Goal: Task Accomplishment & Management: Manage account settings

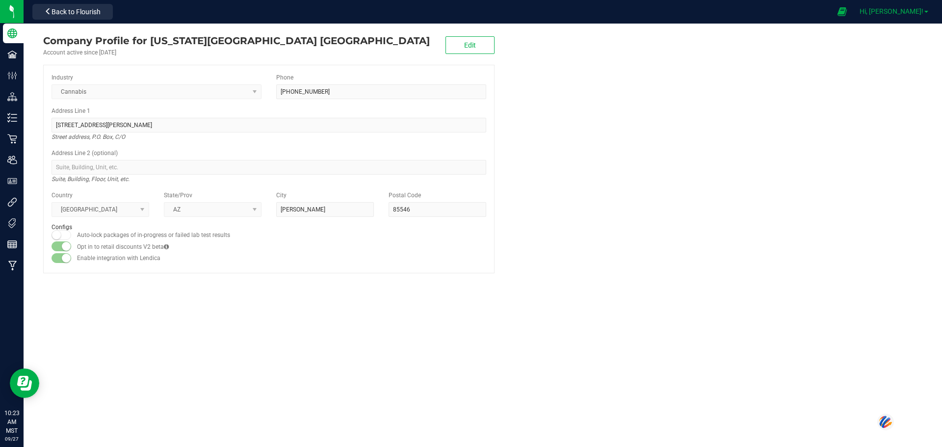
click at [455, 11] on span "Hi, [PERSON_NAME]!" at bounding box center [892, 11] width 64 height 8
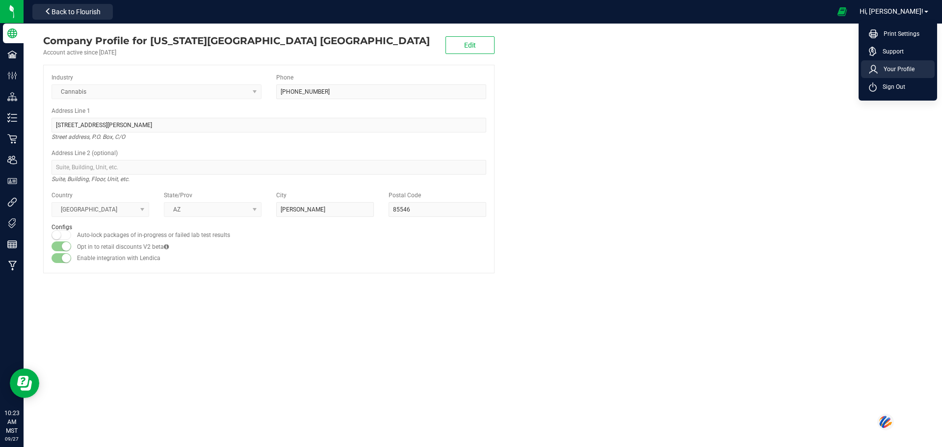
click at [455, 68] on span "Your Profile" at bounding box center [896, 69] width 37 height 10
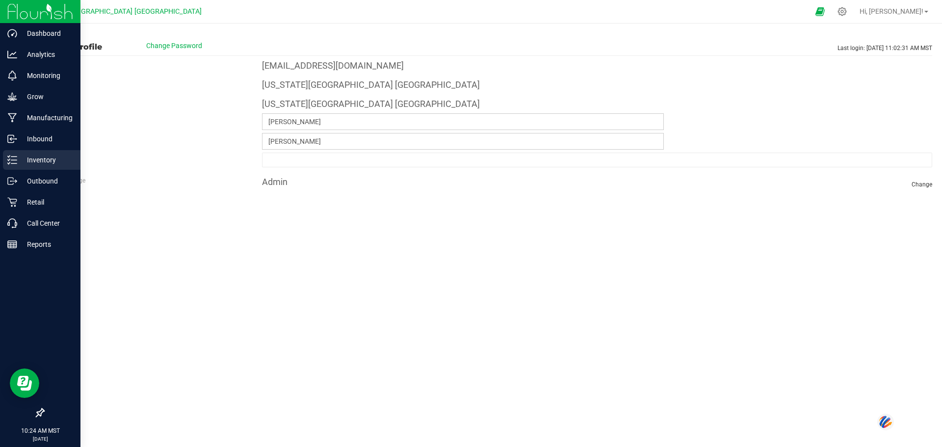
click at [38, 158] on p "Inventory" at bounding box center [46, 160] width 59 height 12
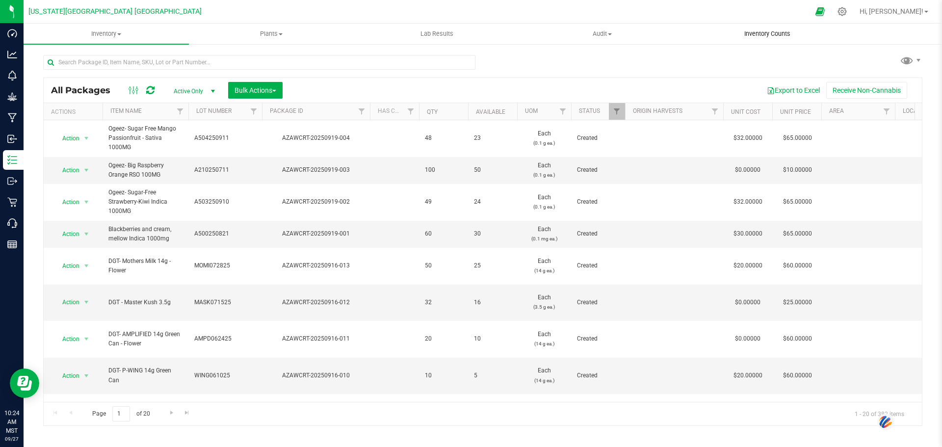
click at [455, 35] on span "Inventory Counts" at bounding box center [767, 33] width 73 height 9
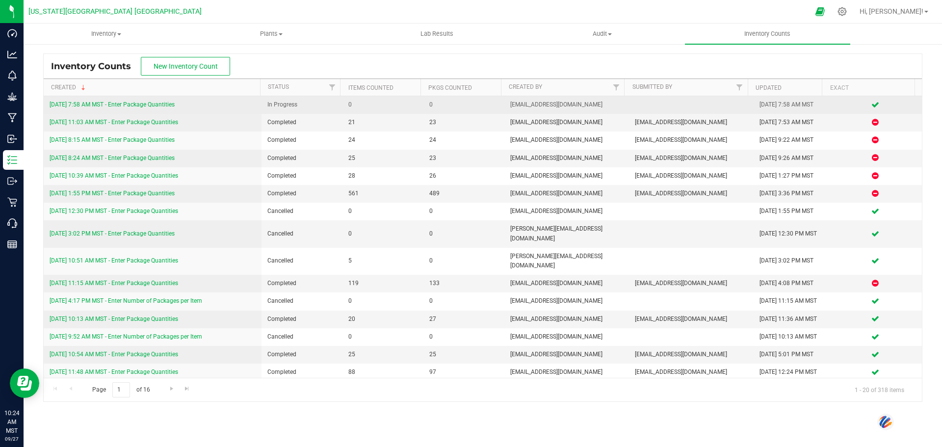
click at [154, 104] on link "[DATE] 7:58 AM MST - Enter Package Quantities" at bounding box center [112, 104] width 125 height 7
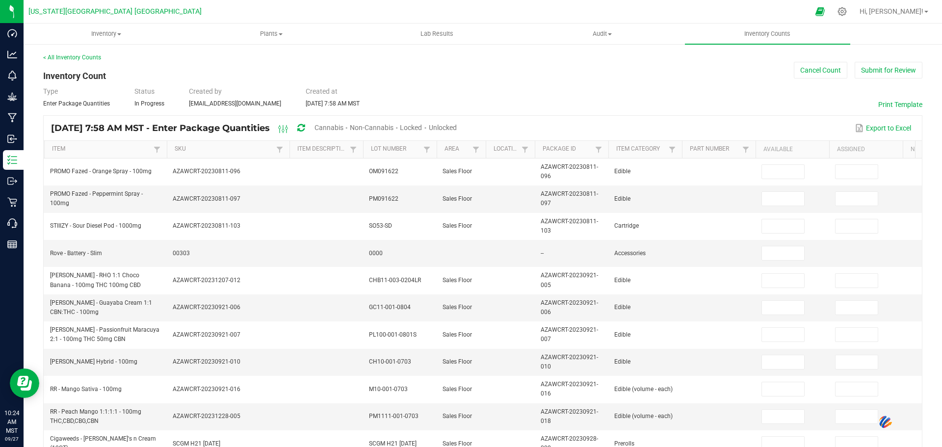
click at [305, 124] on icon at bounding box center [300, 128] width 7 height 9
click at [289, 128] on icon at bounding box center [283, 129] width 11 height 12
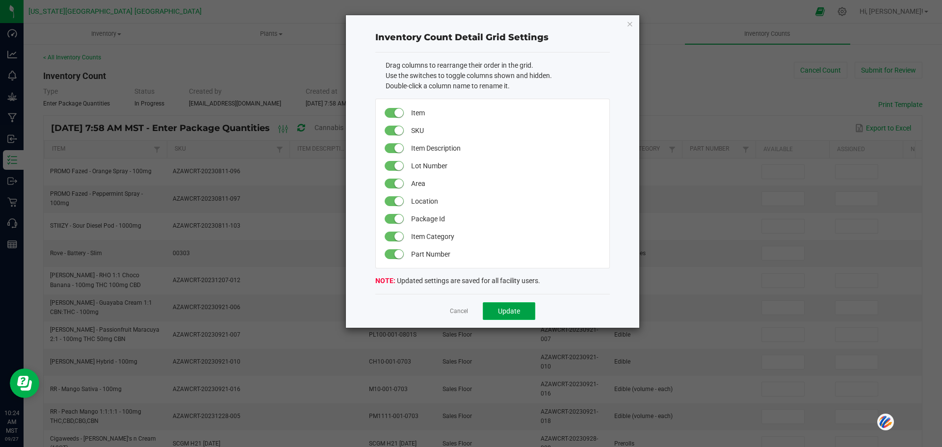
click at [455, 309] on span "Update" at bounding box center [509, 311] width 22 height 8
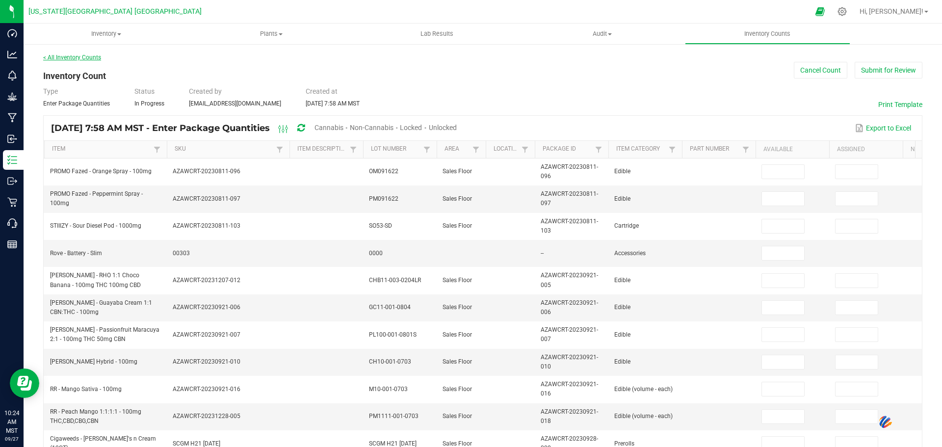
click at [62, 55] on link "< All Inventory Counts" at bounding box center [72, 57] width 58 height 7
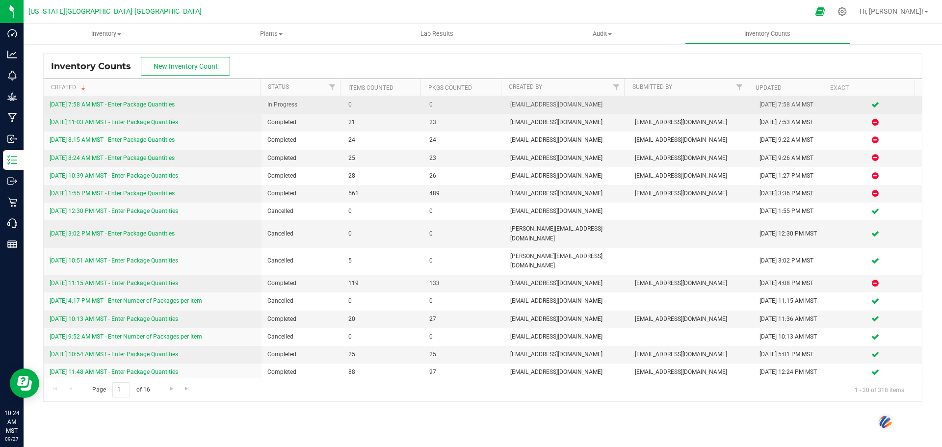
click at [102, 103] on link "[DATE] 7:58 AM MST - Enter Package Quantities" at bounding box center [112, 104] width 125 height 7
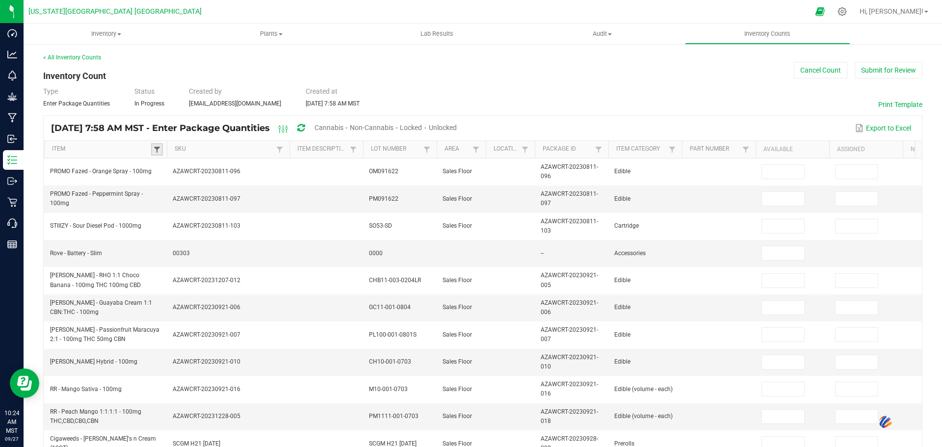
click at [156, 149] on span at bounding box center [157, 150] width 8 height 8
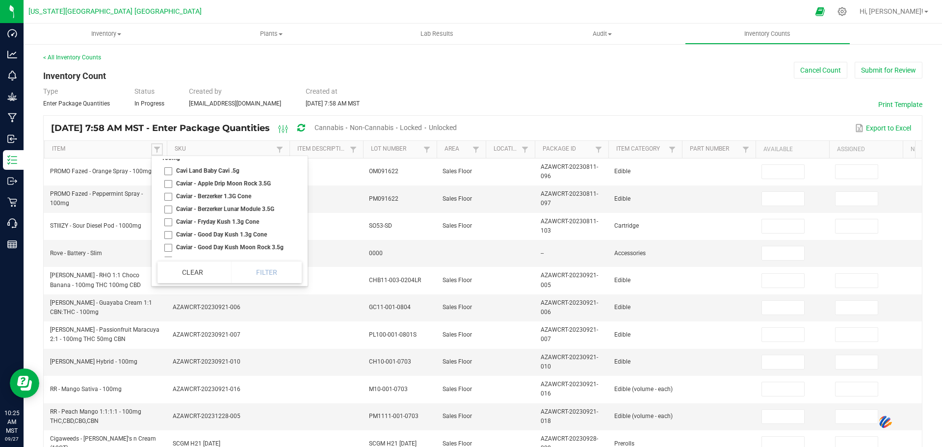
scroll to position [5789, 0]
click at [167, 192] on li "Caviar - Good Day Kush 1.3g Cone" at bounding box center [226, 185] width 138 height 13
checkbox Cone "true"
click at [166, 181] on li "Caviar - King Cavi OG 1.3g Cone" at bounding box center [226, 174] width 138 height 13
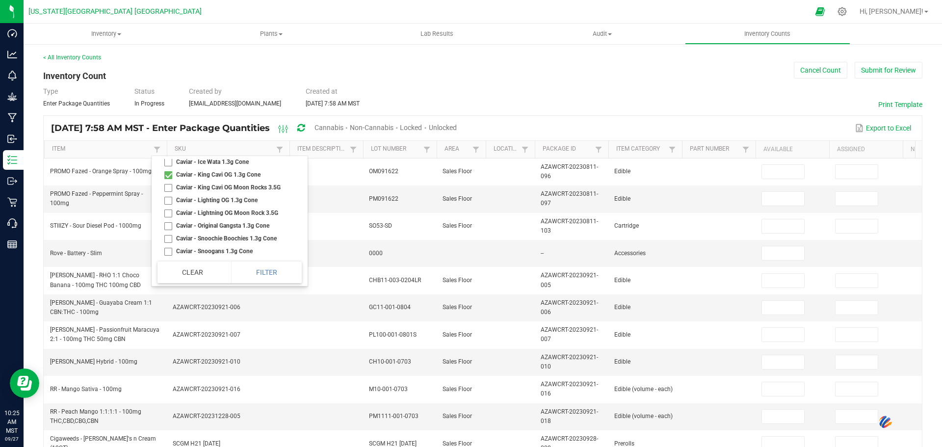
checkbox Cone "true"
click at [170, 232] on li "Caviar - Original Gangsta 1.3g Cone" at bounding box center [226, 225] width 138 height 13
drag, startPoint x: 166, startPoint y: 195, endPoint x: 169, endPoint y: 189, distance: 6.8
click at [166, 183] on li "Caviar - Original Gangsta 1.3g Cone" at bounding box center [226, 176] width 138 height 13
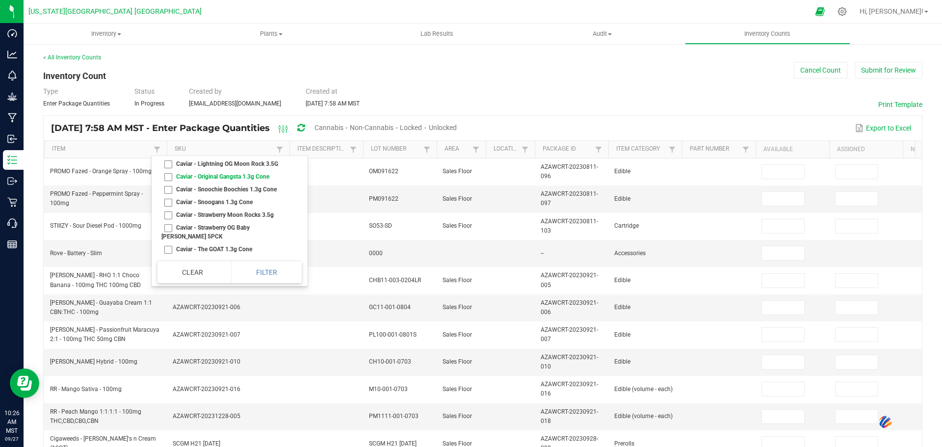
checkbox Cone "false"
click at [169, 157] on li "Caviar - Lighting OG 1.3g Cone" at bounding box center [226, 151] width 138 height 13
checkbox Cone "true"
click at [168, 183] on li "Caviar - Original Gangsta 1.3g Cone" at bounding box center [226, 176] width 138 height 13
checkbox Cone "true"
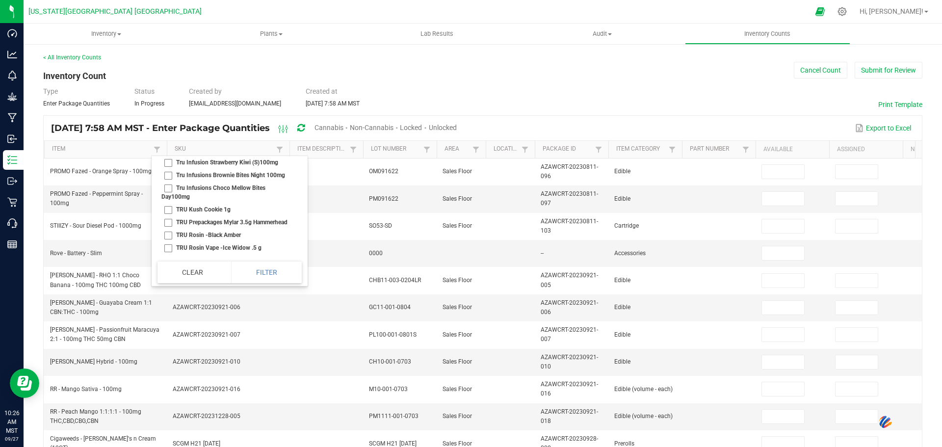
scroll to position [22846, 0]
checkbox 3\ "true"
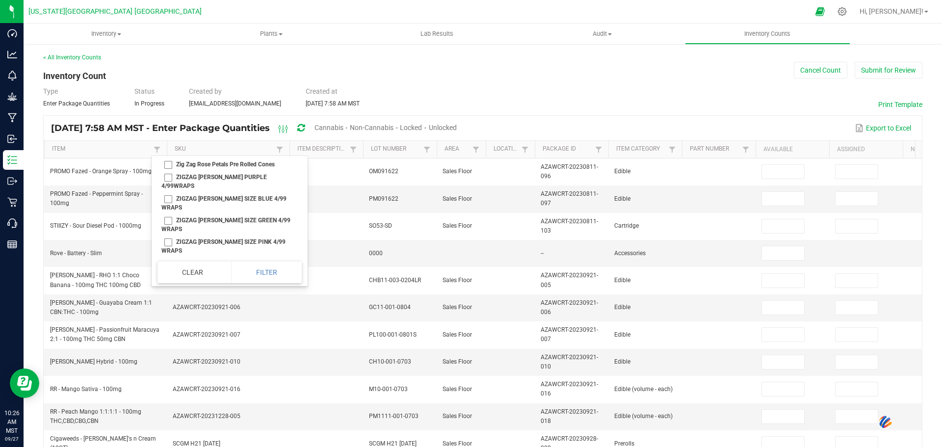
scroll to position [25201, 0]
click at [169, 158] on li "ZIG ZAG [PERSON_NAME] SIZE SWEET 4/99 WRAPS" at bounding box center [226, 147] width 138 height 22
checkbox WRAPS "true"
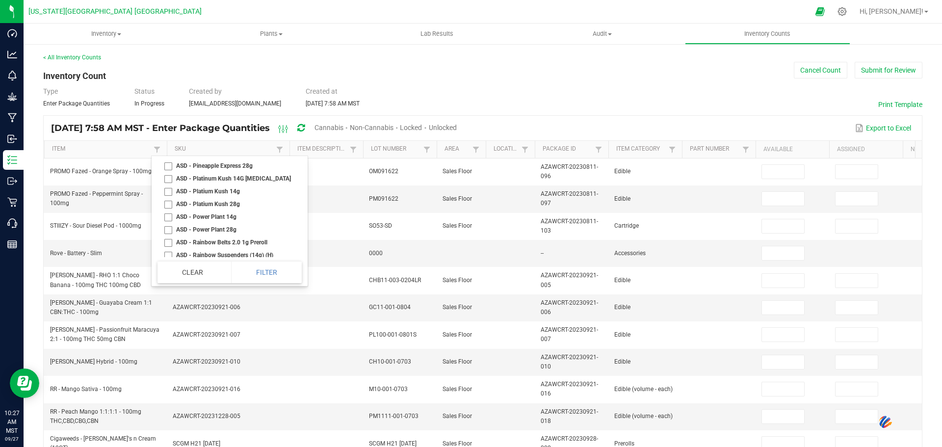
scroll to position [2110, 0]
click at [169, 160] on li "ASD - Passion Fruit 14g" at bounding box center [226, 154] width 138 height 13
checkbox 14g "true"
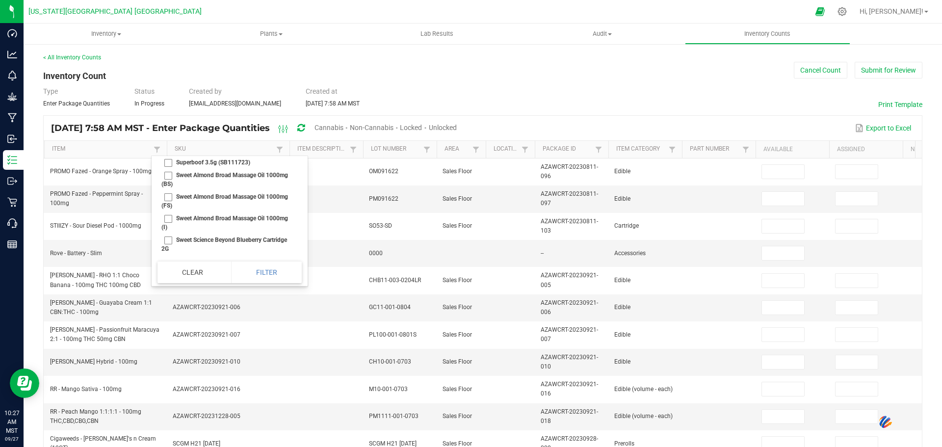
checkbox 100mg "true"
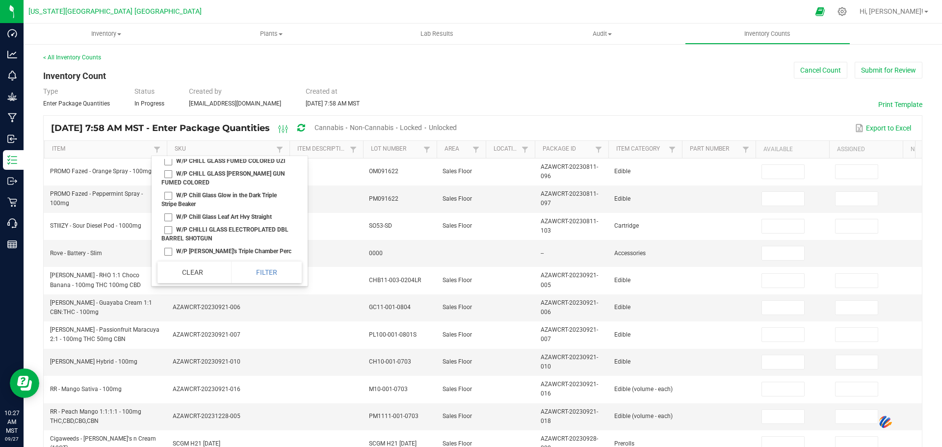
scroll to position [23736, 0]
checkbox Indica "true"
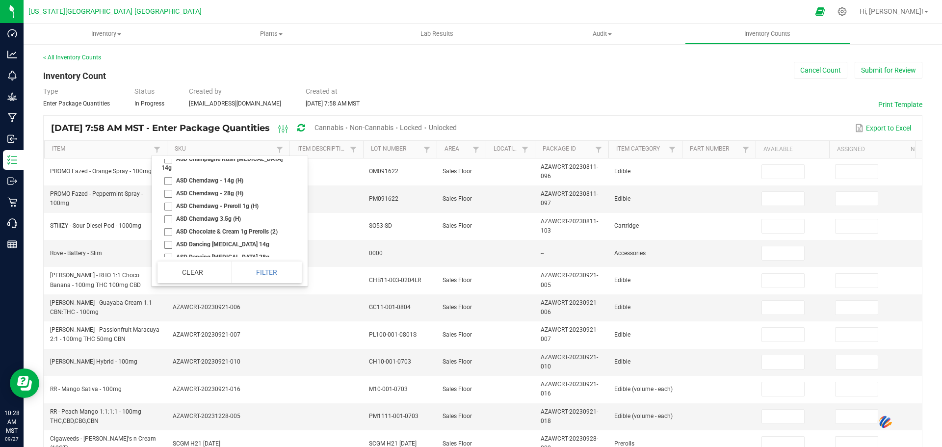
click at [169, 174] on li "ASD Champagne Kush [MEDICAL_DATA] 14g" at bounding box center [226, 164] width 138 height 22
checkbox 14g "true"
click at [166, 226] on li "ASD Jealousy [MEDICAL_DATA] 14g" at bounding box center [226, 219] width 138 height 13
checkbox 14g "true"
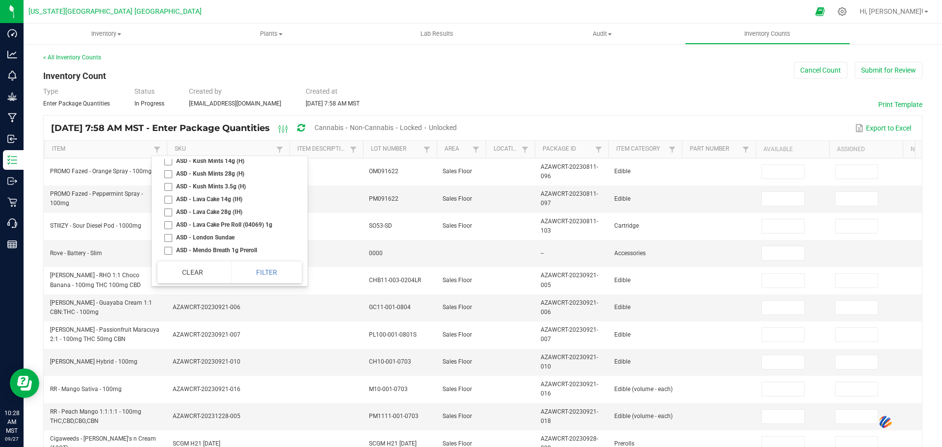
scroll to position [1913, 0]
click at [169, 204] on li "ASD - Jet Fuel [MEDICAL_DATA]" at bounding box center [226, 197] width 138 height 13
checkbox Poppers "true"
click at [169, 165] on li "ASD - Jealousy [MEDICAL_DATA] 14g" at bounding box center [226, 159] width 138 height 13
checkbox 14g "true"
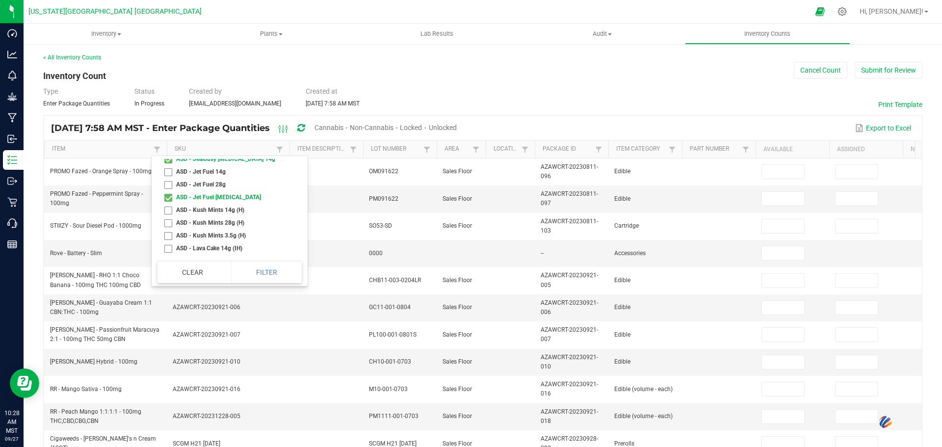
click at [168, 204] on li "ASD - Jet Fuel [MEDICAL_DATA]" at bounding box center [226, 197] width 138 height 13
checkbox Poppers "false"
click at [168, 165] on li "ASD - Jealousy [MEDICAL_DATA] 14g" at bounding box center [226, 159] width 138 height 13
checkbox 14g "false"
click at [171, 204] on li "ASD - Jet Fuel [MEDICAL_DATA]" at bounding box center [226, 197] width 138 height 13
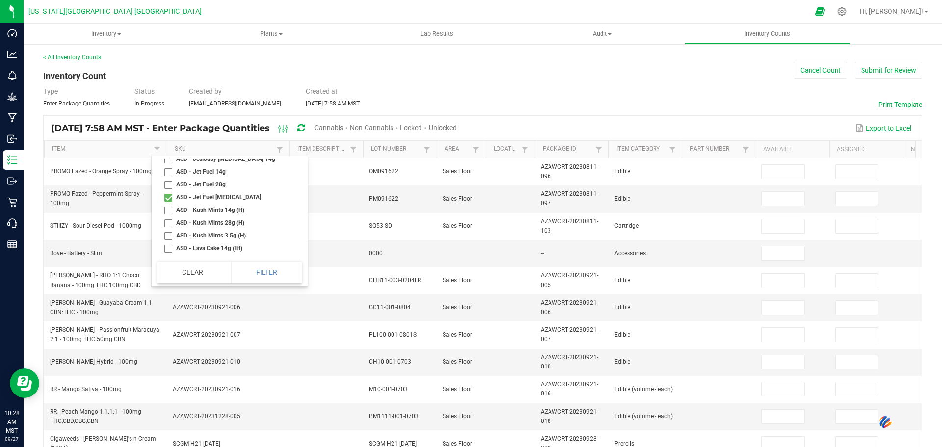
checkbox Poppers "true"
click at [170, 165] on li "ASD - Jealousy [MEDICAL_DATA] 14g" at bounding box center [226, 159] width 138 height 13
checkbox 14g "true"
click at [168, 226] on li "ASD Jealousy [MEDICAL_DATA] 14g" at bounding box center [226, 219] width 138 height 13
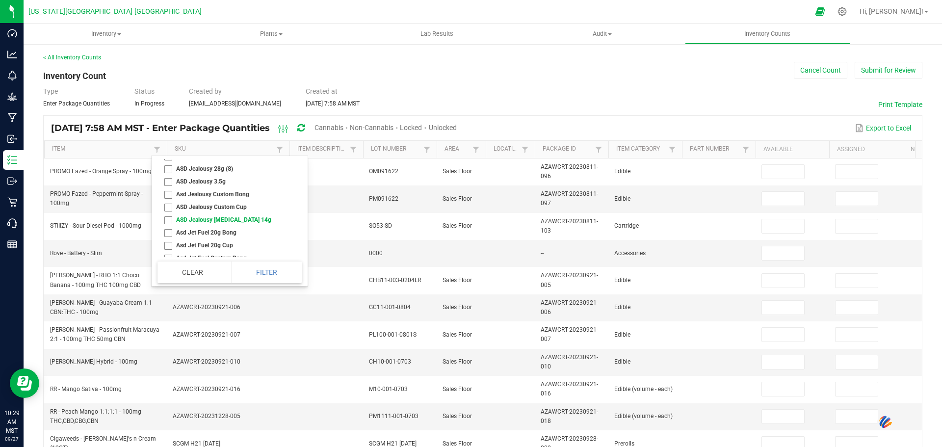
checkbox 14g "false"
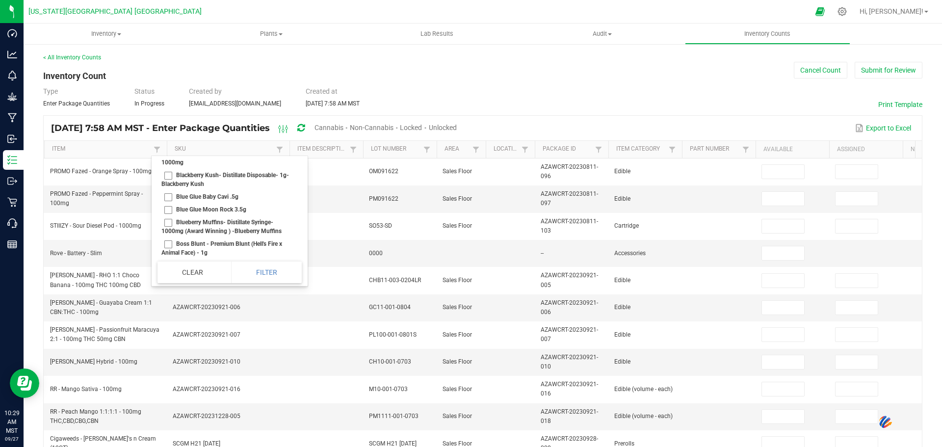
scroll to position [5102, 0]
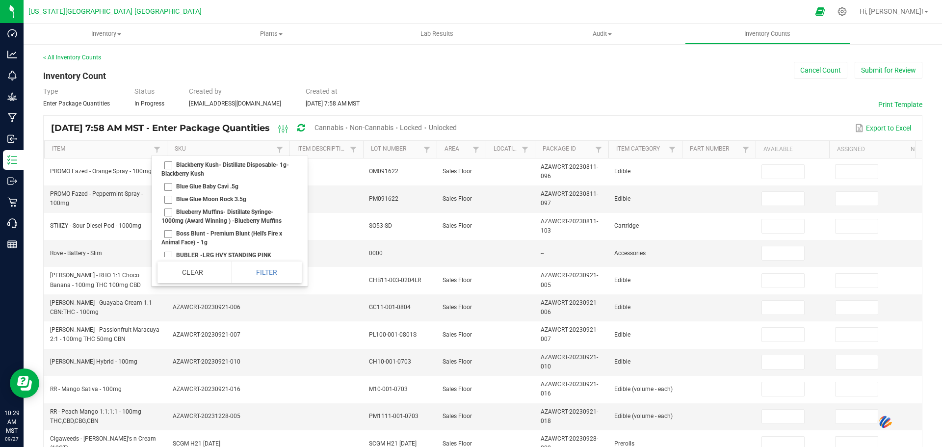
click at [170, 158] on li "Blackberries and cream, mellow Indica 1000mg" at bounding box center [226, 148] width 138 height 22
checkbox 1000mg "true"
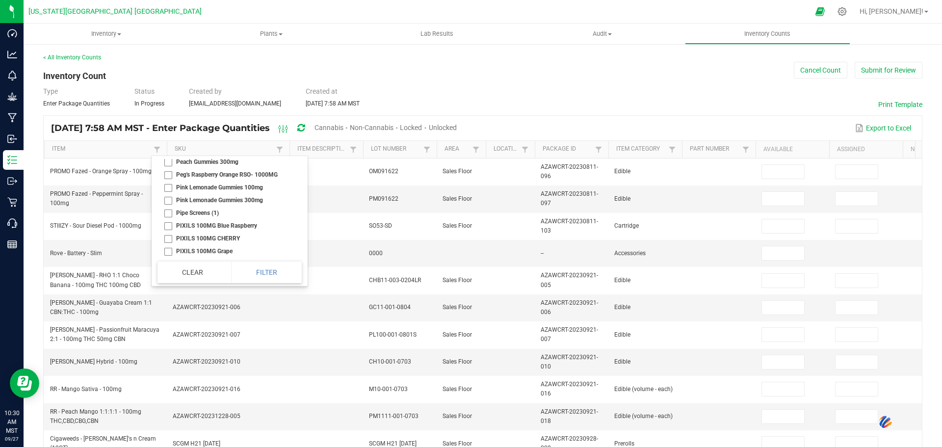
click at [165, 181] on li "Peg's Raspberry Orange RSO- 1000MG" at bounding box center [226, 174] width 138 height 13
checkbox 1000MG "true"
click at [166, 181] on li "Orange Creamsicle, Sunny Sativa - 1000mg" at bounding box center [226, 174] width 138 height 13
checkbox 1000mg "true"
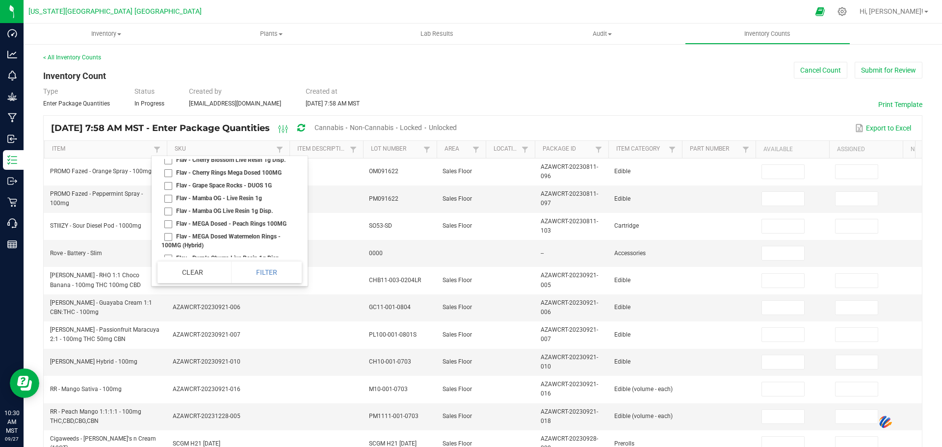
scroll to position [8635, 0]
click at [170, 143] on li "Flav - Blueberry Belts 1000mg" at bounding box center [226, 136] width 138 height 13
checkbox 1000mg "true"
click at [169, 108] on li "Flav - Grape Space Rocks - DUOS 1G" at bounding box center [226, 102] width 138 height 13
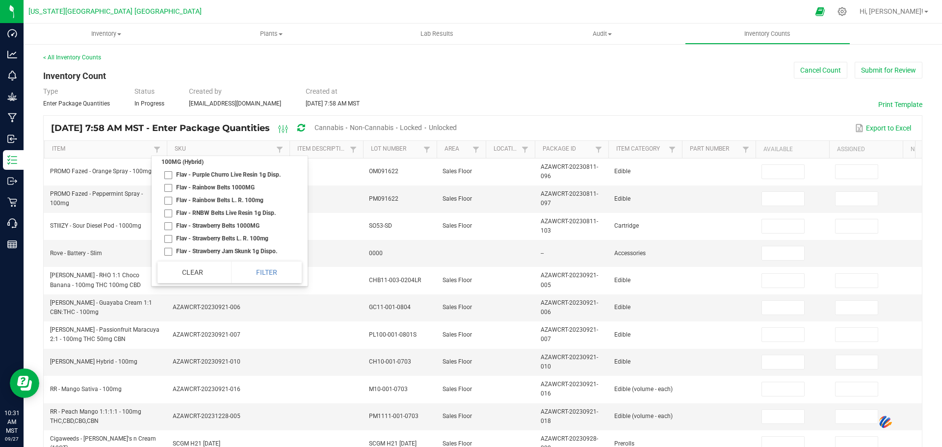
checkbox 1G "true"
click at [168, 136] on li "Flav - Strawnana - Live Resin 1G" at bounding box center [226, 129] width 138 height 13
checkbox 1G "true"
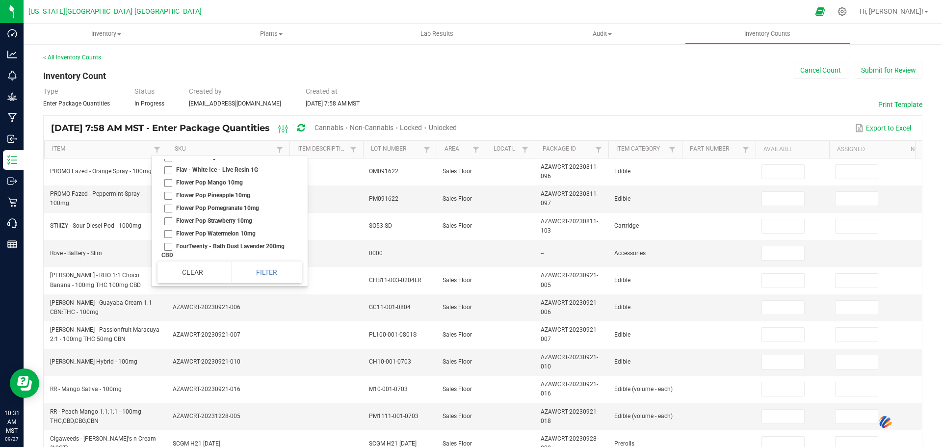
click at [167, 138] on li "Flav - Twisted Citrus - DUOS 1G" at bounding box center [226, 131] width 138 height 13
checkbox 1G "true"
click at [169, 116] on li "DIME - Mango Diesel 2g AIO" at bounding box center [226, 110] width 138 height 13
checkbox AIO "true"
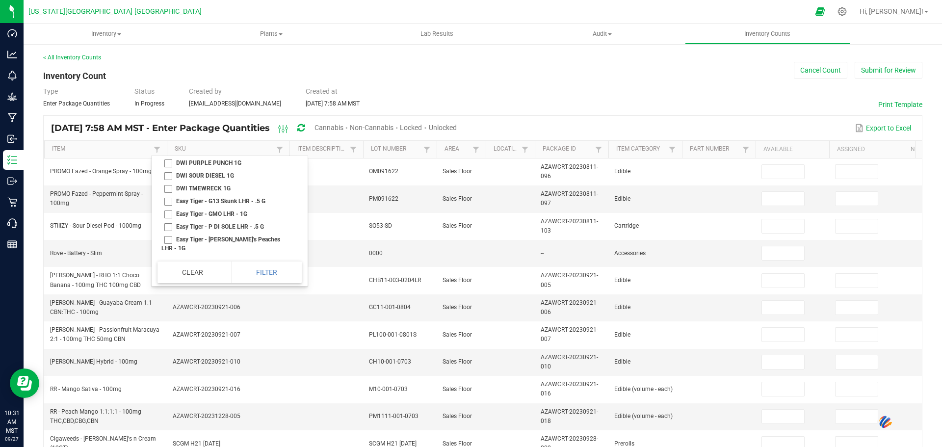
scroll to position [7703, 0]
click at [168, 129] on li "DWI AK47 1G" at bounding box center [226, 122] width 138 height 13
checkbox 1G "true"
click at [168, 155] on li "DWI CITRUS KUSH 1G" at bounding box center [226, 148] width 138 height 13
checkbox 1G "true"
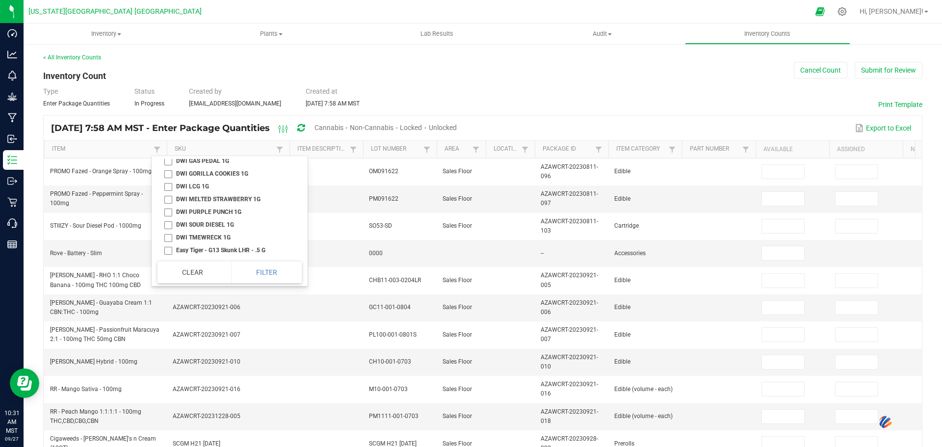
click at [168, 180] on li "DWI GORILLA COOKIES 1G" at bounding box center [226, 173] width 138 height 13
checkbox 1G "true"
click at [168, 102] on li "DWI LCG 1G" at bounding box center [226, 95] width 138 height 13
checkbox 1G "true"
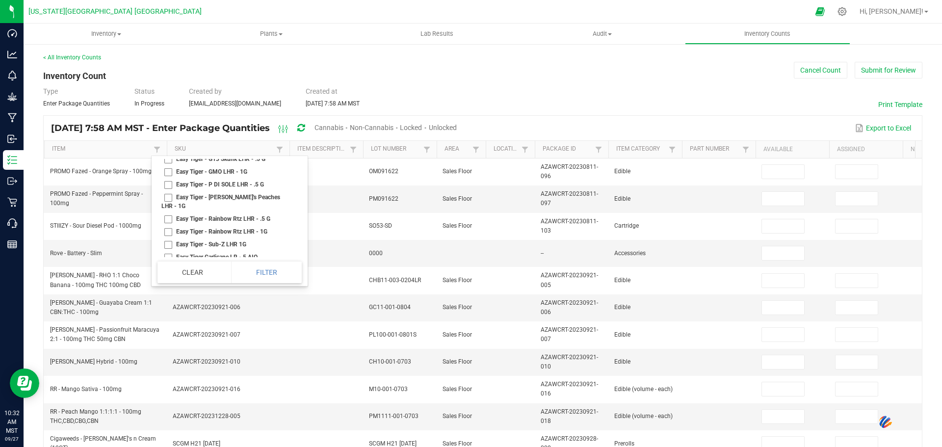
click at [166, 127] on li "DWI PURPLE PUNCH 1G" at bounding box center [226, 120] width 138 height 13
checkbox 1G "true"
click at [169, 186] on li "ASD - Sunshine [MEDICAL_DATA] 14G" at bounding box center [226, 179] width 138 height 13
checkbox 14G "true"
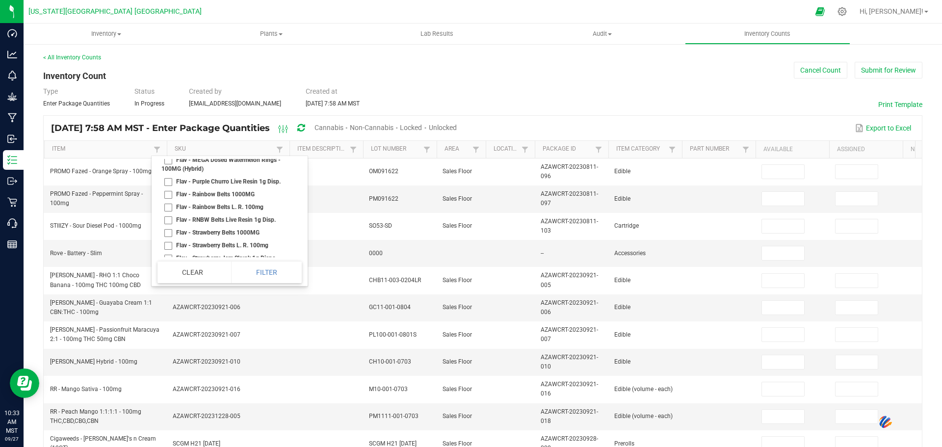
scroll to position [8677, 0]
click at [171, 152] on li "Flav - Cherry Rings Mega Dosed 100MG" at bounding box center [226, 145] width 138 height 13
checkbox 100MG "true"
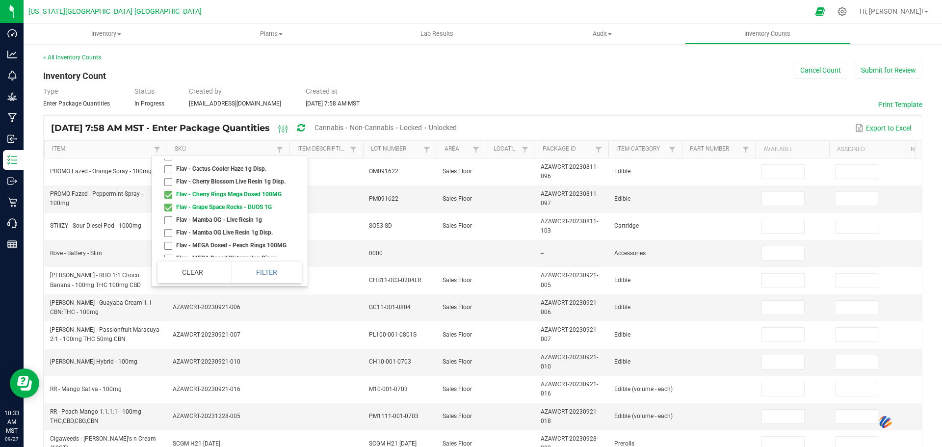
scroll to position [8579, 0]
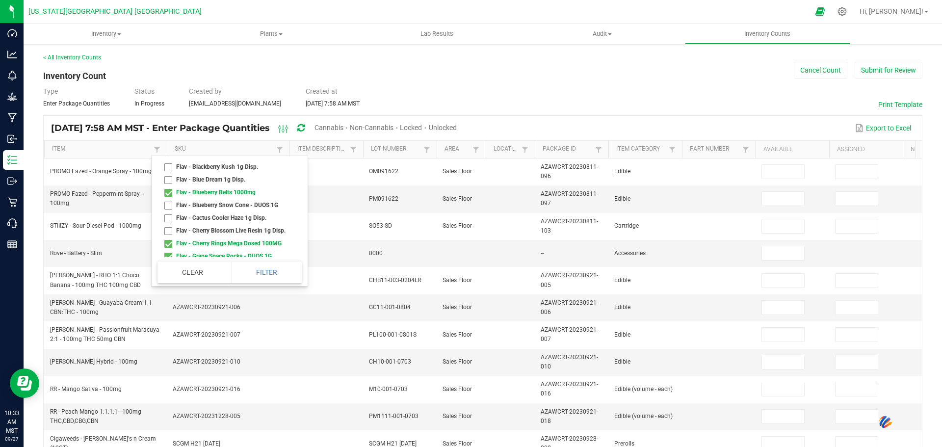
click at [169, 135] on li "[PERSON_NAME] Blitz Duos 1G" at bounding box center [226, 128] width 138 height 13
checkbox 1G "true"
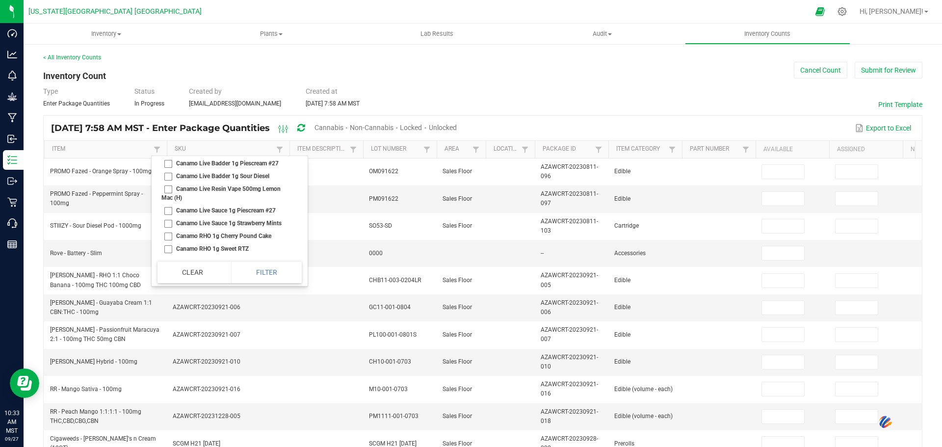
scroll to position [5341, 0]
click at [168, 160] on li "Canamo Cured Sauce 1g Rainbow Drip" at bounding box center [226, 154] width 138 height 13
checkbox Drip "true"
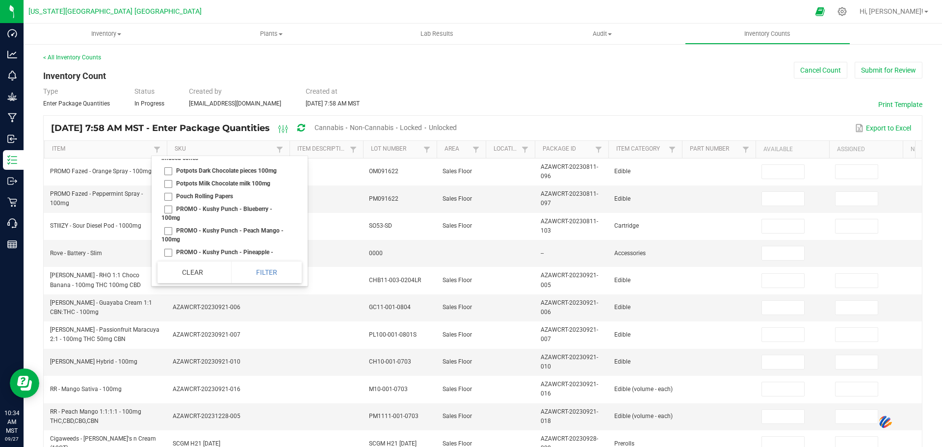
click at [172, 177] on li "Potpots Dark Chocolate pieces 100mg" at bounding box center [226, 170] width 138 height 13
checkbox 100mg "true"
click at [169, 190] on li "Potpots Milk Chocolate milk 100mg" at bounding box center [226, 183] width 138 height 13
checkbox 100mg "true"
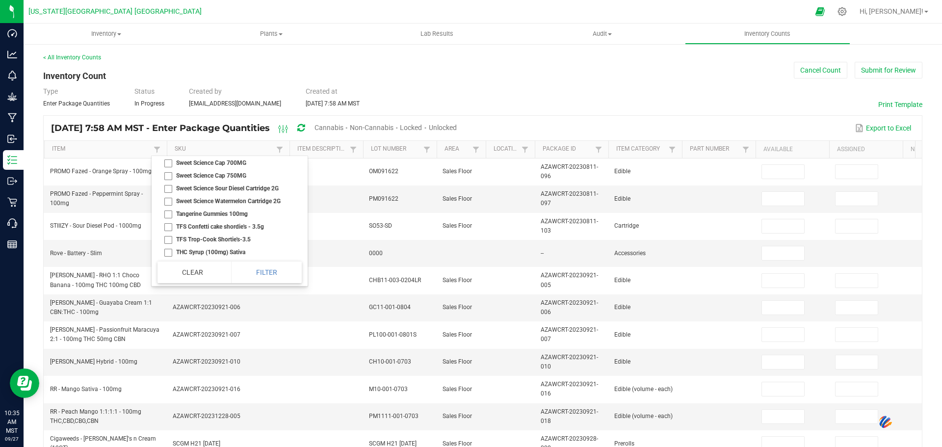
scroll to position [21531, 0]
checkbox spectrum "true"
click at [236, 176] on input at bounding box center [226, 171] width 131 height 15
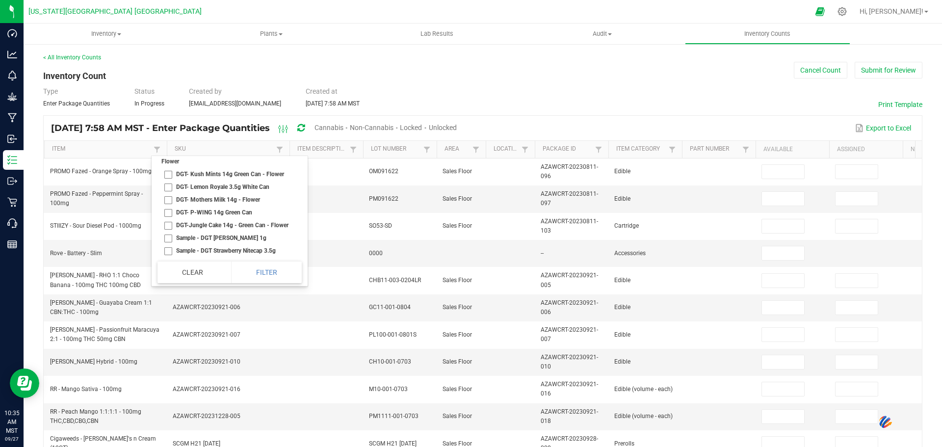
scroll to position [245, 0]
type input "dGT"
click at [169, 190] on li "DGT- Lemon Royale 3.5g White Can" at bounding box center [226, 187] width 138 height 13
checkbox Can "true"
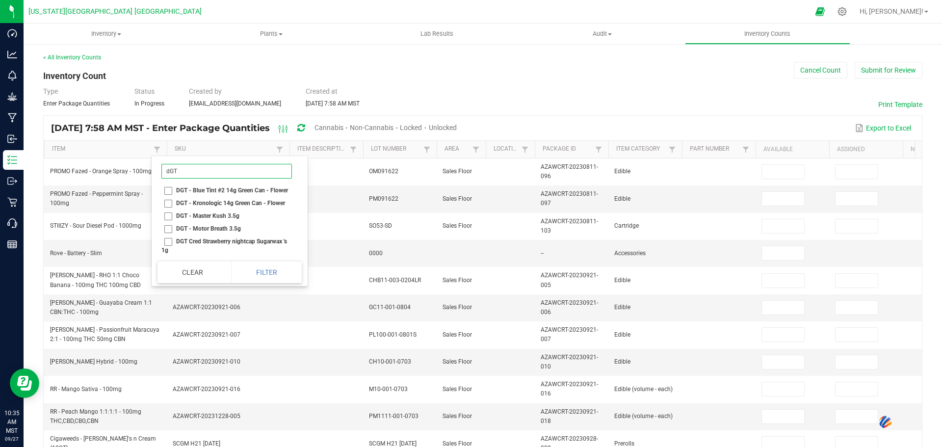
click at [188, 176] on input "dGT" at bounding box center [226, 171] width 131 height 15
type input "d"
type input "O"
click at [280, 191] on li "(Diablo) 1.5g Diablito" at bounding box center [226, 190] width 138 height 13
click at [170, 191] on li "(Diablo) 1.5g Diablito" at bounding box center [226, 190] width 138 height 13
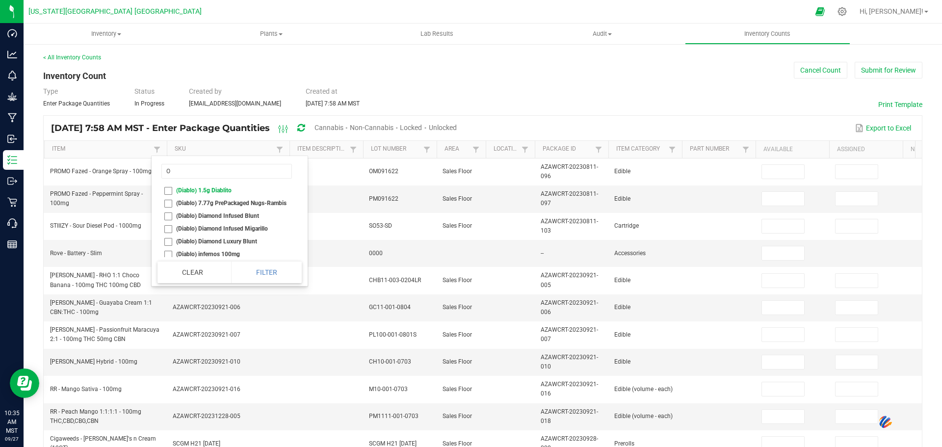
checkbox Diablito "false"
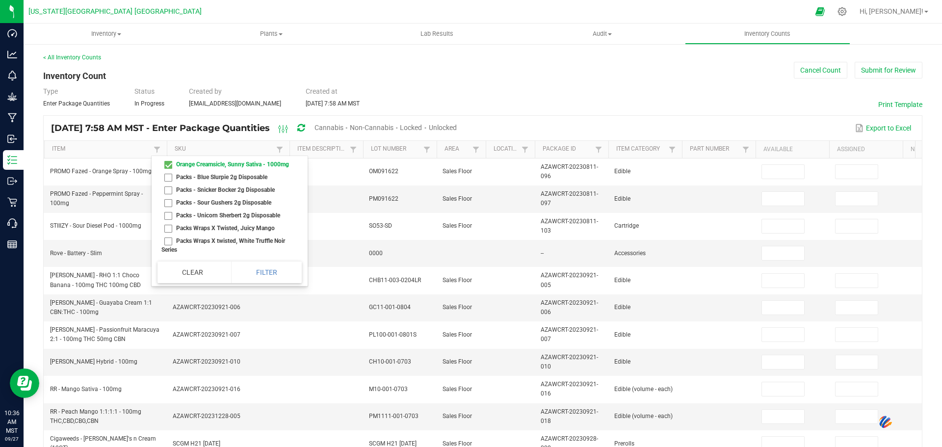
click at [165, 145] on li "Ogeez- Sugar-Free Strawberry-Kiwi Indica 1000MG" at bounding box center [226, 135] width 138 height 22
checkbox 1000MG "true"
click at [168, 124] on li "Ogeez- Sugar Free Mango Passionfruit - Sativa 1000MG" at bounding box center [226, 113] width 138 height 22
checkbox 1000MG "true"
click at [266, 272] on button "Filter" at bounding box center [266, 272] width 71 height 22
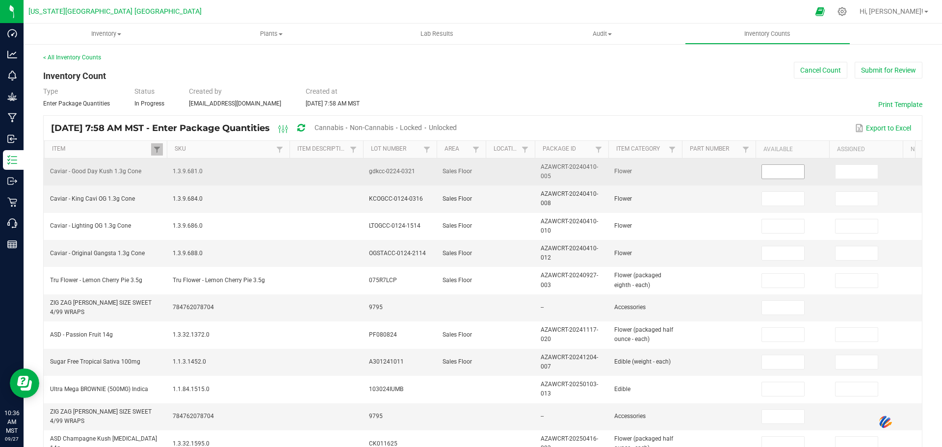
click at [455, 169] on input at bounding box center [783, 172] width 42 height 14
type input "20"
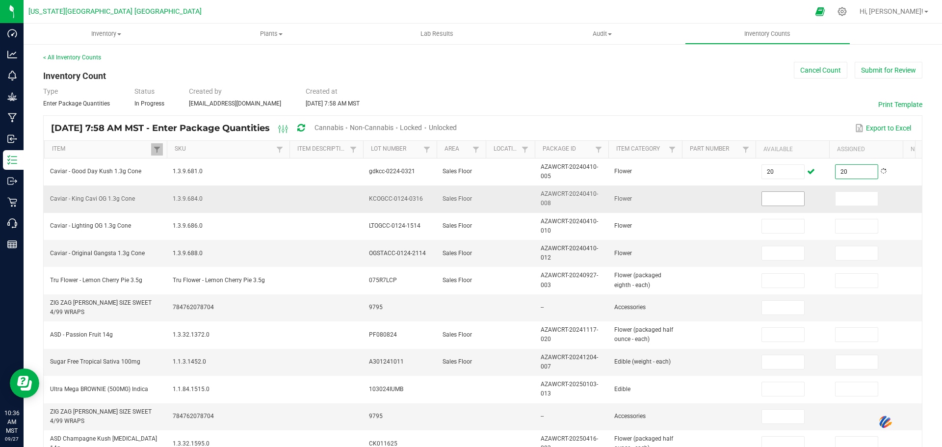
type input "20"
click at [455, 201] on input at bounding box center [783, 199] width 42 height 14
type input "38"
type input "11"
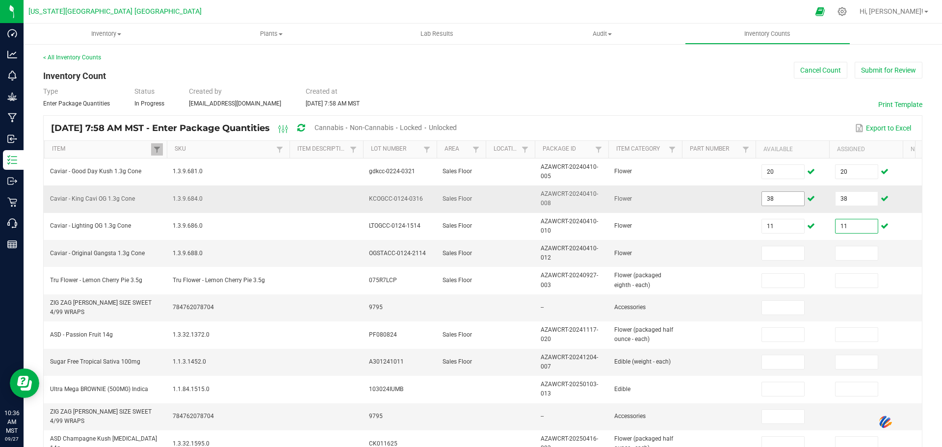
type input "11"
type input "28"
type input "20"
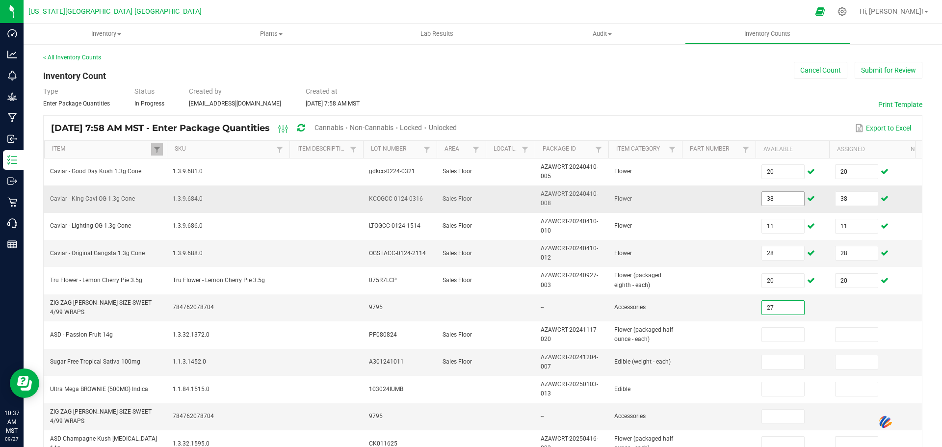
type input "27"
type input "2"
type input "19"
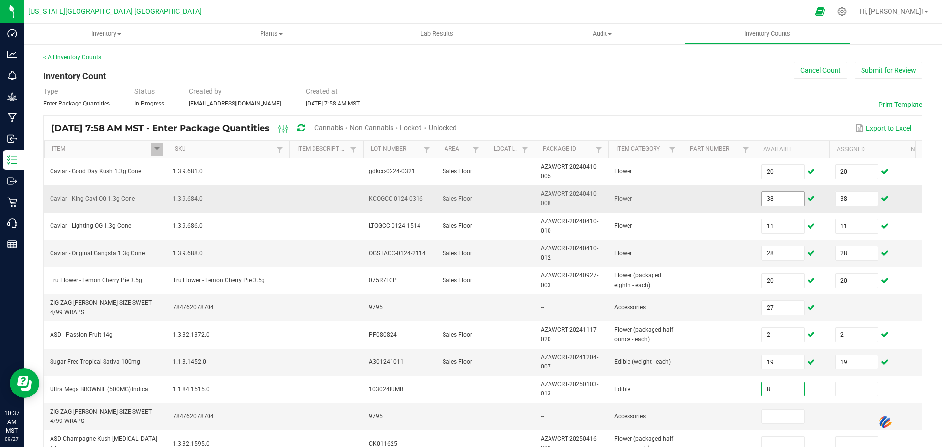
type input "8"
type input "27"
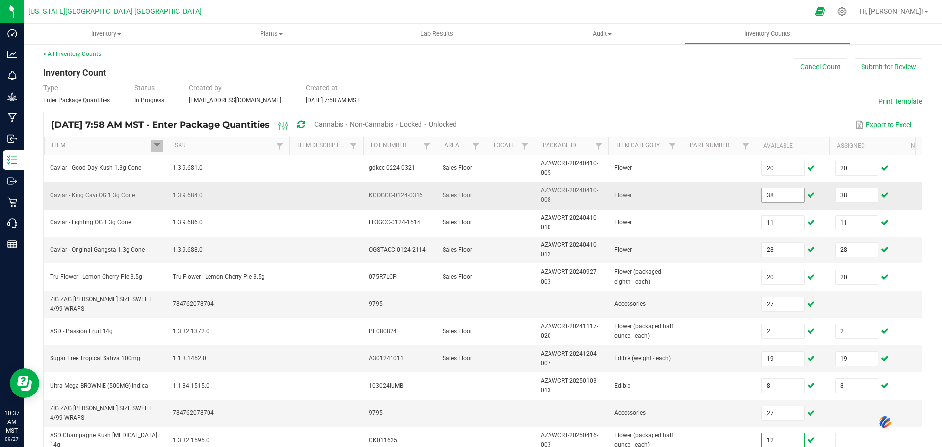
type input "12"
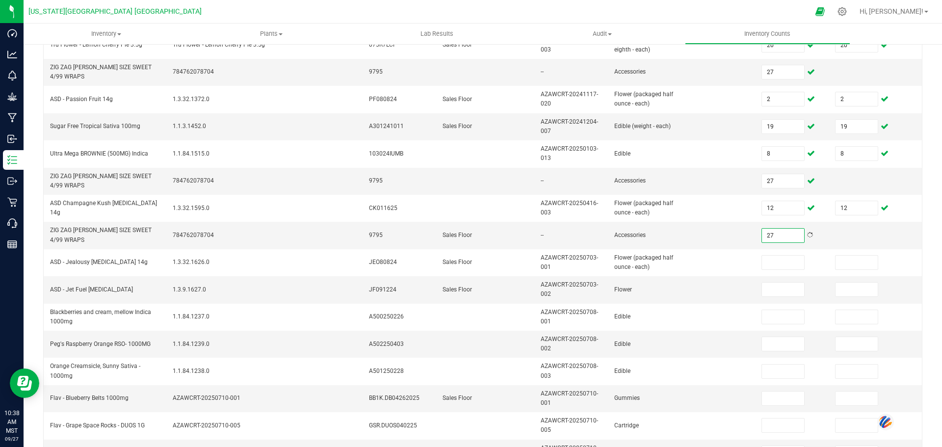
type input "27"
type input "1"
type input "2"
type input "30.0000"
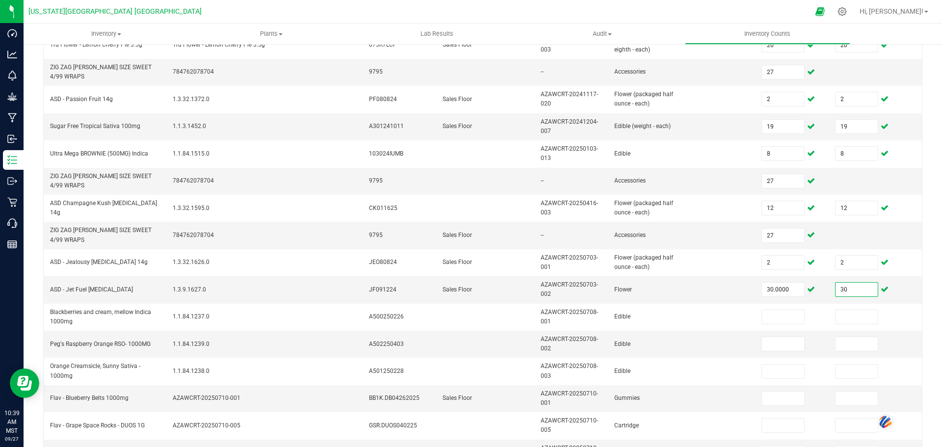
type input "30.0000"
type input "30"
click at [455, 287] on input "30" at bounding box center [857, 290] width 42 height 14
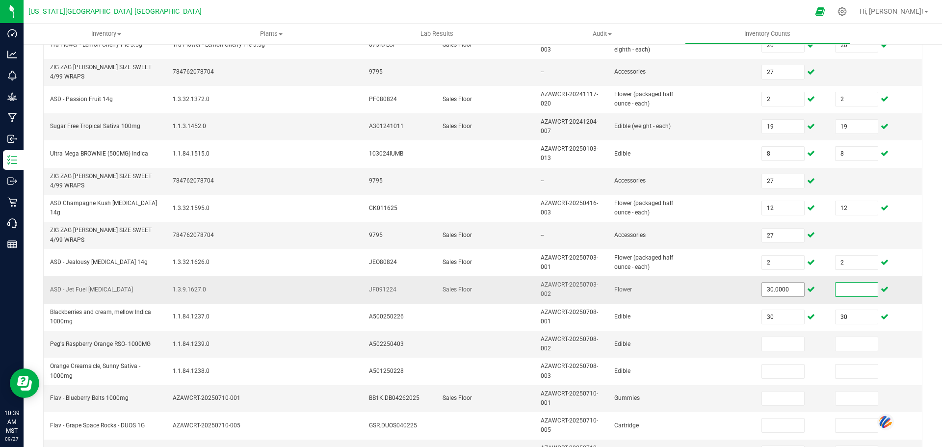
type input "30"
click at [455, 288] on input "30" at bounding box center [783, 290] width 42 height 14
click at [455, 287] on input at bounding box center [783, 290] width 42 height 14
type input "5.0000"
click at [455, 287] on input at bounding box center [857, 290] width 42 height 14
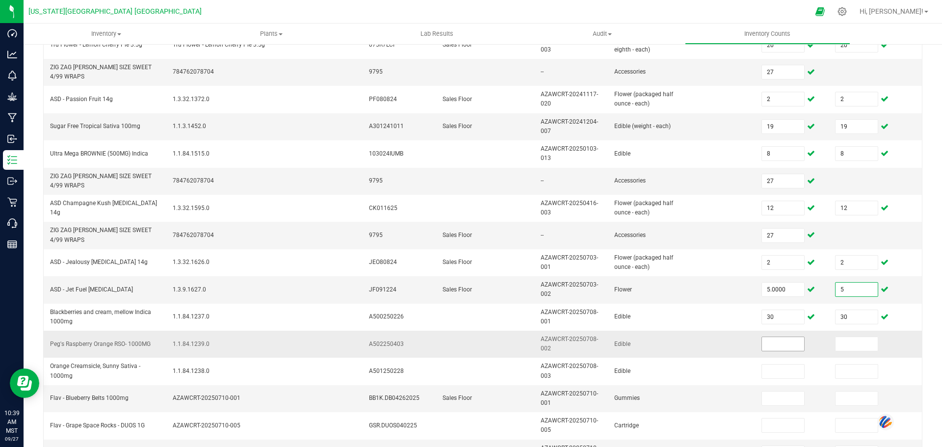
type input "5.0000"
click at [455, 345] on input at bounding box center [783, 344] width 42 height 14
type input "15"
click at [455, 344] on input at bounding box center [857, 344] width 42 height 14
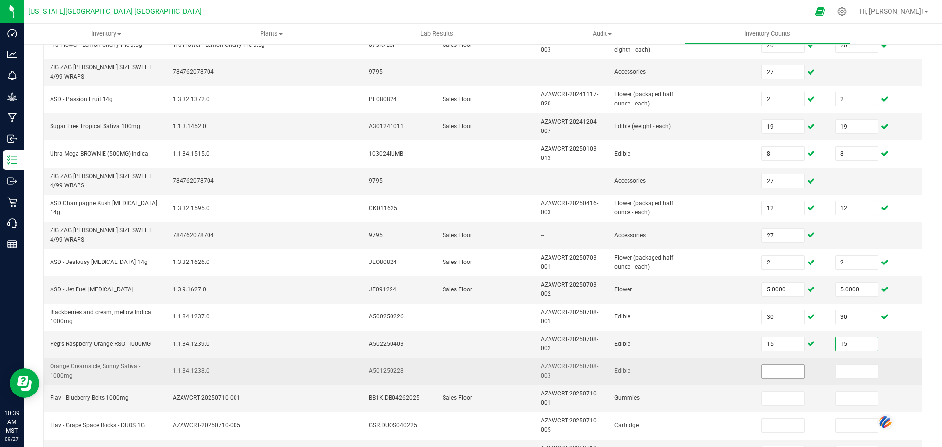
type input "15"
click at [455, 372] on input at bounding box center [783, 372] width 42 height 14
type input "23"
click at [455, 372] on input at bounding box center [857, 372] width 42 height 14
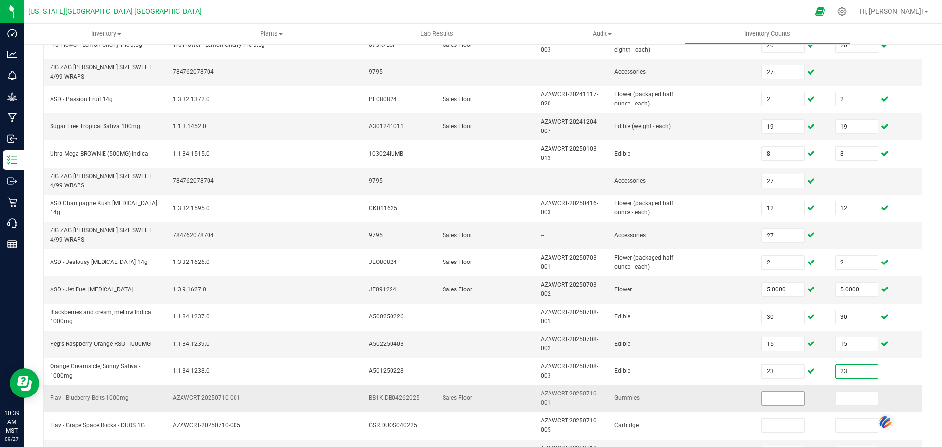
type input "23"
click at [455, 399] on input at bounding box center [783, 399] width 42 height 14
type input "2"
type input "4"
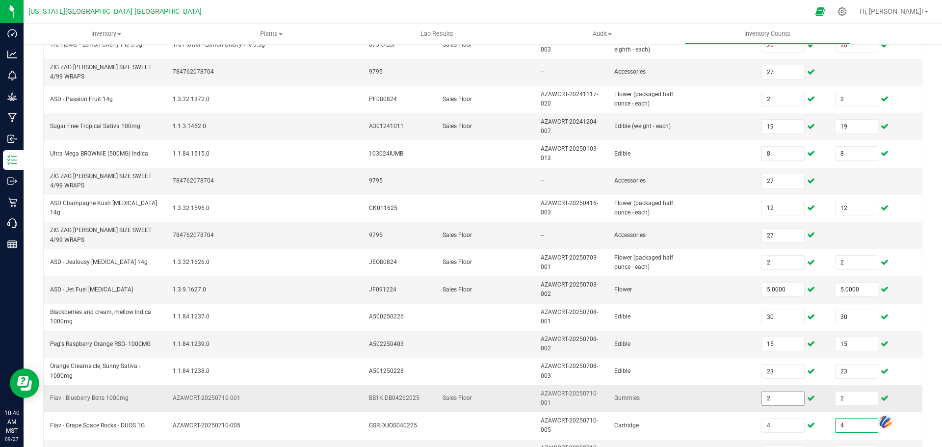
type input "4"
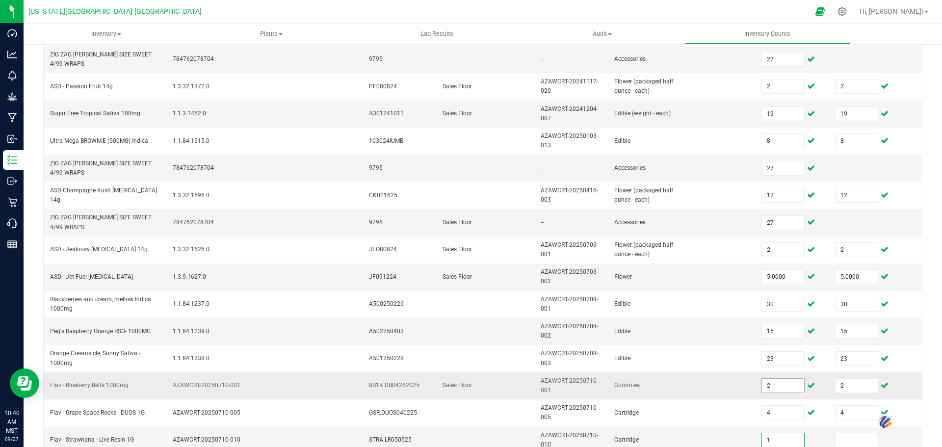
type input "1"
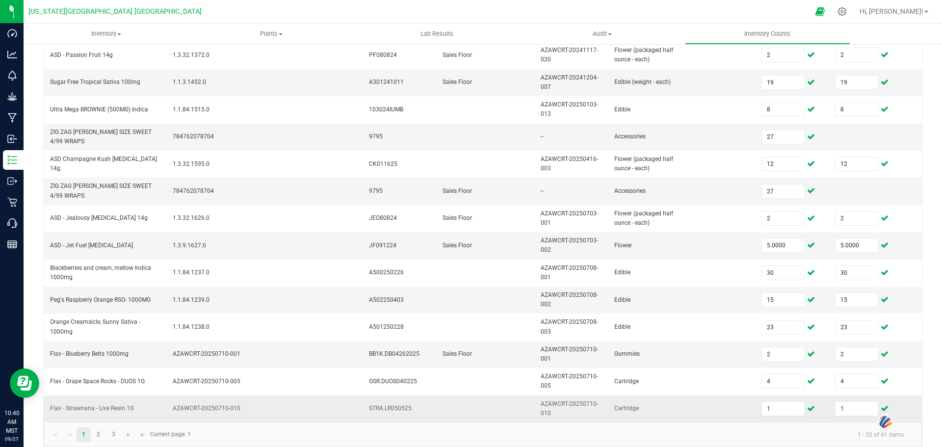
scroll to position [297, 0]
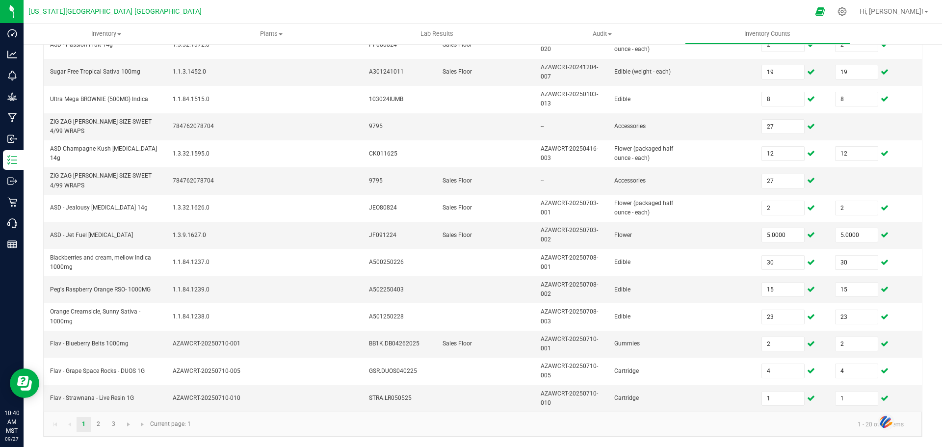
click at [455, 422] on img at bounding box center [886, 422] width 17 height 18
drag, startPoint x: 886, startPoint y: 422, endPoint x: 926, endPoint y: 419, distance: 40.8
click at [455, 419] on img at bounding box center [926, 420] width 17 height 18
click at [455, 419] on img at bounding box center [927, 420] width 17 height 18
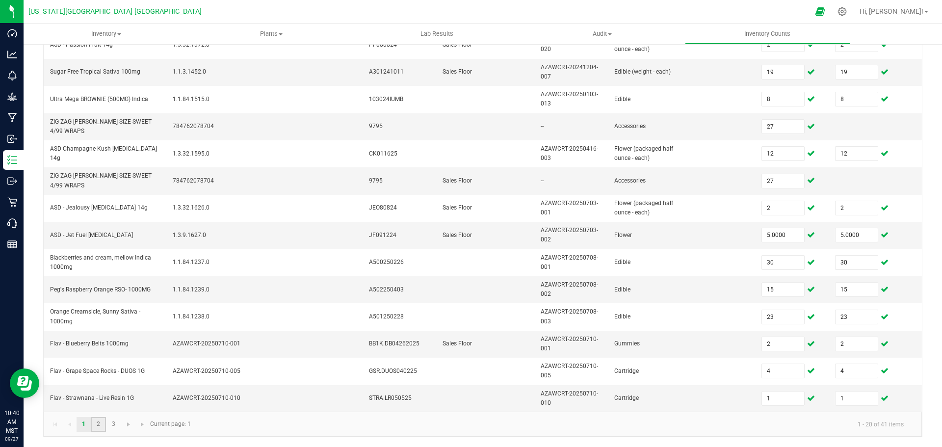
click at [99, 422] on link "2" at bounding box center [98, 424] width 14 height 15
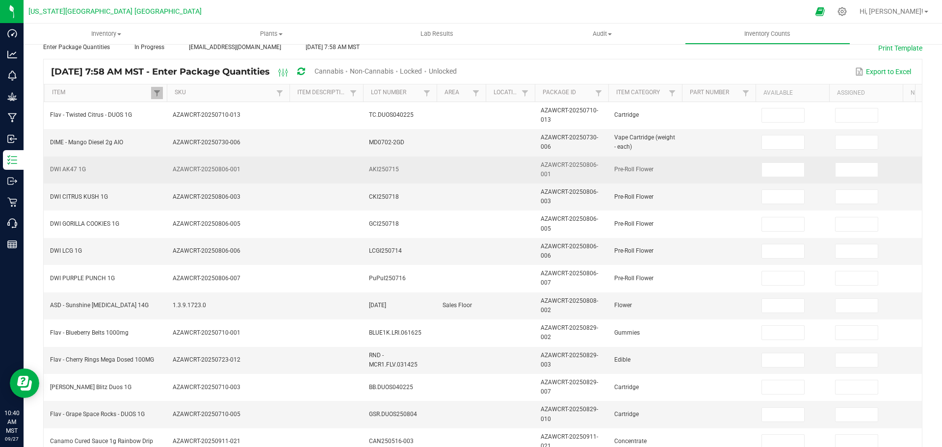
scroll to position [0, 0]
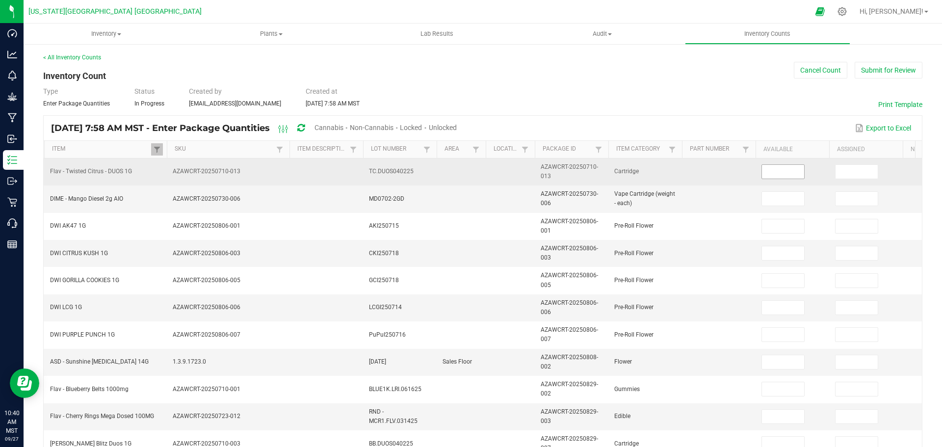
click at [455, 174] on input at bounding box center [783, 172] width 42 height 14
type input "8"
type input "15"
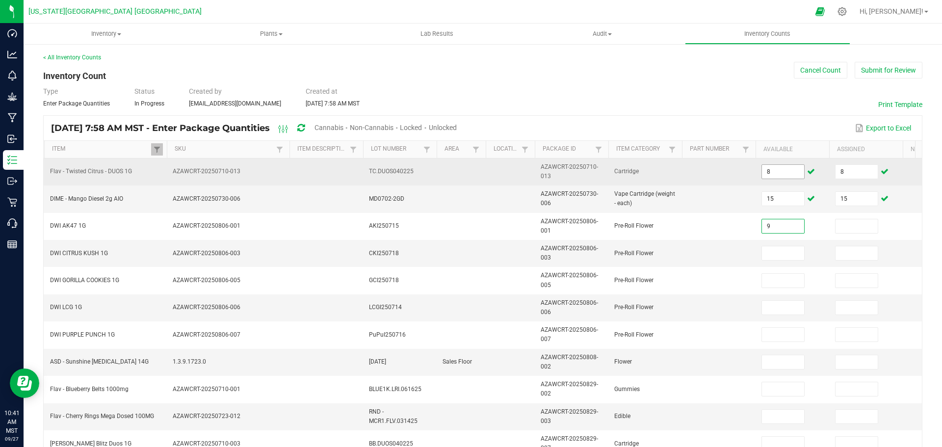
type input "9"
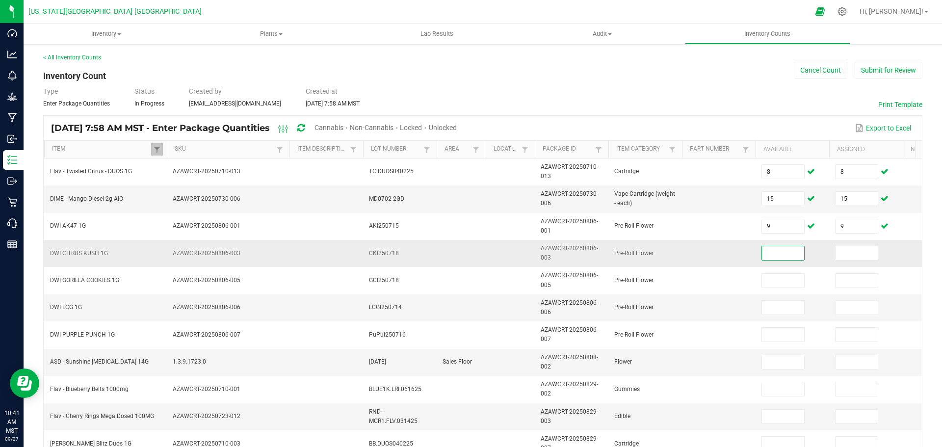
click at [455, 251] on input at bounding box center [783, 253] width 42 height 14
type input "25"
type input "3"
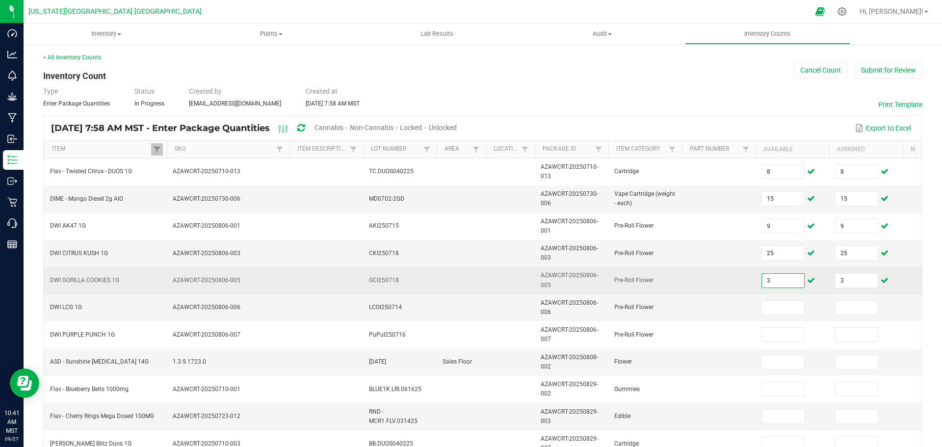
click at [455, 283] on input "3" at bounding box center [783, 281] width 42 height 14
type input "31"
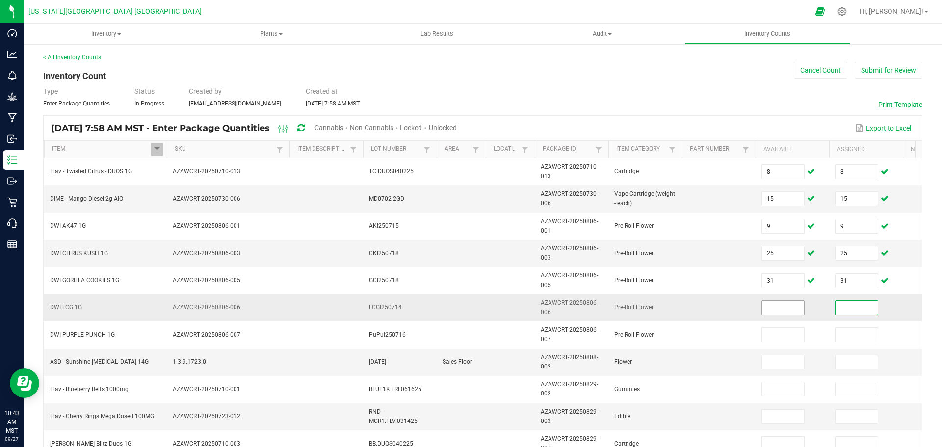
click at [455, 308] on input at bounding box center [783, 308] width 42 height 14
type input "7"
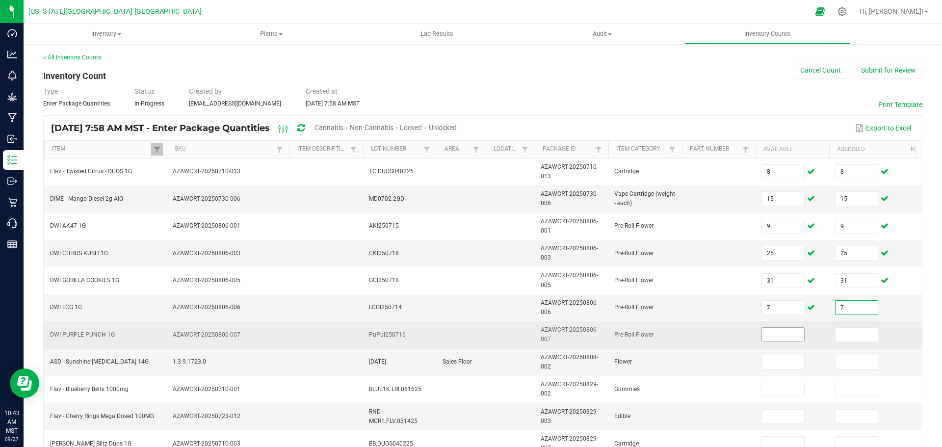
type input "7"
click at [455, 333] on input at bounding box center [783, 335] width 42 height 14
type input "4"
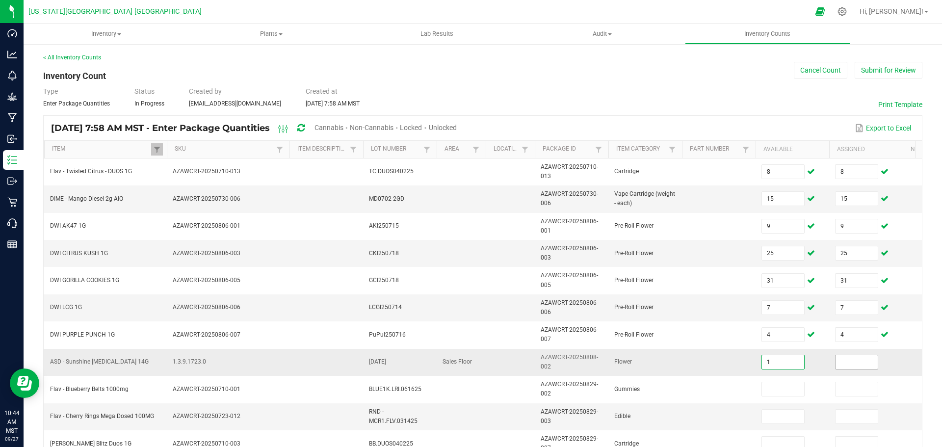
type input "1"
click at [455, 355] on span at bounding box center [856, 362] width 43 height 15
click at [455, 366] on input at bounding box center [857, 362] width 42 height 14
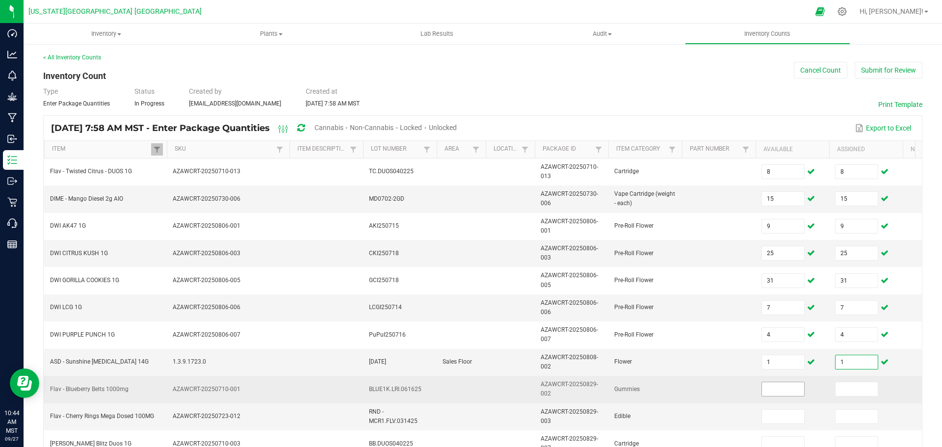
type input "1"
click at [455, 390] on input at bounding box center [783, 389] width 42 height 14
type input "13"
type input "10"
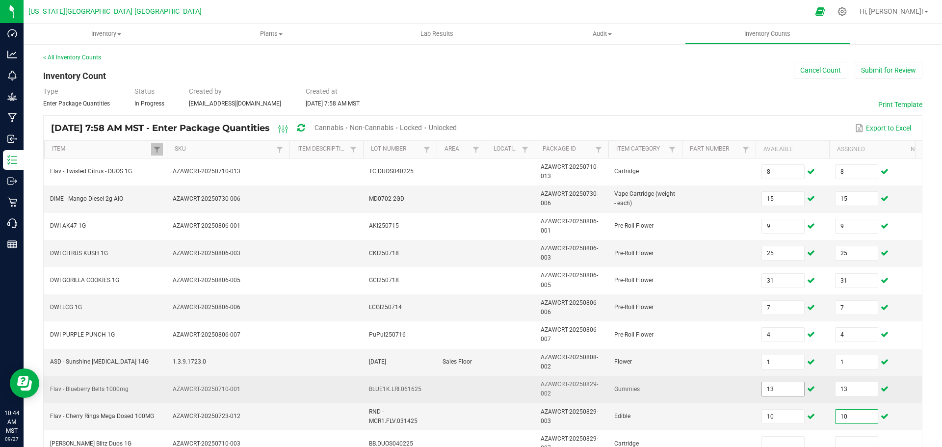
type input "10"
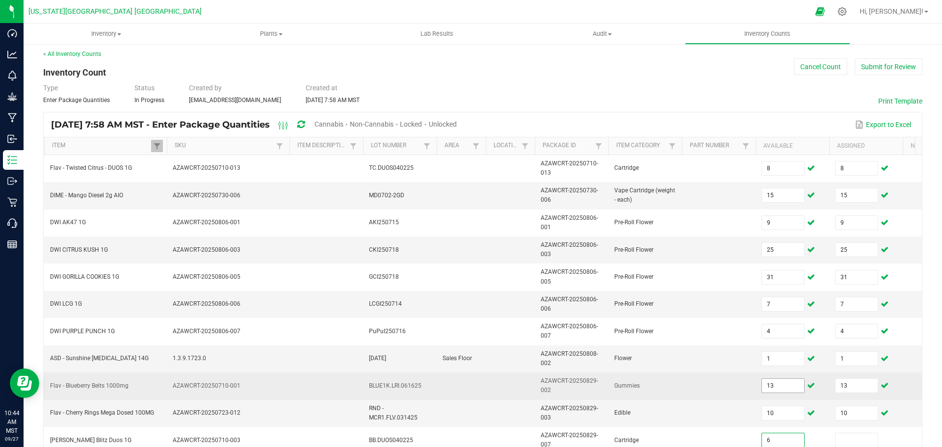
type input "6"
type input "3"
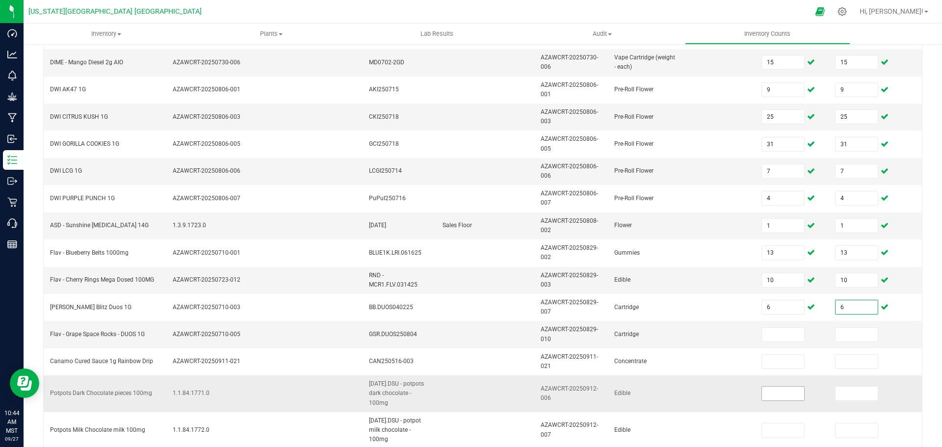
scroll to position [151, 0]
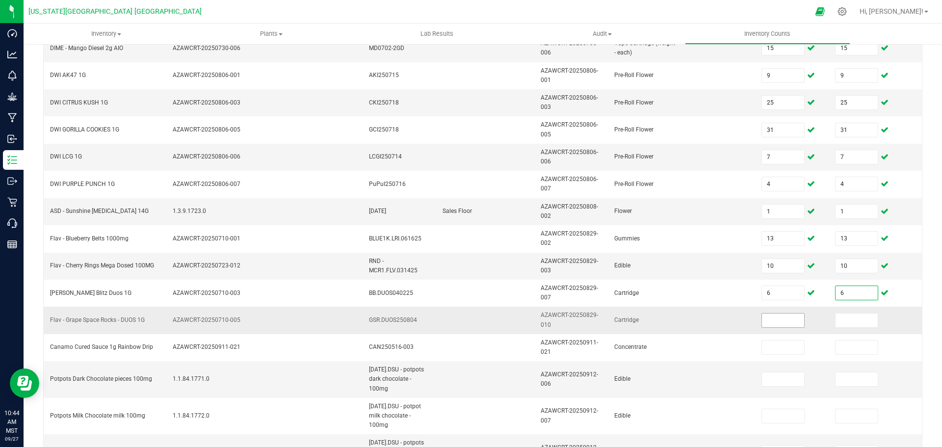
type input "6"
click at [455, 319] on input at bounding box center [783, 320] width 42 height 14
type input "14"
type input "15"
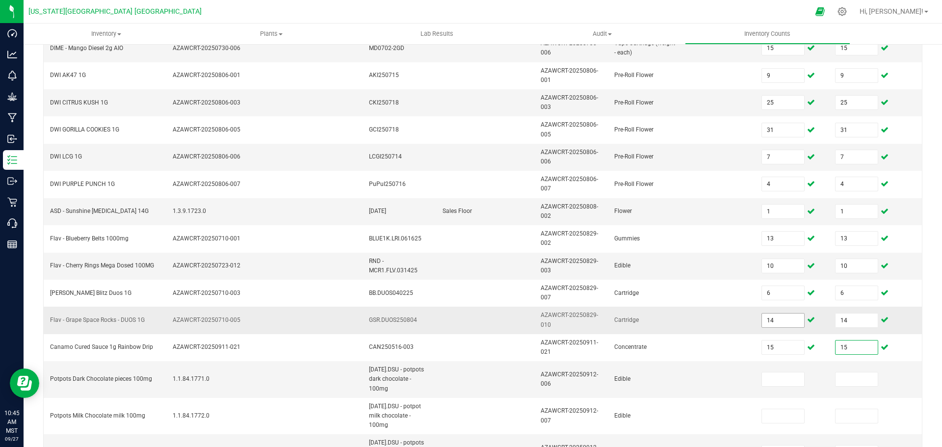
type input "15"
click at [455, 372] on input at bounding box center [783, 379] width 42 height 14
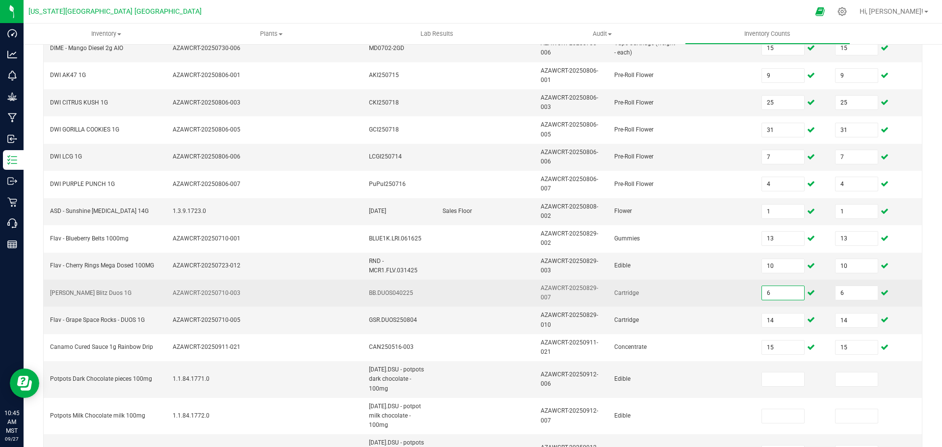
click at [455, 292] on input "6" at bounding box center [783, 293] width 42 height 14
type input "14"
click at [455, 292] on input "6" at bounding box center [857, 293] width 42 height 14
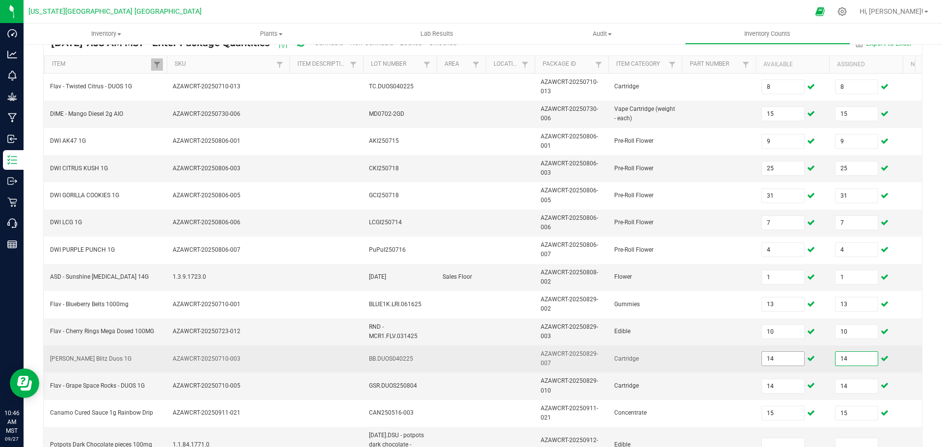
scroll to position [102, 0]
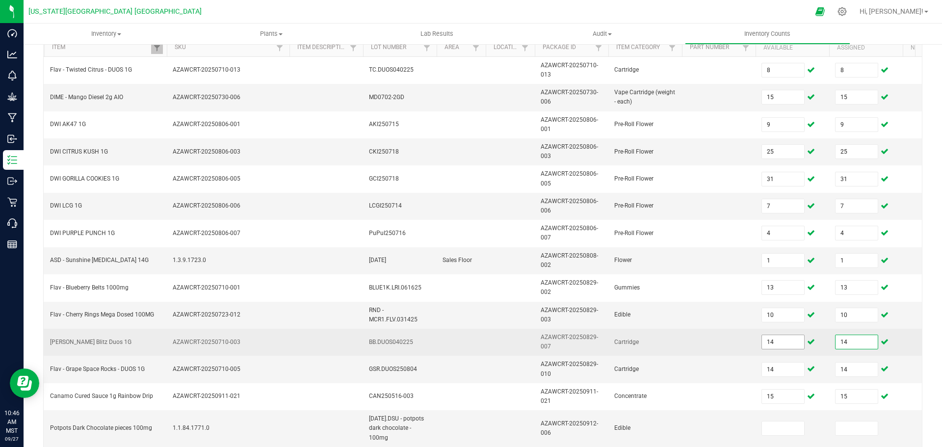
type input "14"
click at [455, 340] on input "14" at bounding box center [783, 342] width 42 height 14
type input "6"
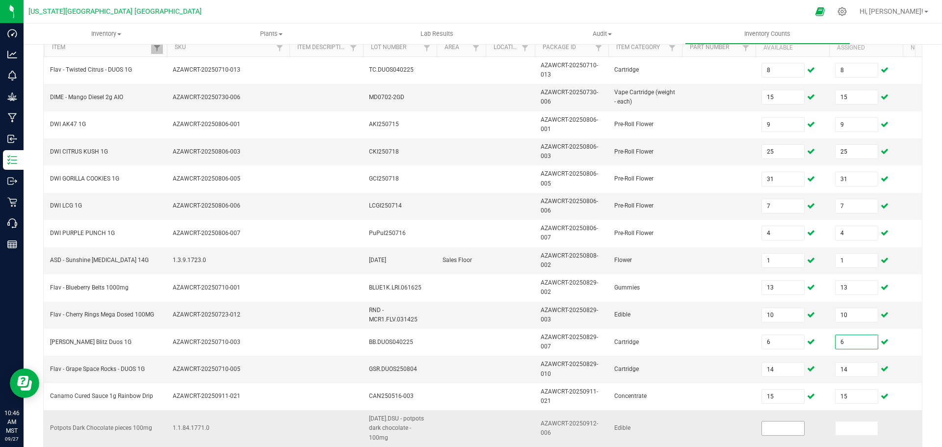
type input "6"
click at [455, 421] on input at bounding box center [783, 428] width 42 height 14
type input "14"
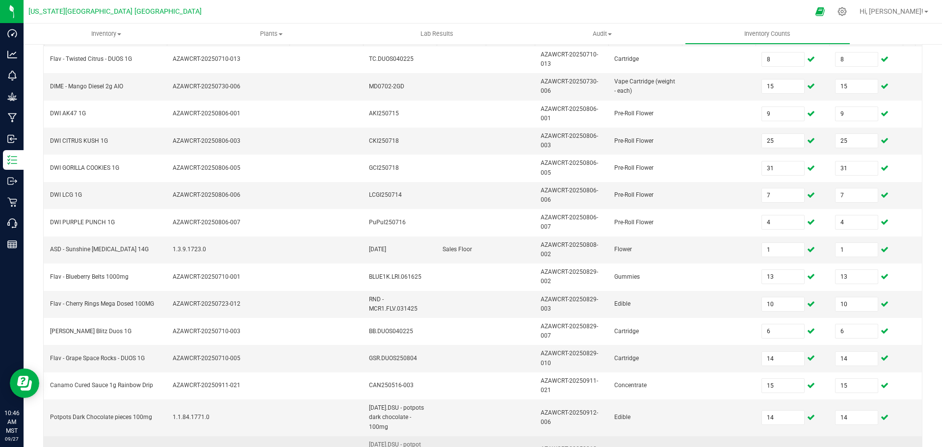
scroll to position [161, 0]
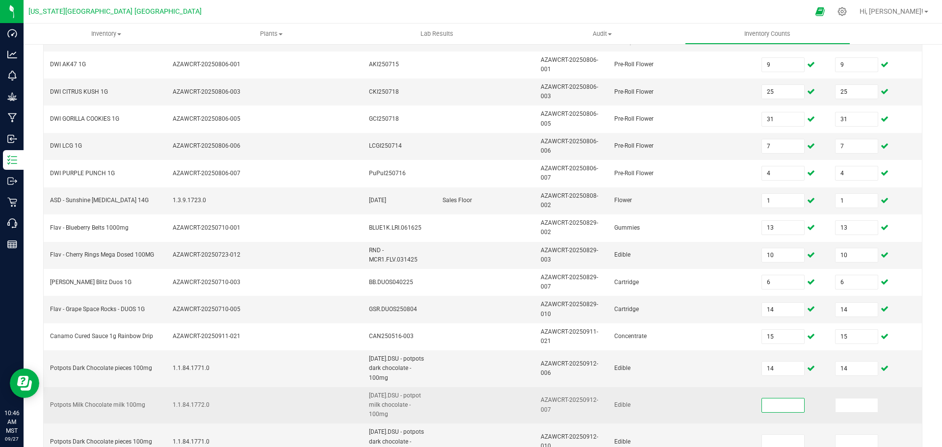
click at [455, 398] on input at bounding box center [783, 405] width 42 height 14
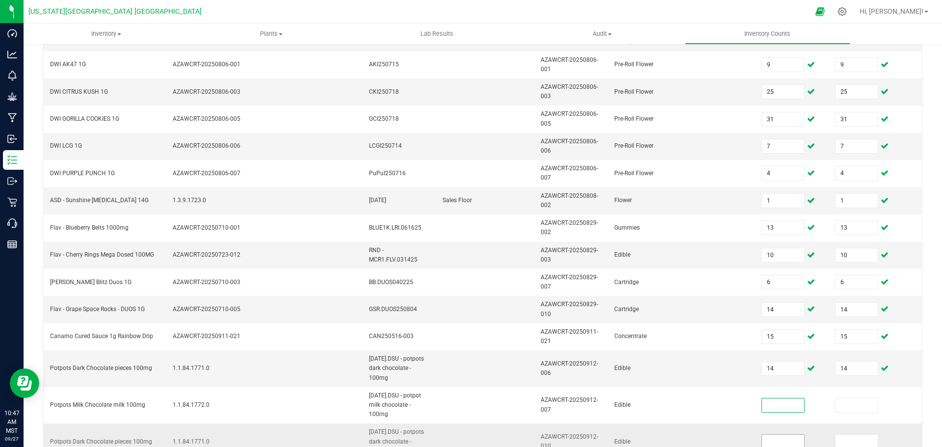
click at [455, 433] on input at bounding box center [783, 442] width 42 height 14
type input "3"
click at [455, 433] on input at bounding box center [857, 442] width 42 height 14
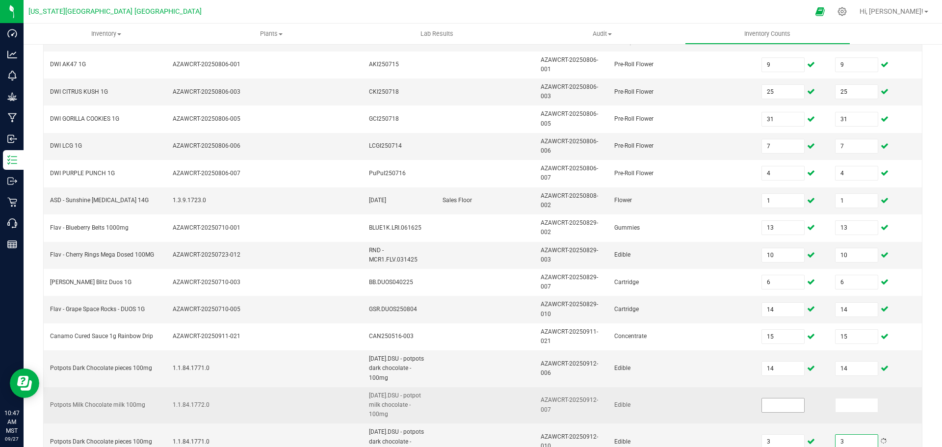
type input "3"
click at [455, 398] on input at bounding box center [783, 405] width 42 height 14
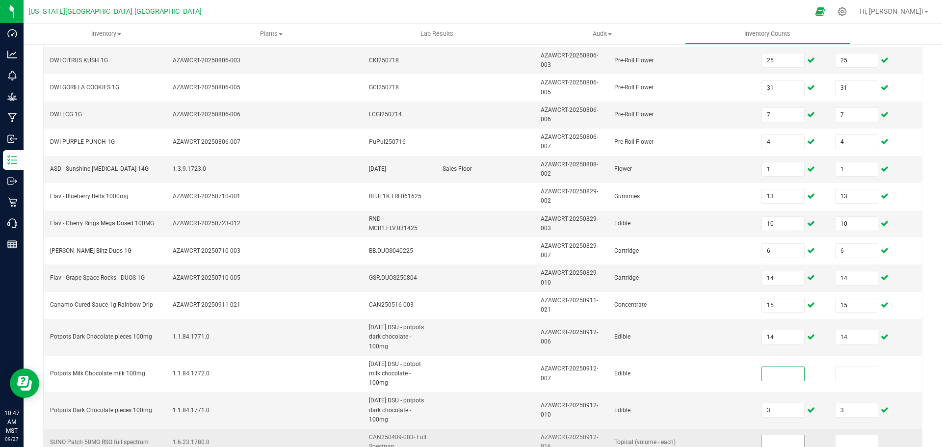
scroll to position [210, 0]
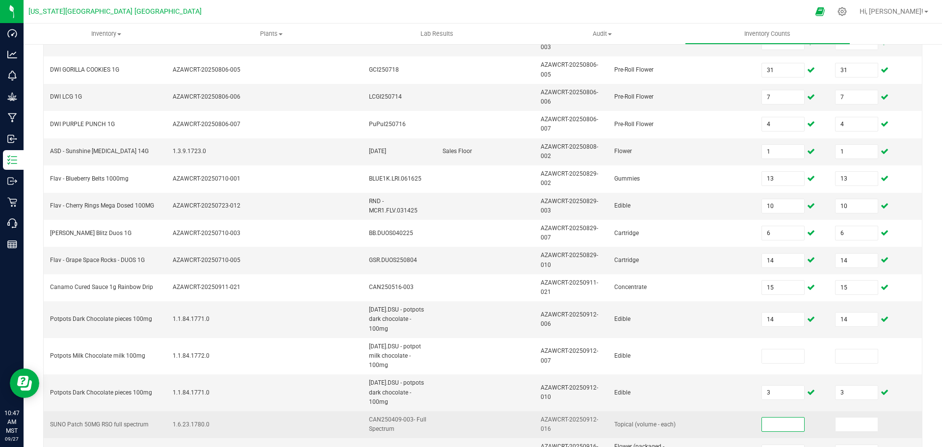
click at [455, 418] on input at bounding box center [783, 425] width 42 height 14
type input "0"
click at [455, 418] on input at bounding box center [857, 425] width 42 height 14
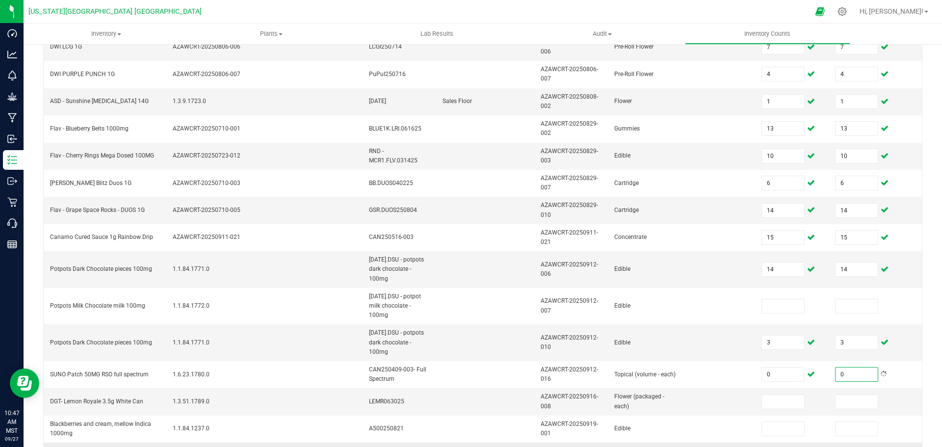
scroll to position [297, 0]
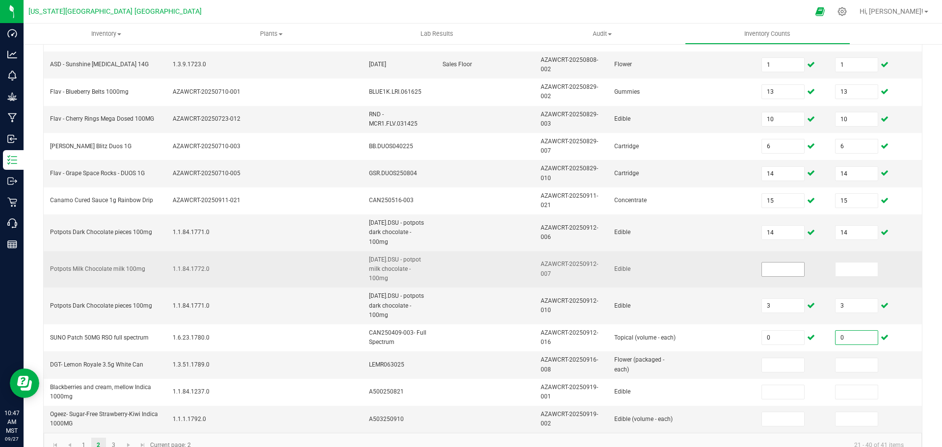
type input "0"
click at [455, 262] on input at bounding box center [783, 269] width 42 height 14
type input "3"
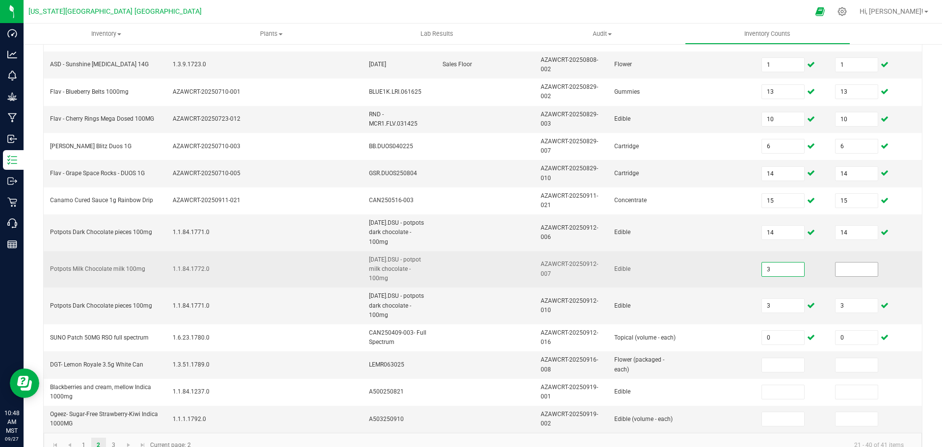
click at [455, 262] on input at bounding box center [857, 269] width 42 height 14
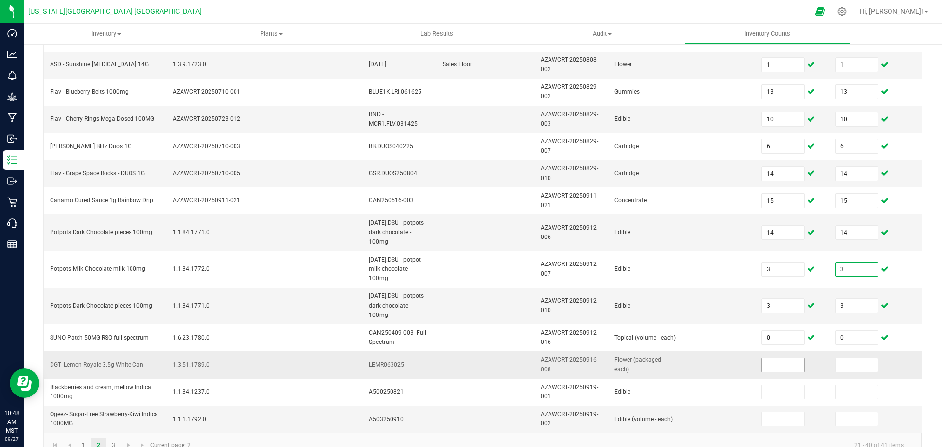
type input "3"
click at [455, 358] on input at bounding box center [783, 365] width 42 height 14
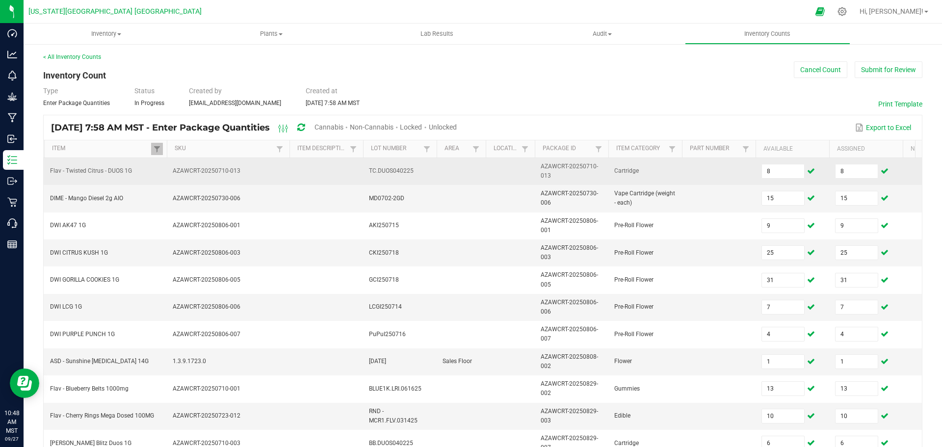
scroll to position [0, 0]
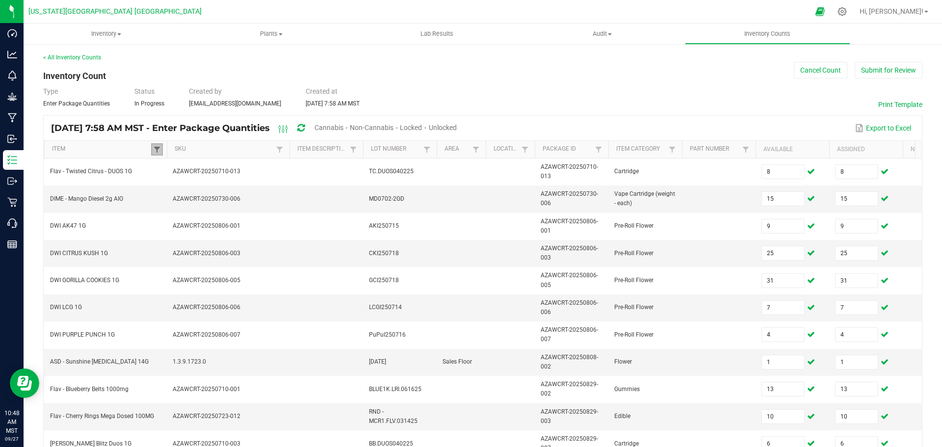
click at [157, 149] on span at bounding box center [157, 150] width 8 height 8
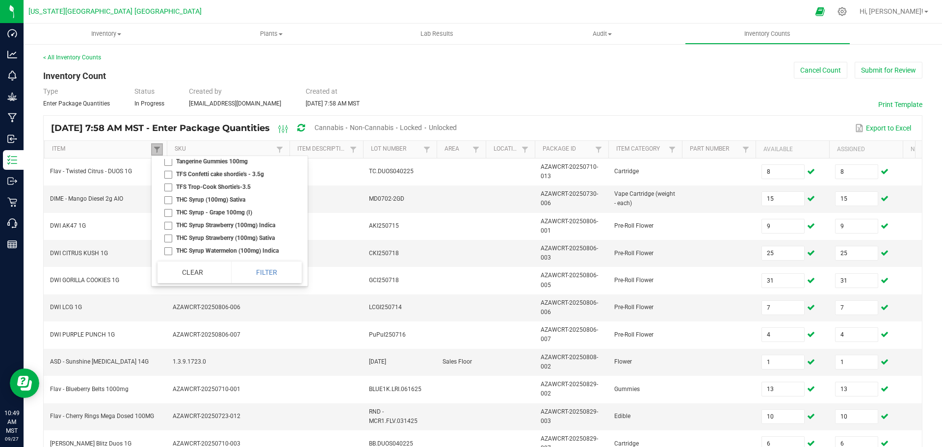
scroll to position [21528, 0]
checkbox 50mg "true"
click at [258, 274] on button "Filter" at bounding box center [266, 272] width 71 height 22
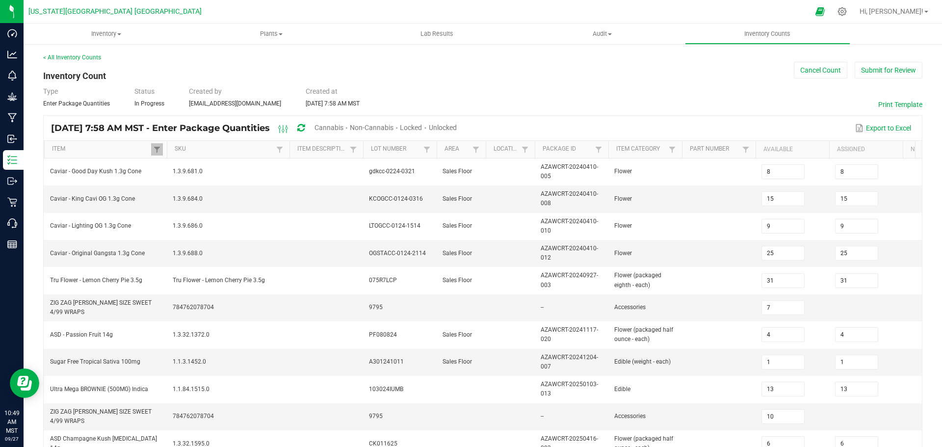
type input "20"
type input "38"
type input "11"
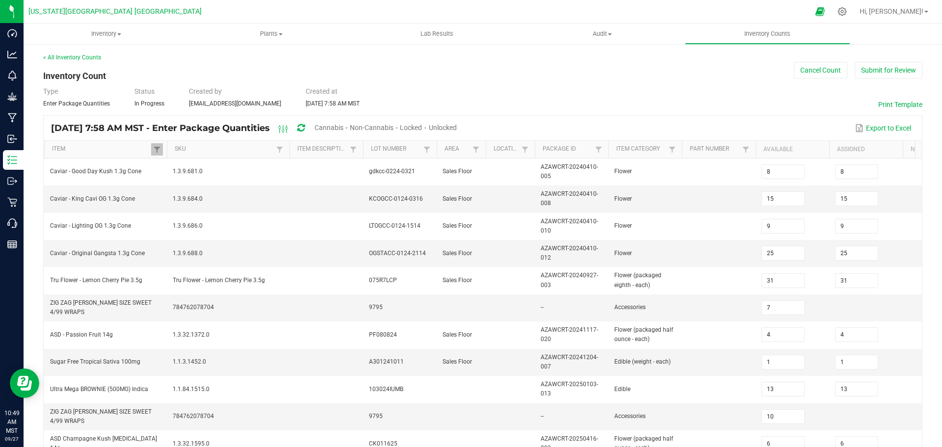
type input "11"
type input "28"
type input "20"
type input "27"
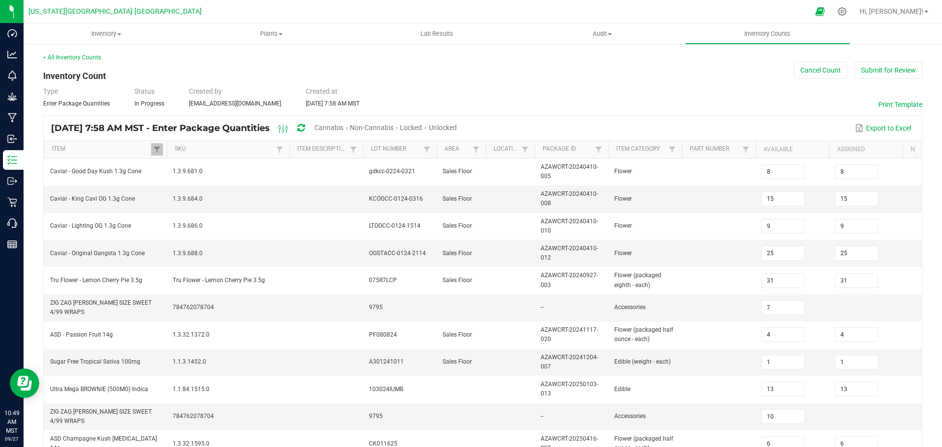
type input "2"
type input "19"
type input "8"
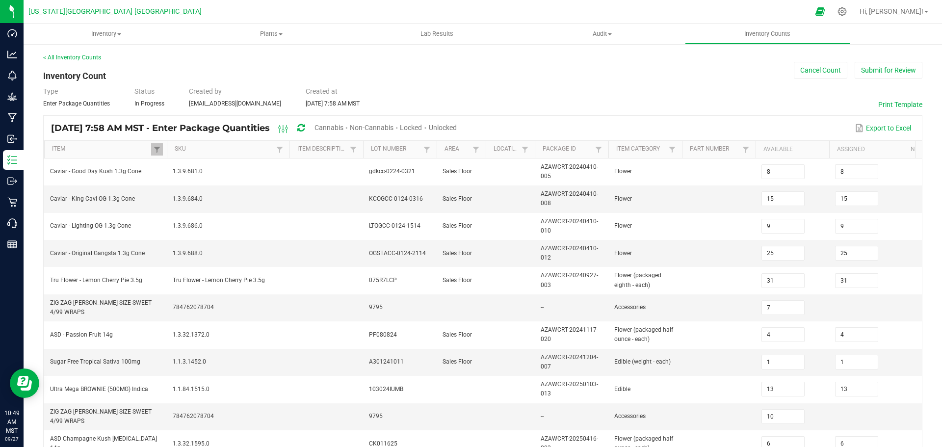
type input "8"
type input "27"
type input "12"
type input "27"
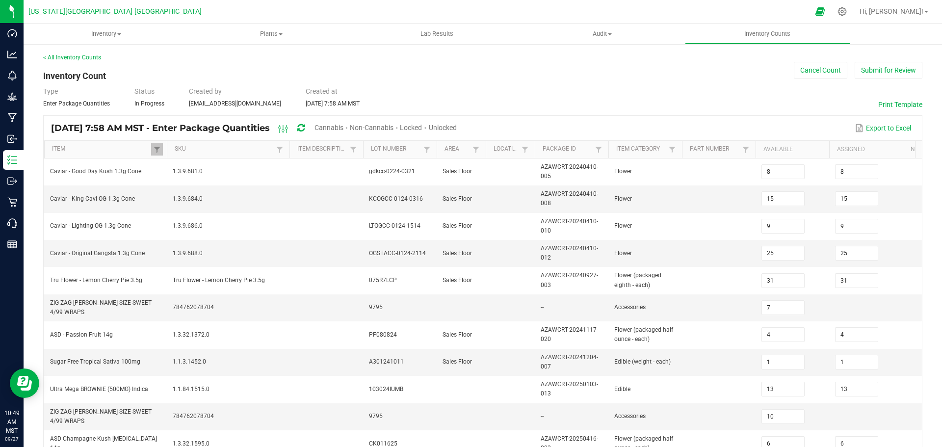
type input "2"
type input "5.0000"
type input "30"
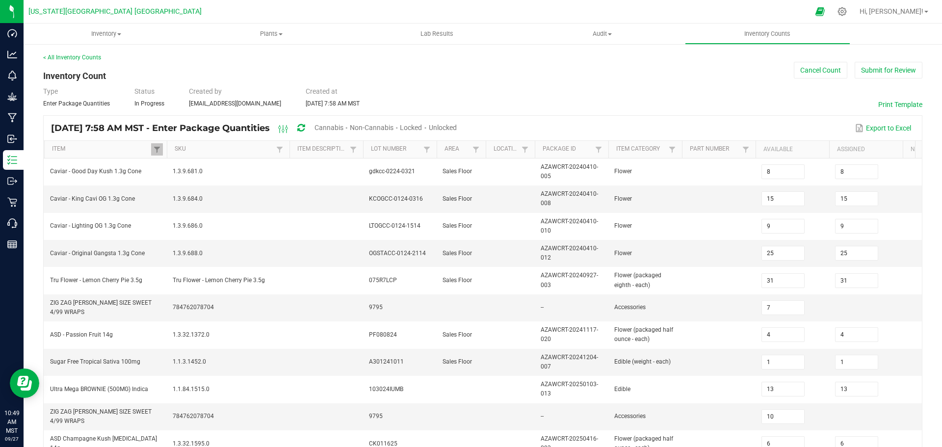
type input "15"
type input "23"
type input "2"
type input "4"
type input "1"
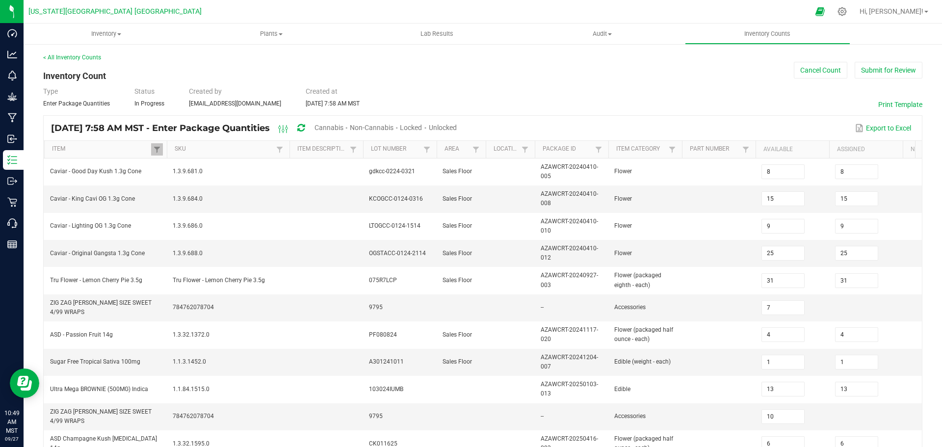
type input "28"
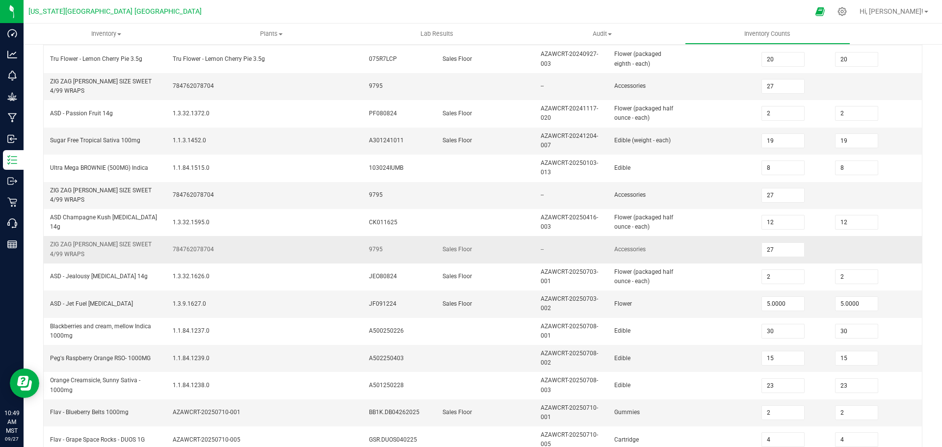
scroll to position [297, 0]
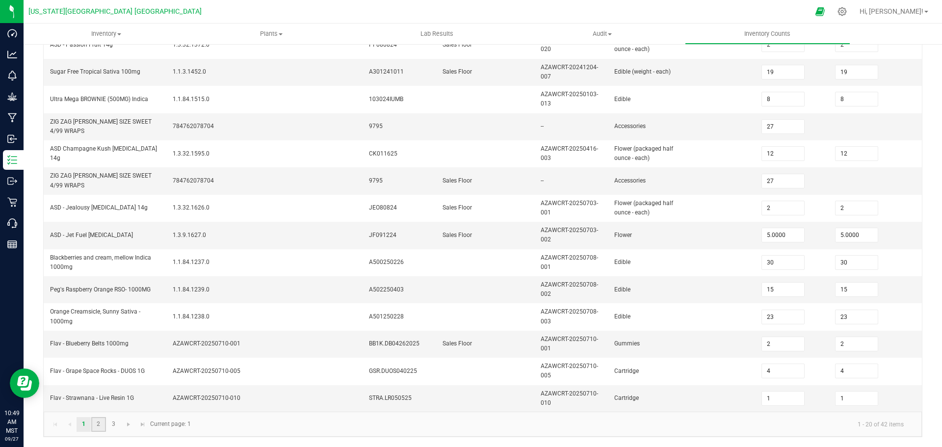
click at [98, 422] on link "2" at bounding box center [98, 424] width 14 height 15
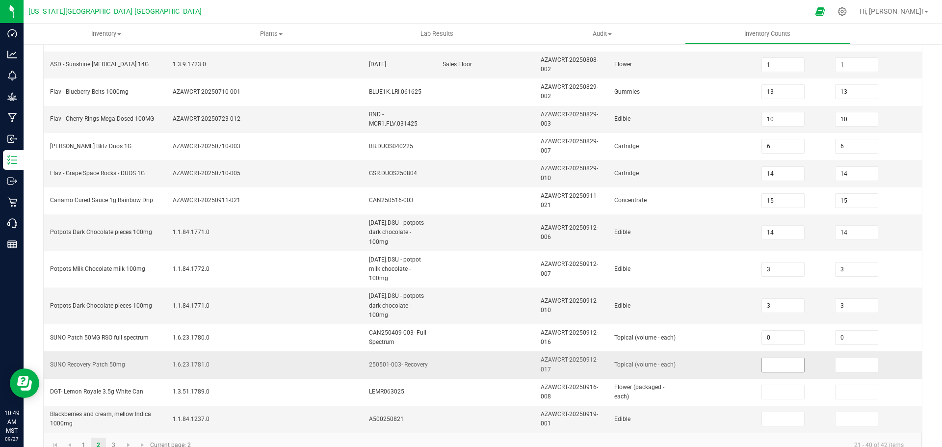
click at [455, 358] on input at bounding box center [783, 365] width 42 height 14
click at [455, 358] on input at bounding box center [857, 365] width 42 height 14
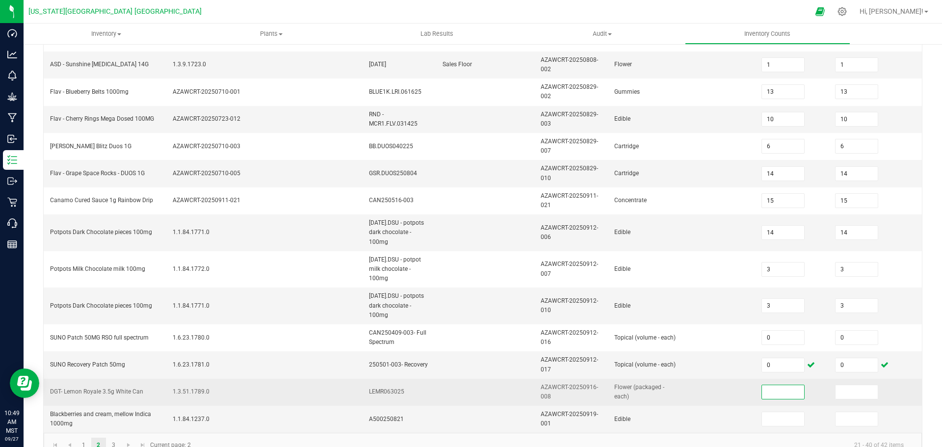
click at [455, 385] on input at bounding box center [783, 392] width 42 height 14
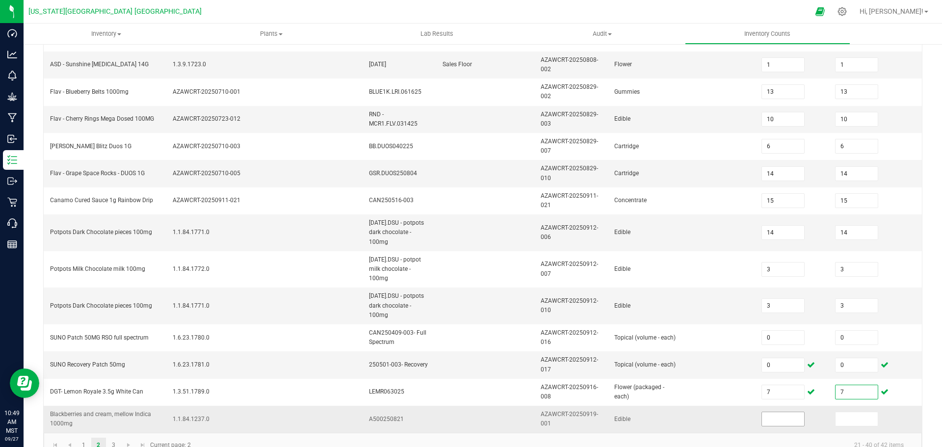
click at [455, 412] on input at bounding box center [783, 419] width 42 height 14
click at [455, 412] on input at bounding box center [857, 419] width 42 height 14
click at [110, 433] on link "3" at bounding box center [113, 445] width 14 height 15
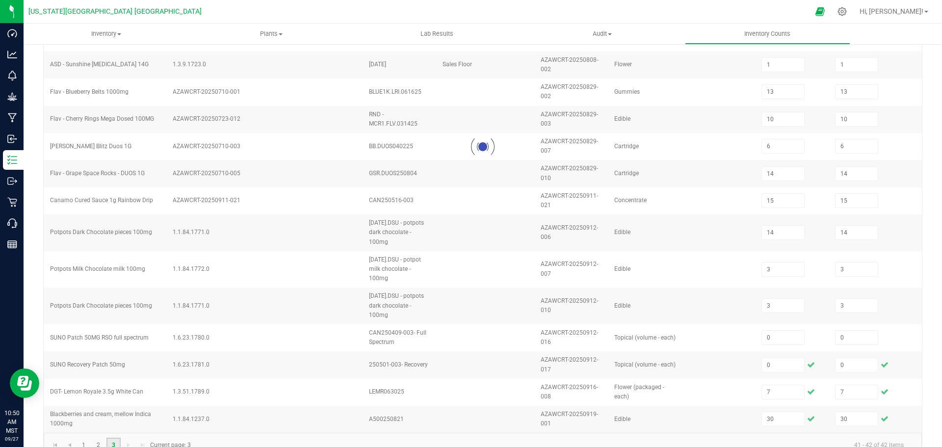
scroll to position [0, 0]
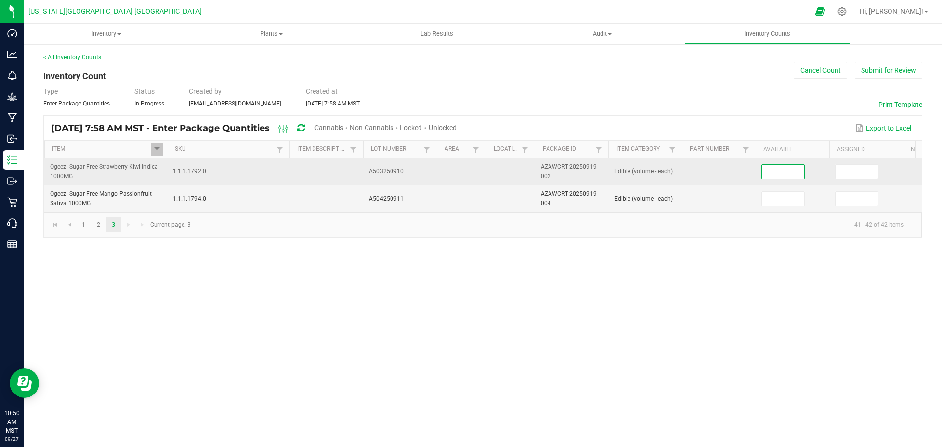
click at [455, 171] on input at bounding box center [783, 172] width 42 height 14
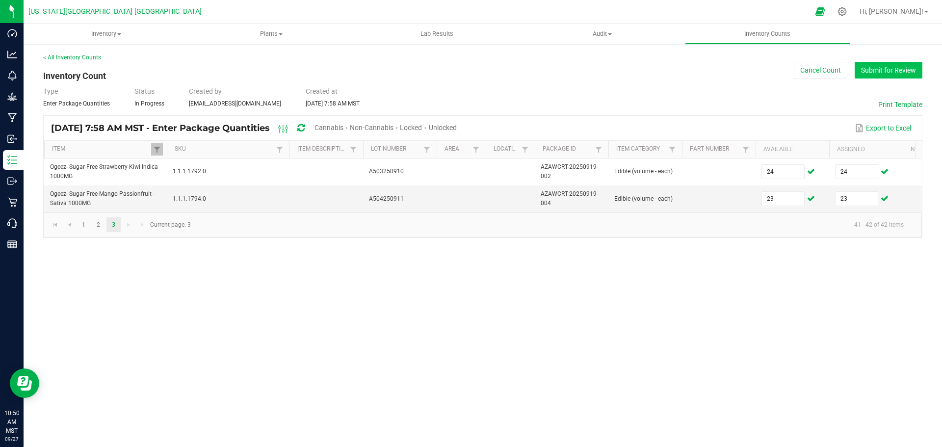
click at [455, 74] on button "Submit for Review" at bounding box center [889, 70] width 68 height 17
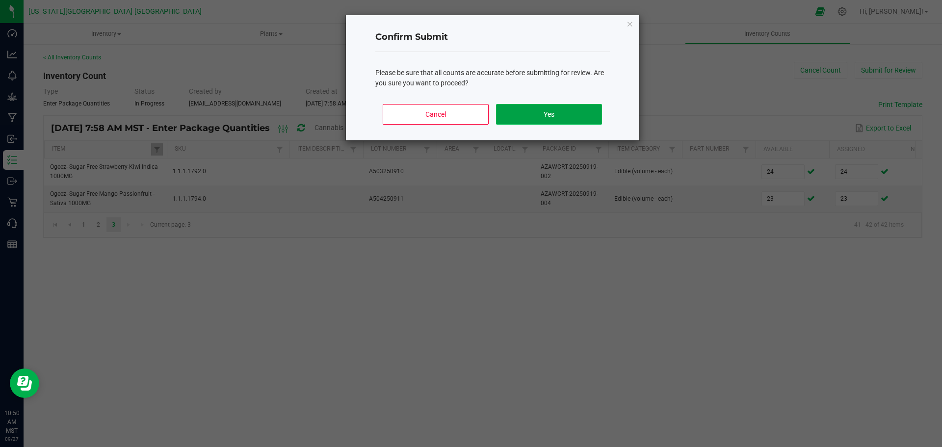
click at [455, 118] on button "Yes" at bounding box center [548, 114] width 105 height 21
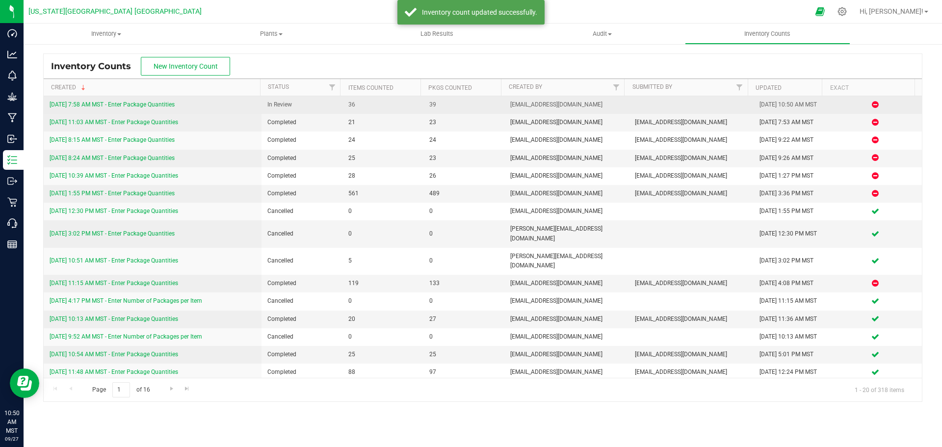
click at [167, 104] on link "[DATE] 7:58 AM MST - Enter Package Quantities" at bounding box center [112, 104] width 125 height 7
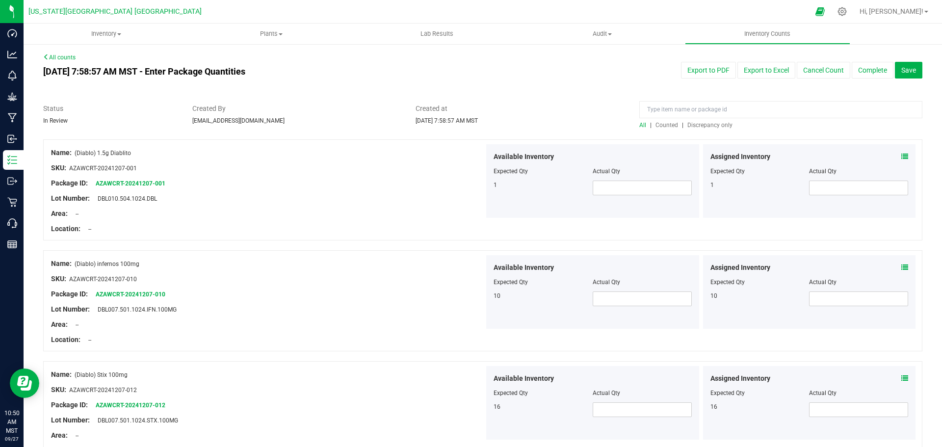
click at [455, 125] on span "Counted" at bounding box center [666, 125] width 23 height 7
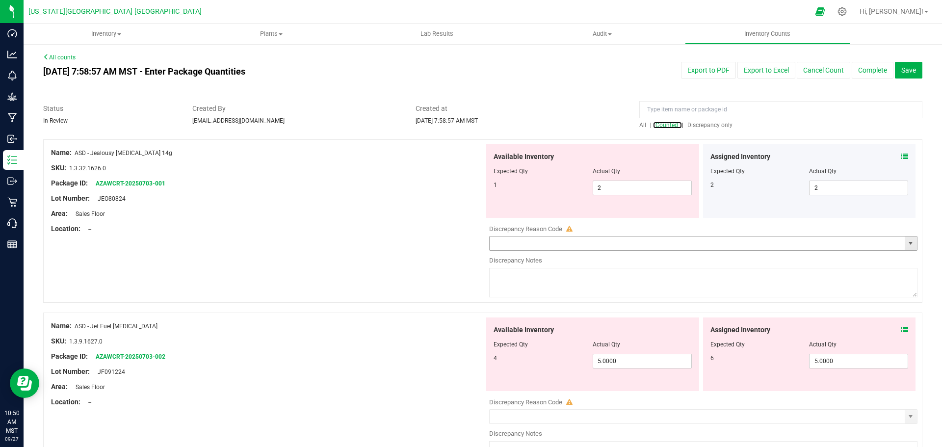
click at [455, 243] on span "select" at bounding box center [911, 243] width 8 height 8
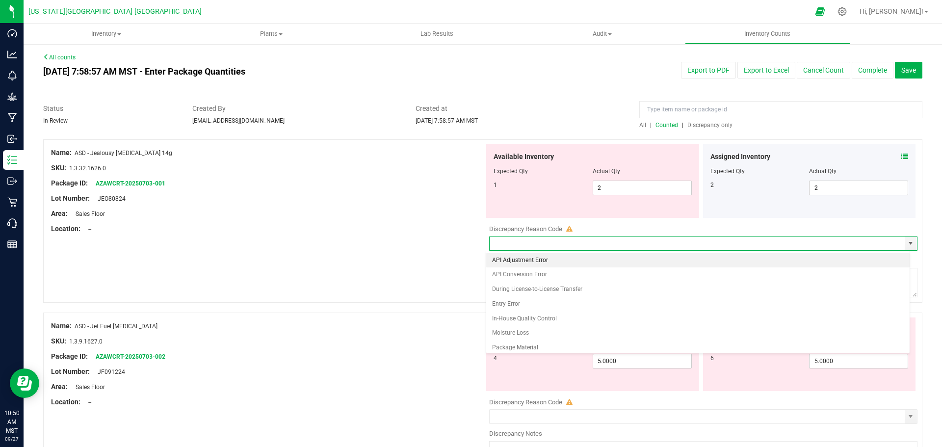
click at [455, 260] on li "API Adjustment Error" at bounding box center [698, 260] width 424 height 15
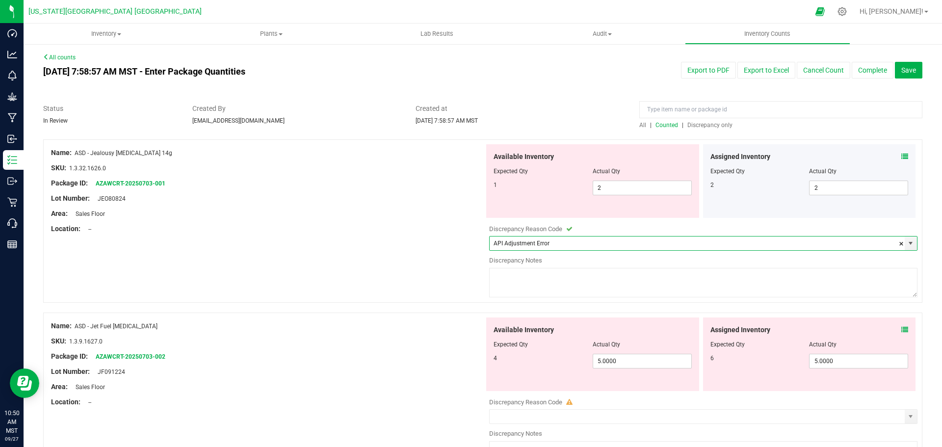
click at [455, 277] on textarea at bounding box center [703, 282] width 428 height 29
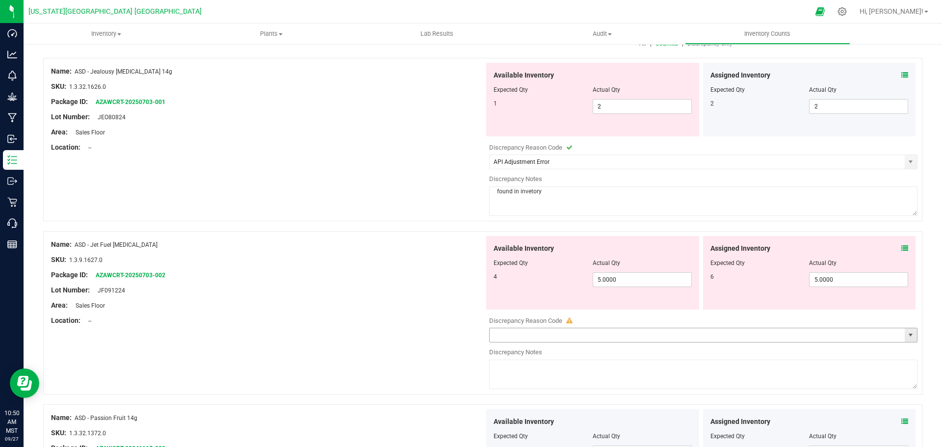
scroll to position [98, 0]
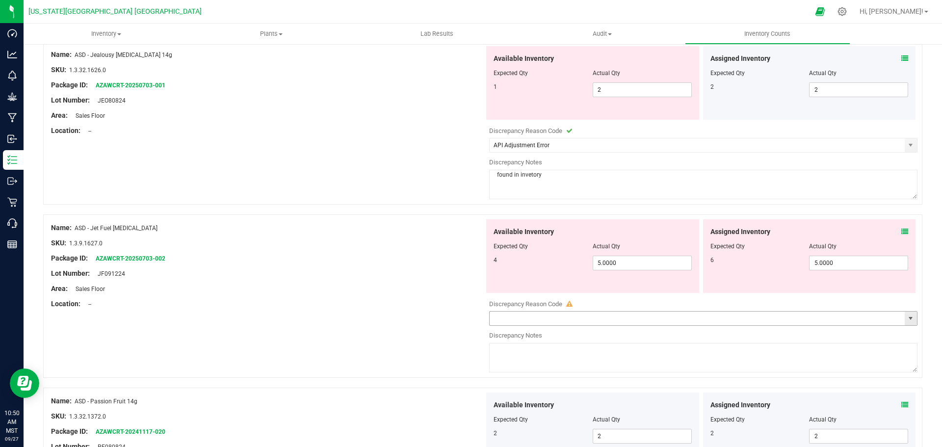
click at [455, 316] on span "select" at bounding box center [911, 318] width 8 height 8
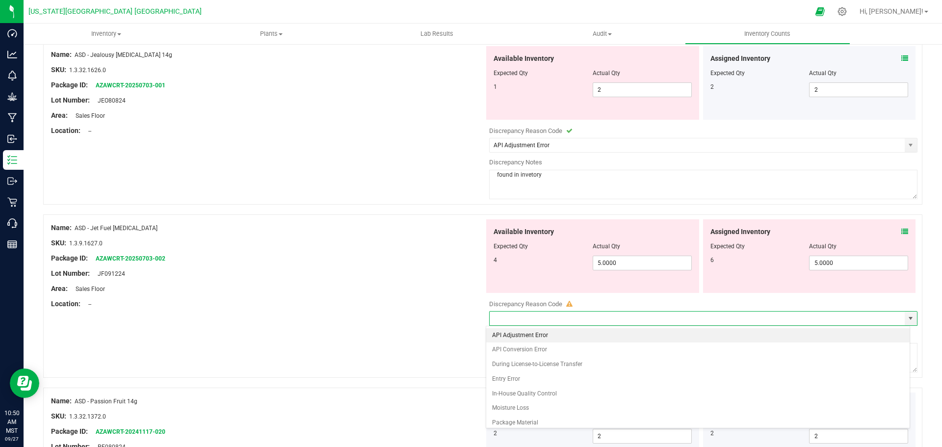
click at [455, 334] on li "API Adjustment Error" at bounding box center [698, 335] width 424 height 15
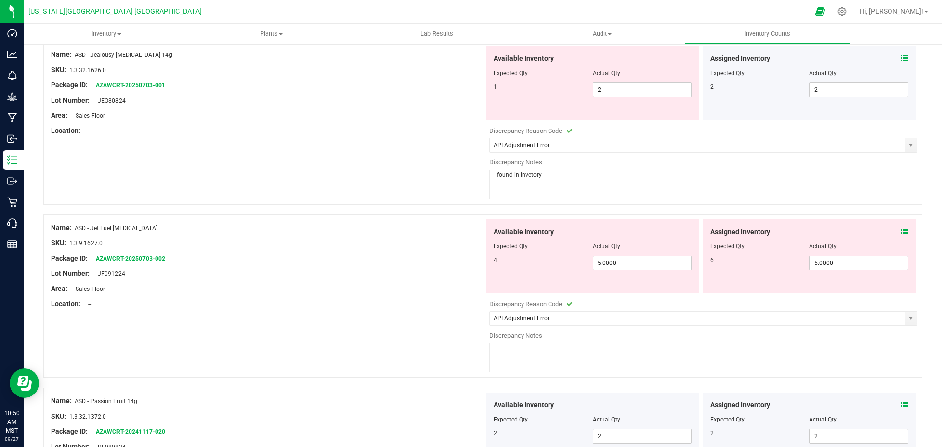
click at [455, 345] on textarea at bounding box center [703, 357] width 428 height 29
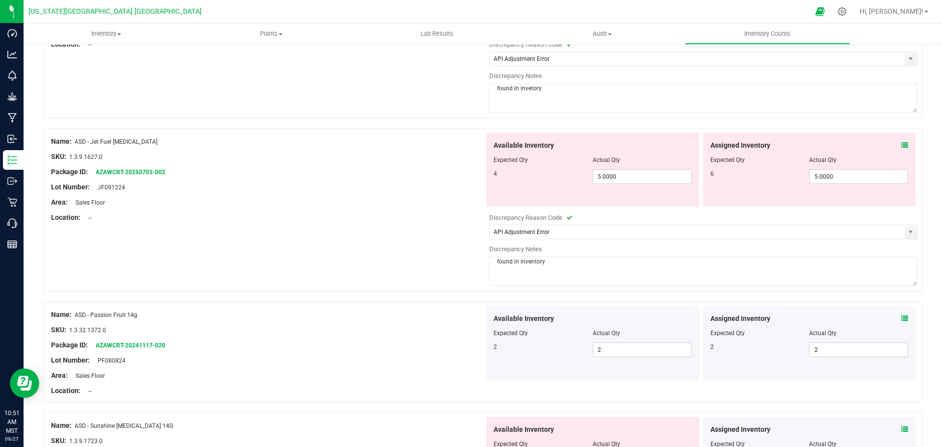
scroll to position [196, 0]
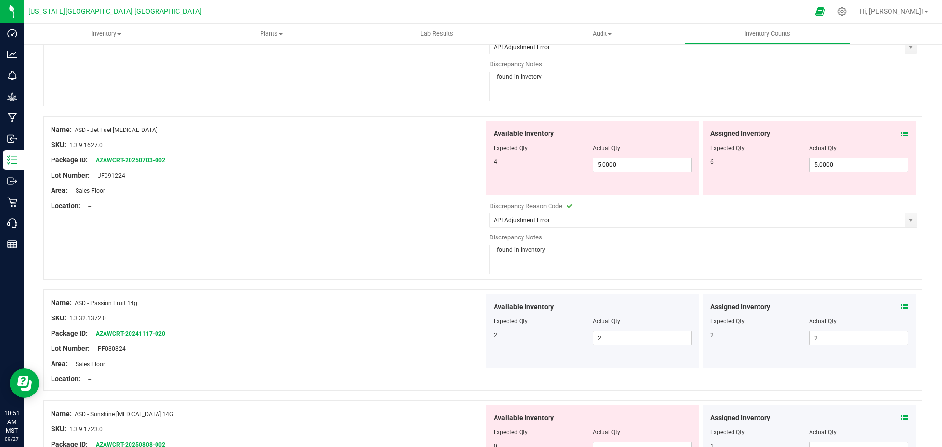
click at [455, 79] on textarea "found in invetory" at bounding box center [703, 86] width 428 height 29
click at [455, 78] on textarea "found in invetory" at bounding box center [703, 86] width 428 height 29
click at [455, 108] on div at bounding box center [482, 111] width 879 height 10
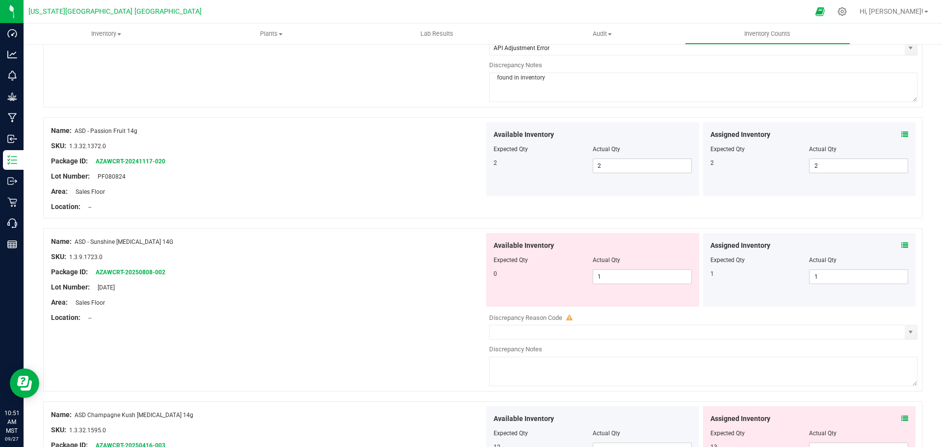
scroll to position [392, 0]
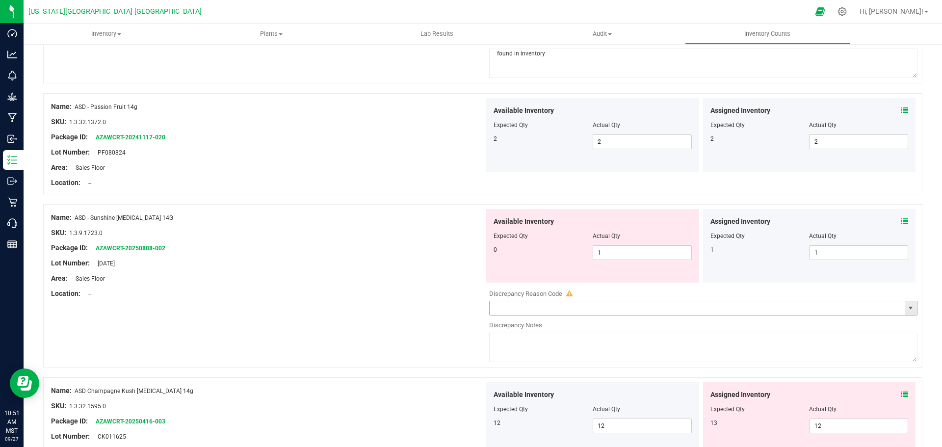
click at [455, 307] on span "select" at bounding box center [911, 308] width 8 height 8
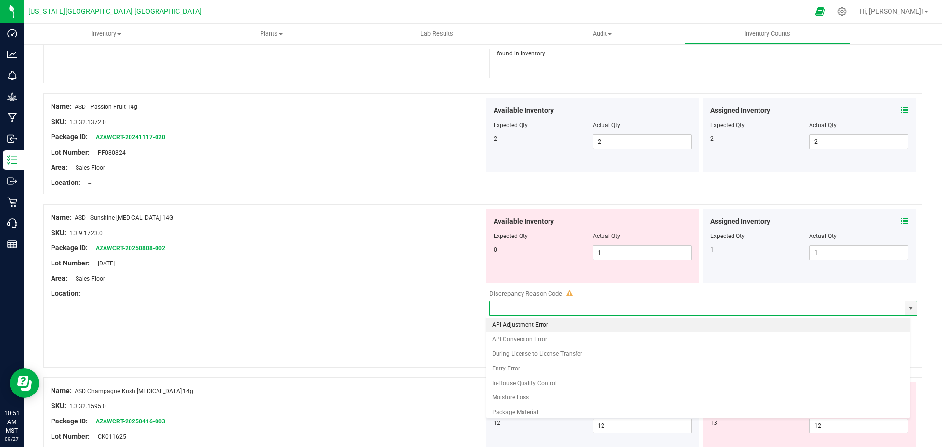
click at [455, 321] on li "API Adjustment Error" at bounding box center [698, 325] width 424 height 15
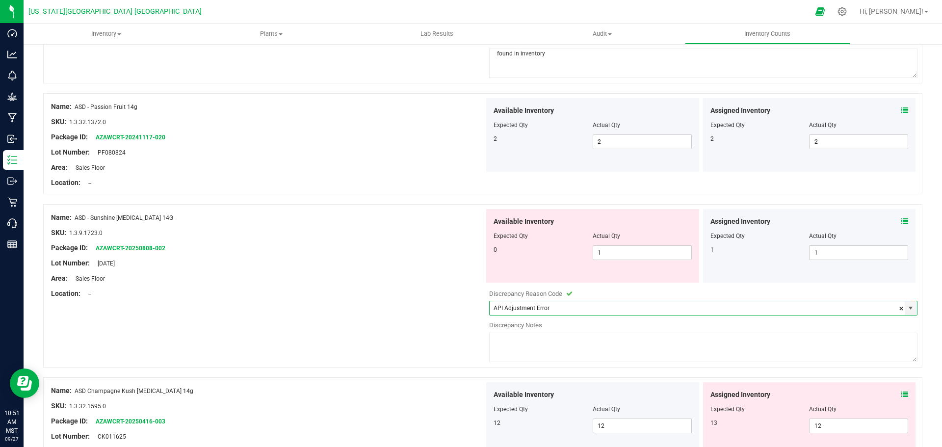
click at [455, 335] on textarea at bounding box center [703, 347] width 428 height 29
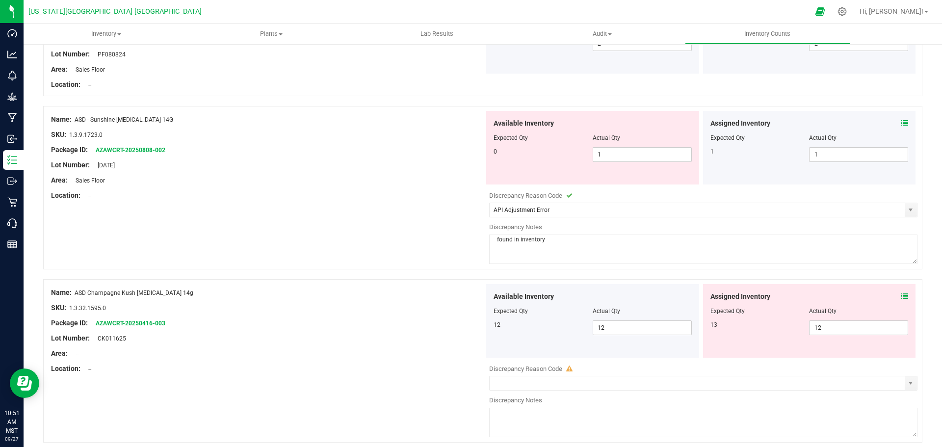
scroll to position [540, 0]
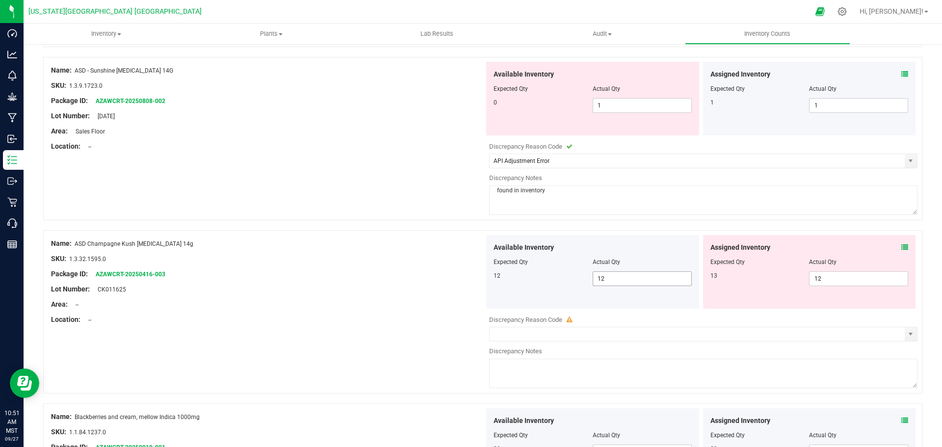
click at [455, 279] on span "12 12" at bounding box center [642, 278] width 99 height 15
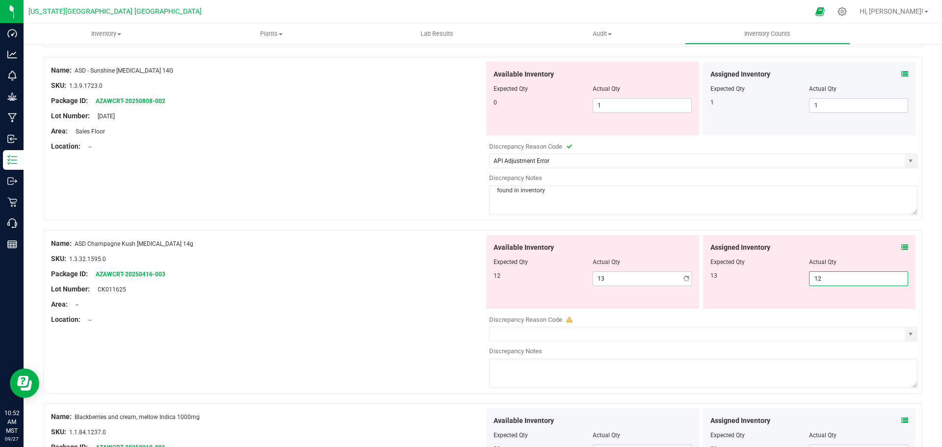
click at [455, 275] on span "12 12" at bounding box center [858, 278] width 99 height 15
click at [455, 334] on span "select" at bounding box center [911, 334] width 8 height 8
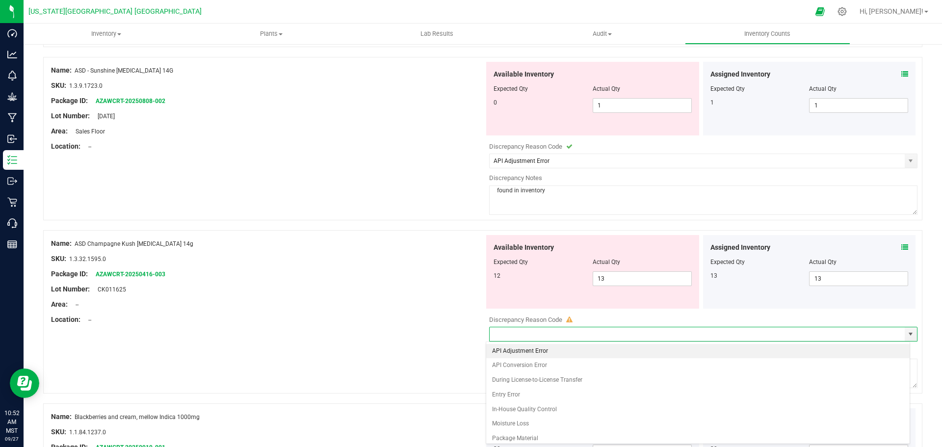
click at [455, 351] on li "API Adjustment Error" at bounding box center [698, 351] width 424 height 15
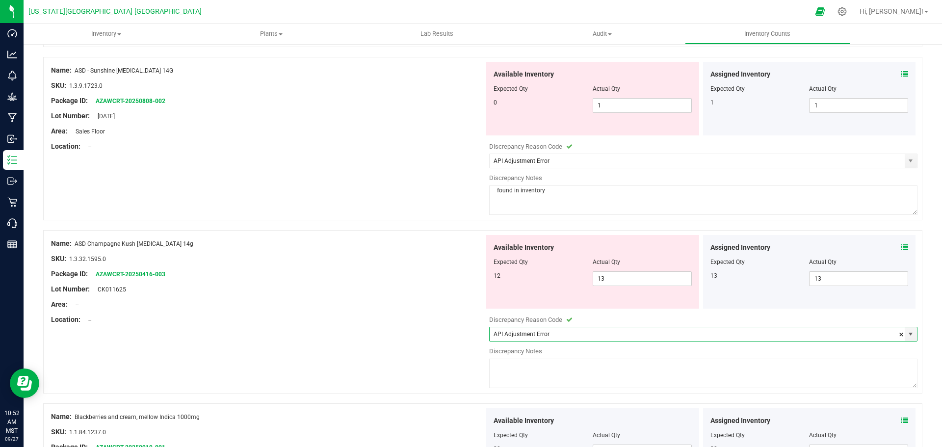
click at [455, 373] on textarea at bounding box center [703, 373] width 428 height 29
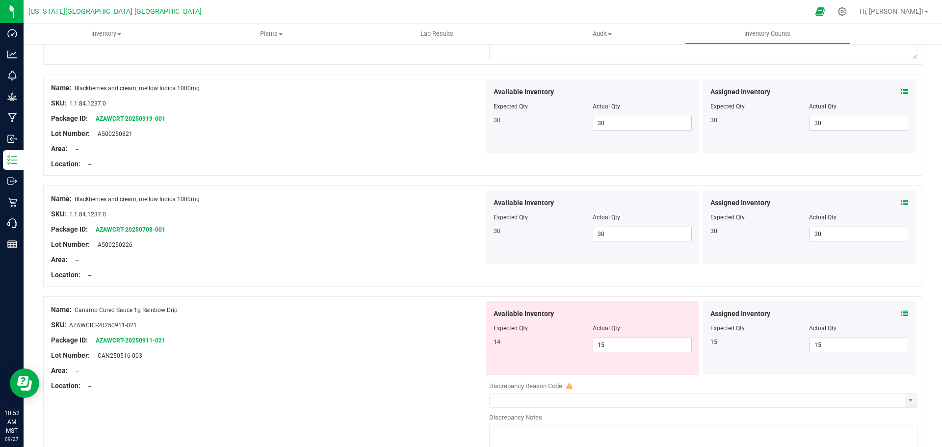
scroll to position [883, 0]
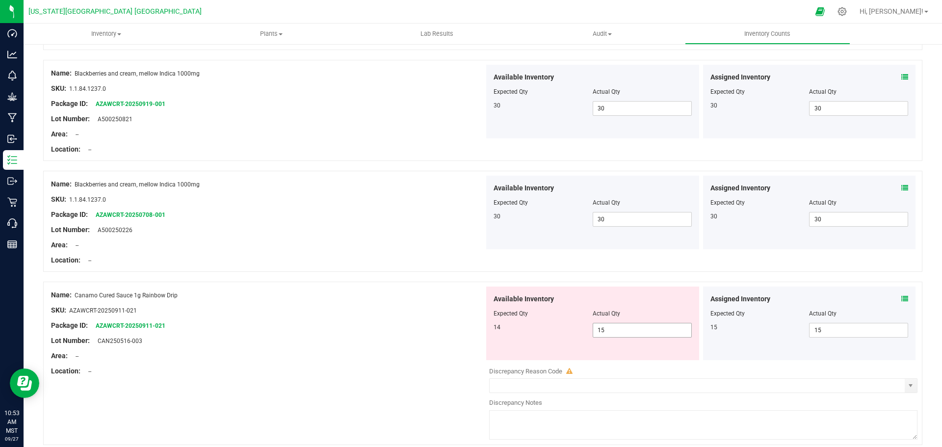
click at [455, 328] on span "15 15" at bounding box center [642, 330] width 99 height 15
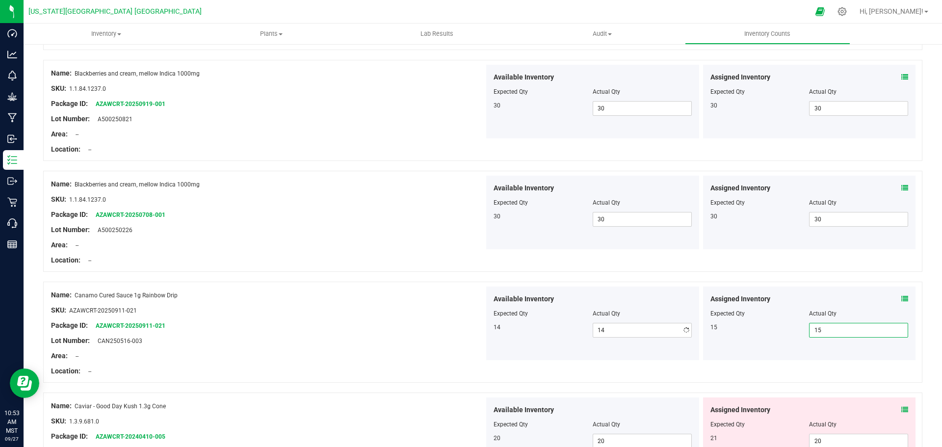
click at [455, 333] on span "15 15" at bounding box center [858, 330] width 99 height 15
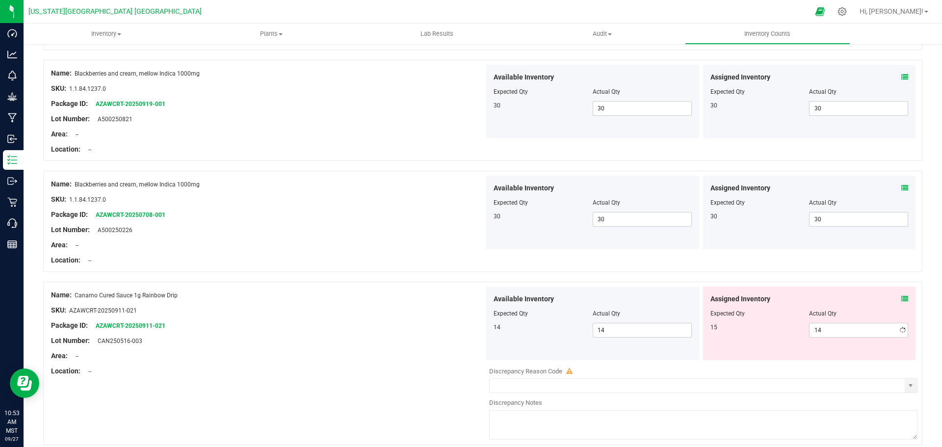
click at [455, 356] on div "Assigned Inventory Expected Qty Actual Qty 15 14 14" at bounding box center [809, 324] width 213 height 74
click at [455, 384] on span "select" at bounding box center [911, 386] width 8 height 8
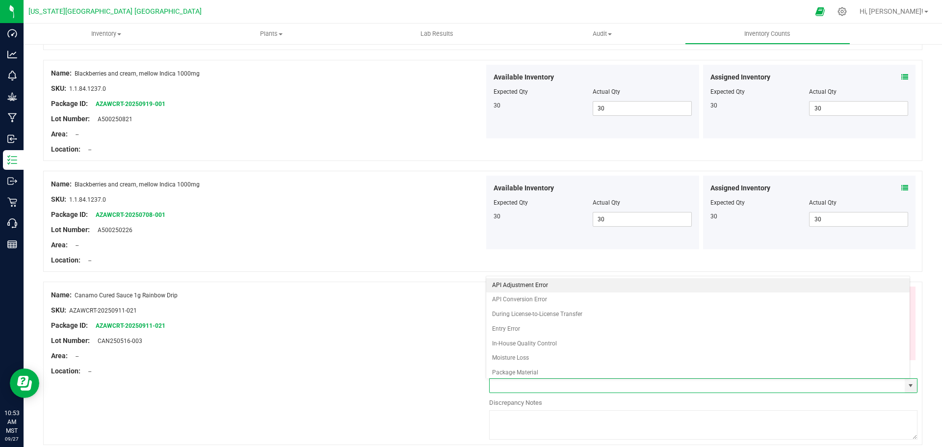
click at [455, 284] on li "API Adjustment Error" at bounding box center [698, 285] width 424 height 15
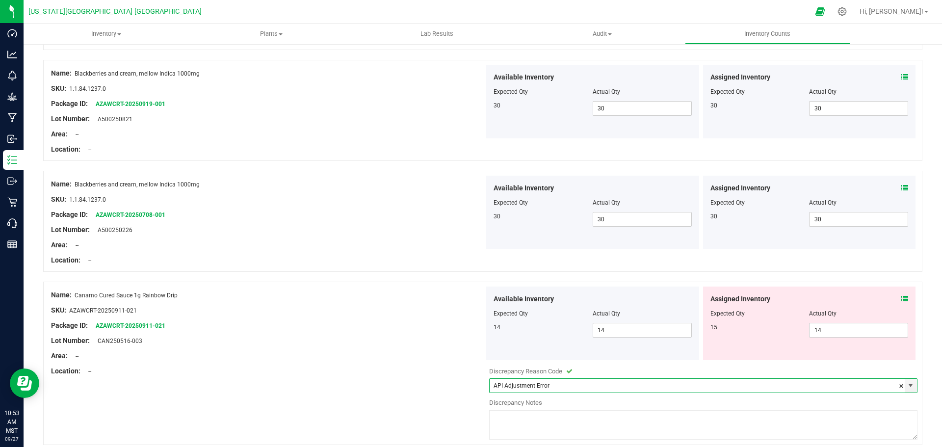
click at [455, 416] on textarea at bounding box center [703, 424] width 428 height 29
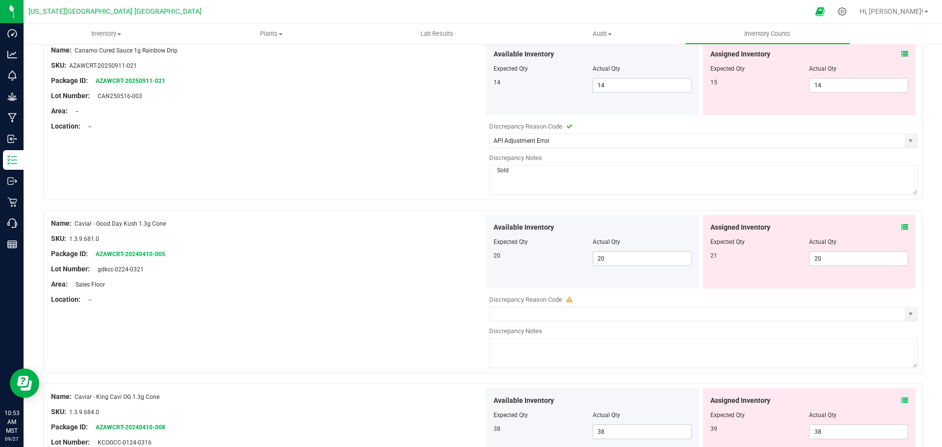
scroll to position [1128, 0]
click at [455, 314] on span "select" at bounding box center [911, 314] width 8 height 8
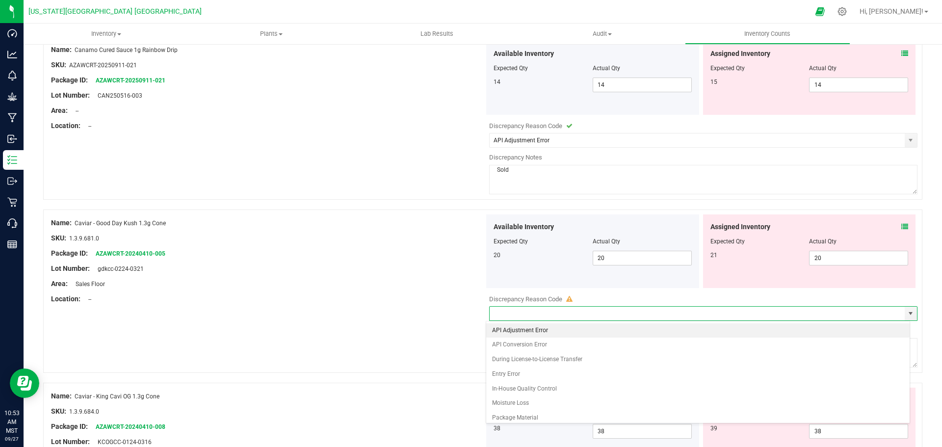
click at [455, 325] on li "API Adjustment Error" at bounding box center [698, 330] width 424 height 15
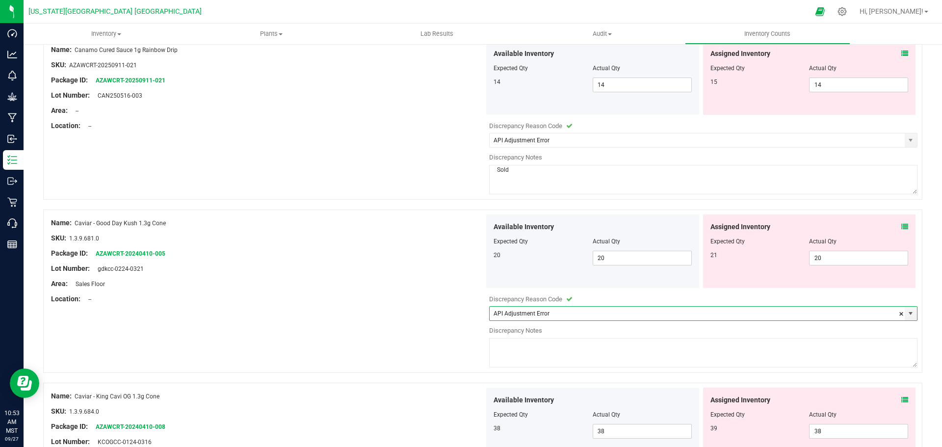
click at [455, 349] on textarea at bounding box center [703, 352] width 428 height 29
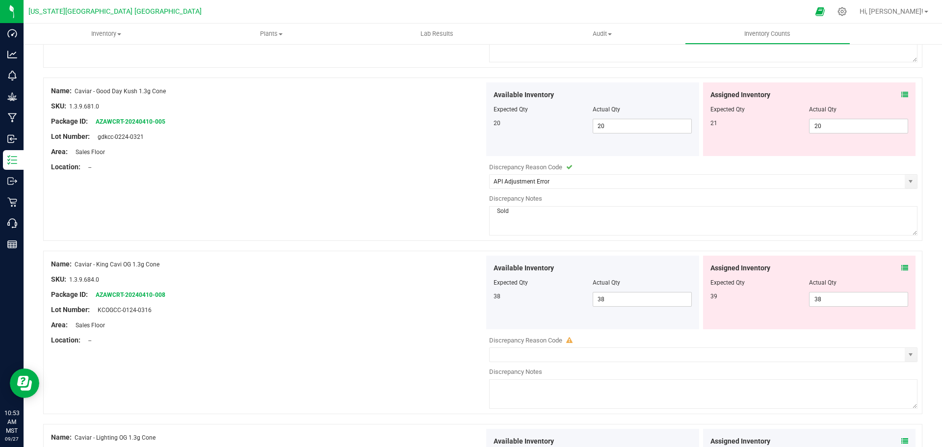
scroll to position [1325, 0]
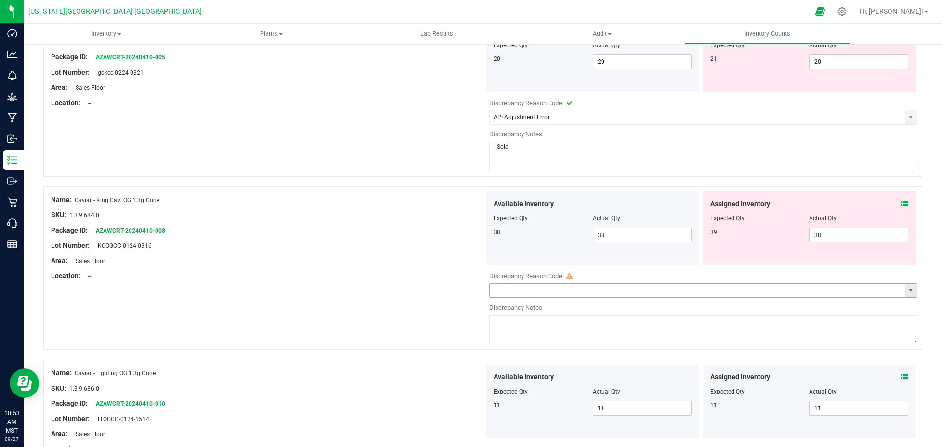
click at [455, 293] on span "select" at bounding box center [911, 291] width 8 height 8
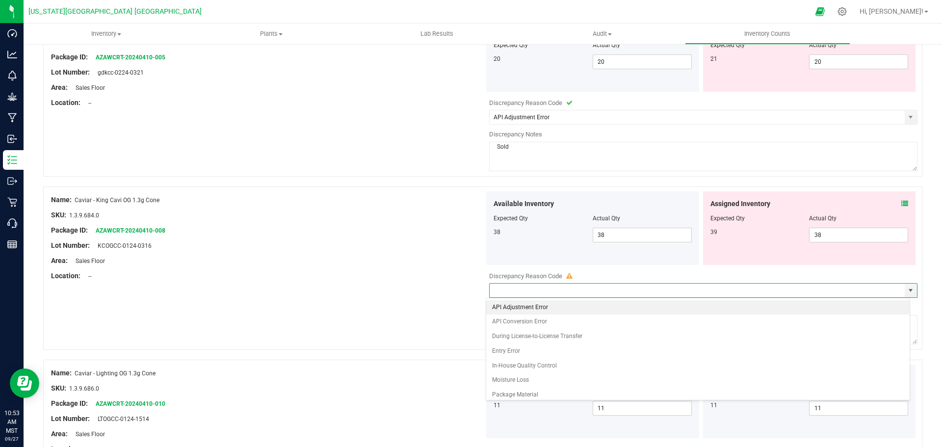
click at [455, 306] on li "API Adjustment Error" at bounding box center [698, 307] width 424 height 15
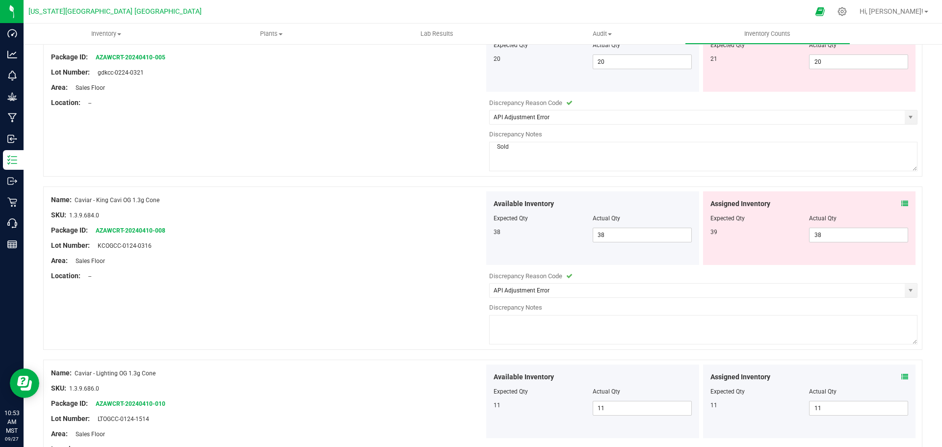
click at [455, 331] on textarea at bounding box center [703, 329] width 428 height 29
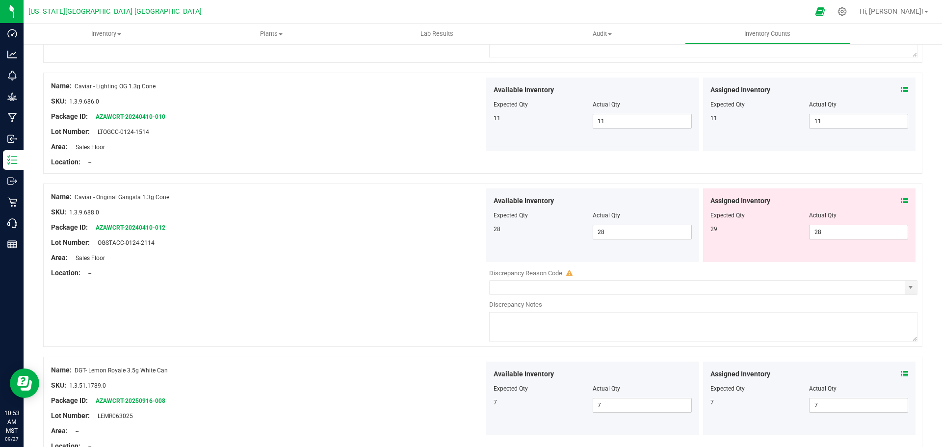
scroll to position [1619, 0]
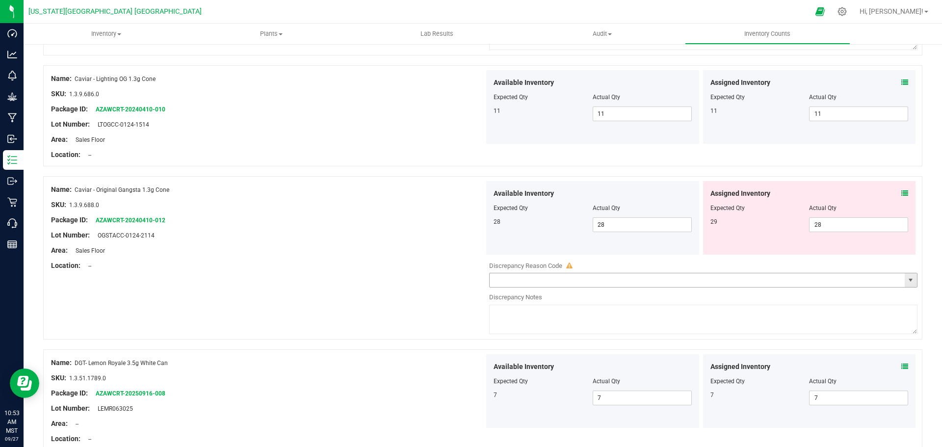
click at [455, 279] on span "select" at bounding box center [911, 280] width 8 height 8
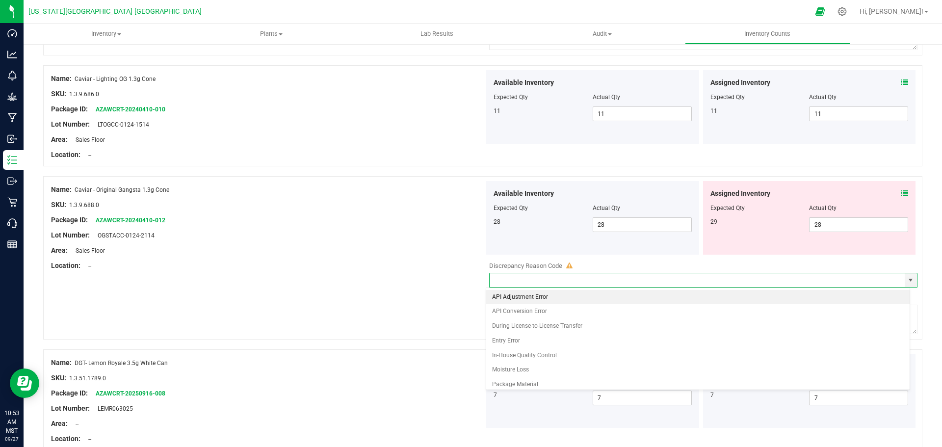
click at [455, 295] on li "API Adjustment Error" at bounding box center [698, 297] width 424 height 15
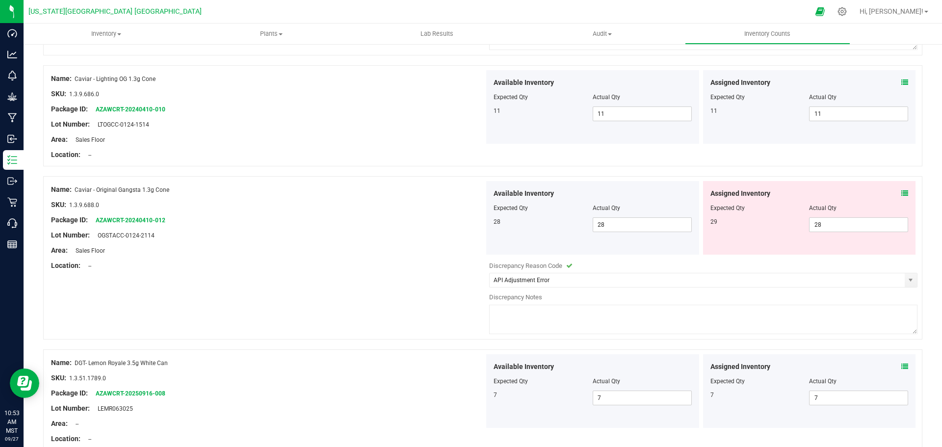
click at [455, 316] on textarea at bounding box center [703, 319] width 428 height 29
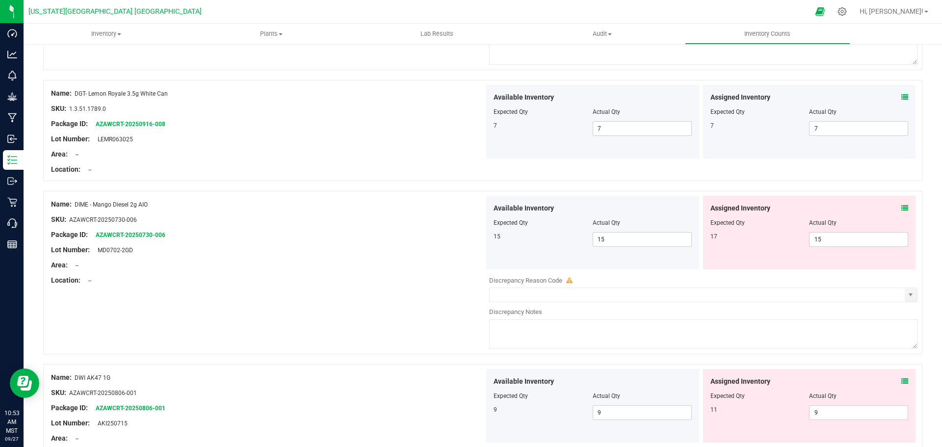
scroll to position [1913, 0]
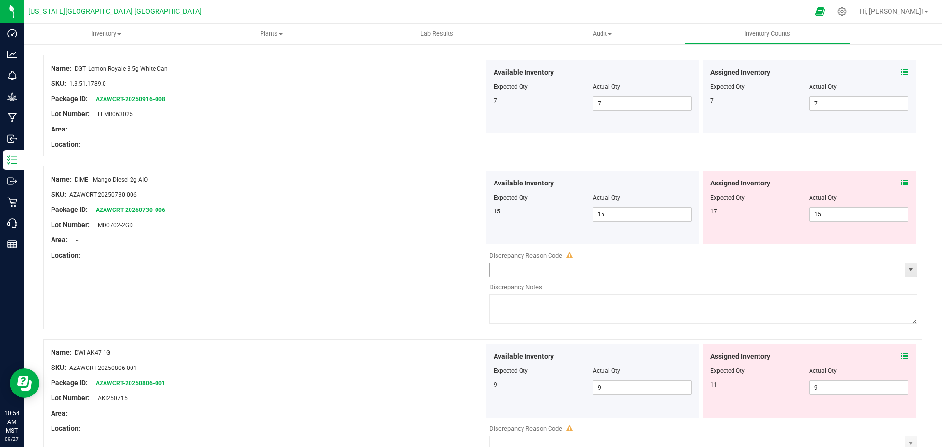
click at [455, 270] on span "select" at bounding box center [911, 270] width 8 height 8
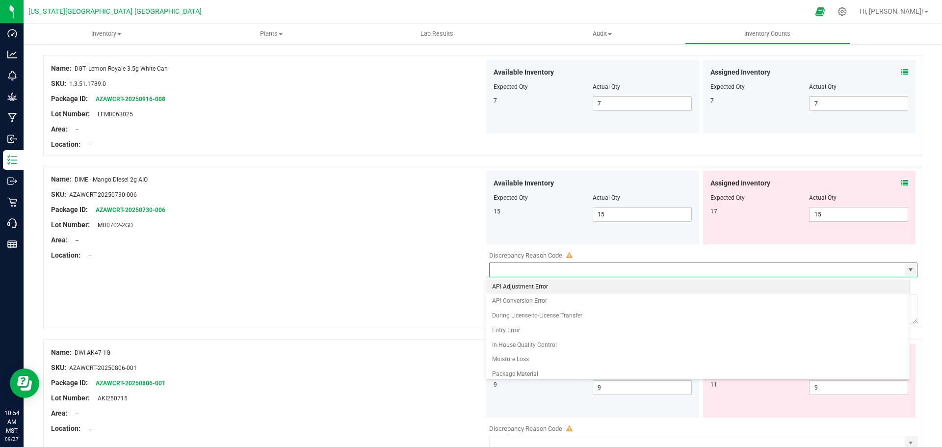
click at [455, 288] on li "API Adjustment Error" at bounding box center [698, 287] width 424 height 15
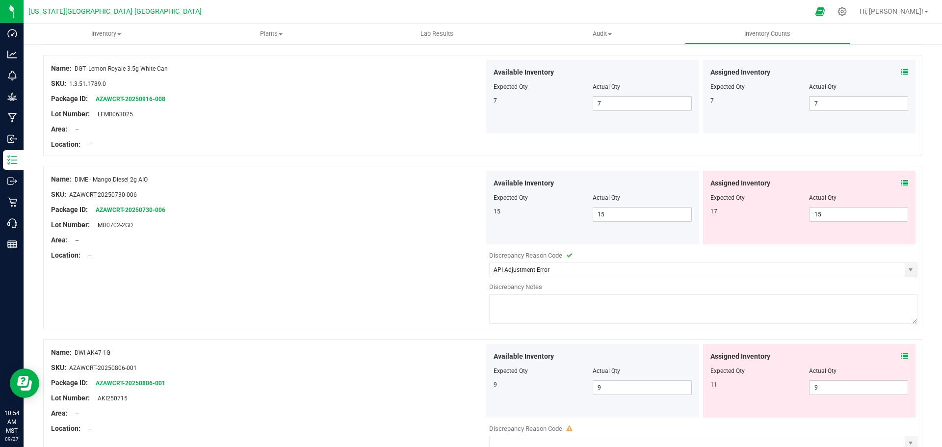
click at [455, 305] on textarea at bounding box center [703, 308] width 428 height 29
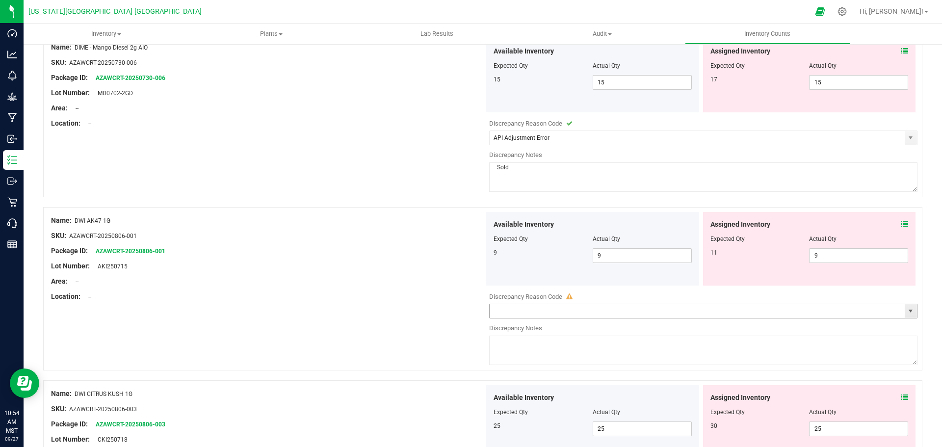
scroll to position [2061, 0]
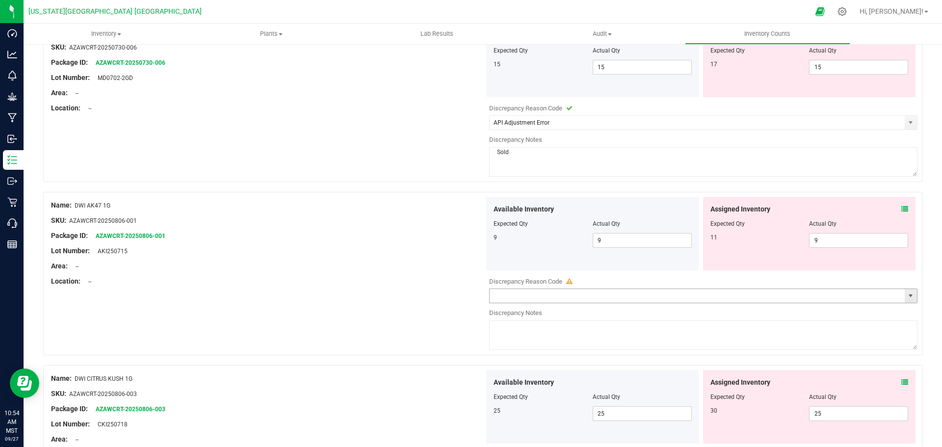
click at [455, 298] on span "select" at bounding box center [911, 296] width 8 height 8
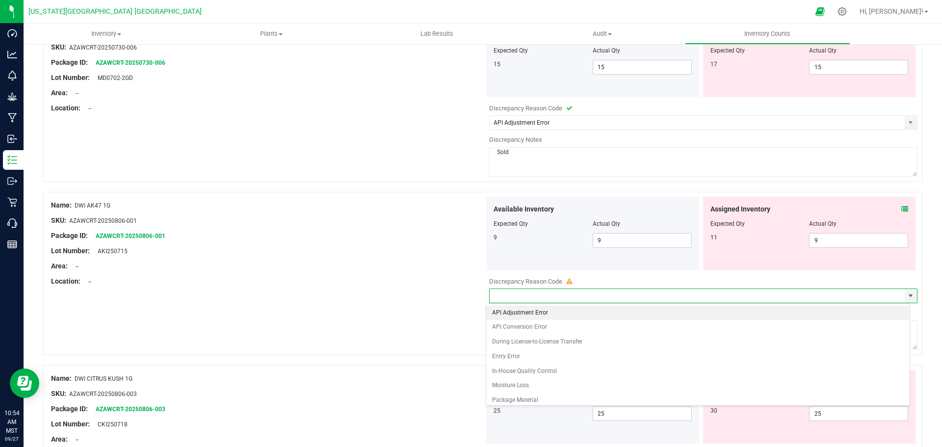
click at [455, 314] on li "API Adjustment Error" at bounding box center [698, 313] width 424 height 15
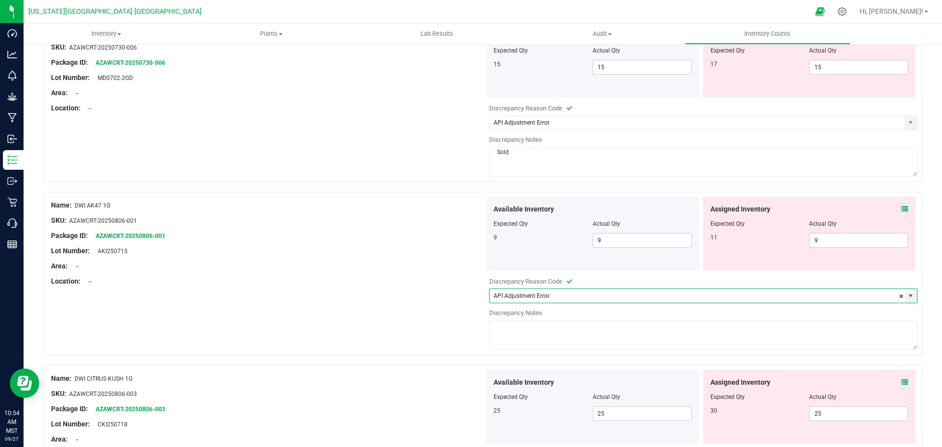
click at [455, 328] on textarea at bounding box center [703, 334] width 428 height 29
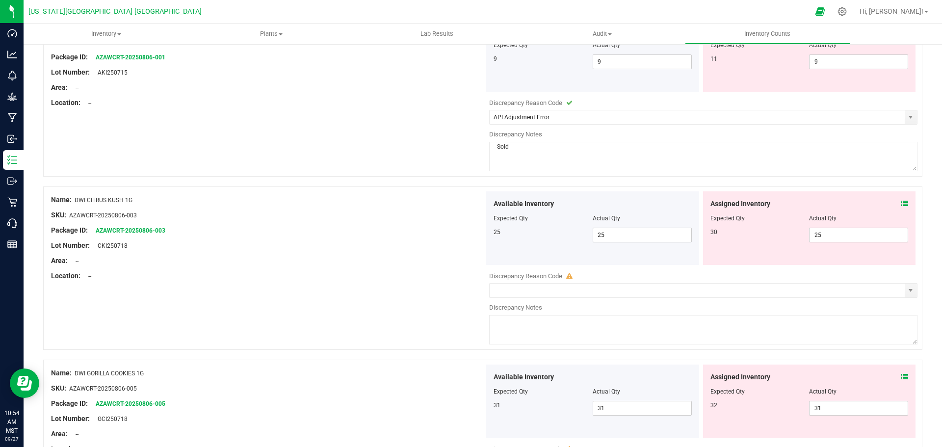
scroll to position [2257, 0]
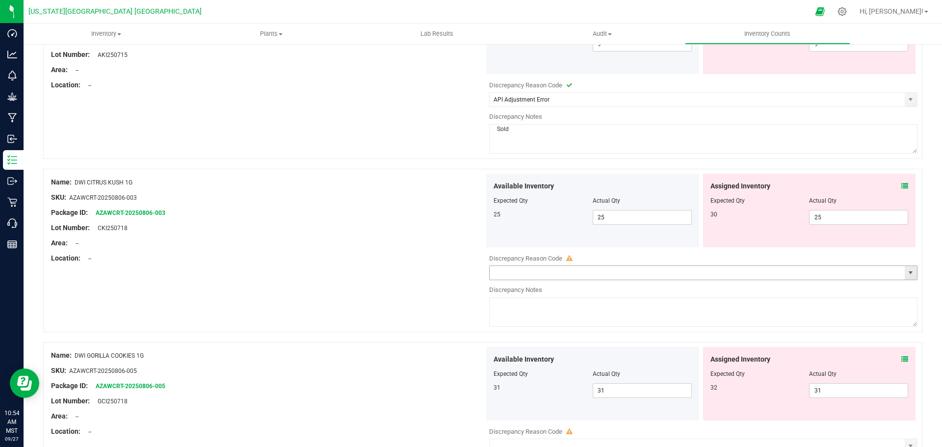
click at [455, 271] on span "select" at bounding box center [911, 273] width 8 height 8
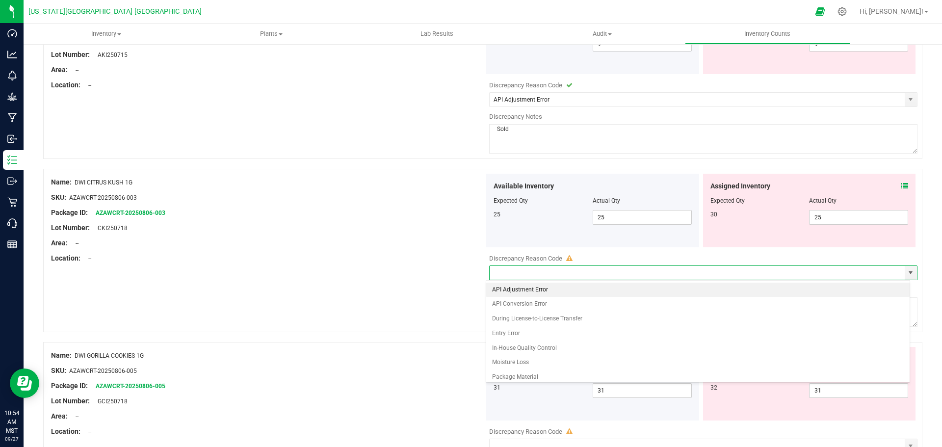
click at [455, 286] on li "API Adjustment Error" at bounding box center [698, 290] width 424 height 15
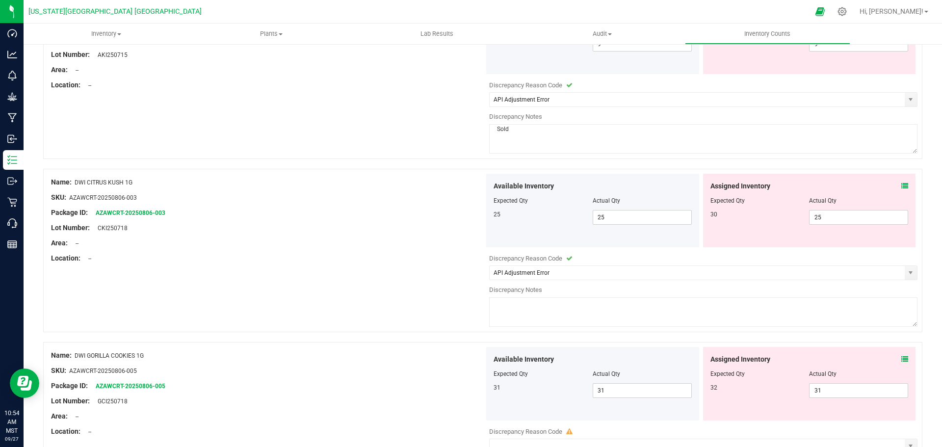
click at [455, 313] on textarea at bounding box center [703, 311] width 428 height 29
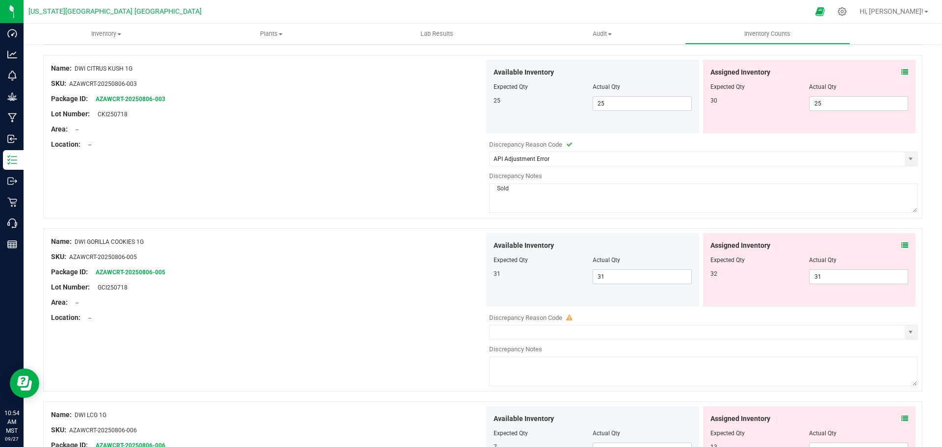
scroll to position [2404, 0]
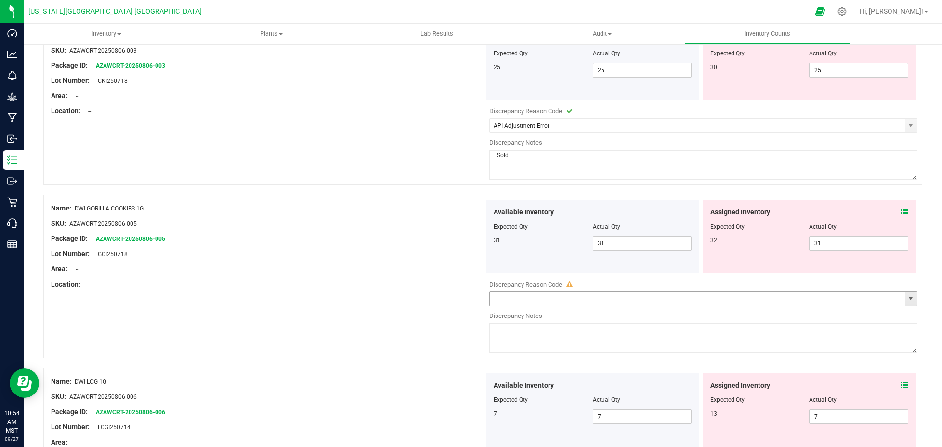
click at [455, 297] on span "select" at bounding box center [911, 299] width 8 height 8
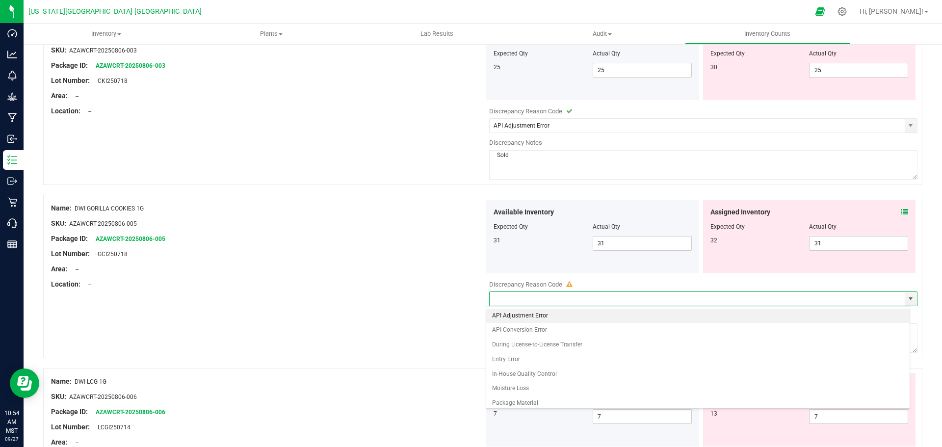
click at [455, 318] on li "API Adjustment Error" at bounding box center [698, 316] width 424 height 15
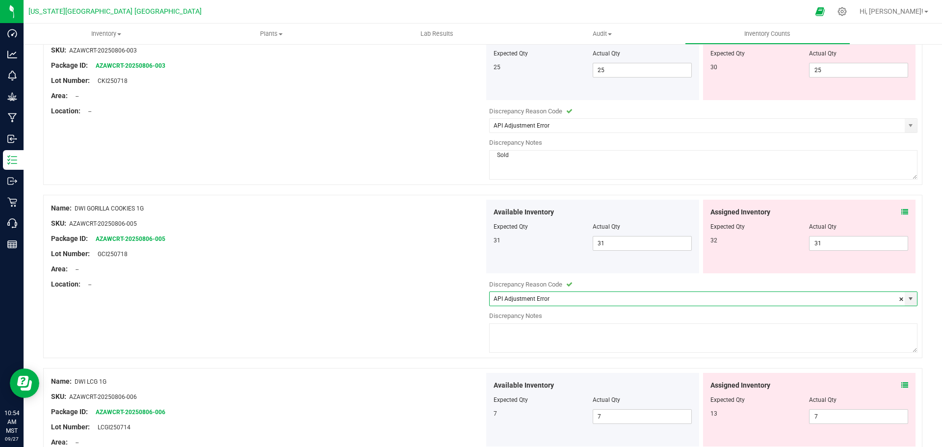
click at [455, 344] on textarea at bounding box center [703, 337] width 428 height 29
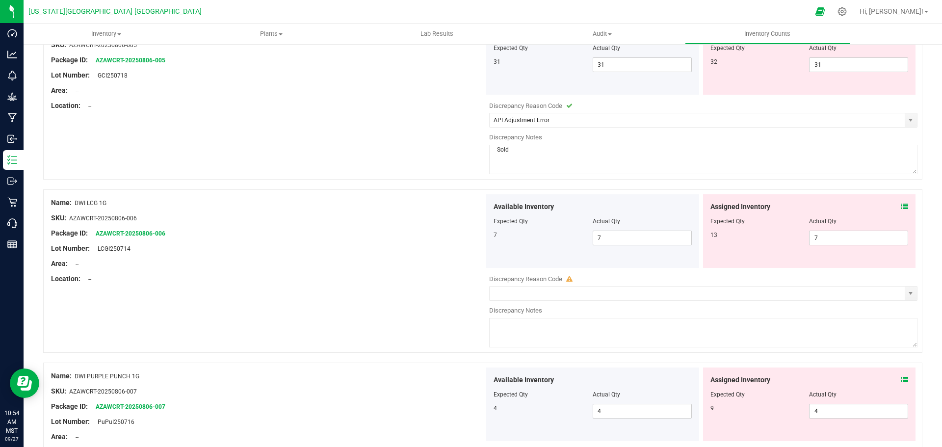
scroll to position [2600, 0]
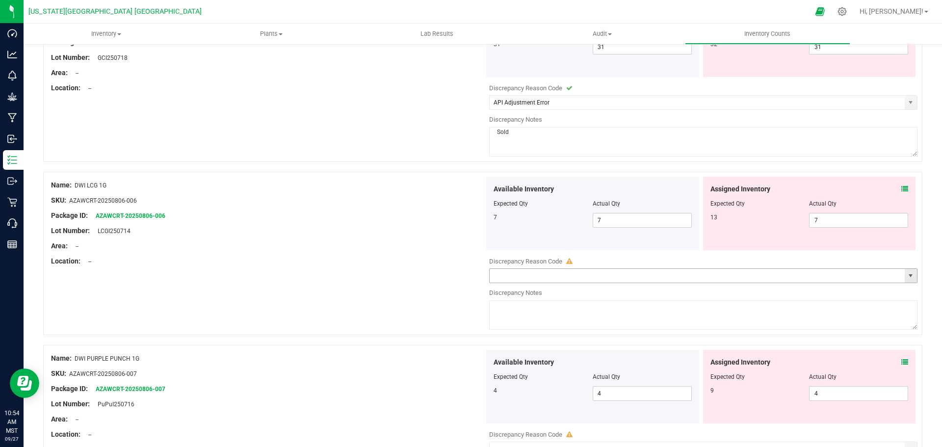
click at [455, 274] on span "select" at bounding box center [911, 276] width 8 height 8
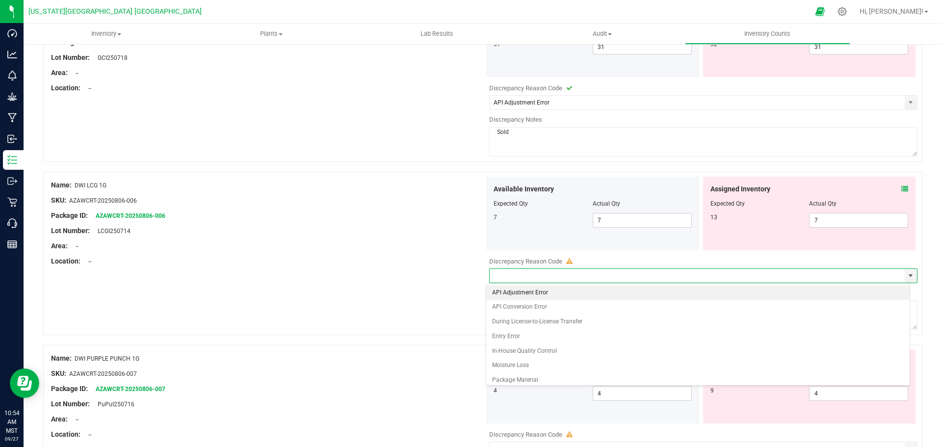
click at [455, 294] on li "API Adjustment Error" at bounding box center [698, 293] width 424 height 15
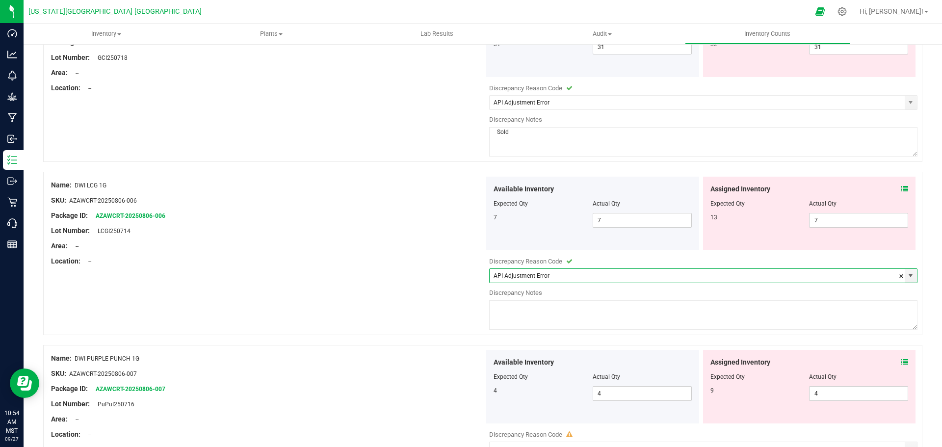
click at [455, 307] on textarea at bounding box center [703, 314] width 428 height 29
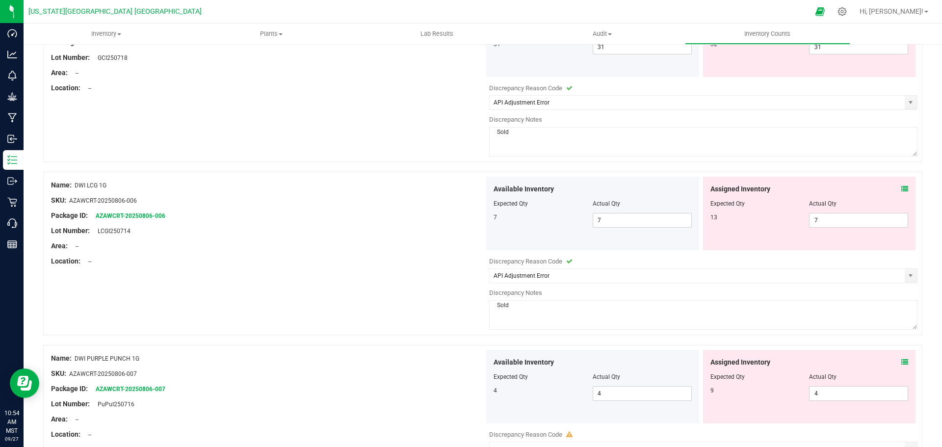
click at [428, 319] on div "Name: DWI LCG 1G SKU: AZAWCRT-20250806-006 Package ID: AZAWCRT-20250806-006 Lot…" at bounding box center [482, 253] width 879 height 163
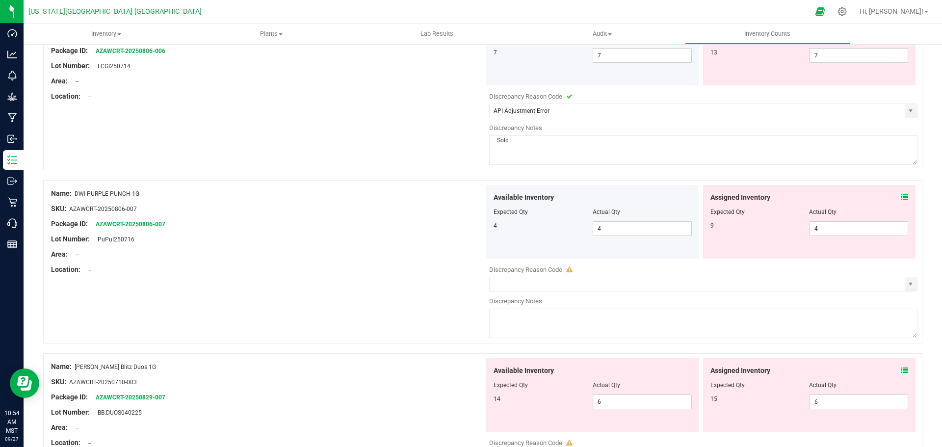
scroll to position [2796, 0]
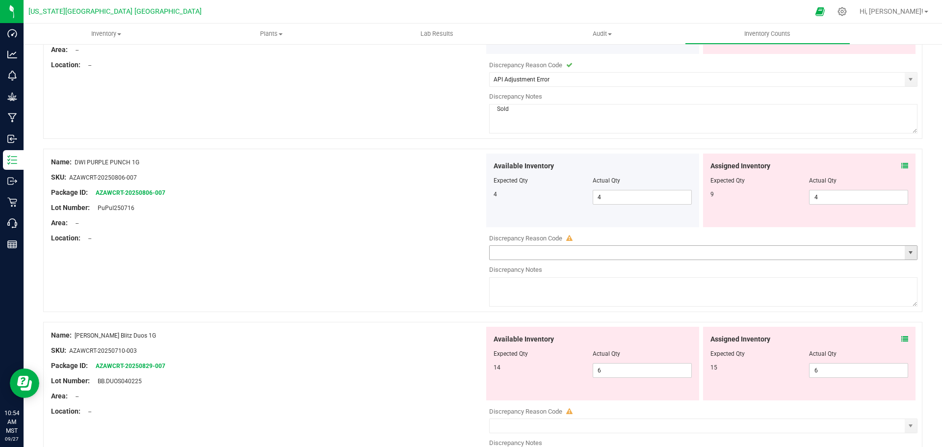
click at [455, 253] on span "select" at bounding box center [911, 253] width 8 height 8
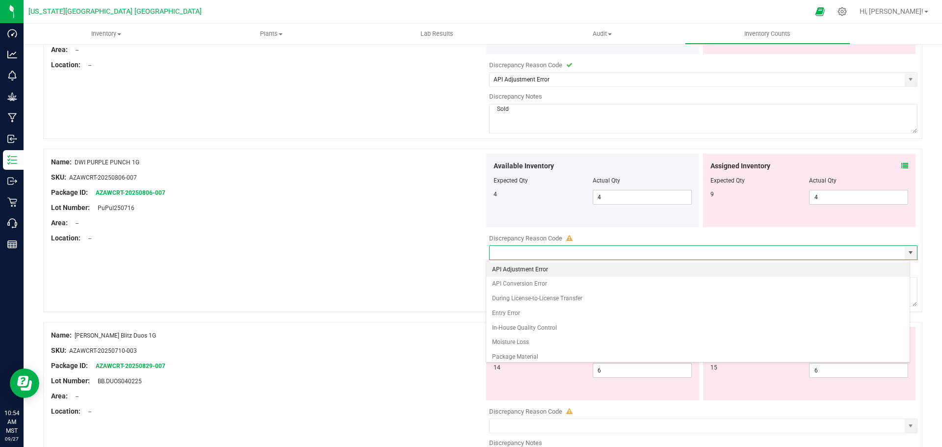
drag, startPoint x: 541, startPoint y: 270, endPoint x: 539, endPoint y: 277, distance: 6.5
click at [455, 272] on li "API Adjustment Error" at bounding box center [698, 269] width 424 height 15
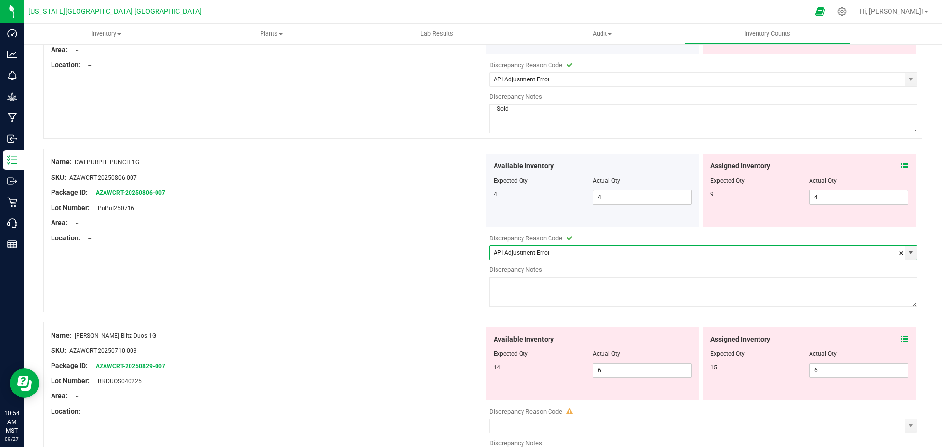
click at [455, 288] on textarea at bounding box center [703, 291] width 428 height 29
click at [449, 274] on div "Name: DWI PURPLE PUNCH 1G SKU: AZAWCRT-20250806-007 Package ID: AZAWCRT-2025080…" at bounding box center [482, 230] width 879 height 163
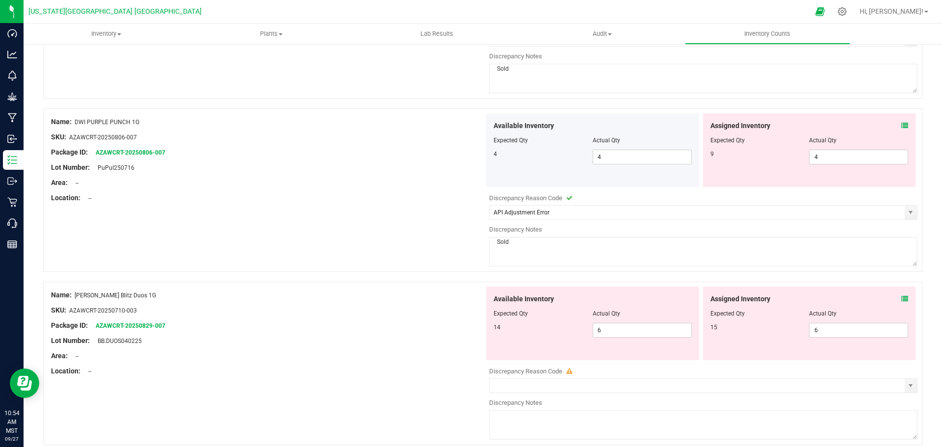
scroll to position [2878, 0]
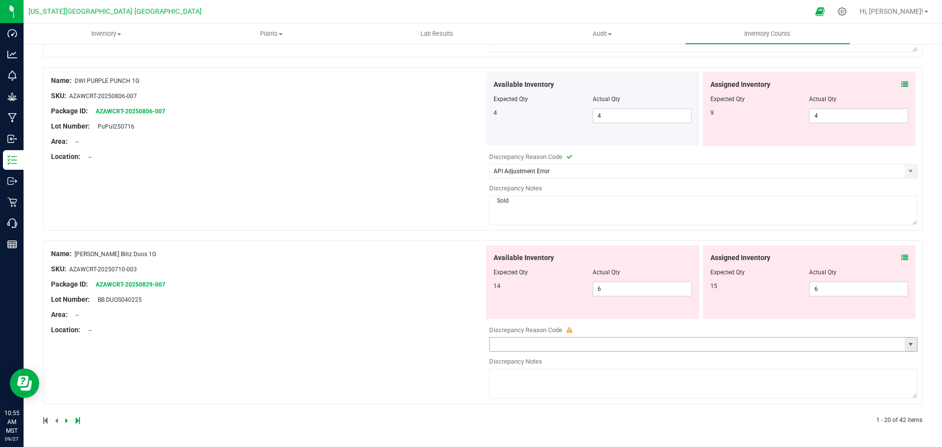
click at [455, 346] on span "select" at bounding box center [911, 344] width 8 height 8
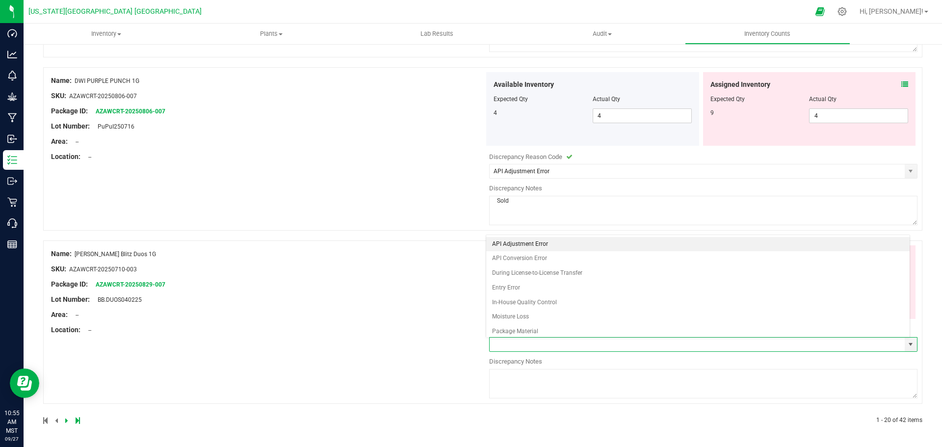
click at [455, 241] on li "API Adjustment Error" at bounding box center [698, 244] width 424 height 15
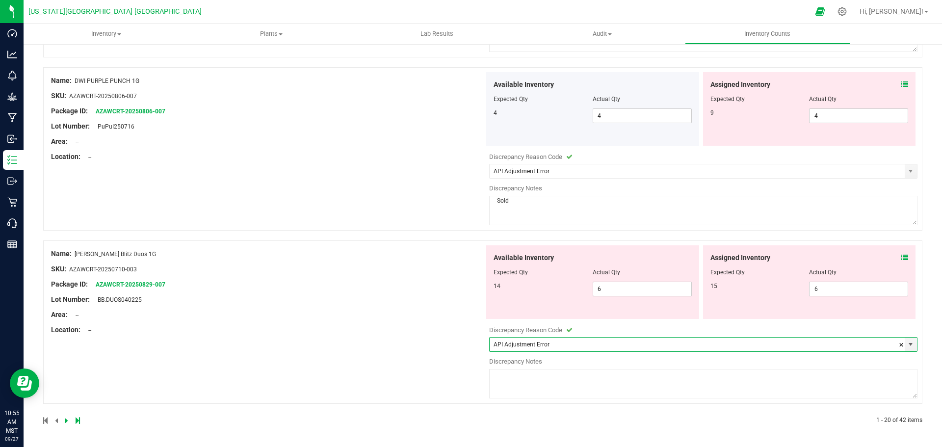
click at [455, 377] on textarea at bounding box center [703, 383] width 428 height 29
click at [66, 419] on icon at bounding box center [66, 421] width 3 height 6
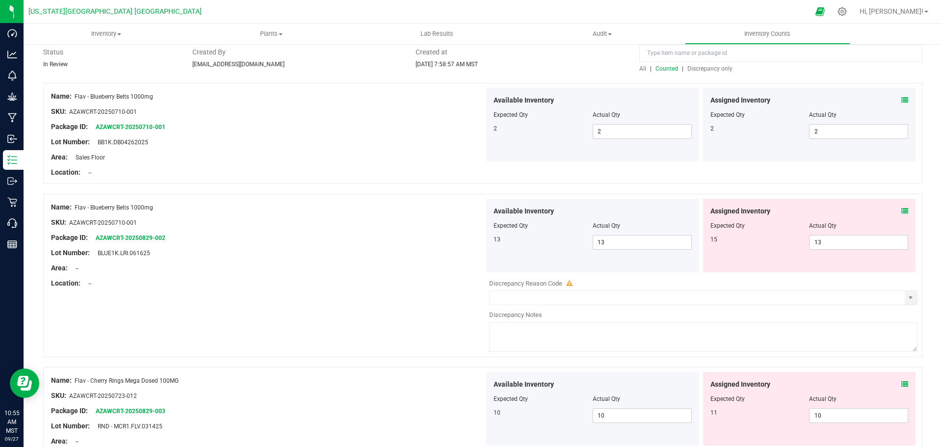
scroll to position [0, 0]
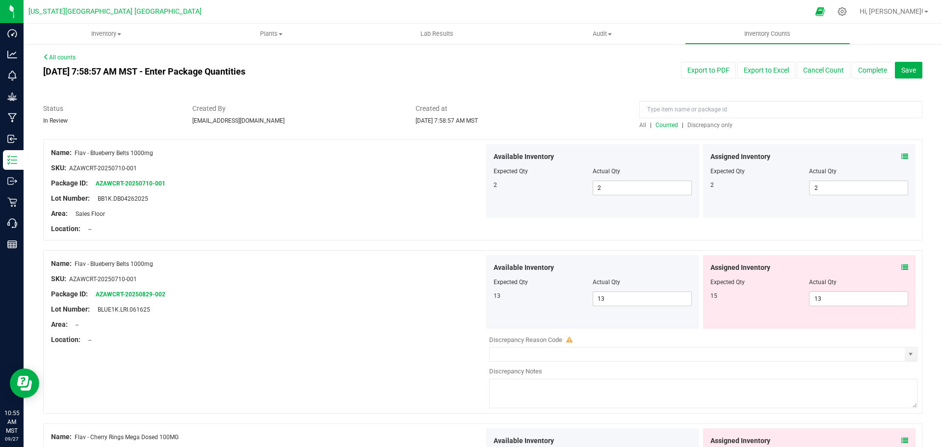
click at [455, 124] on span "Discrepancy only" at bounding box center [709, 125] width 45 height 7
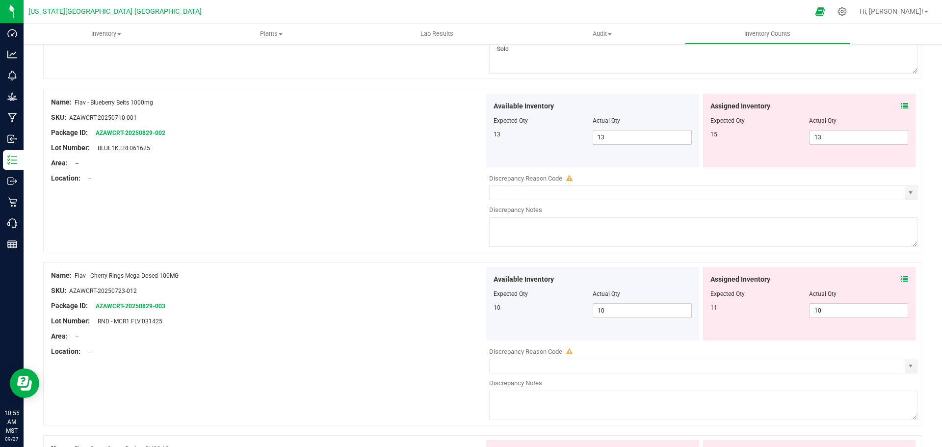
scroll to position [2649, 0]
click at [455, 190] on span "select" at bounding box center [911, 192] width 8 height 8
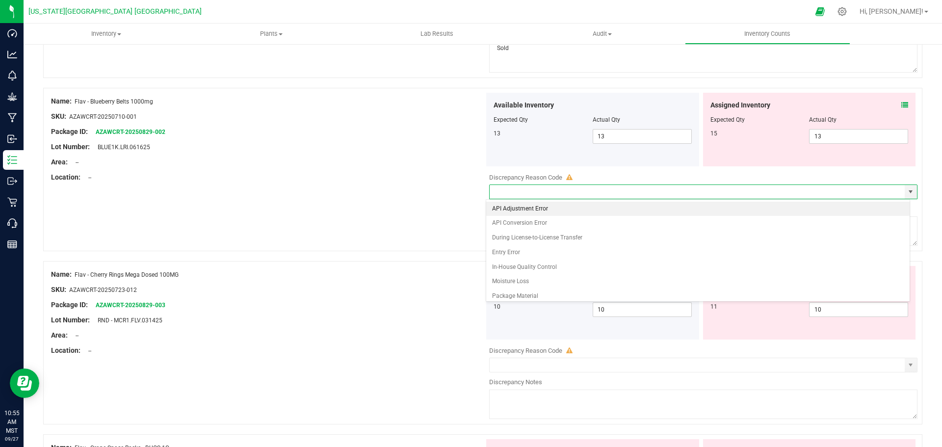
click at [455, 212] on li "API Adjustment Error" at bounding box center [698, 209] width 424 height 15
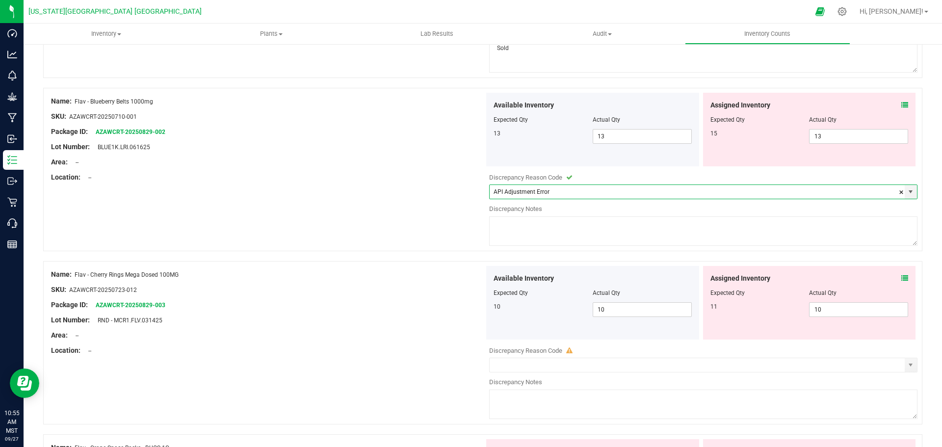
click at [455, 237] on textarea at bounding box center [703, 230] width 428 height 29
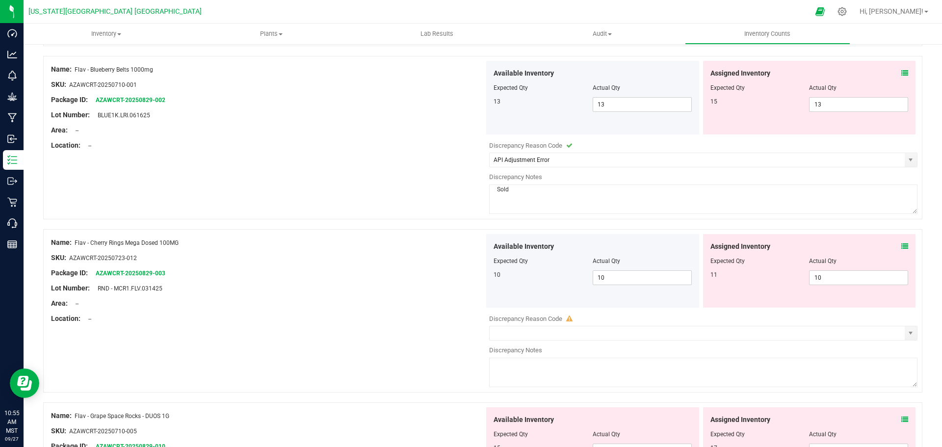
scroll to position [2698, 0]
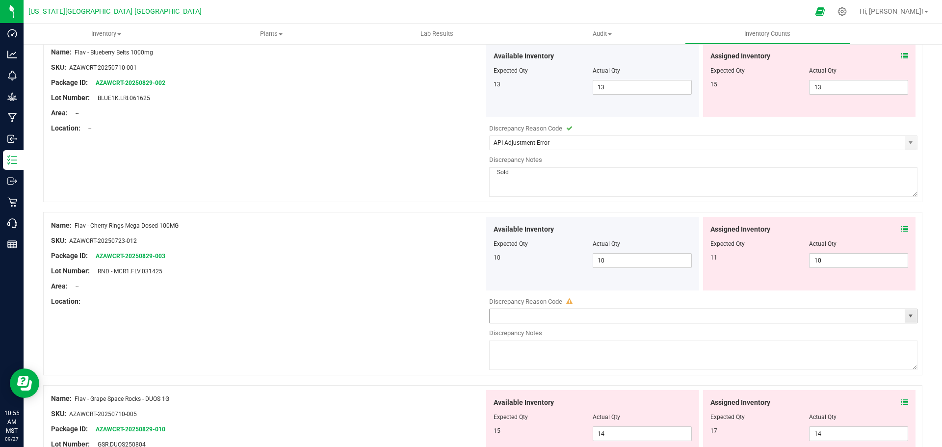
click at [455, 318] on span "select" at bounding box center [911, 316] width 8 height 8
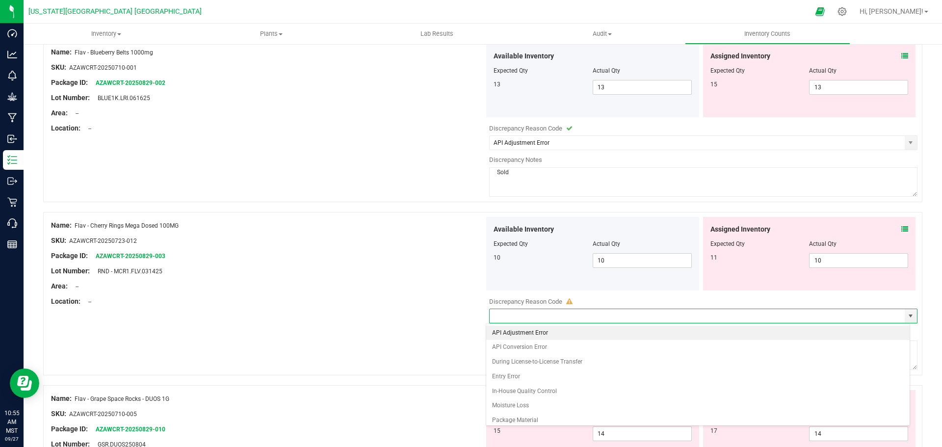
click at [455, 329] on li "API Adjustment Error" at bounding box center [698, 333] width 424 height 15
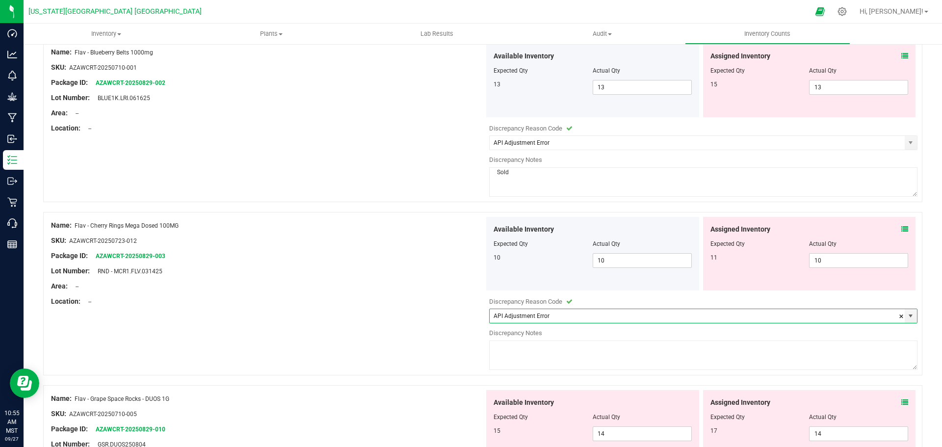
click at [455, 353] on textarea at bounding box center [703, 354] width 428 height 29
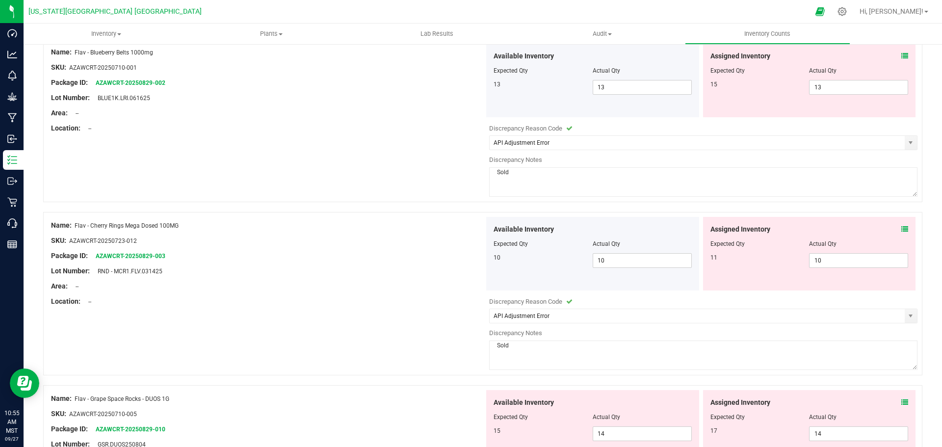
click at [455, 353] on div "Name: Flav - Cherry Rings Mega Dosed 100MG SKU: AZAWCRT-20250723-012 Package ID…" at bounding box center [482, 293] width 879 height 163
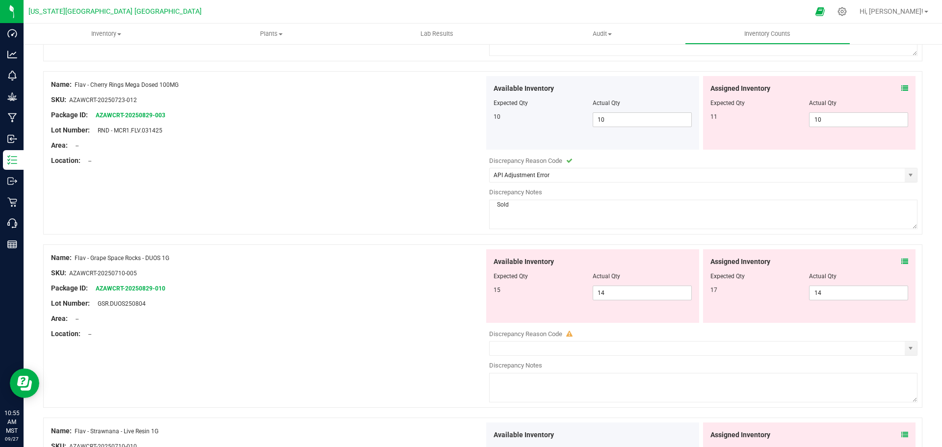
scroll to position [2846, 0]
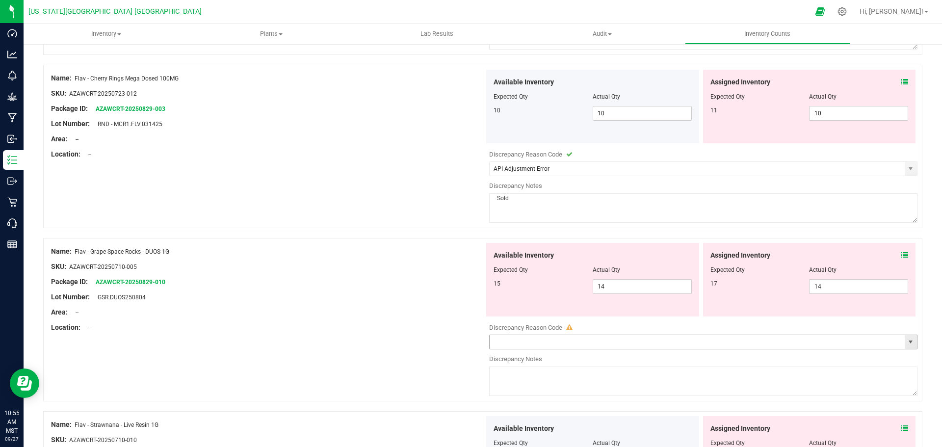
click at [455, 338] on span "select" at bounding box center [911, 342] width 8 height 8
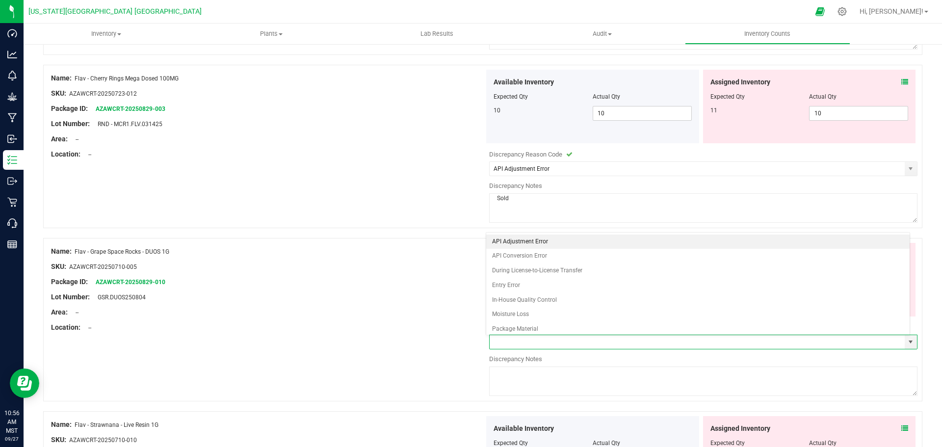
click at [455, 242] on li "API Adjustment Error" at bounding box center [698, 242] width 424 height 15
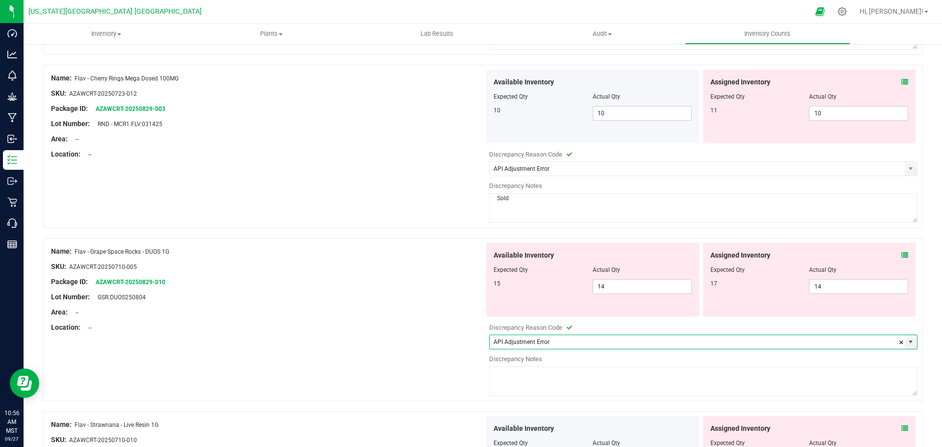
click at [455, 386] on textarea at bounding box center [703, 380] width 428 height 29
click at [381, 377] on div "Name: Flav - Grape Space Rocks - DUOS 1G SKU: AZAWCRT-20250710-005 Package ID: …" at bounding box center [482, 319] width 879 height 163
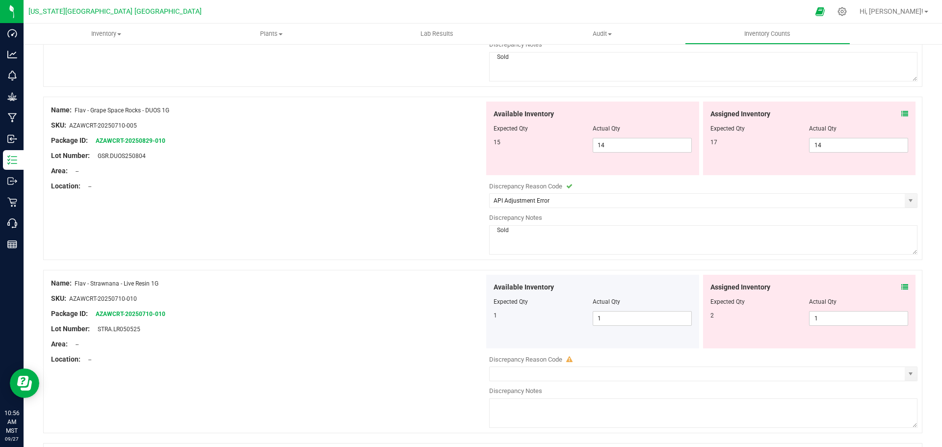
scroll to position [2993, 0]
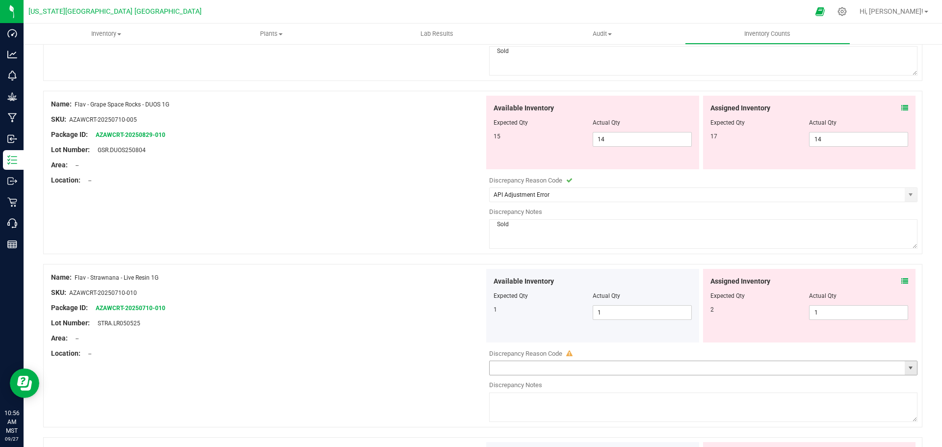
click at [455, 367] on span "select" at bounding box center [911, 368] width 8 height 8
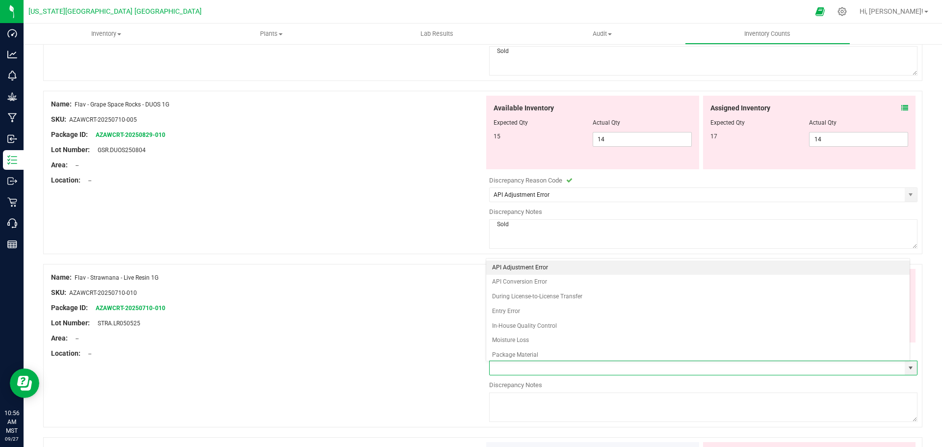
click at [455, 268] on li "API Adjustment Error" at bounding box center [698, 268] width 424 height 15
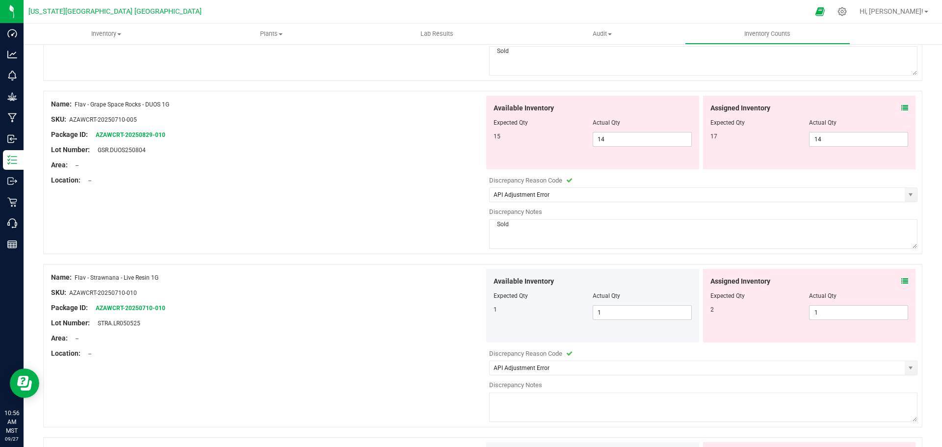
click at [455, 397] on textarea at bounding box center [703, 406] width 428 height 29
click at [371, 365] on div "Name: Flav - Strawnana - Live Resin 1G SKU: AZAWCRT-20250710-010 Package ID: AZ…" at bounding box center [482, 345] width 879 height 163
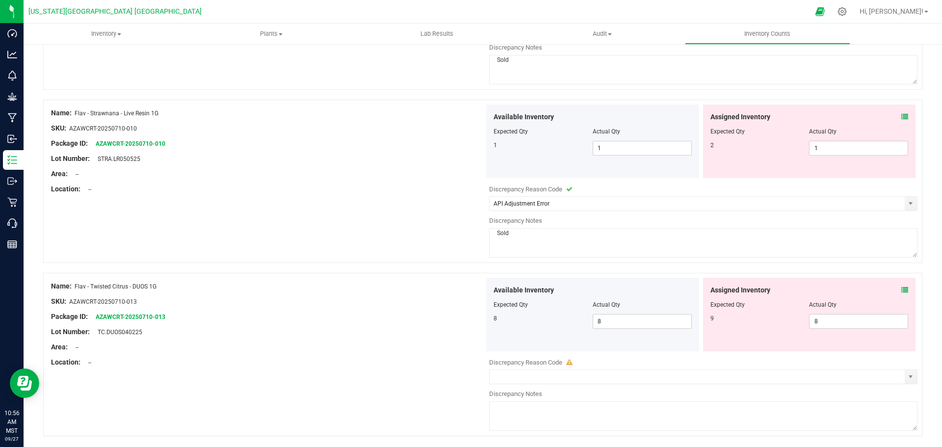
scroll to position [3189, 0]
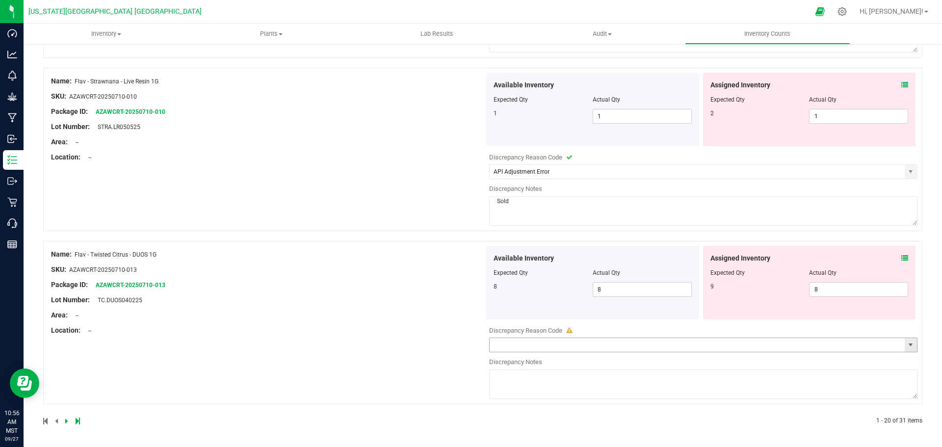
drag, startPoint x: 905, startPoint y: 346, endPoint x: 759, endPoint y: 352, distance: 145.8
click at [455, 346] on span "select" at bounding box center [911, 345] width 8 height 8
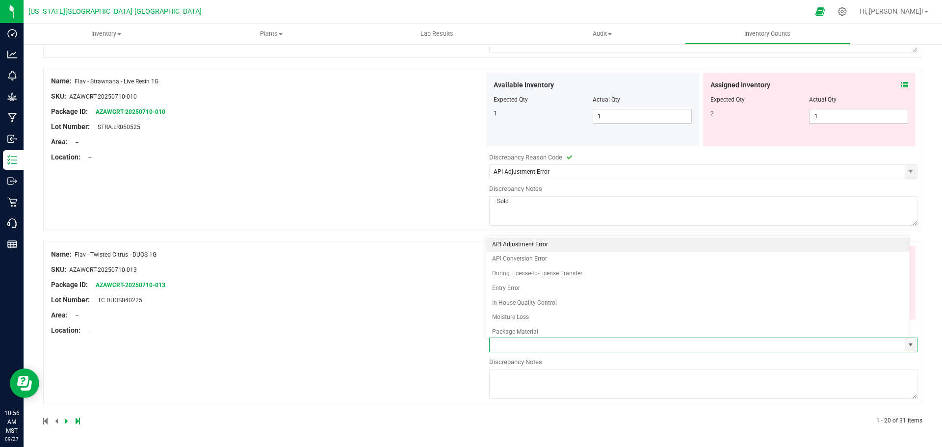
click at [455, 245] on li "API Adjustment Error" at bounding box center [698, 244] width 424 height 15
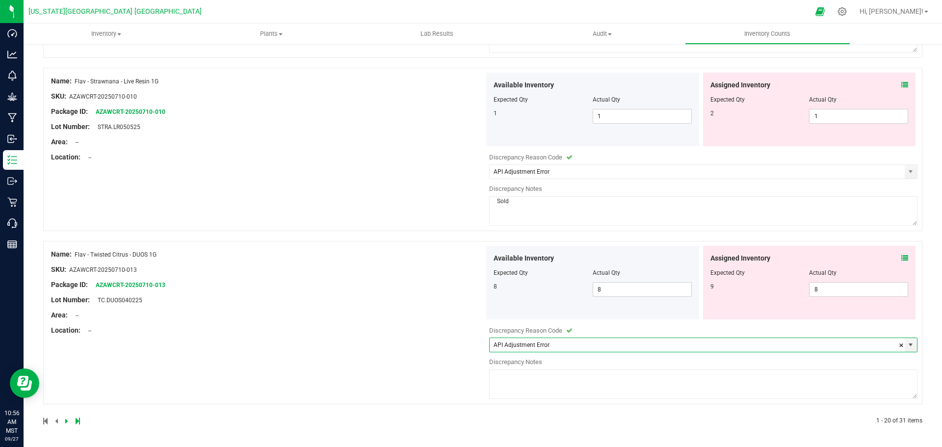
click at [455, 398] on span at bounding box center [703, 396] width 428 height 7
click at [455, 386] on textarea at bounding box center [703, 383] width 428 height 29
click at [417, 349] on div "Name: Flav - Twisted Citrus - DUOS 1G SKU: AZAWCRT-20250710-013 Package ID: AZA…" at bounding box center [482, 322] width 879 height 163
click at [67, 419] on icon at bounding box center [66, 421] width 3 height 6
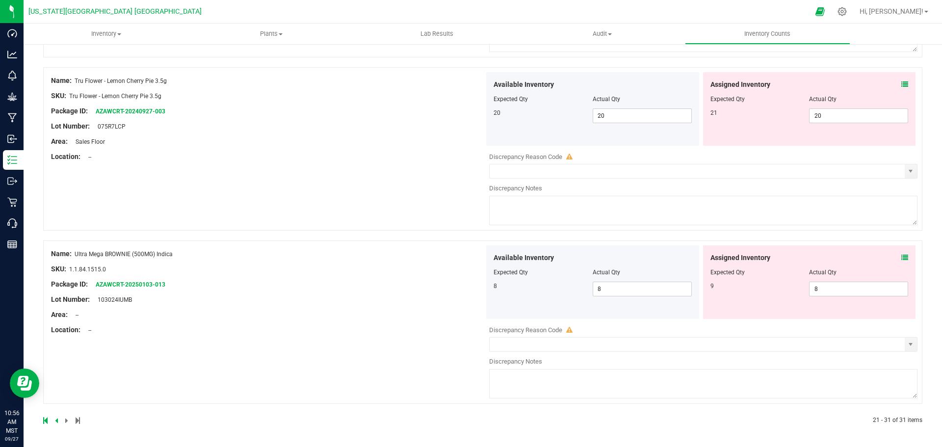
scroll to position [0, 0]
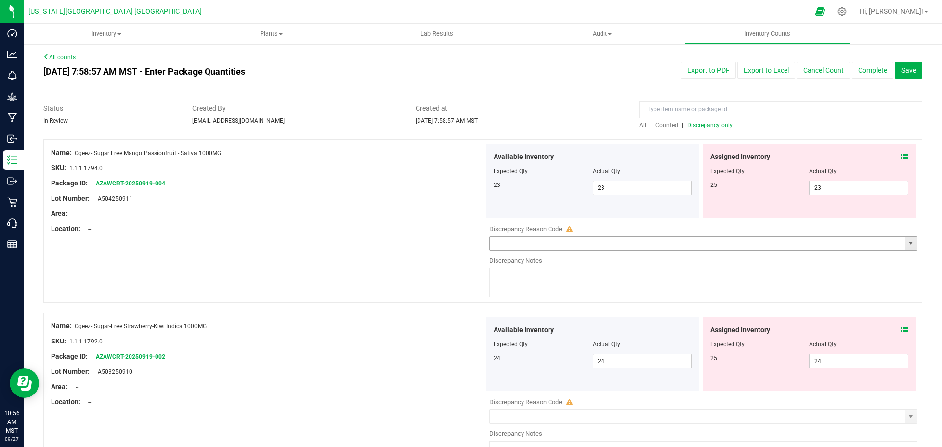
click at [455, 242] on span "select" at bounding box center [911, 243] width 8 height 8
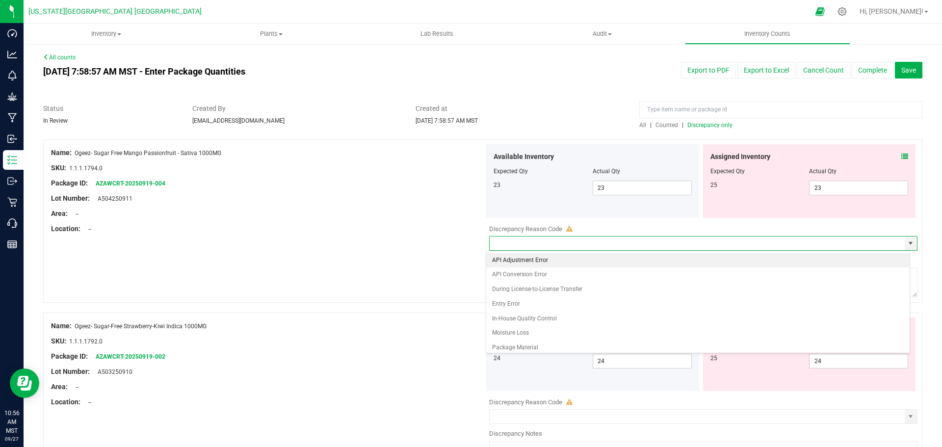
click at [455, 262] on li "API Adjustment Error" at bounding box center [698, 260] width 424 height 15
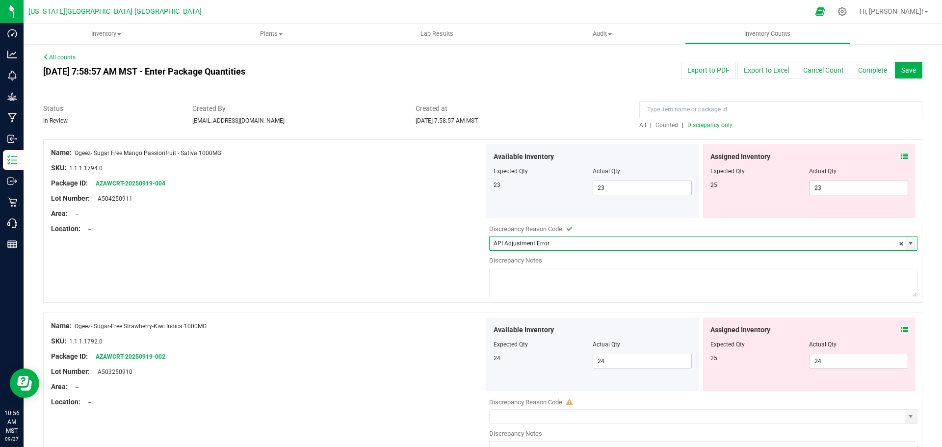
click at [455, 293] on textarea at bounding box center [703, 282] width 428 height 29
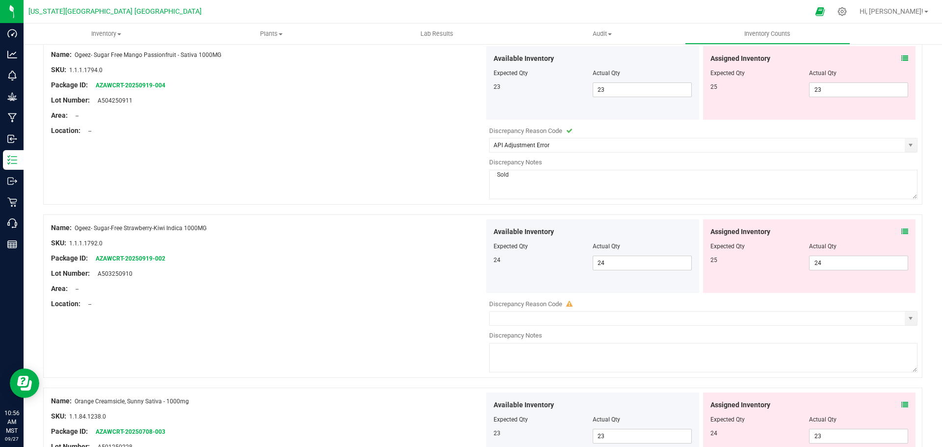
scroll to position [147, 0]
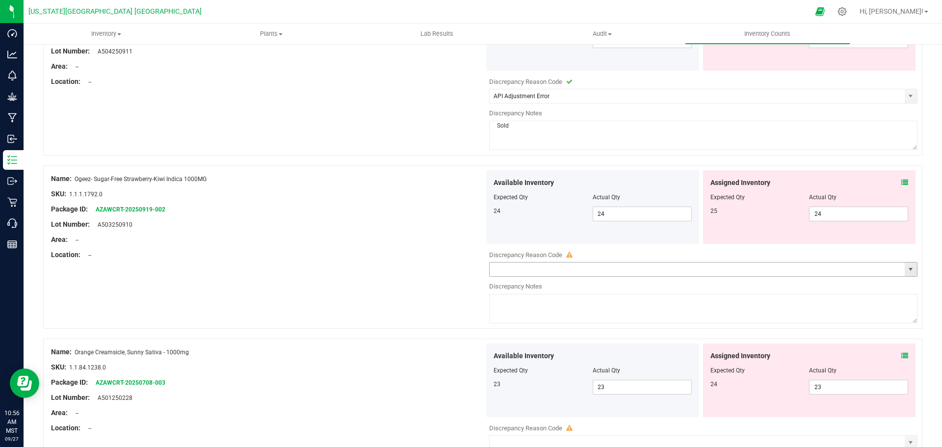
click at [455, 268] on span "select" at bounding box center [911, 269] width 8 height 8
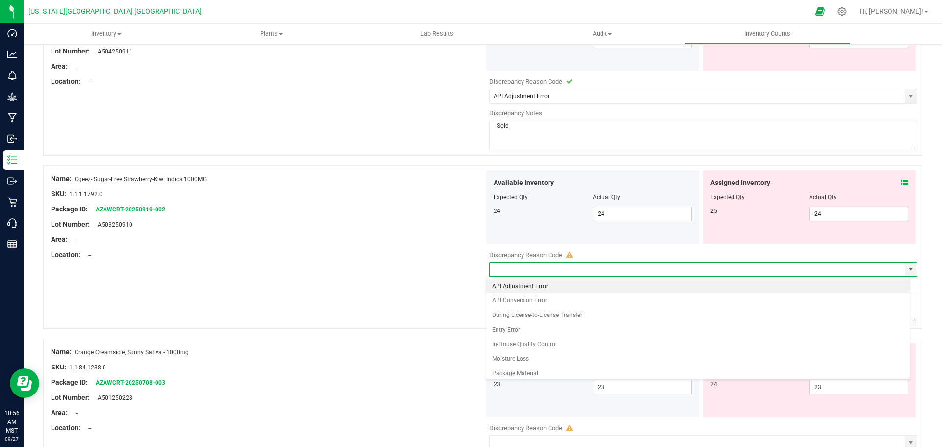
click at [455, 285] on li "API Adjustment Error" at bounding box center [698, 286] width 424 height 15
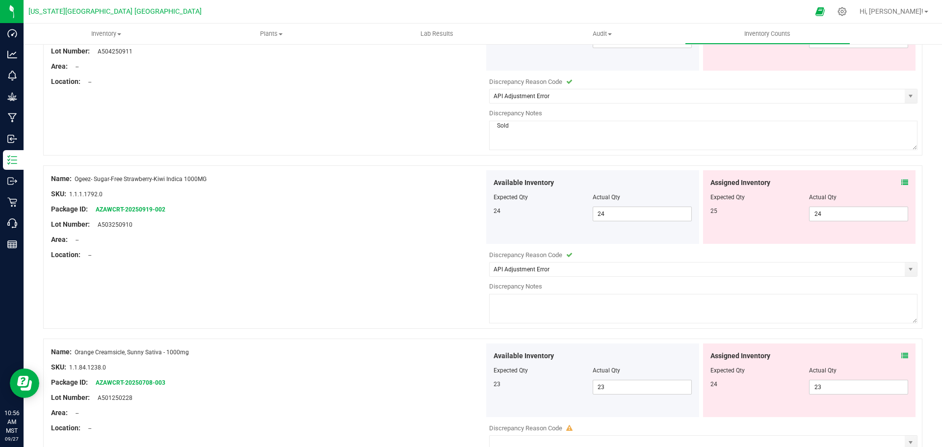
click at [455, 307] on textarea at bounding box center [703, 308] width 428 height 29
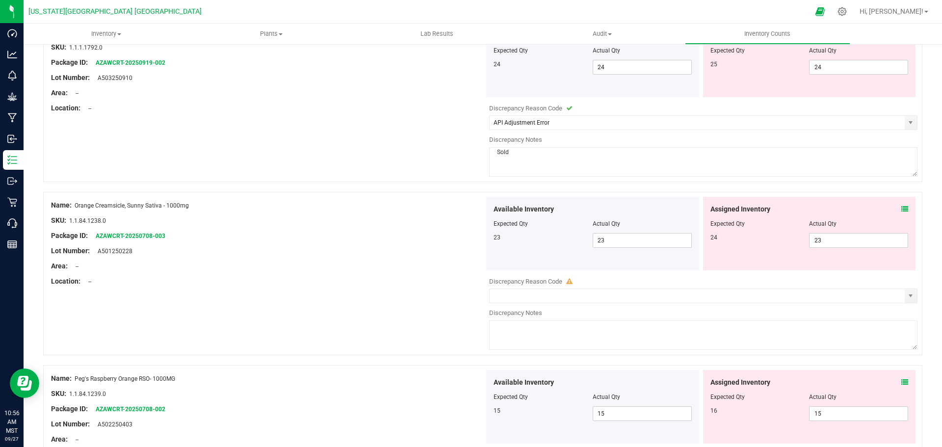
scroll to position [294, 0]
click at [455, 298] on span "select" at bounding box center [911, 295] width 8 height 8
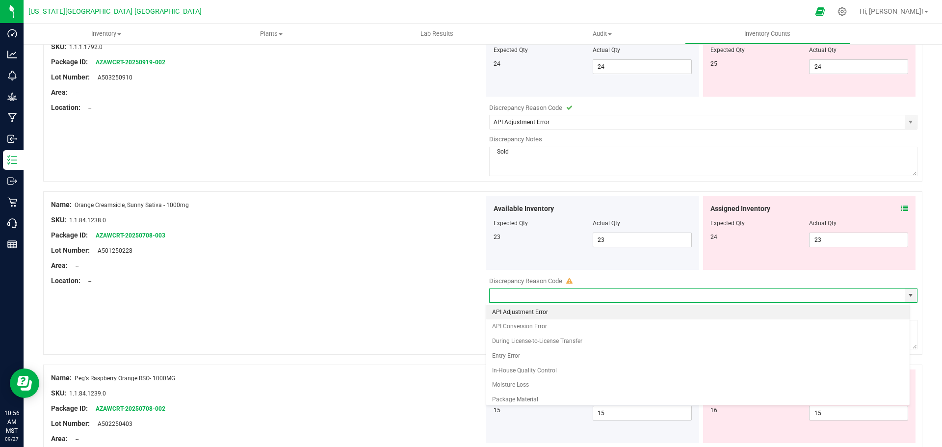
click at [455, 310] on li "API Adjustment Error" at bounding box center [698, 312] width 424 height 15
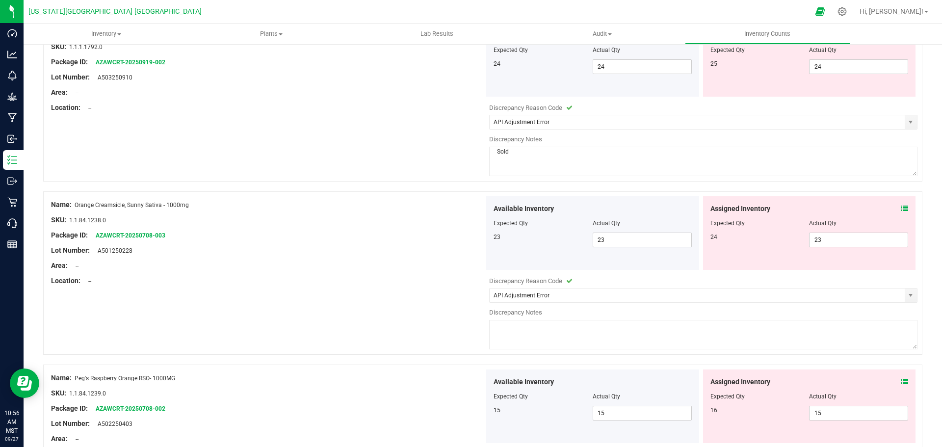
click at [455, 326] on textarea at bounding box center [703, 334] width 428 height 29
click at [455, 329] on div "Name: Orange Creamsicle, Sunny Sativa - 1000mg SKU: 1.1.84.1238.0 Package ID: A…" at bounding box center [482, 272] width 879 height 163
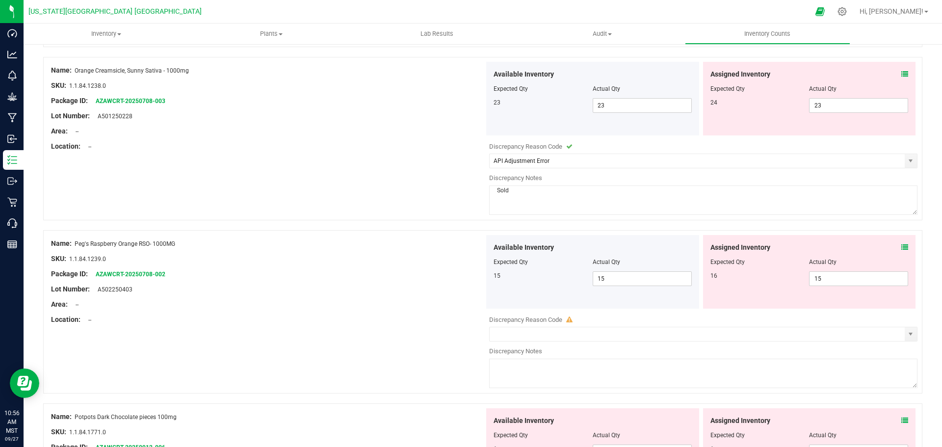
scroll to position [442, 0]
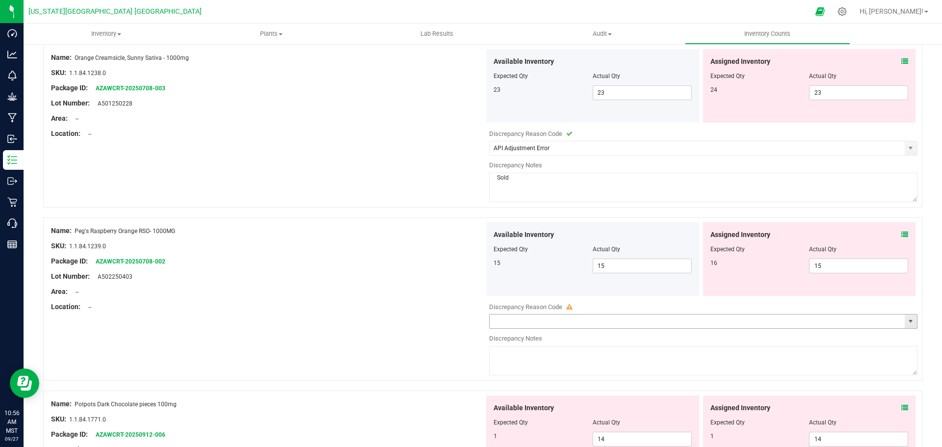
click at [455, 322] on span "select" at bounding box center [911, 321] width 8 height 8
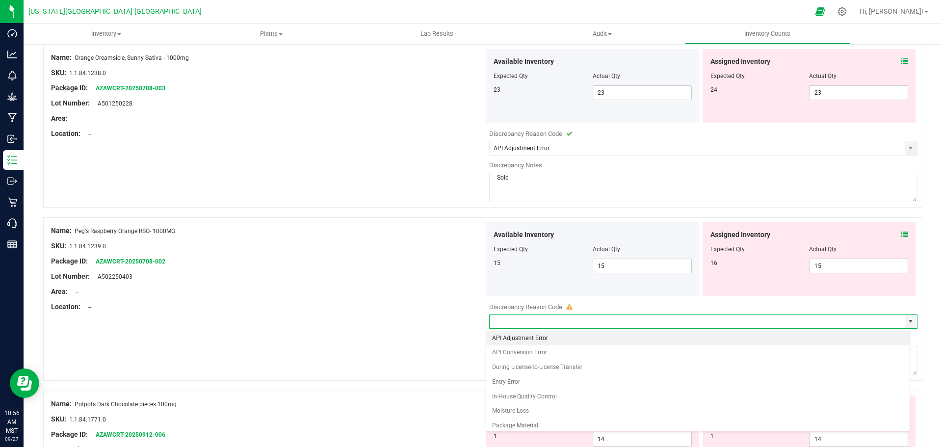
click at [455, 333] on li "API Adjustment Error" at bounding box center [698, 338] width 424 height 15
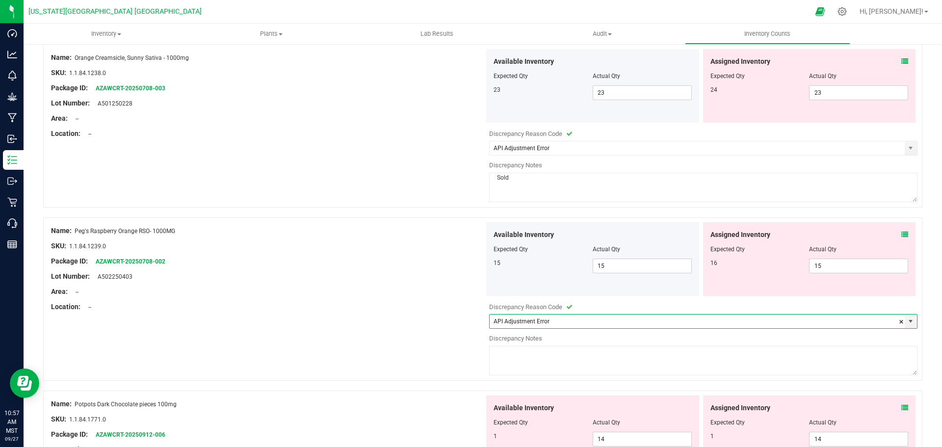
click at [455, 355] on textarea at bounding box center [703, 360] width 428 height 29
click at [455, 359] on div "Name: Peg's Raspberry Orange RSO- 1000MG SKU: 1.1.84.1239.0 Package ID: AZAWCRT…" at bounding box center [482, 298] width 879 height 163
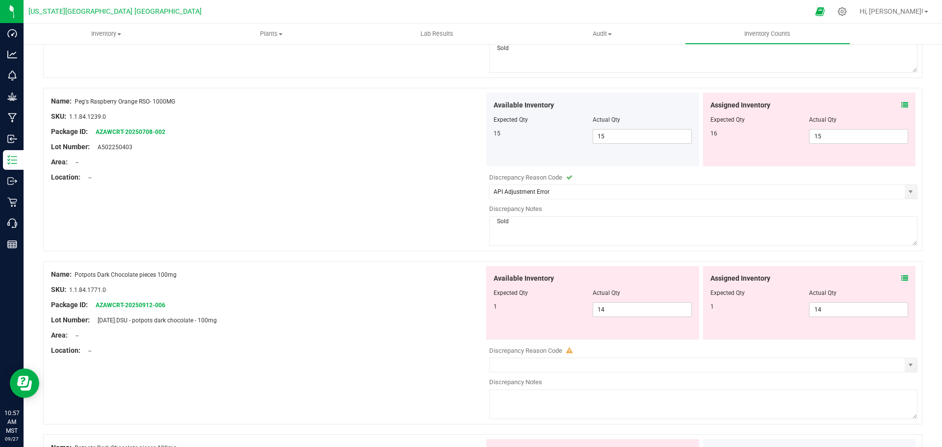
scroll to position [589, 0]
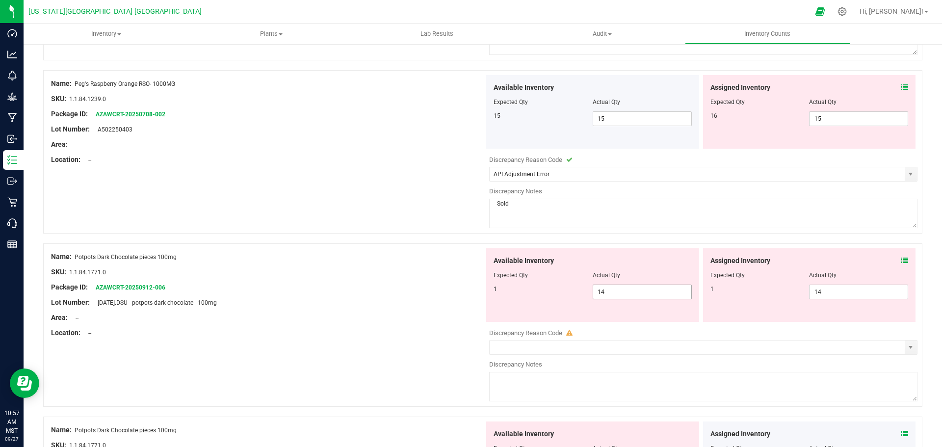
click at [455, 290] on span "14 14" at bounding box center [642, 292] width 99 height 15
click at [455, 293] on span "14 14" at bounding box center [858, 292] width 99 height 15
click at [375, 284] on div "Package ID: AZAWCRT-20250912-006" at bounding box center [267, 287] width 433 height 10
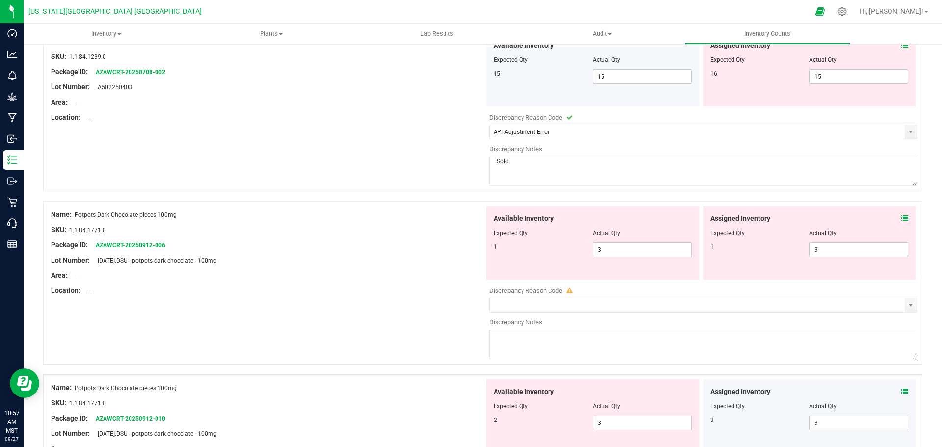
scroll to position [736, 0]
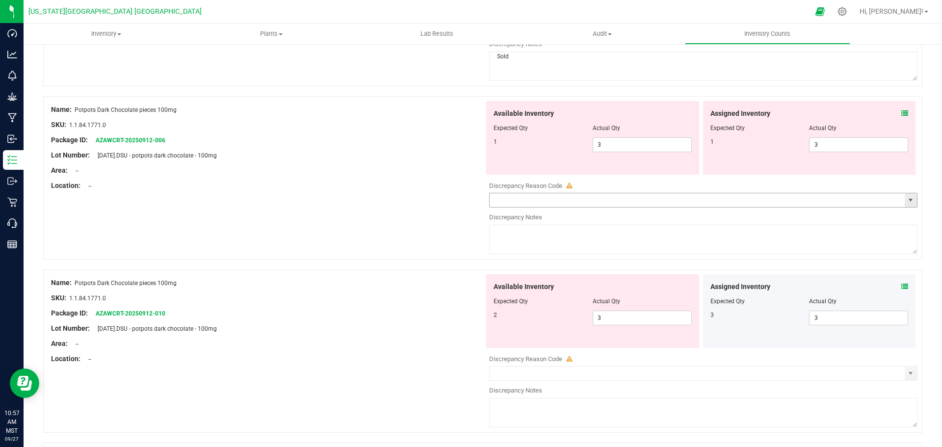
click at [455, 200] on span "select" at bounding box center [911, 200] width 8 height 8
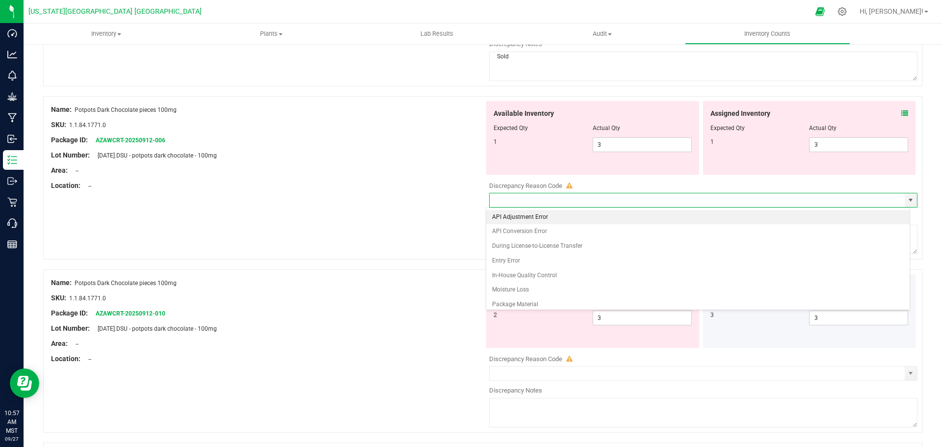
click at [455, 215] on li "API Adjustment Error" at bounding box center [698, 217] width 424 height 15
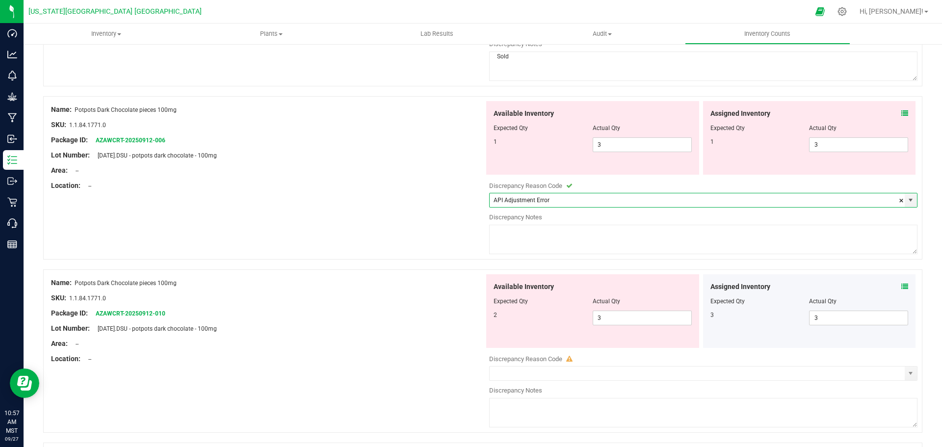
click at [455, 246] on textarea at bounding box center [703, 239] width 428 height 29
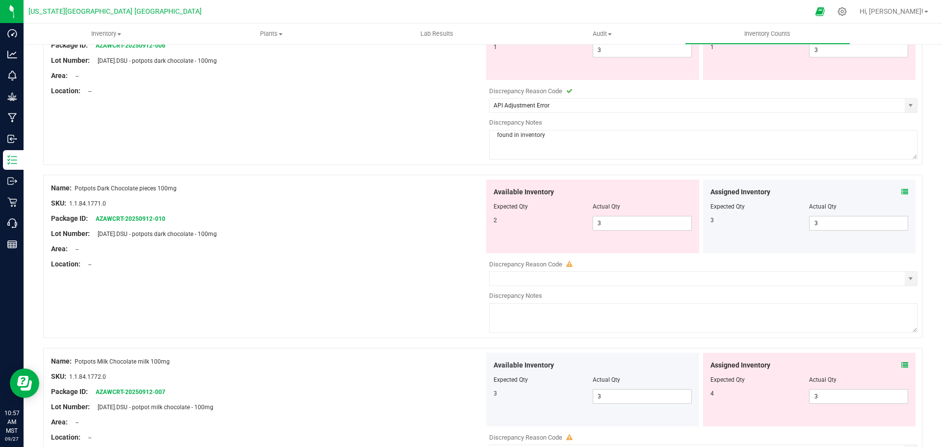
scroll to position [834, 0]
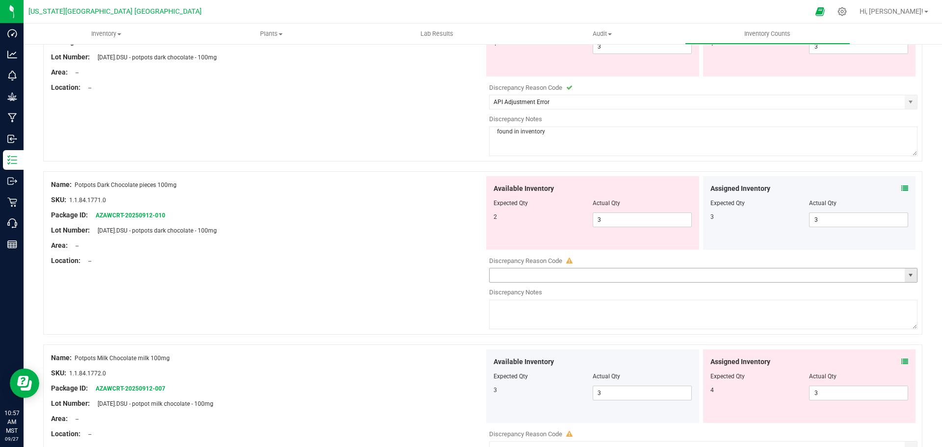
click at [455, 275] on span "select" at bounding box center [911, 275] width 8 height 8
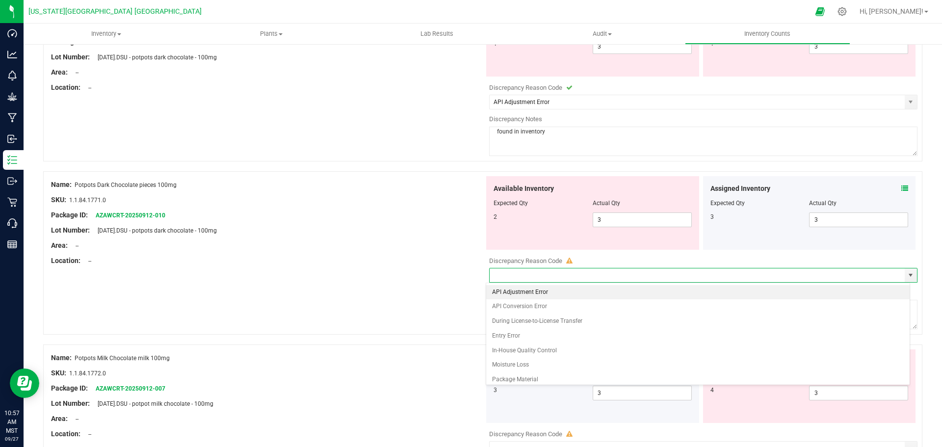
click at [455, 290] on li "API Adjustment Error" at bounding box center [698, 292] width 424 height 15
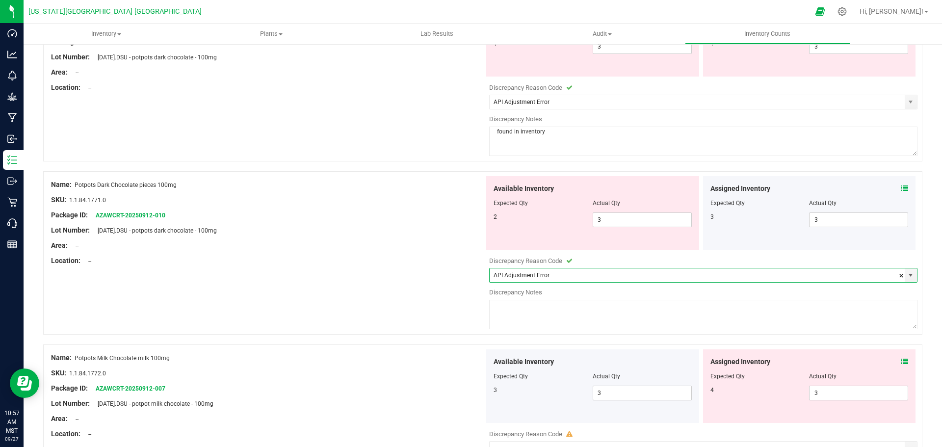
click at [455, 307] on textarea at bounding box center [703, 314] width 428 height 29
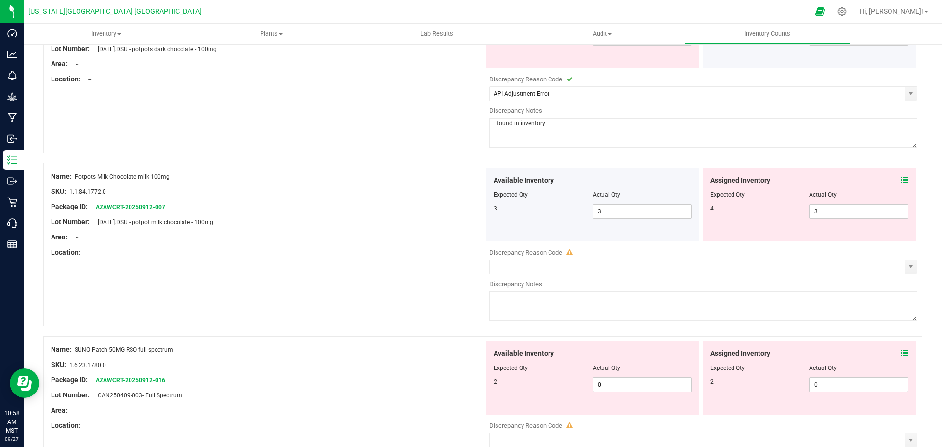
scroll to position [1030, 0]
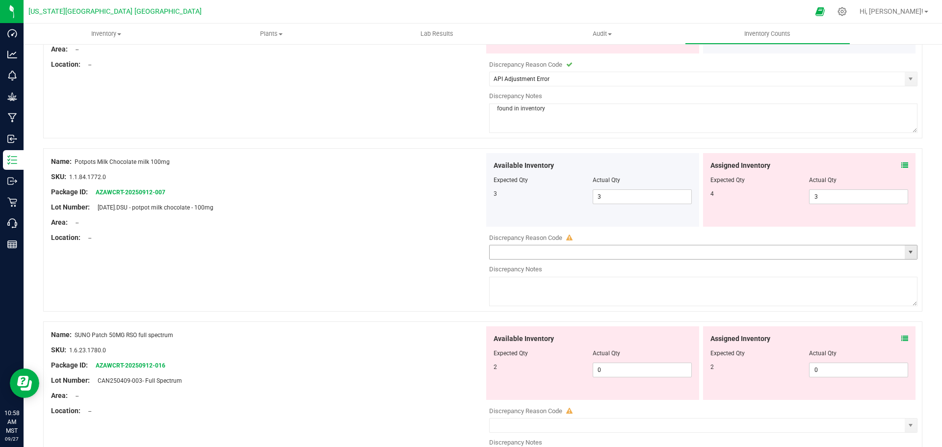
click at [455, 253] on span "select" at bounding box center [911, 252] width 8 height 8
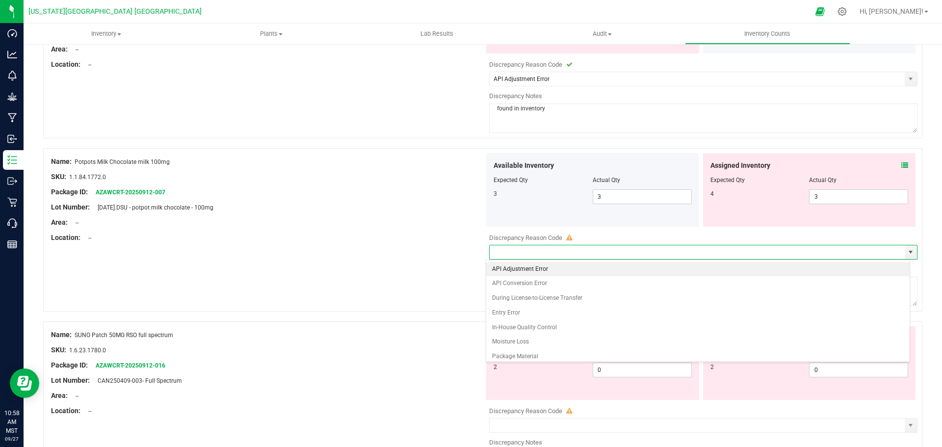
click at [455, 270] on li "API Adjustment Error" at bounding box center [698, 269] width 424 height 15
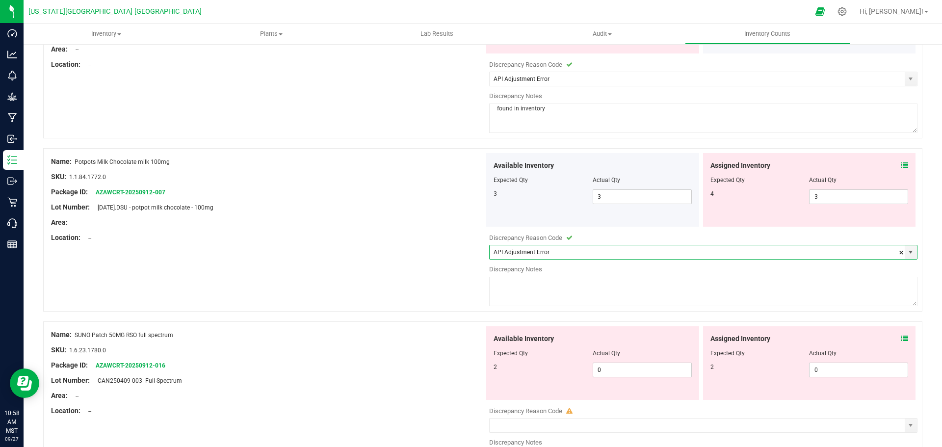
click at [455, 282] on textarea at bounding box center [703, 291] width 428 height 29
click at [455, 255] on span "select" at bounding box center [911, 252] width 8 height 8
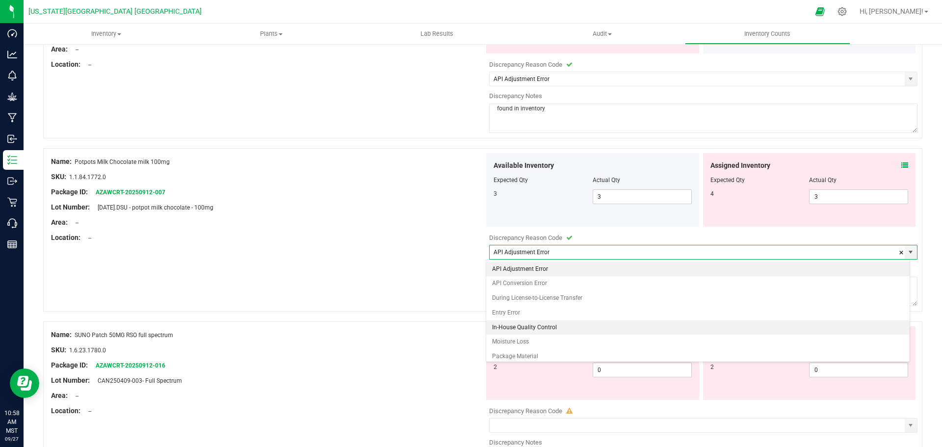
click at [455, 328] on li "In-House Quality Control" at bounding box center [698, 327] width 424 height 15
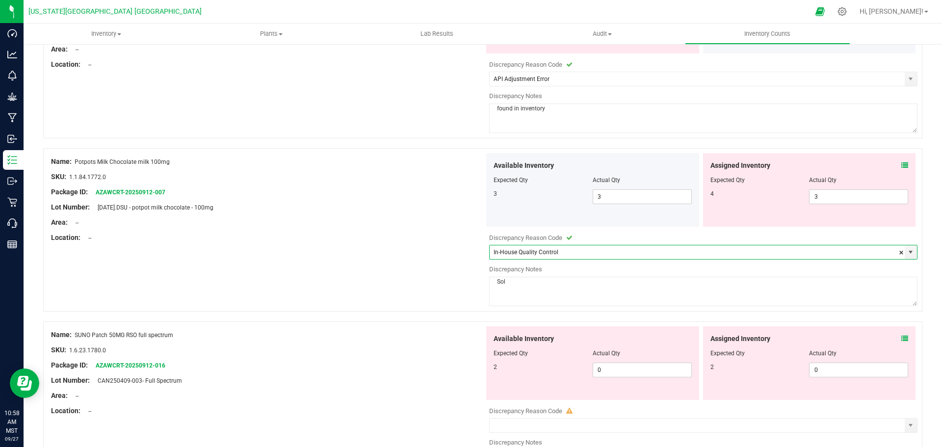
click at [455, 288] on textarea "Sol" at bounding box center [703, 291] width 428 height 29
click at [438, 312] on div at bounding box center [482, 317] width 879 height 10
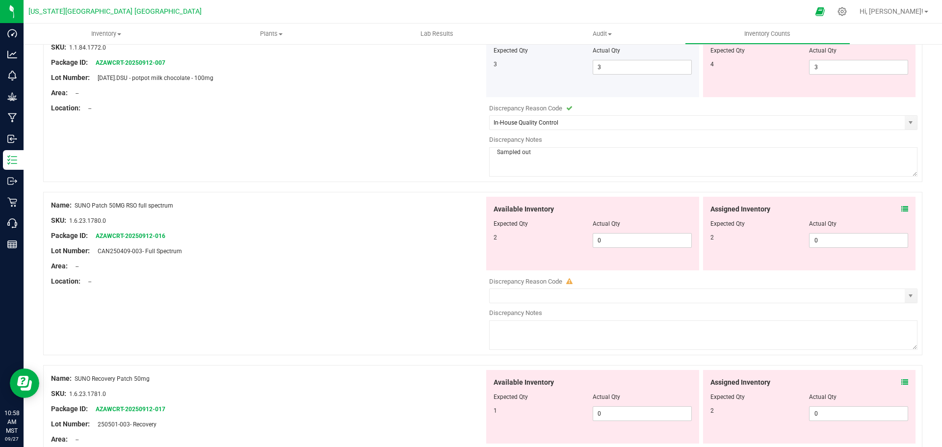
scroll to position [1177, 0]
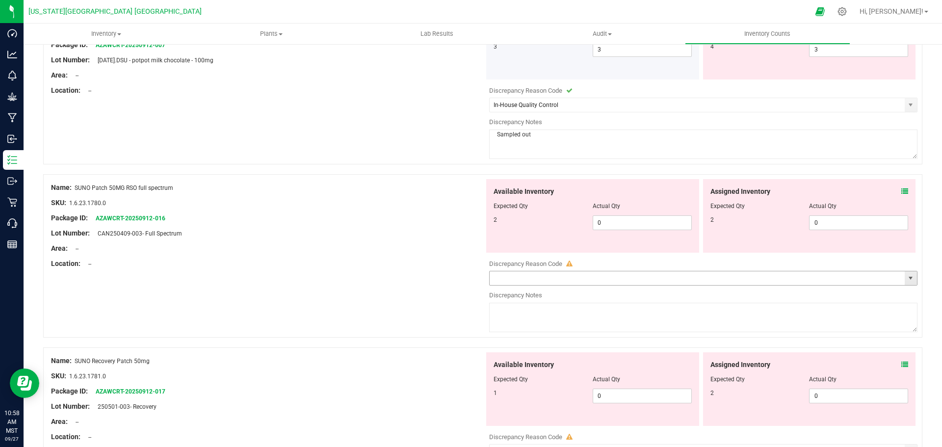
drag, startPoint x: 903, startPoint y: 278, endPoint x: 865, endPoint y: 272, distance: 38.2
click at [455, 278] on span "select" at bounding box center [911, 278] width 8 height 8
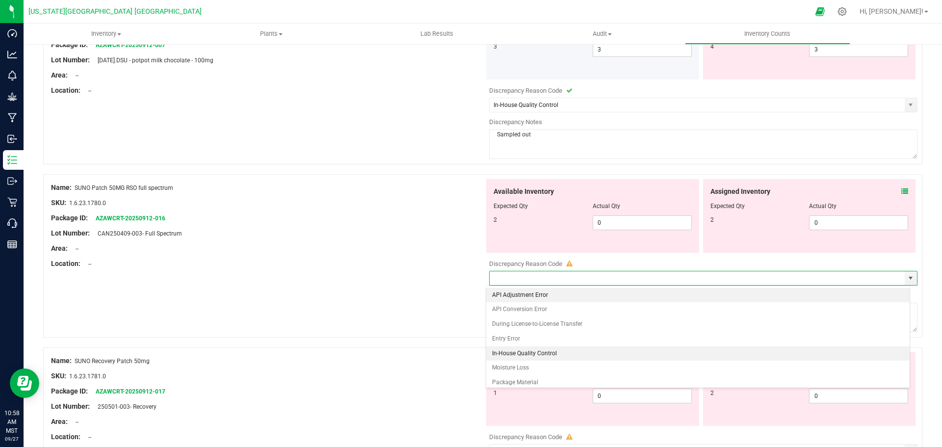
click at [455, 353] on li "In-House Quality Control" at bounding box center [698, 353] width 424 height 15
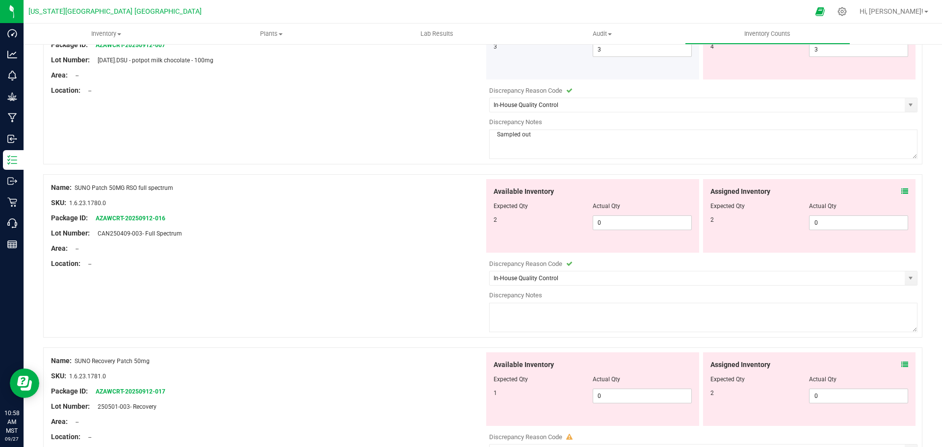
click at [455, 318] on textarea at bounding box center [703, 317] width 428 height 29
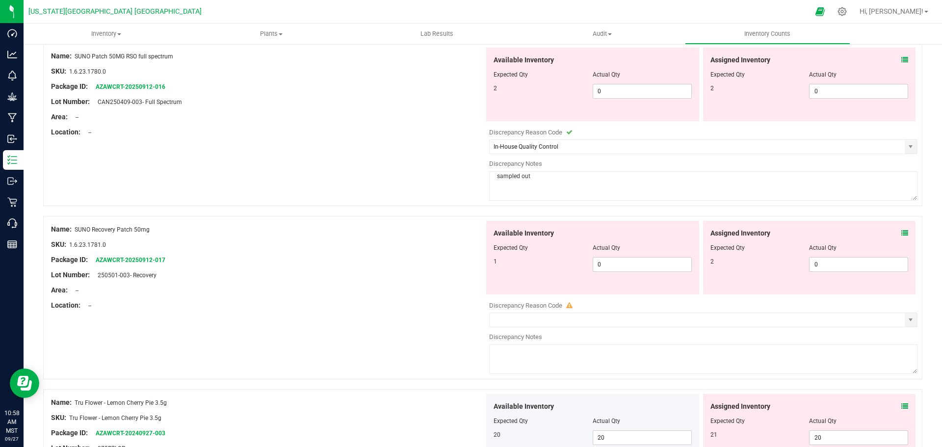
scroll to position [1325, 0]
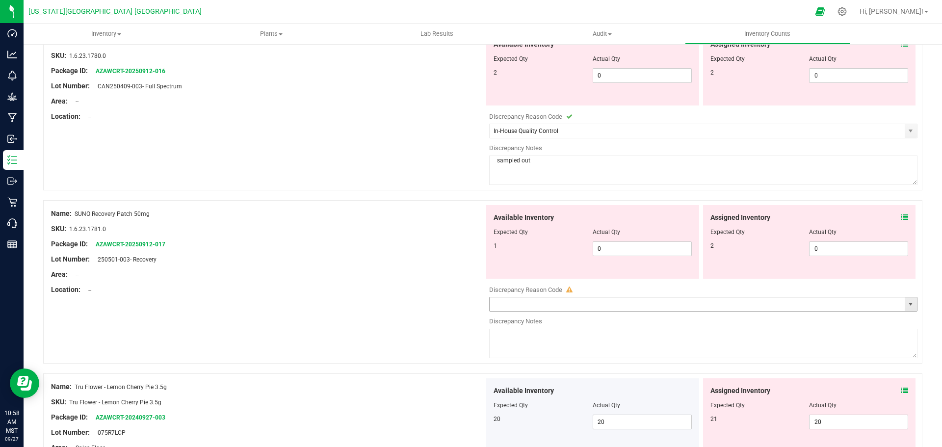
click at [455, 302] on span "select" at bounding box center [911, 304] width 8 height 8
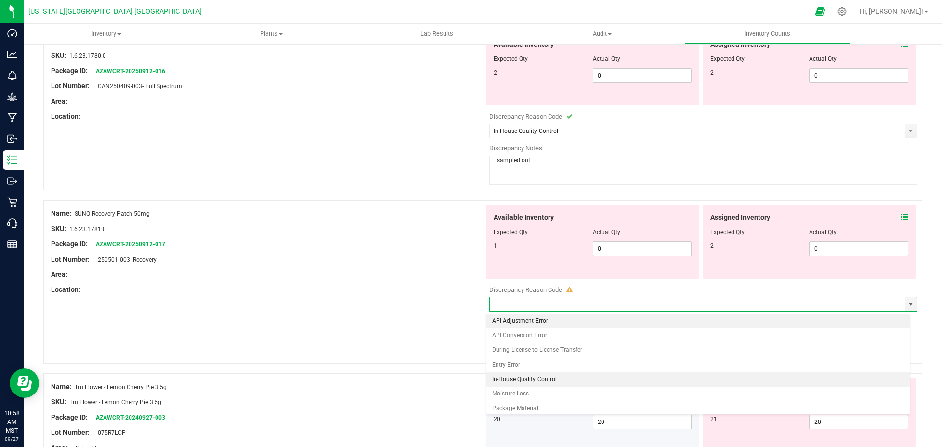
click at [455, 380] on li "In-House Quality Control" at bounding box center [698, 379] width 424 height 15
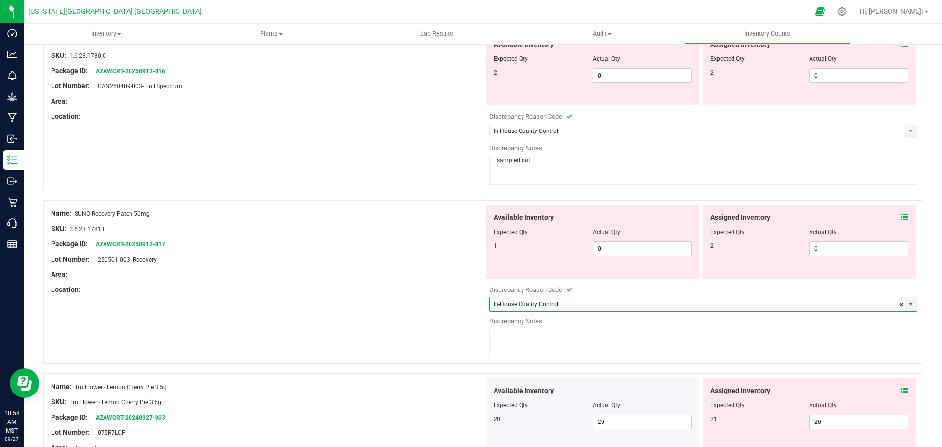
click at [455, 335] on textarea at bounding box center [703, 343] width 428 height 29
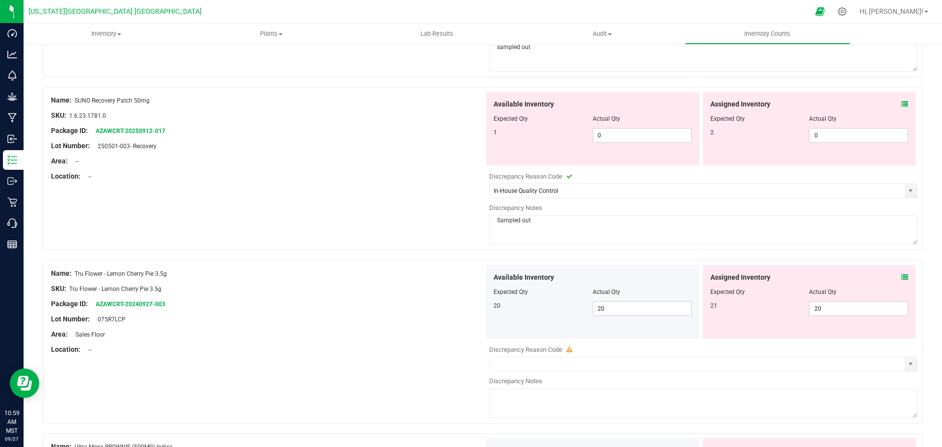
scroll to position [1472, 0]
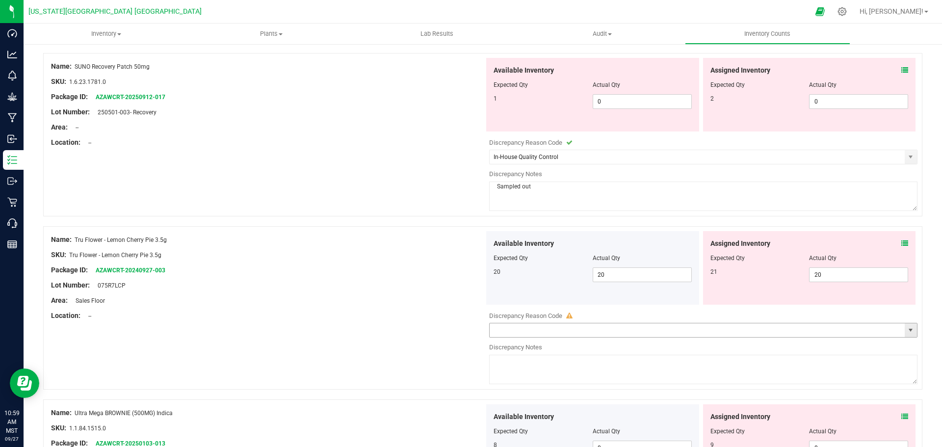
click at [455, 332] on span "select" at bounding box center [911, 330] width 8 height 8
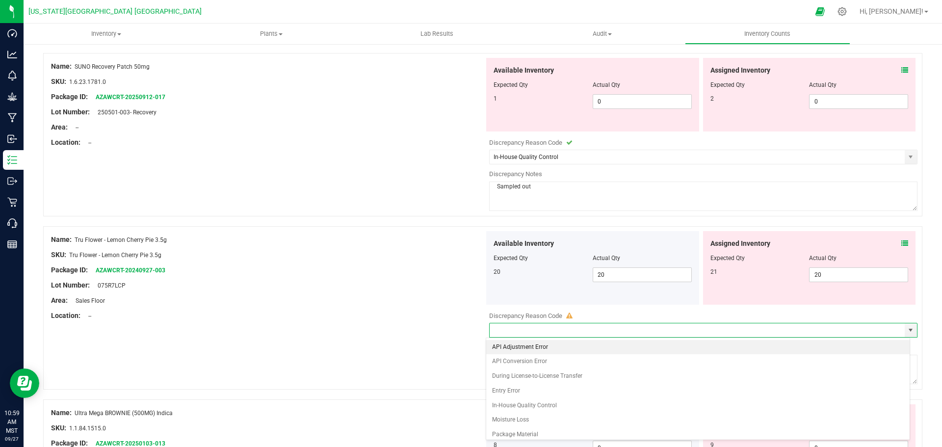
click at [455, 343] on li "API Adjustment Error" at bounding box center [698, 347] width 424 height 15
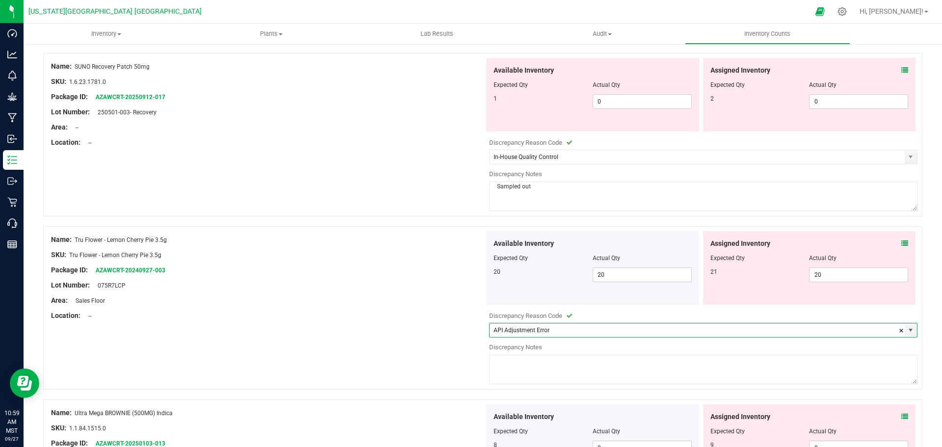
click at [455, 363] on textarea at bounding box center [703, 369] width 428 height 29
click at [455, 352] on div "Name: Tru Flower - Lemon Cherry Pie 3.5g SKU: Tru Flower - Lemon Cherry Pie 3.5…" at bounding box center [482, 307] width 879 height 163
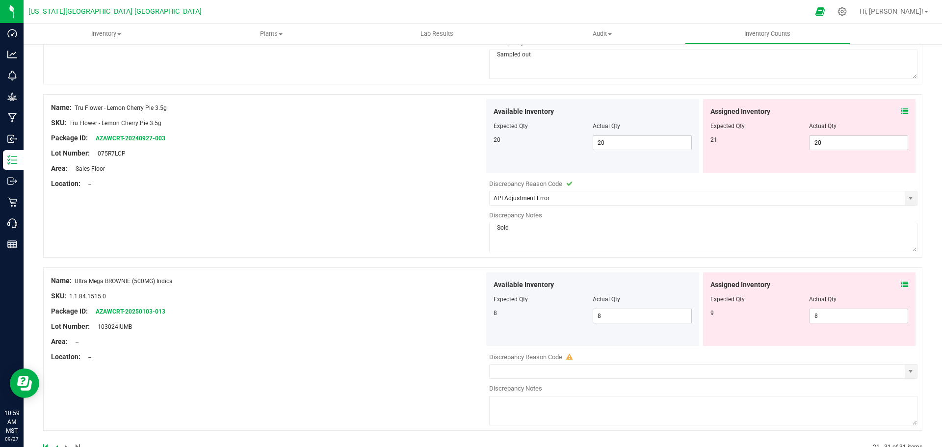
scroll to position [1619, 0]
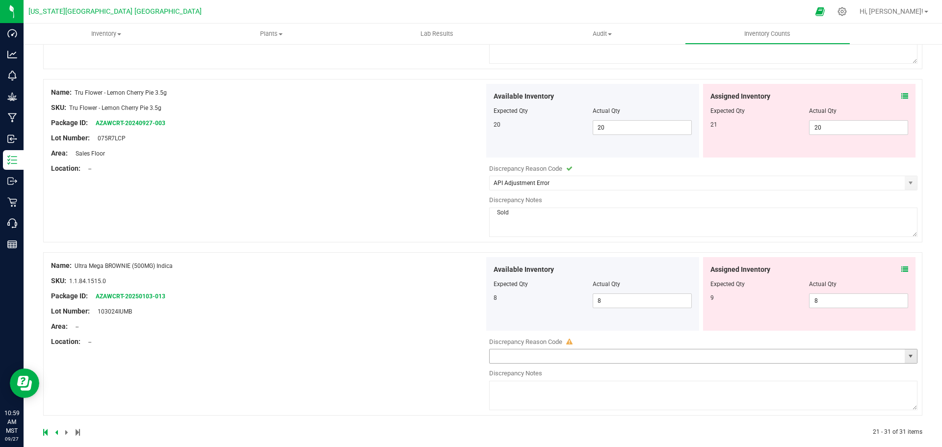
click at [455, 358] on span "select" at bounding box center [911, 356] width 8 height 8
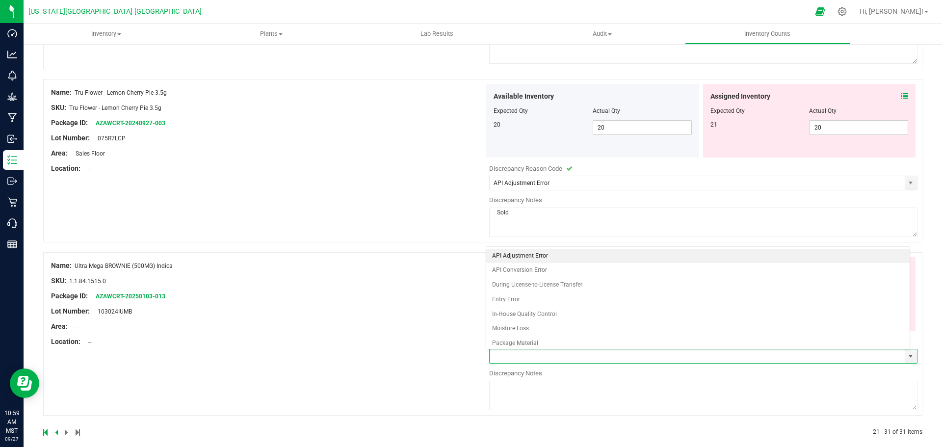
click at [455, 253] on li "API Adjustment Error" at bounding box center [698, 256] width 424 height 15
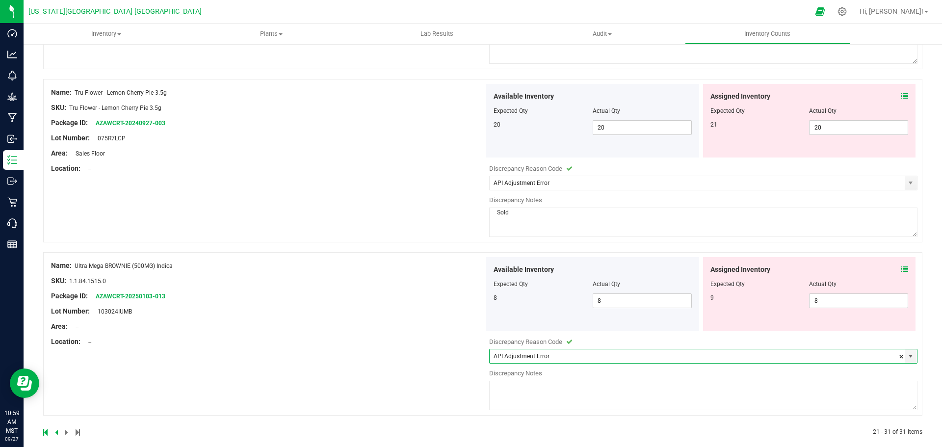
click at [455, 390] on textarea at bounding box center [703, 395] width 428 height 29
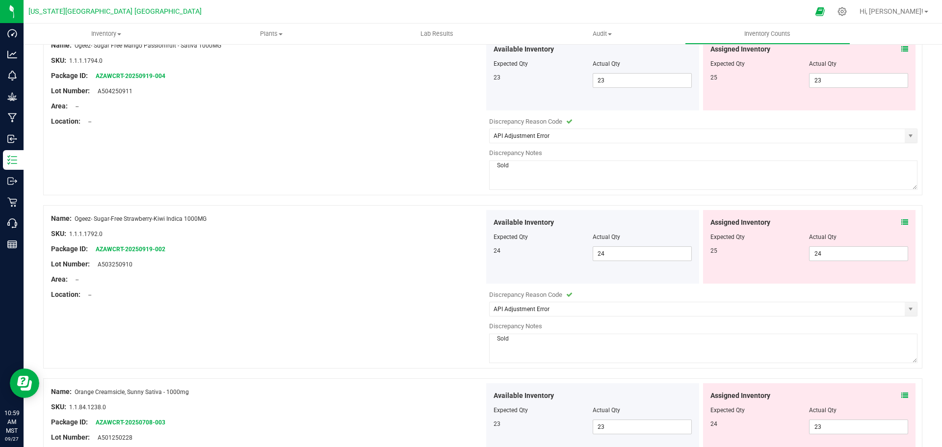
scroll to position [0, 0]
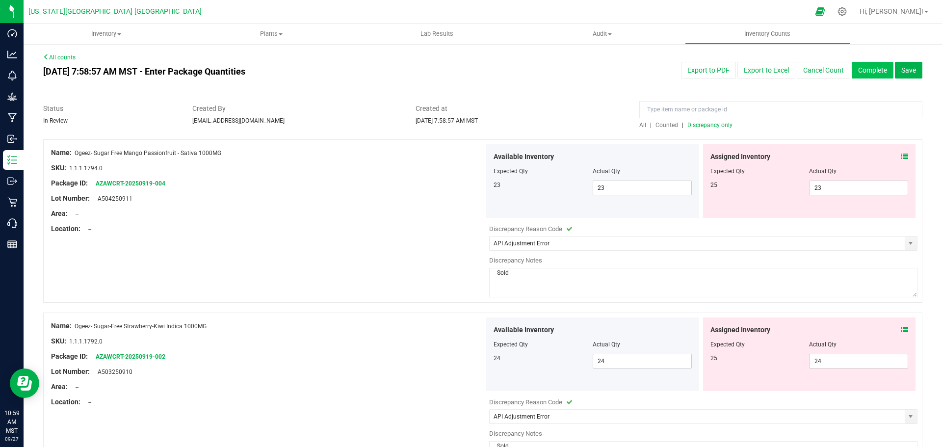
click at [455, 70] on button "Complete" at bounding box center [873, 70] width 42 height 17
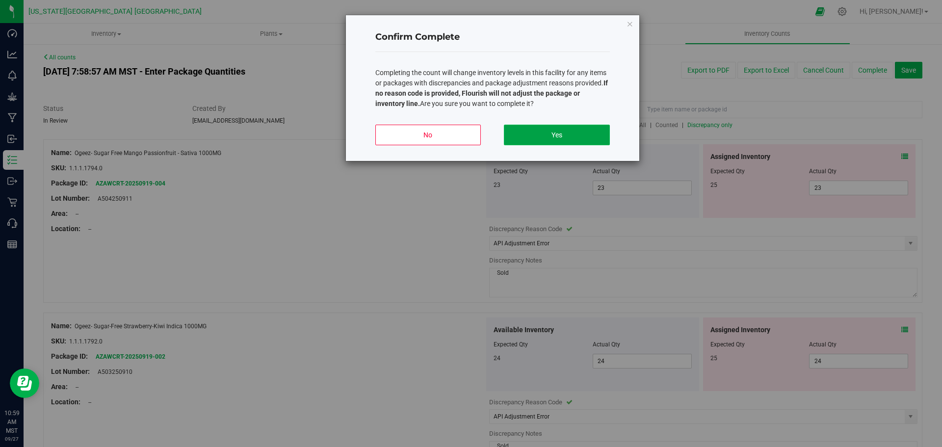
click at [455, 132] on button "Yes" at bounding box center [556, 135] width 105 height 21
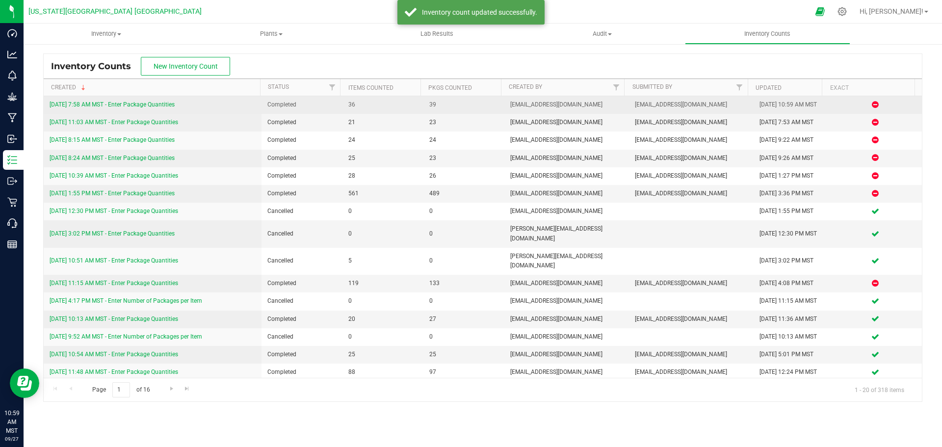
click at [140, 104] on link "[DATE] 7:58 AM MST - Enter Package Quantities" at bounding box center [112, 104] width 125 height 7
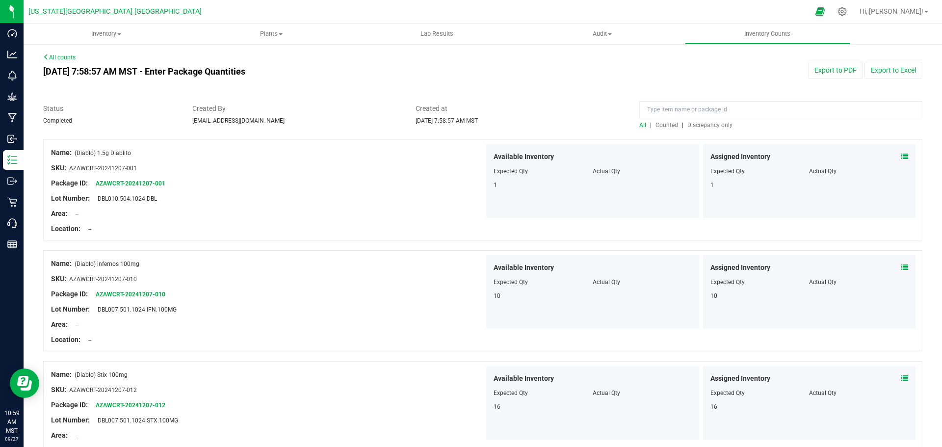
click at [455, 127] on span "Discrepancy only" at bounding box center [709, 125] width 45 height 7
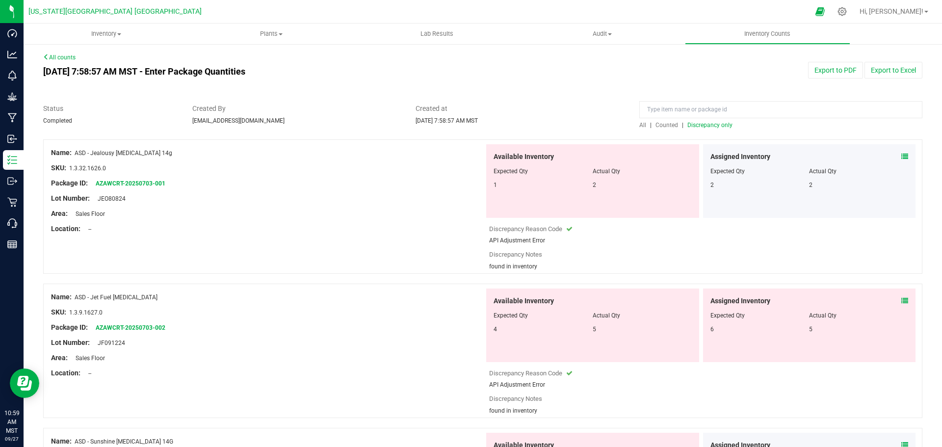
click at [455, 156] on icon at bounding box center [904, 156] width 7 height 7
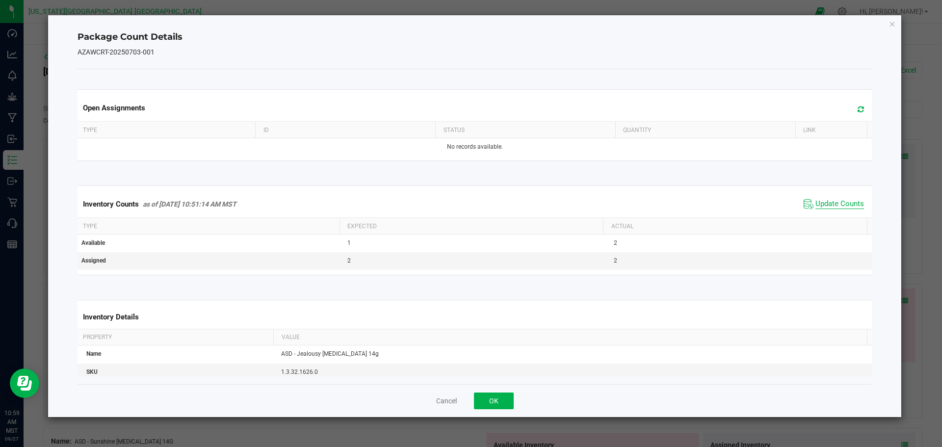
click at [455, 202] on span "Update Counts" at bounding box center [839, 204] width 49 height 10
click at [455, 23] on icon "Close" at bounding box center [892, 24] width 7 height 12
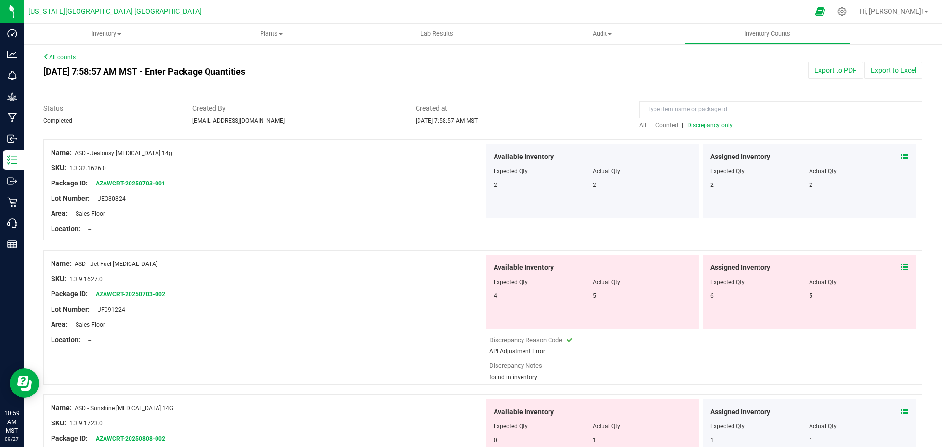
click at [455, 266] on icon at bounding box center [904, 267] width 7 height 7
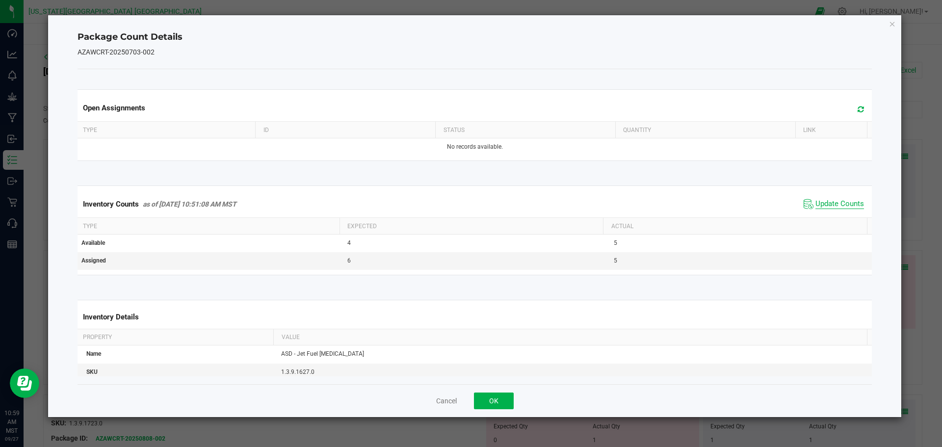
click at [455, 205] on span "Update Counts" at bounding box center [839, 204] width 49 height 10
click at [455, 25] on icon "Close" at bounding box center [892, 24] width 7 height 12
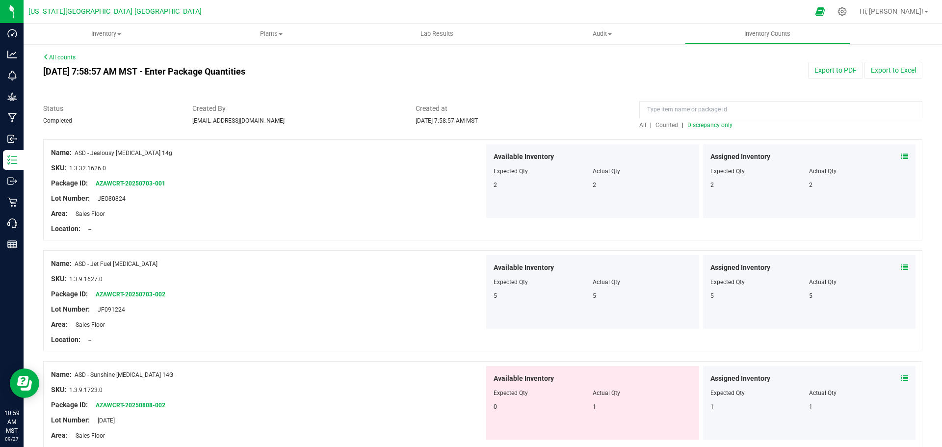
click at [455, 380] on icon at bounding box center [904, 378] width 7 height 7
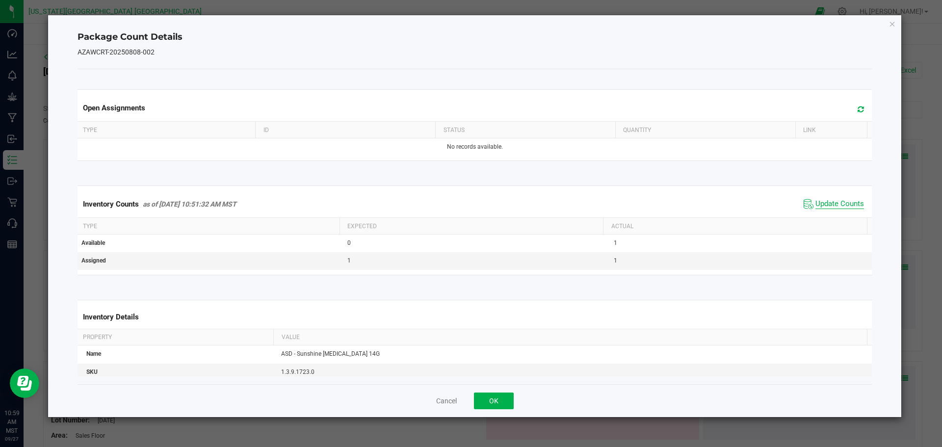
click at [455, 208] on span "Update Counts" at bounding box center [839, 204] width 49 height 10
click at [455, 24] on icon "Close" at bounding box center [892, 24] width 7 height 12
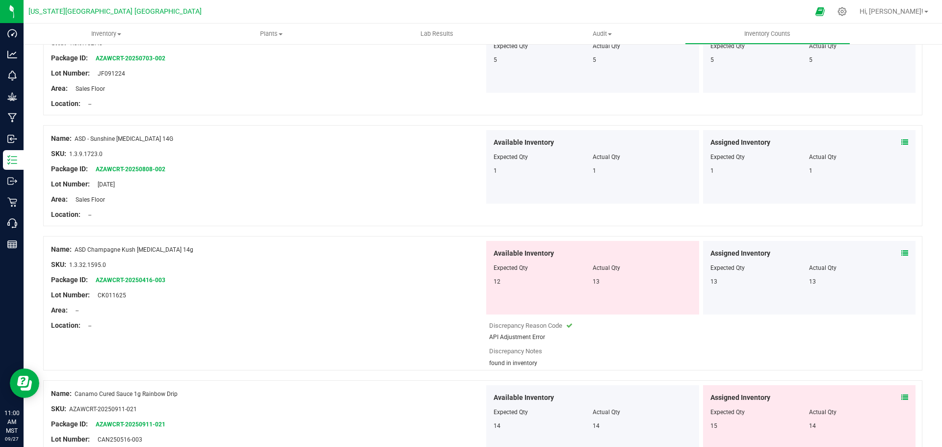
scroll to position [245, 0]
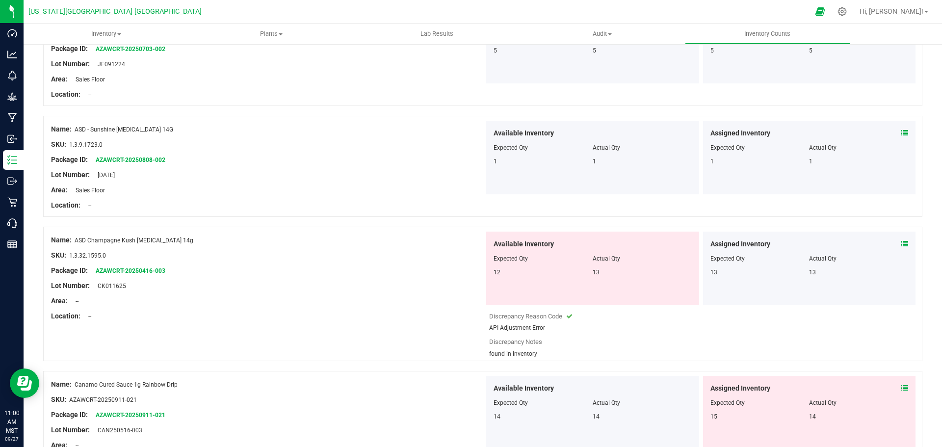
click at [455, 245] on icon at bounding box center [904, 243] width 7 height 7
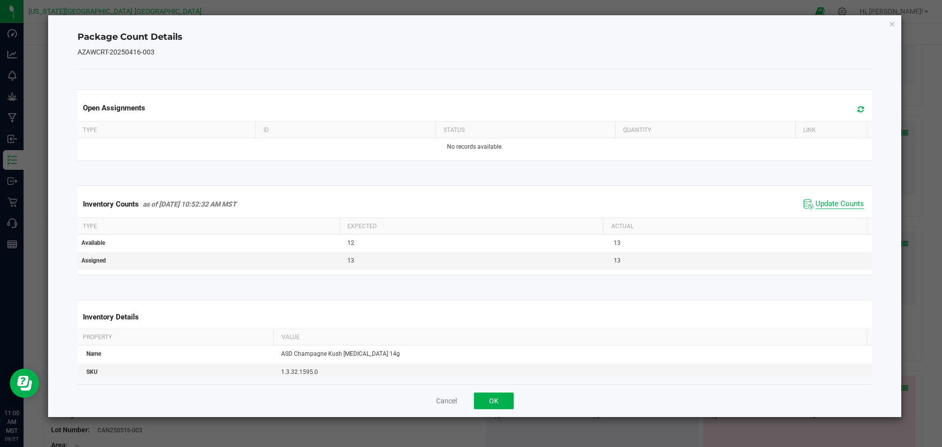
click at [455, 200] on span "Update Counts" at bounding box center [833, 204] width 65 height 15
click at [455, 22] on icon "Close" at bounding box center [892, 24] width 7 height 12
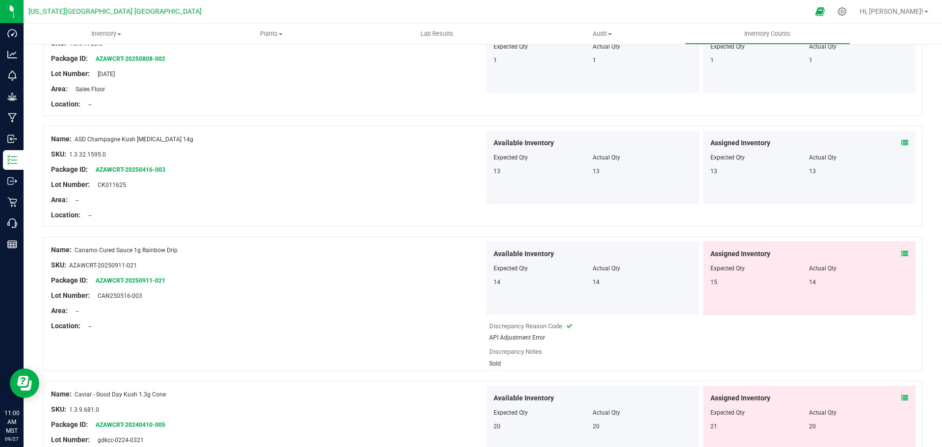
scroll to position [392, 0]
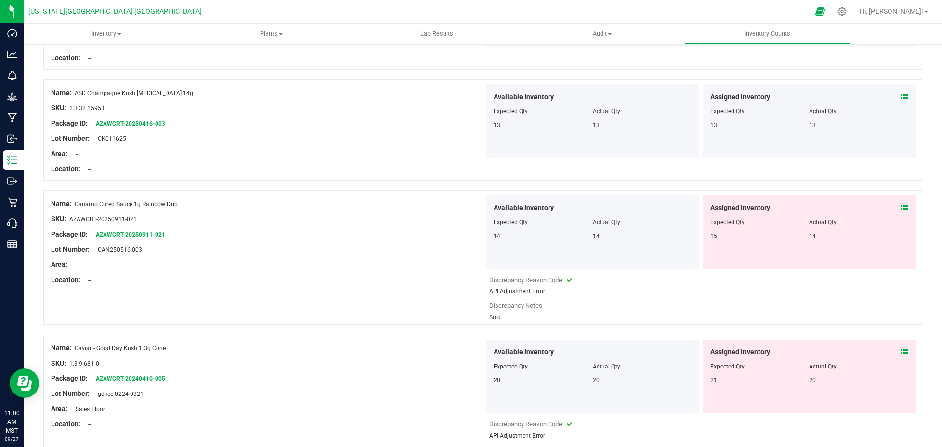
click at [455, 208] on icon at bounding box center [904, 207] width 7 height 7
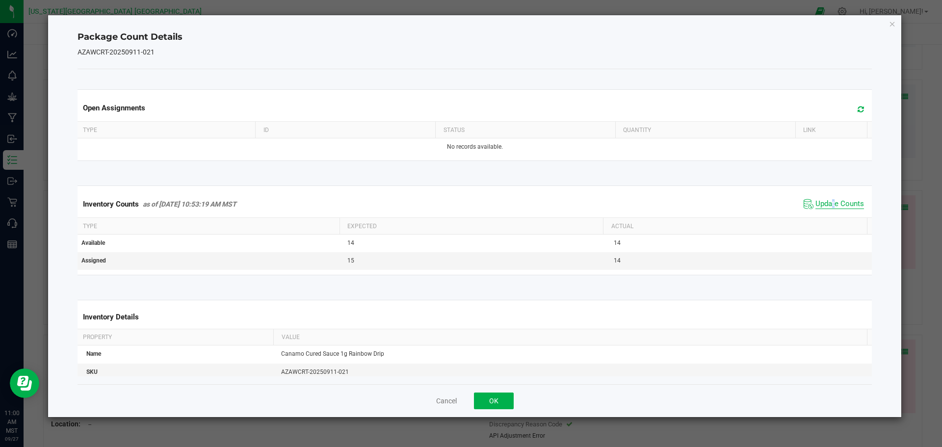
click at [455, 204] on span "Update Counts" at bounding box center [839, 204] width 49 height 10
click at [455, 22] on icon "Close" at bounding box center [892, 24] width 7 height 12
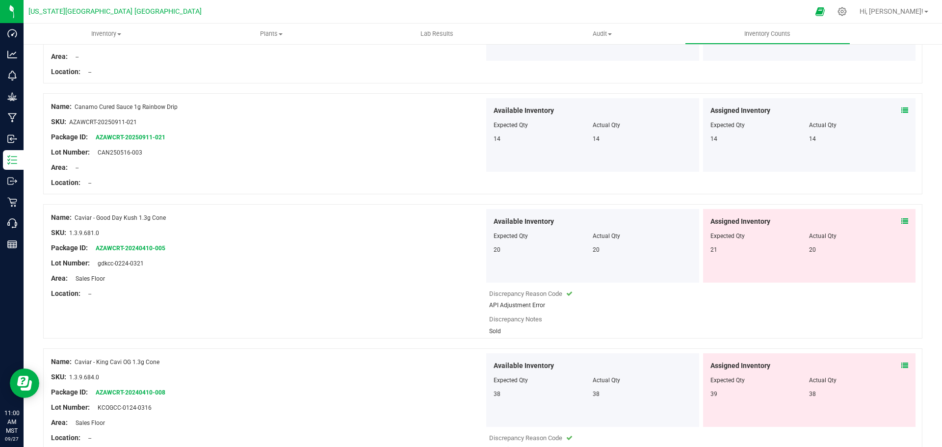
scroll to position [491, 0]
click at [455, 219] on icon at bounding box center [904, 220] width 7 height 7
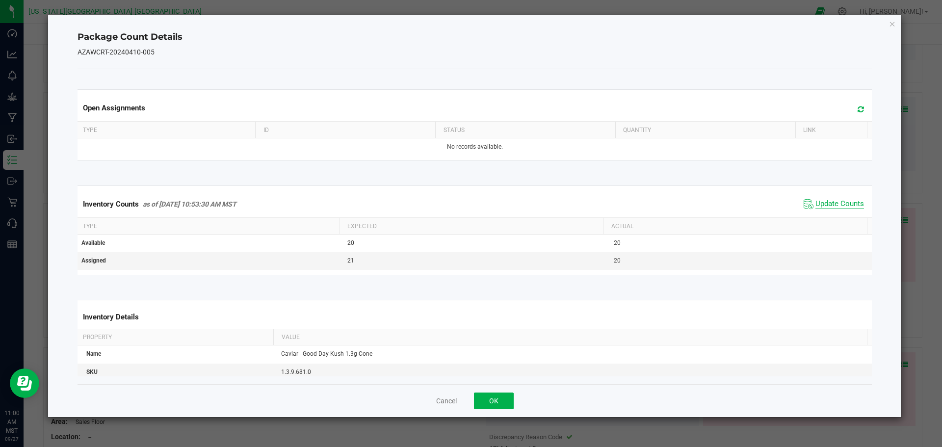
click at [455, 207] on span "Update Counts" at bounding box center [839, 204] width 49 height 10
click at [455, 25] on icon "Close" at bounding box center [892, 24] width 7 height 12
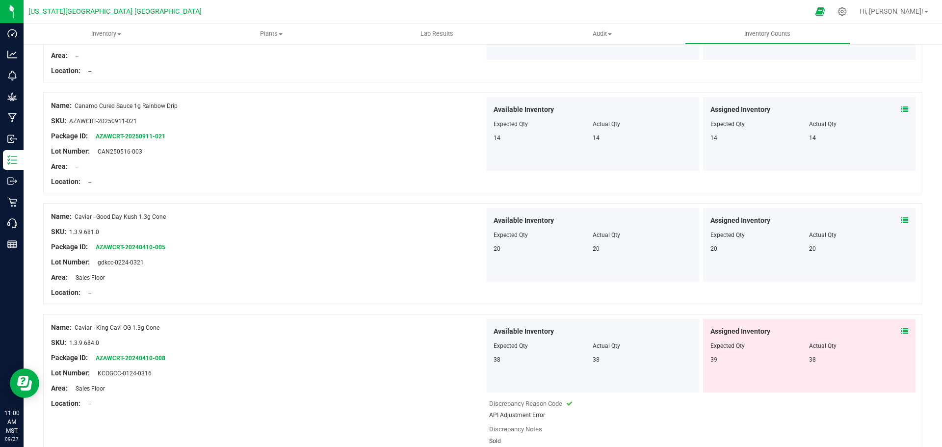
click at [455, 330] on icon at bounding box center [904, 331] width 7 height 7
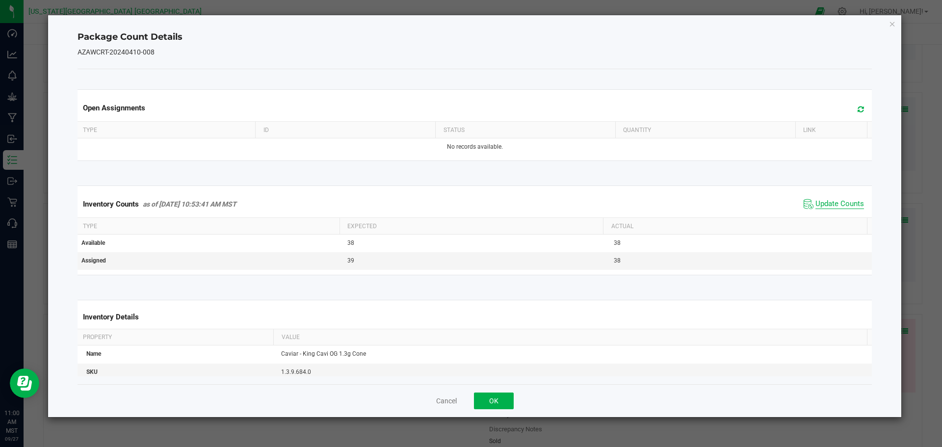
click at [455, 205] on span "Update Counts" at bounding box center [839, 204] width 49 height 10
click at [455, 24] on icon "Close" at bounding box center [892, 24] width 7 height 12
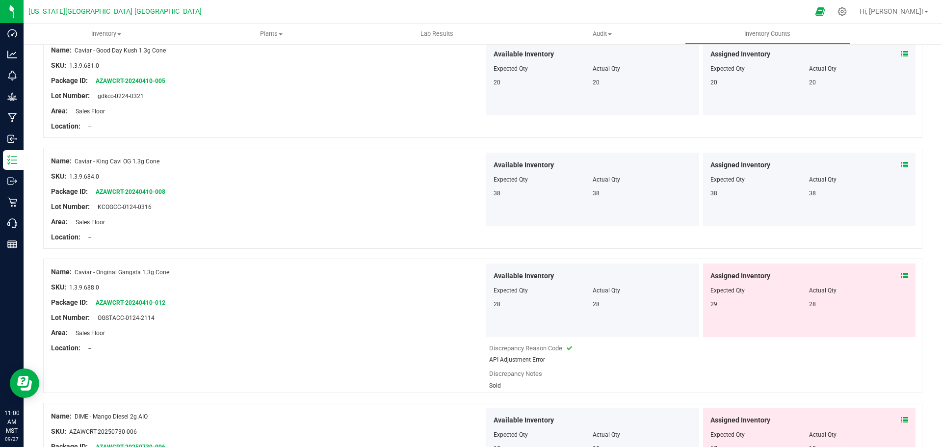
scroll to position [687, 0]
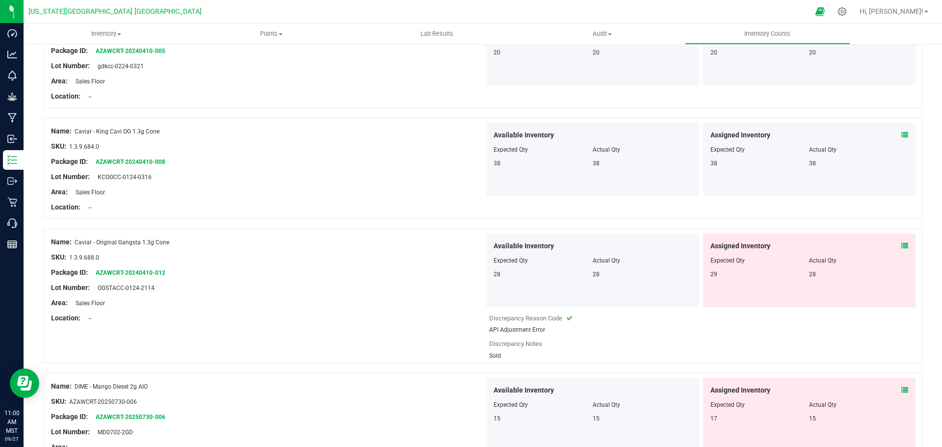
click at [455, 249] on icon at bounding box center [904, 245] width 7 height 7
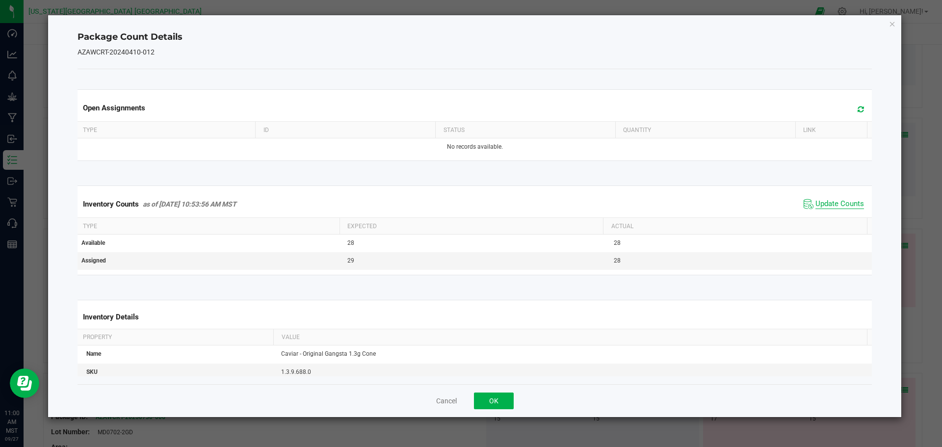
click at [455, 204] on span "Update Counts" at bounding box center [839, 204] width 49 height 10
click at [455, 26] on icon "Close" at bounding box center [892, 24] width 7 height 12
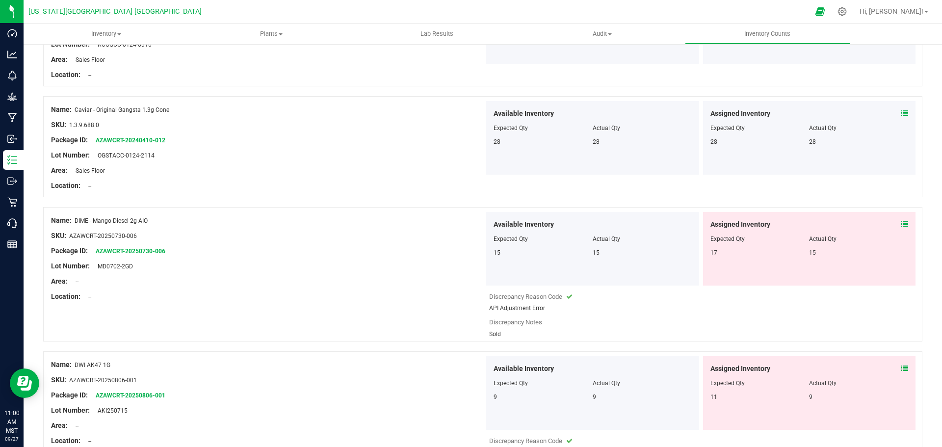
scroll to position [834, 0]
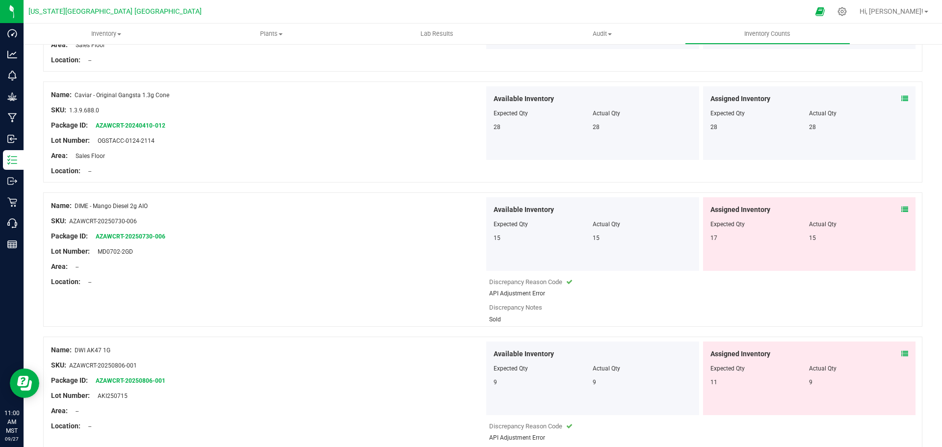
click at [455, 209] on icon at bounding box center [904, 209] width 7 height 7
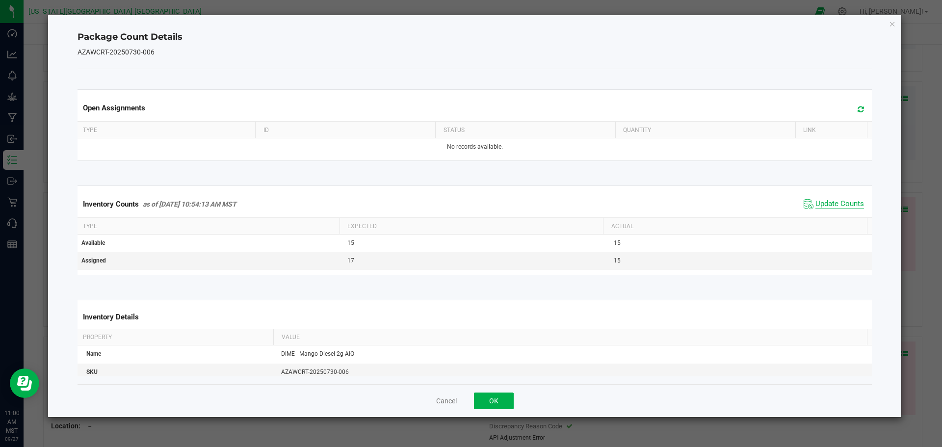
click at [455, 203] on span "Update Counts" at bounding box center [839, 204] width 49 height 10
click at [455, 19] on icon "Close" at bounding box center [892, 24] width 7 height 12
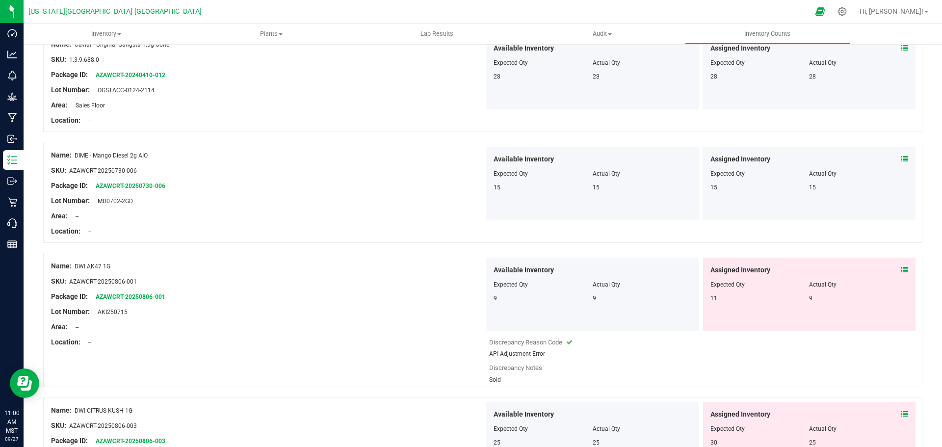
scroll to position [981, 0]
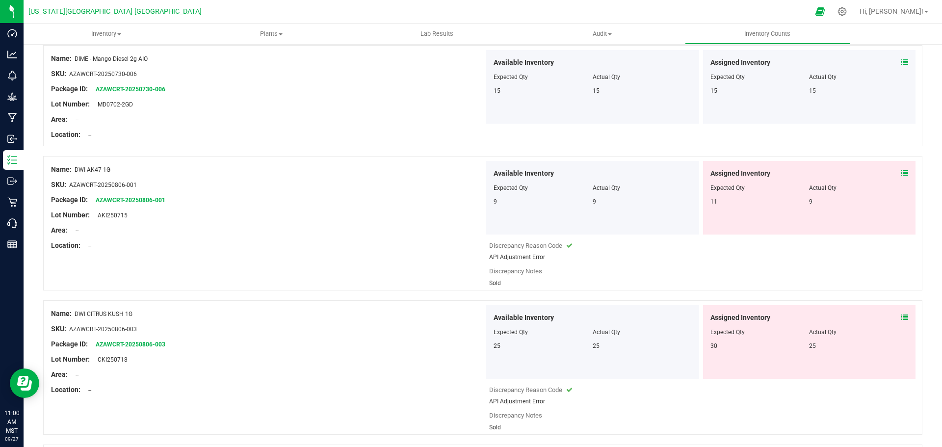
click at [455, 171] on icon at bounding box center [904, 173] width 7 height 7
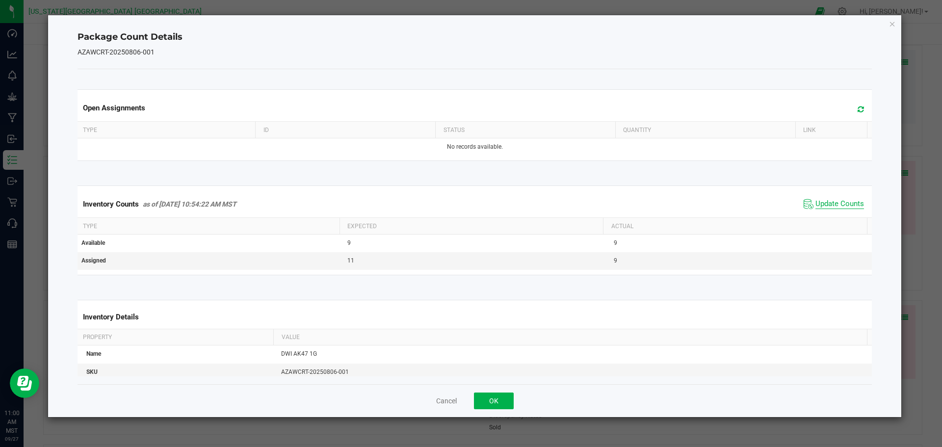
click at [455, 207] on span "Update Counts" at bounding box center [839, 204] width 49 height 10
click at [455, 23] on icon "Close" at bounding box center [892, 24] width 7 height 12
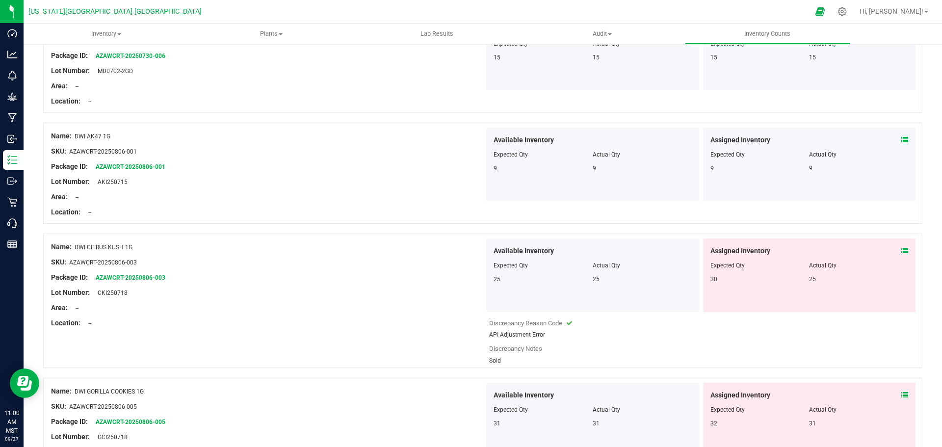
scroll to position [1030, 0]
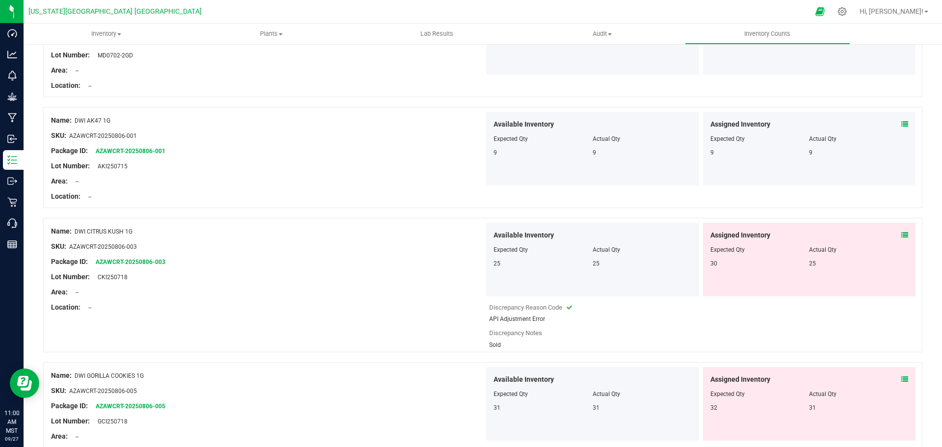
click at [455, 235] on div "Assigned Inventory Expected Qty Actual Qty 30 25" at bounding box center [809, 260] width 213 height 74
click at [455, 237] on icon at bounding box center [904, 235] width 7 height 7
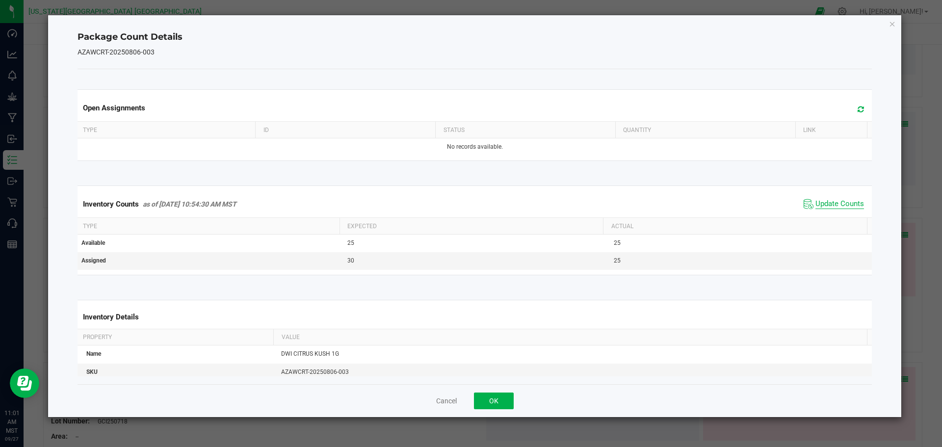
click at [455, 207] on span "Update Counts" at bounding box center [839, 204] width 49 height 10
click at [455, 24] on icon "Close" at bounding box center [892, 24] width 7 height 12
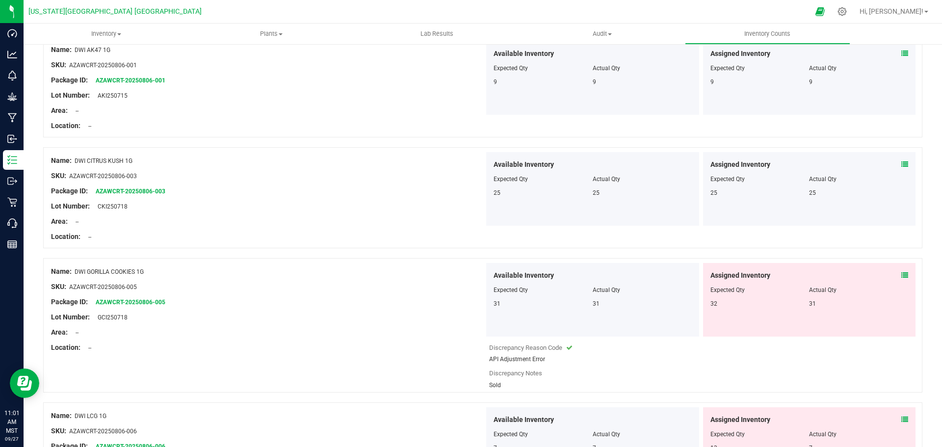
scroll to position [1128, 0]
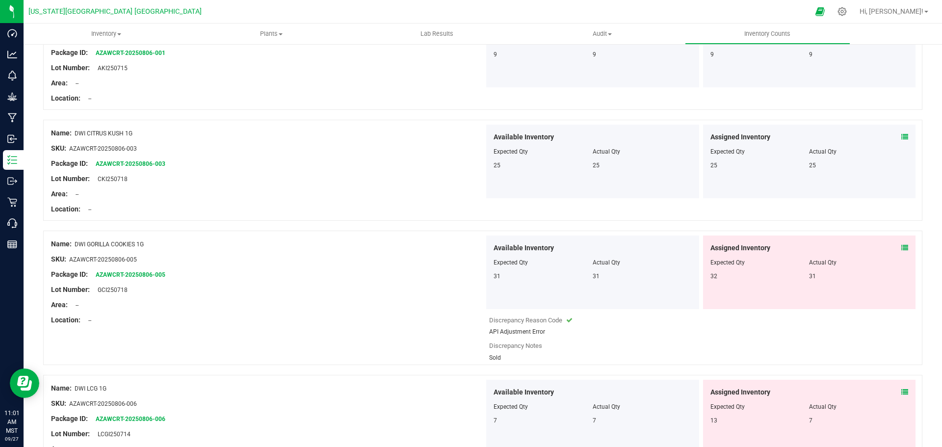
click at [455, 247] on icon at bounding box center [904, 247] width 7 height 7
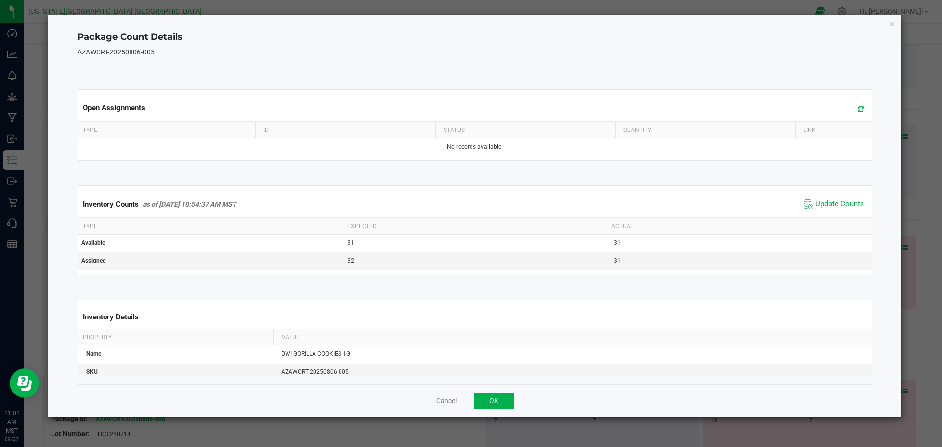
click at [455, 209] on span "Update Counts" at bounding box center [839, 204] width 49 height 10
click at [455, 26] on icon "Close" at bounding box center [892, 24] width 7 height 12
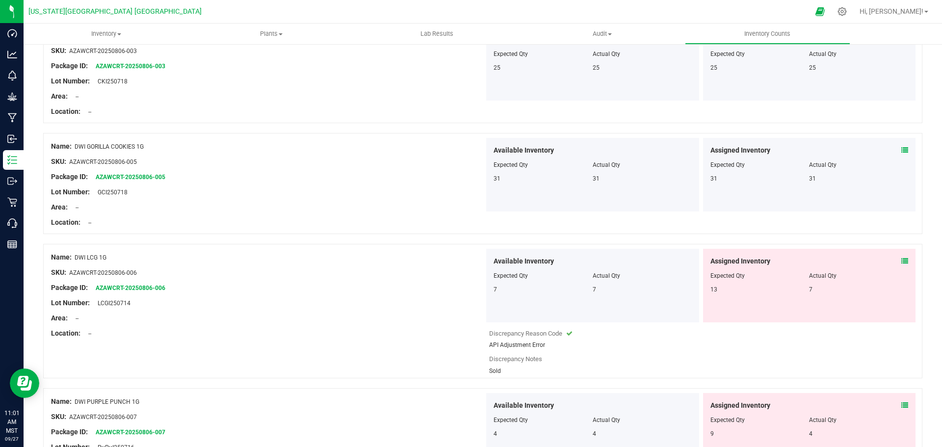
scroll to position [1227, 0]
click at [455, 260] on icon at bounding box center [904, 260] width 7 height 7
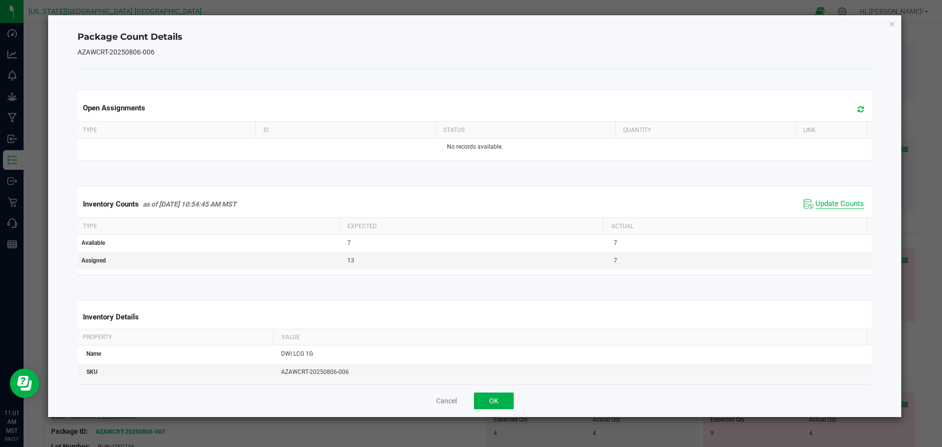
click at [455, 205] on span "Update Counts" at bounding box center [839, 204] width 49 height 10
click at [455, 20] on icon "Close" at bounding box center [892, 24] width 7 height 12
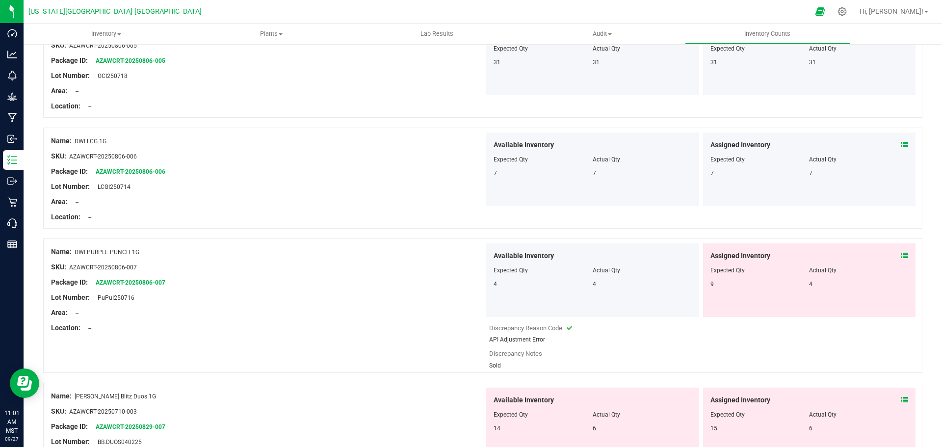
scroll to position [1374, 0]
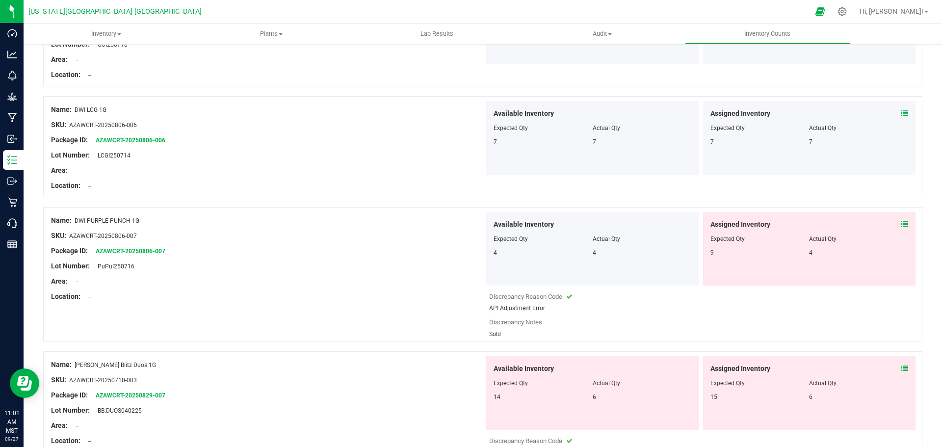
click at [455, 222] on icon at bounding box center [904, 224] width 7 height 7
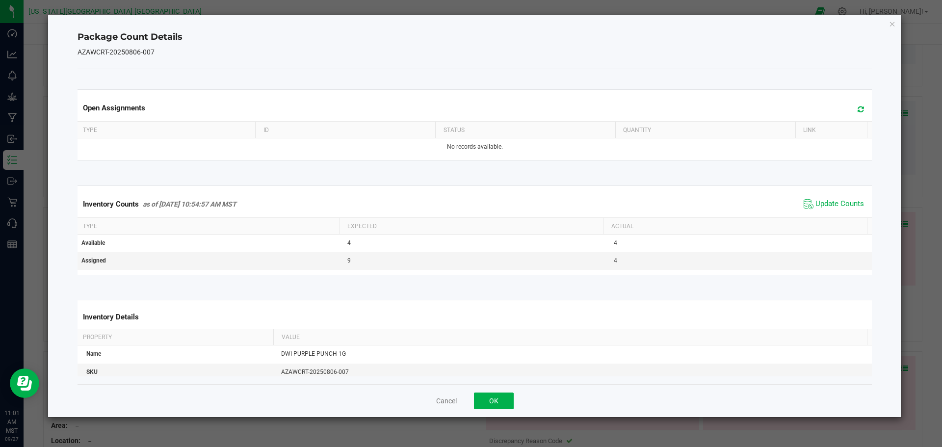
click at [455, 210] on span "Update Counts" at bounding box center [833, 204] width 65 height 15
click at [455, 206] on span "Update Counts" at bounding box center [839, 204] width 49 height 10
click at [455, 28] on icon "Close" at bounding box center [892, 24] width 7 height 12
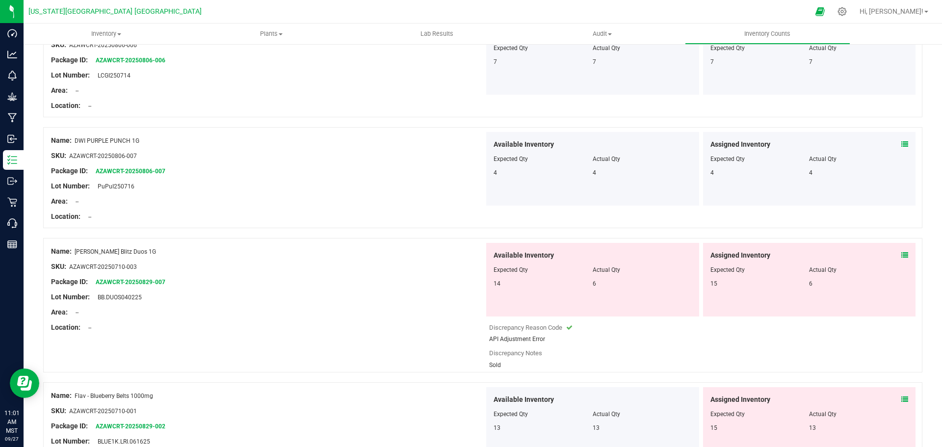
scroll to position [1472, 0]
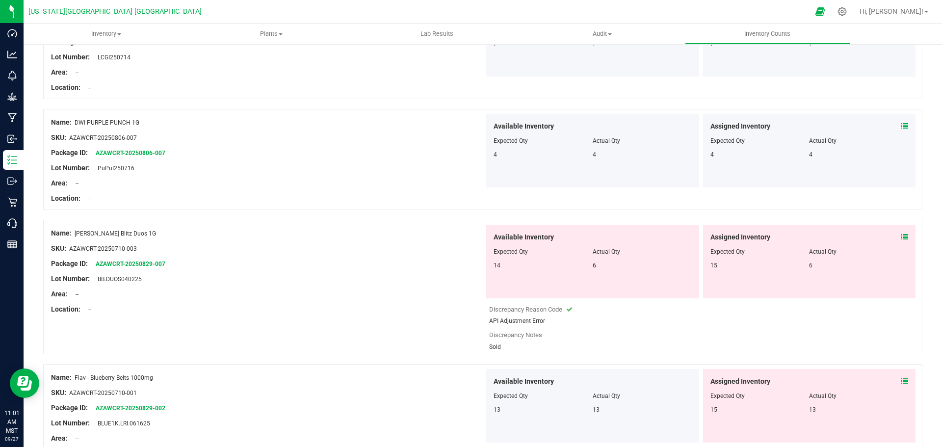
click at [455, 233] on span at bounding box center [904, 237] width 7 height 10
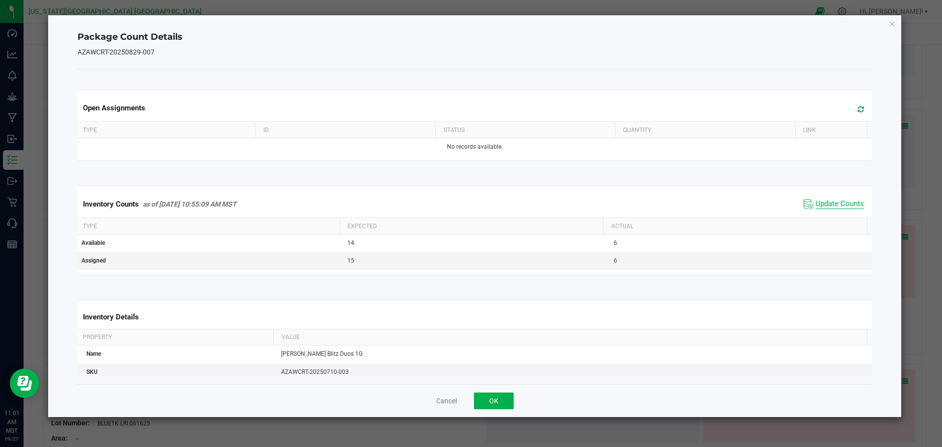
click at [455, 203] on span "Update Counts" at bounding box center [839, 204] width 49 height 10
click at [455, 22] on icon "Close" at bounding box center [892, 24] width 7 height 12
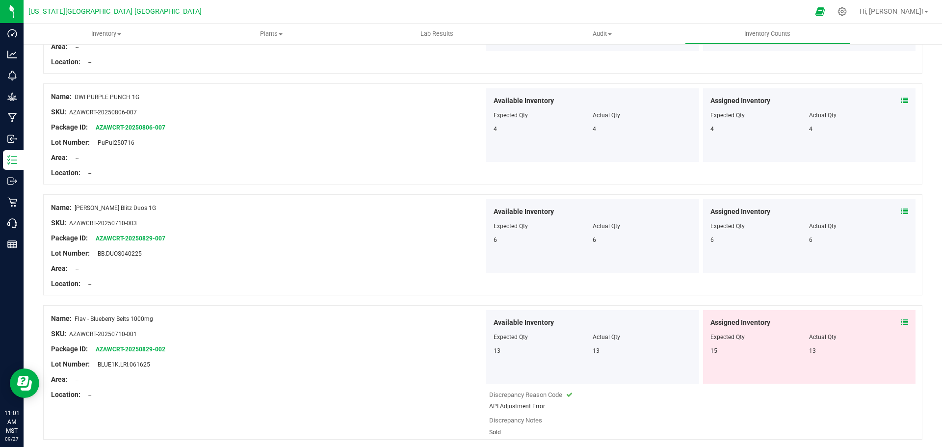
scroll to position [1521, 0]
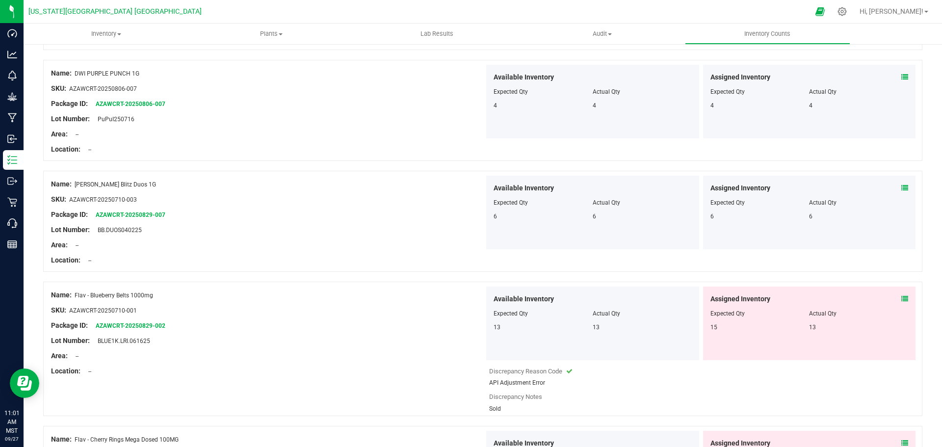
click at [455, 299] on icon at bounding box center [904, 298] width 7 height 7
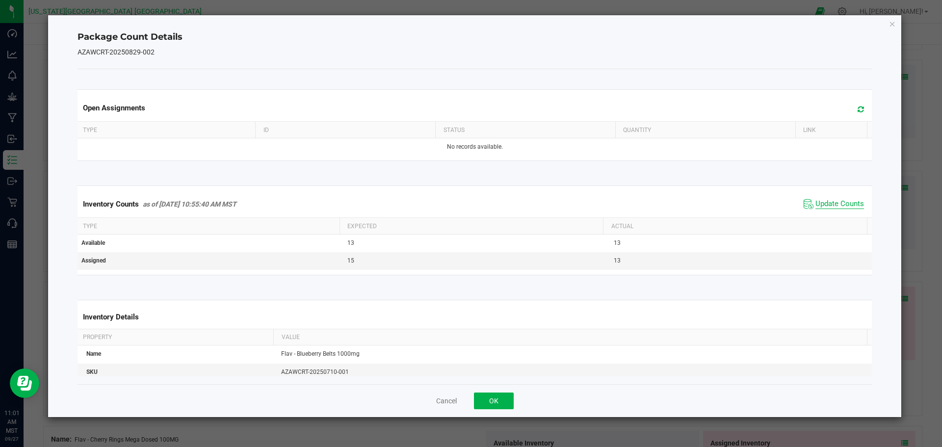
click at [455, 203] on span "Update Counts" at bounding box center [839, 204] width 49 height 10
click at [455, 26] on icon "Close" at bounding box center [892, 24] width 7 height 12
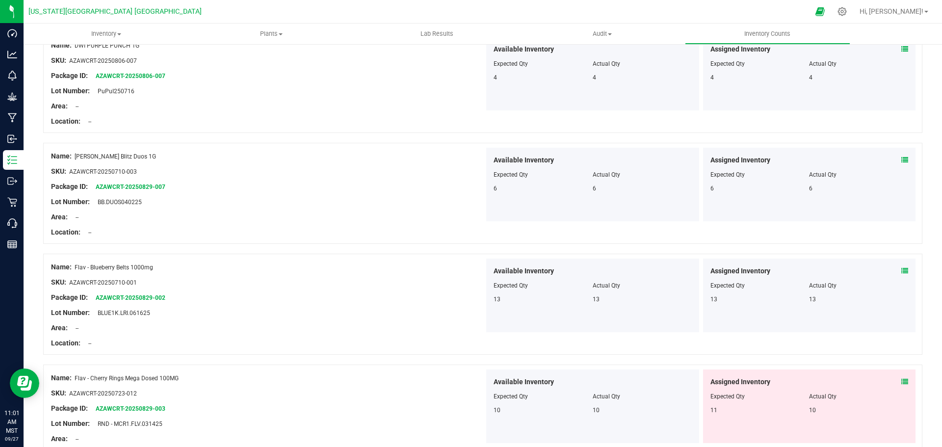
scroll to position [1619, 0]
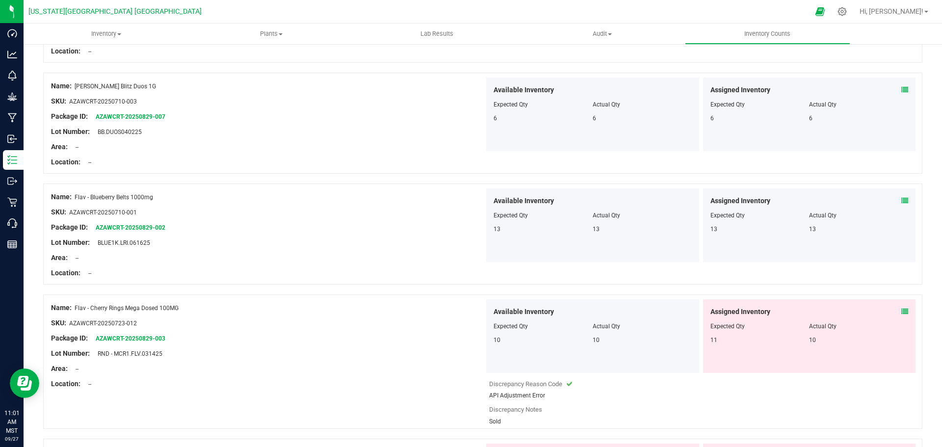
click at [455, 311] on icon at bounding box center [904, 311] width 7 height 7
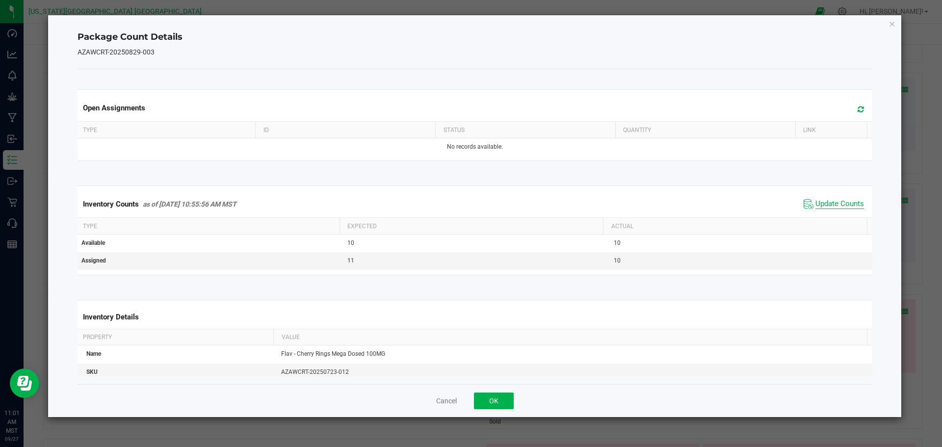
click at [455, 204] on span "Update Counts" at bounding box center [839, 204] width 49 height 10
click at [455, 396] on button "OK" at bounding box center [494, 400] width 40 height 17
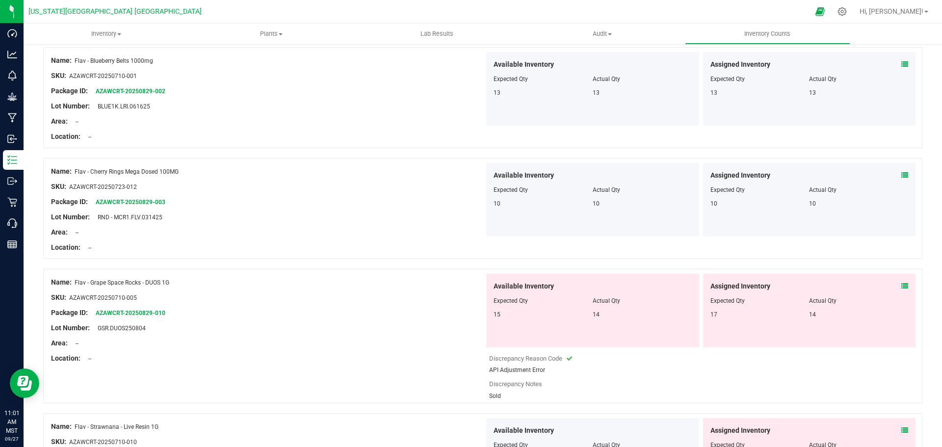
scroll to position [1766, 0]
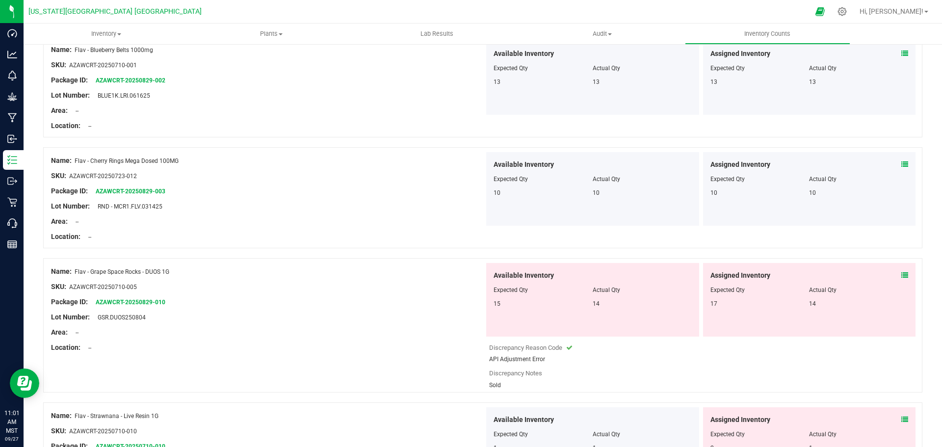
click at [455, 274] on icon at bounding box center [904, 275] width 7 height 7
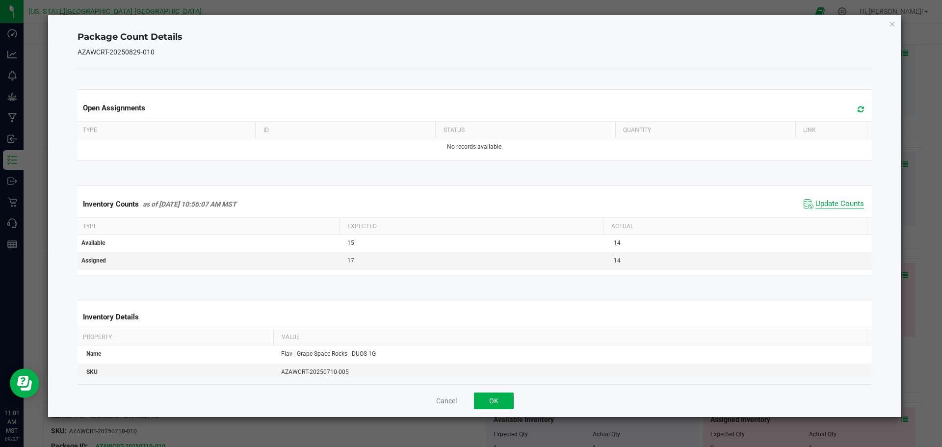
click at [455, 202] on span "Update Counts" at bounding box center [839, 204] width 49 height 10
click at [455, 24] on icon "Close" at bounding box center [892, 24] width 7 height 12
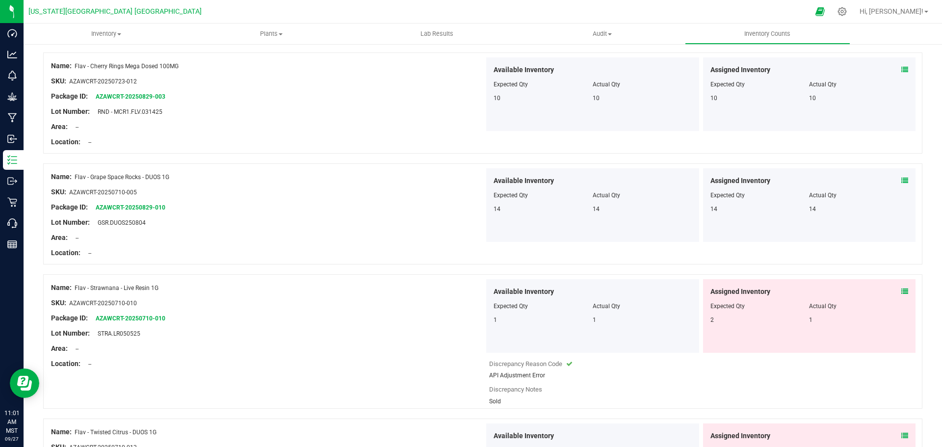
scroll to position [1864, 0]
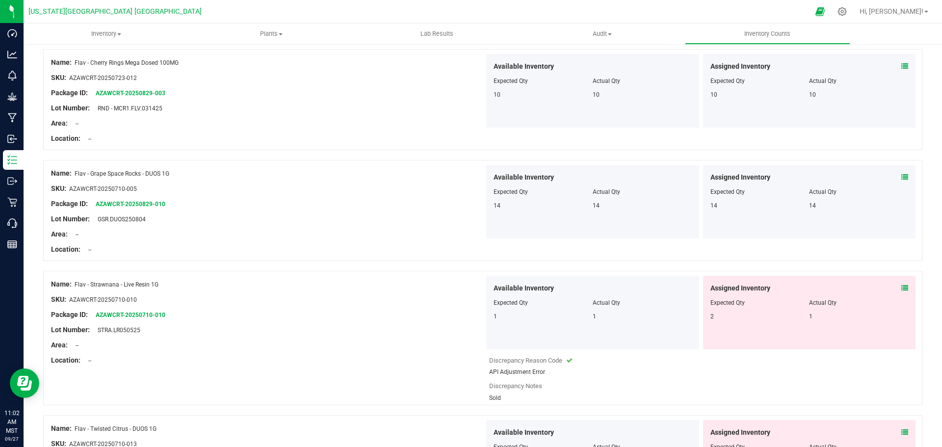
click at [455, 286] on icon at bounding box center [904, 288] width 7 height 7
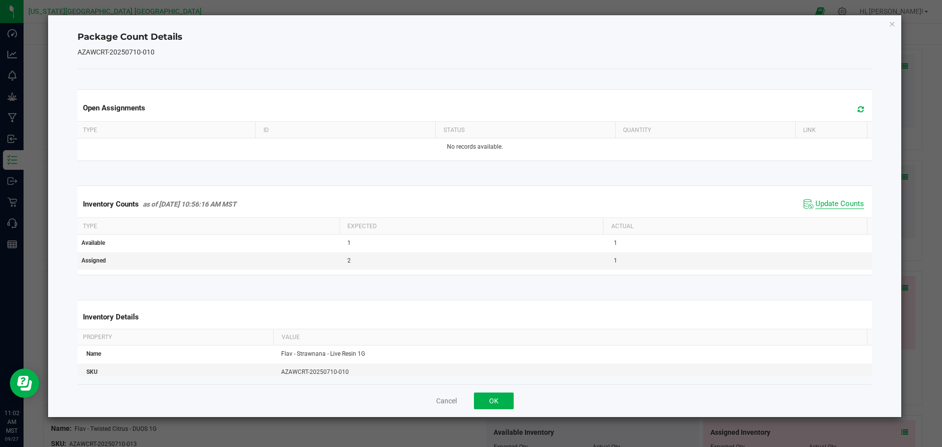
click at [455, 204] on span "Update Counts" at bounding box center [839, 204] width 49 height 10
click at [455, 23] on icon "Close" at bounding box center [892, 24] width 7 height 12
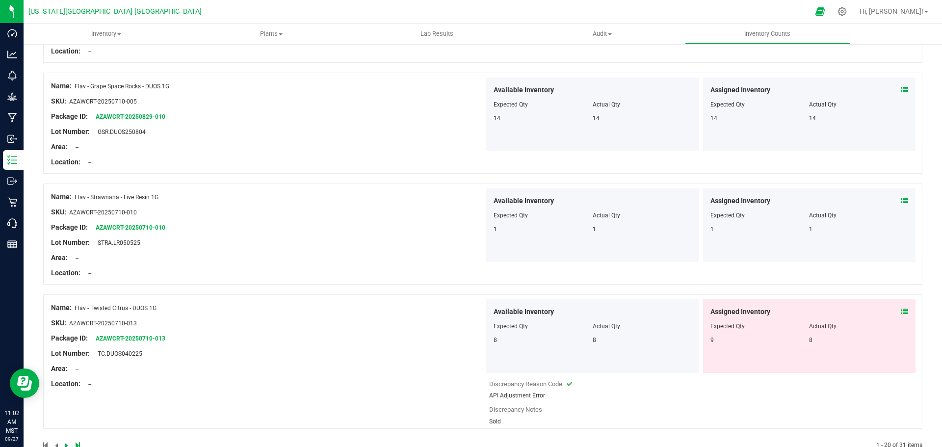
scroll to position [1962, 0]
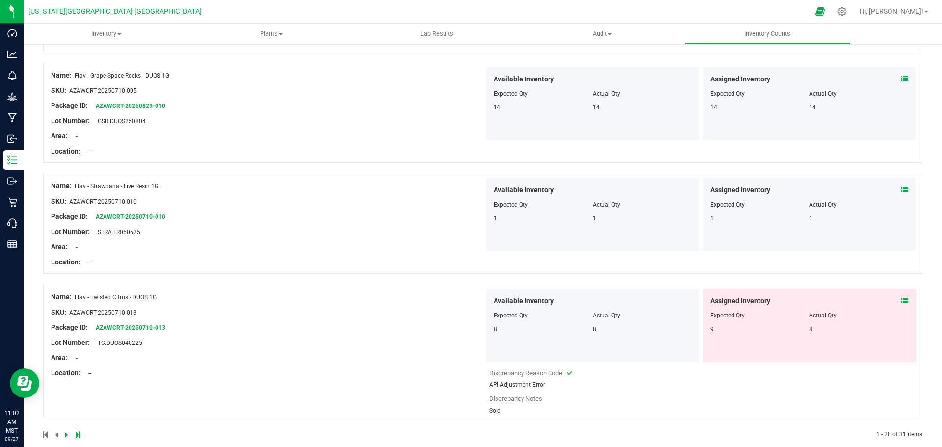
click at [455, 302] on icon at bounding box center [904, 300] width 7 height 7
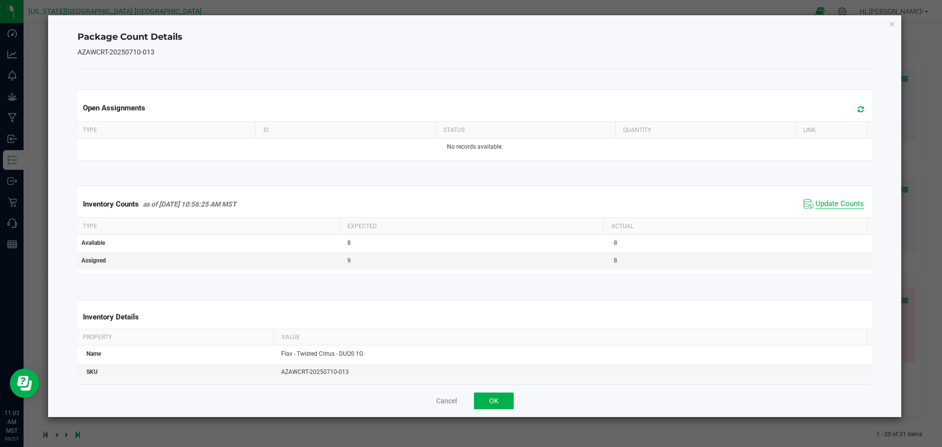
click at [455, 206] on span "Update Counts" at bounding box center [839, 204] width 49 height 10
click at [455, 22] on icon "Close" at bounding box center [892, 24] width 7 height 12
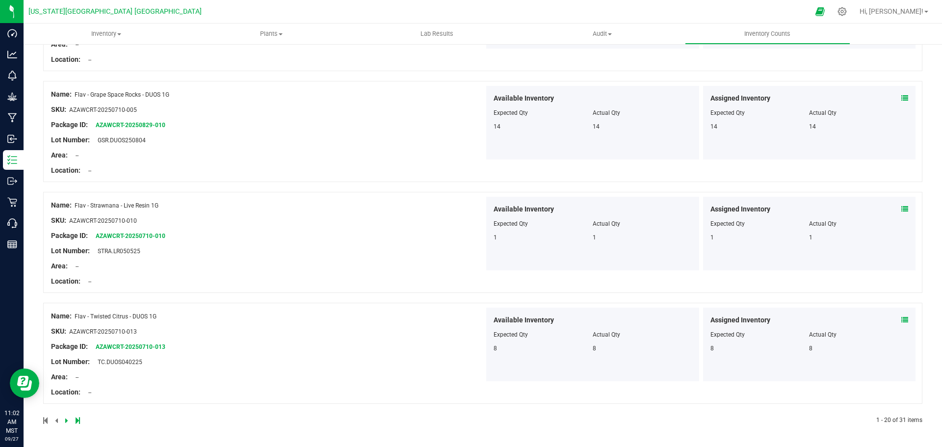
click at [66, 420] on icon at bounding box center [66, 421] width 3 height 6
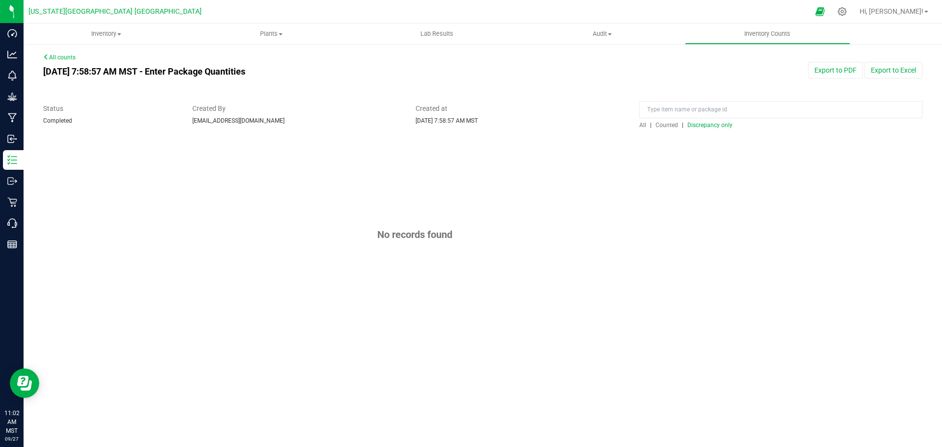
click at [455, 124] on span "Discrepancy only" at bounding box center [709, 125] width 45 height 7
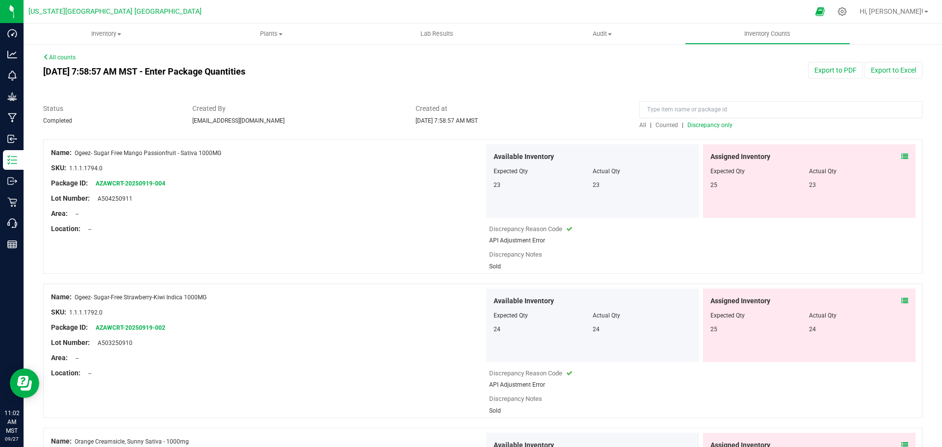
click at [455, 155] on icon at bounding box center [904, 156] width 7 height 7
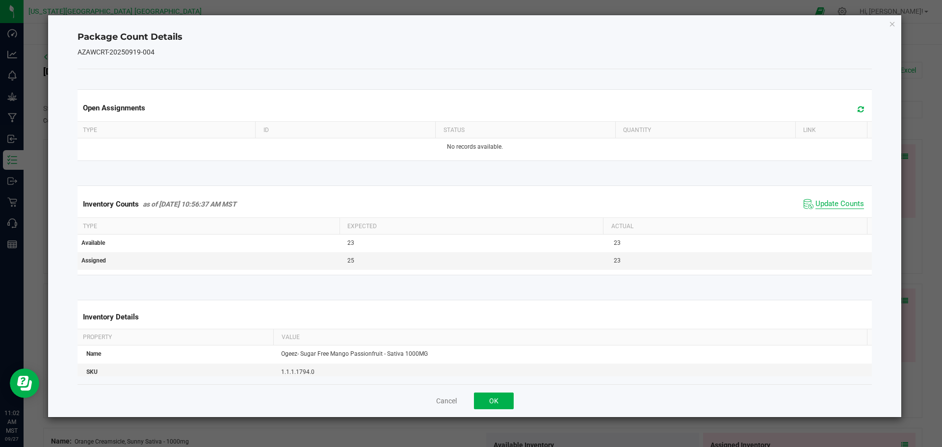
click at [455, 202] on span "Update Counts" at bounding box center [839, 204] width 49 height 10
click at [455, 394] on button "OK" at bounding box center [494, 400] width 40 height 17
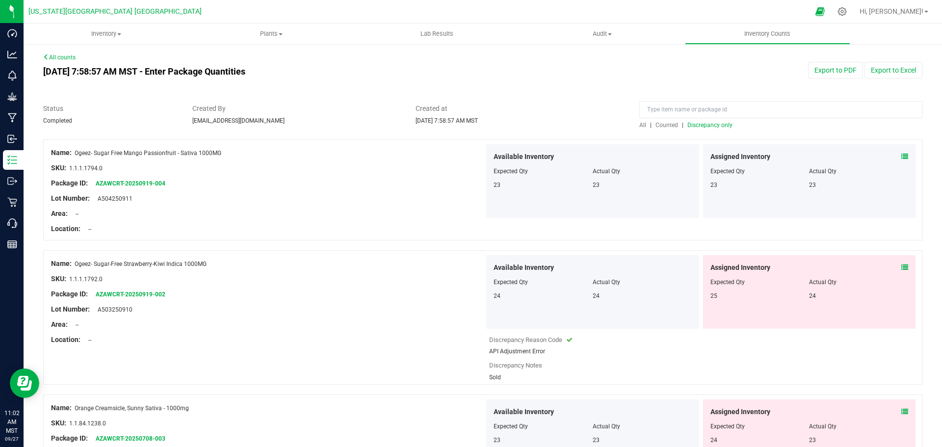
click at [455, 267] on icon at bounding box center [904, 267] width 7 height 7
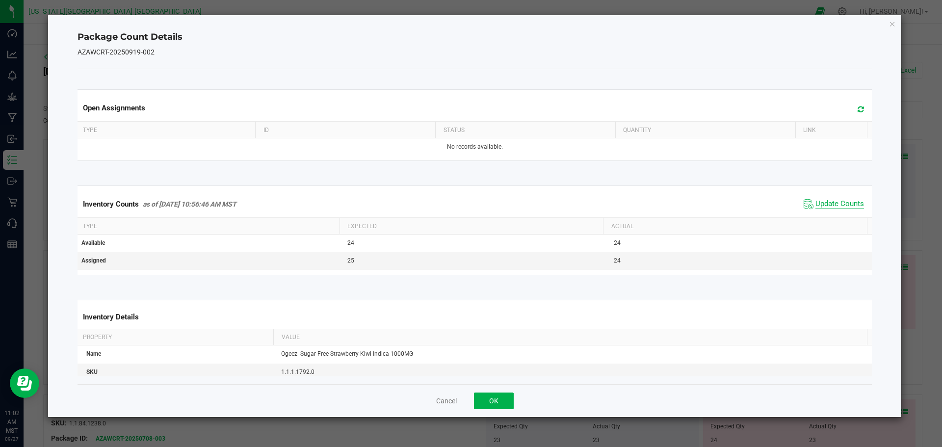
click at [455, 203] on span "Update Counts" at bounding box center [839, 204] width 49 height 10
click at [455, 395] on button "OK" at bounding box center [494, 400] width 40 height 17
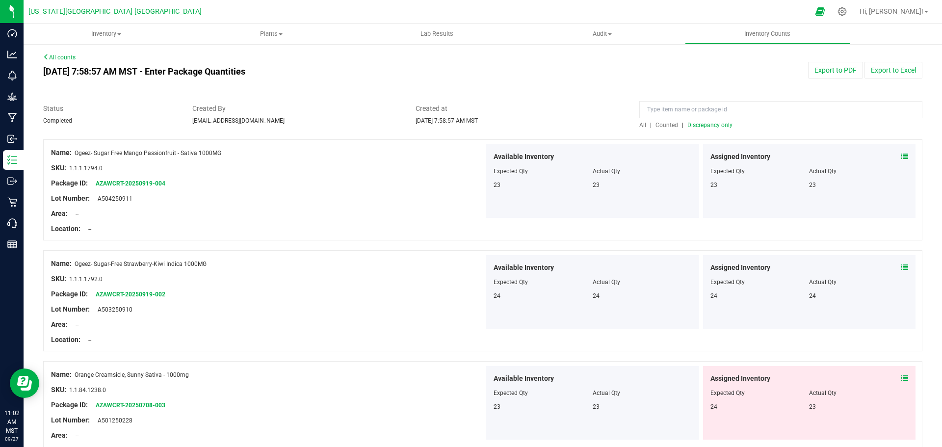
click at [455, 378] on icon at bounding box center [904, 378] width 7 height 7
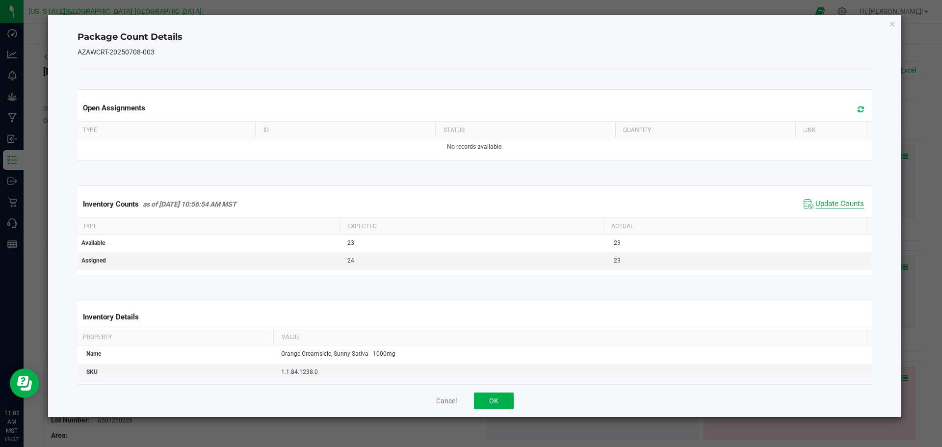
click at [455, 202] on span "Update Counts" at bounding box center [839, 204] width 49 height 10
click at [455, 403] on button "OK" at bounding box center [494, 400] width 40 height 17
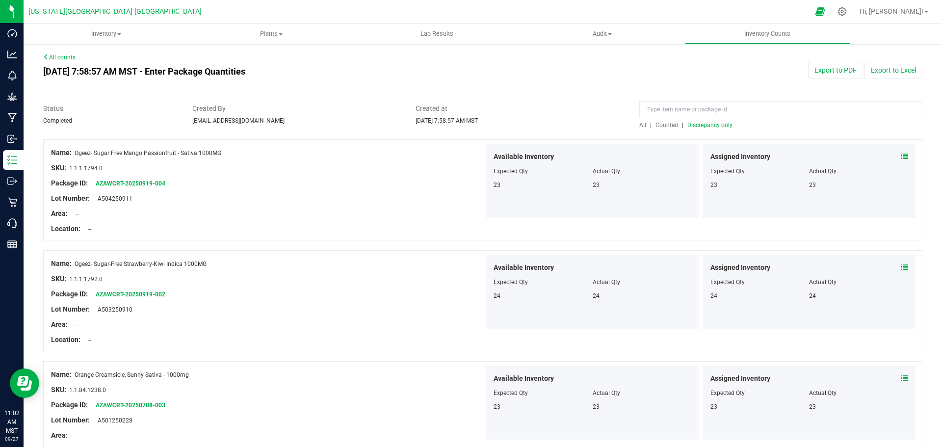
click at [455, 125] on span "Discrepancy only" at bounding box center [709, 125] width 45 height 7
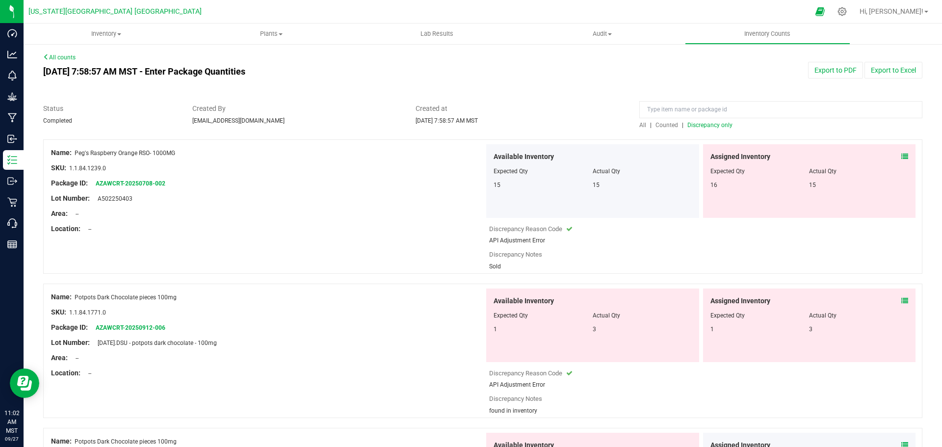
click at [455, 157] on icon at bounding box center [904, 156] width 7 height 7
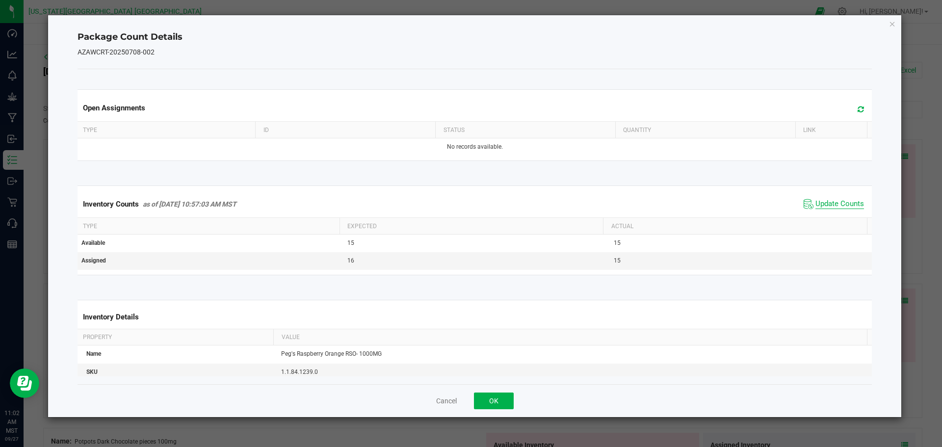
click at [455, 202] on span "Update Counts" at bounding box center [839, 204] width 49 height 10
click at [455, 26] on icon "Close" at bounding box center [892, 24] width 7 height 12
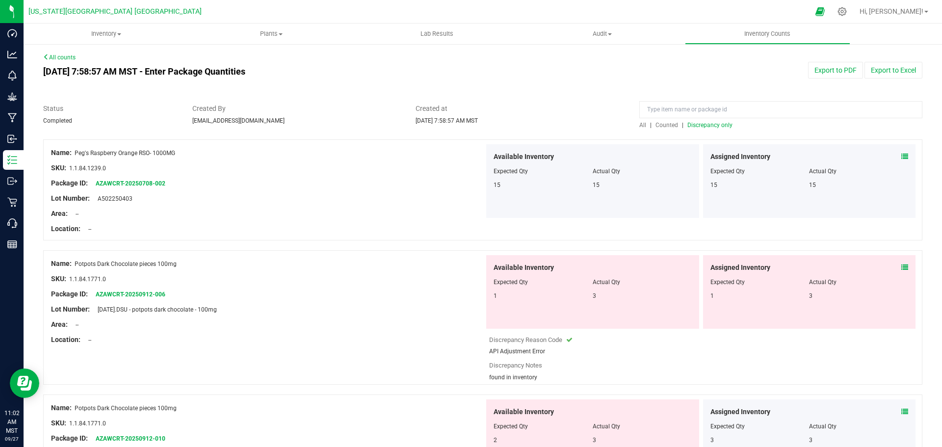
click at [455, 268] on icon at bounding box center [904, 267] width 7 height 7
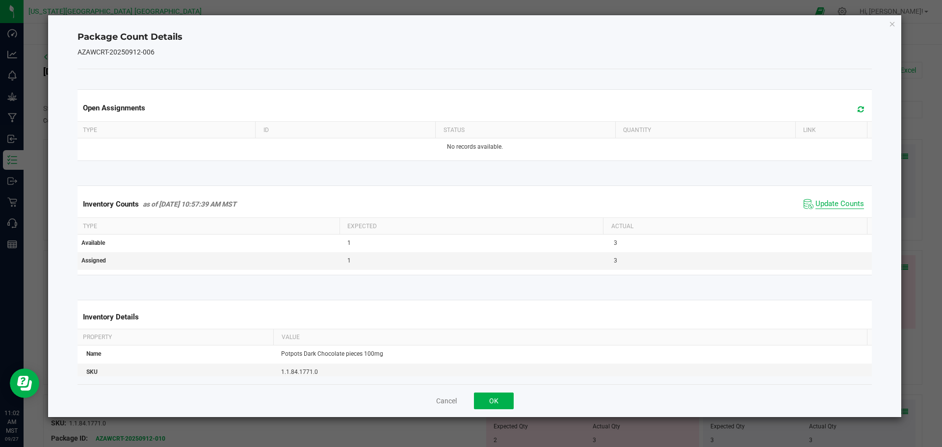
click at [455, 203] on span "Update Counts" at bounding box center [839, 204] width 49 height 10
click at [455, 24] on icon "Close" at bounding box center [892, 24] width 7 height 12
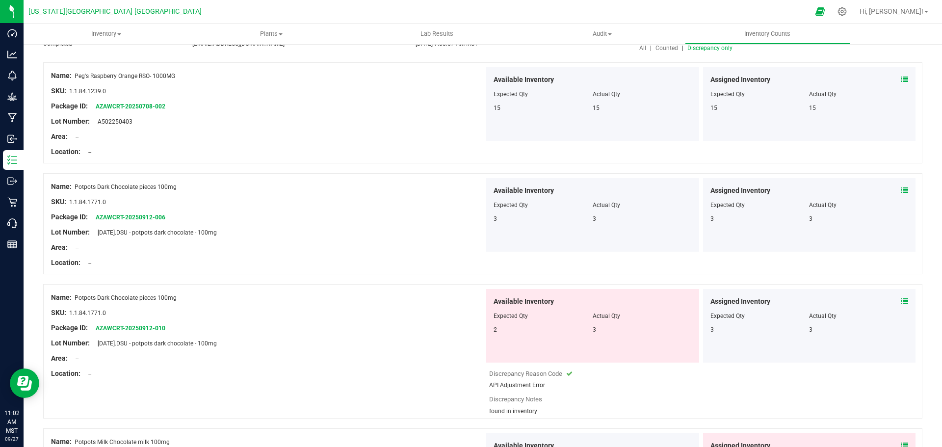
scroll to position [147, 0]
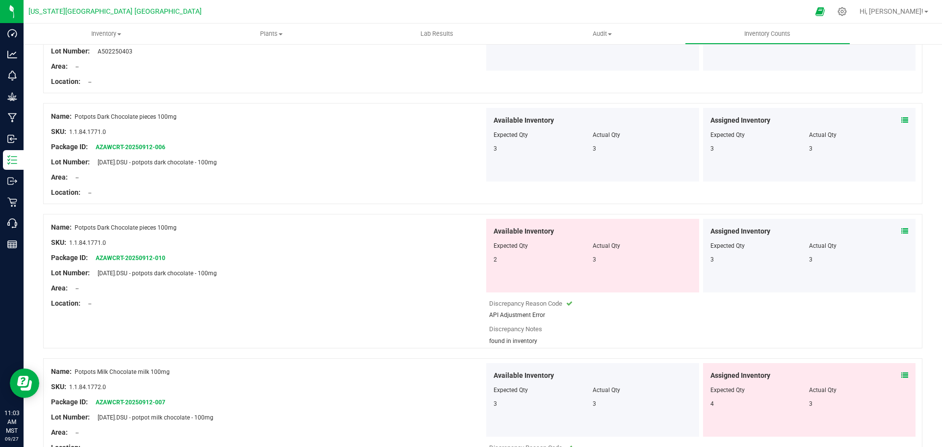
click at [455, 232] on icon at bounding box center [904, 231] width 7 height 7
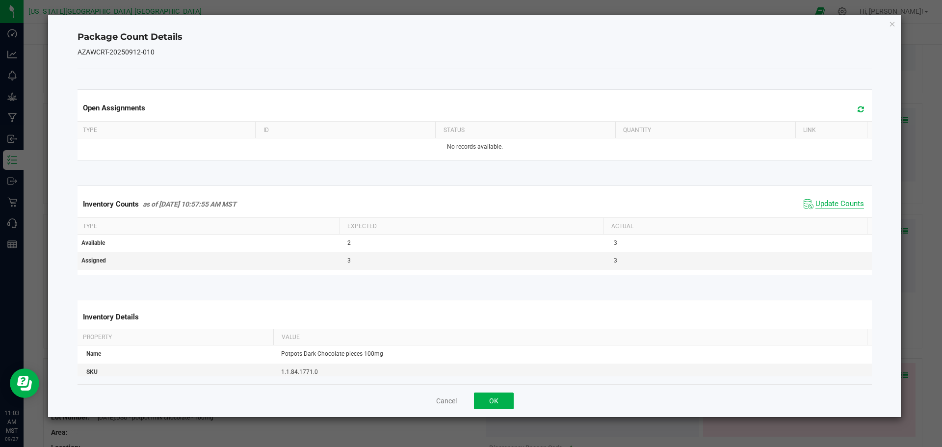
click at [455, 201] on span "Update Counts" at bounding box center [839, 204] width 49 height 10
click at [455, 21] on icon "Close" at bounding box center [892, 24] width 7 height 12
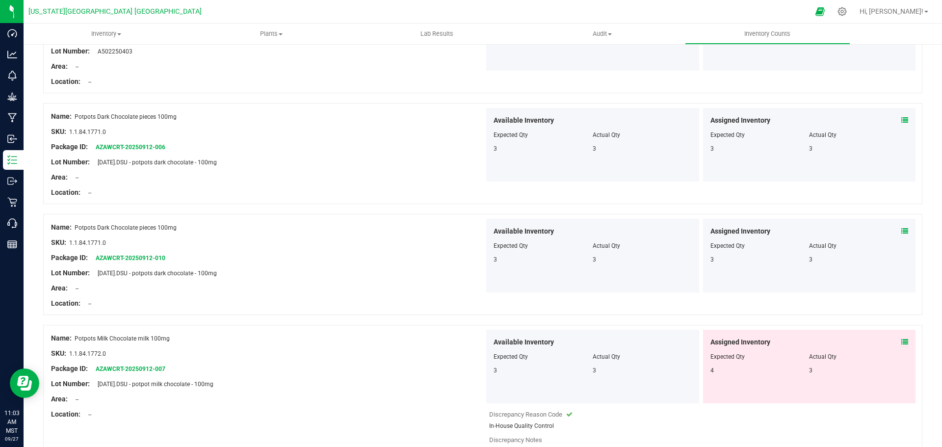
scroll to position [196, 0]
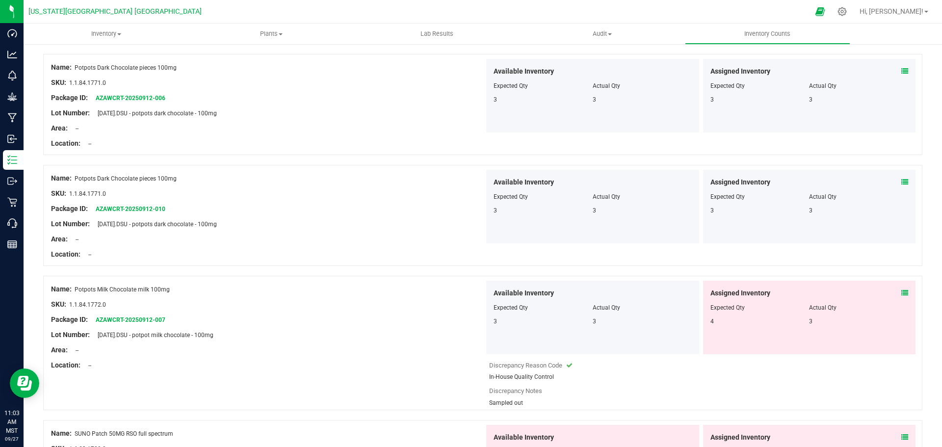
click at [455, 292] on icon at bounding box center [904, 292] width 7 height 7
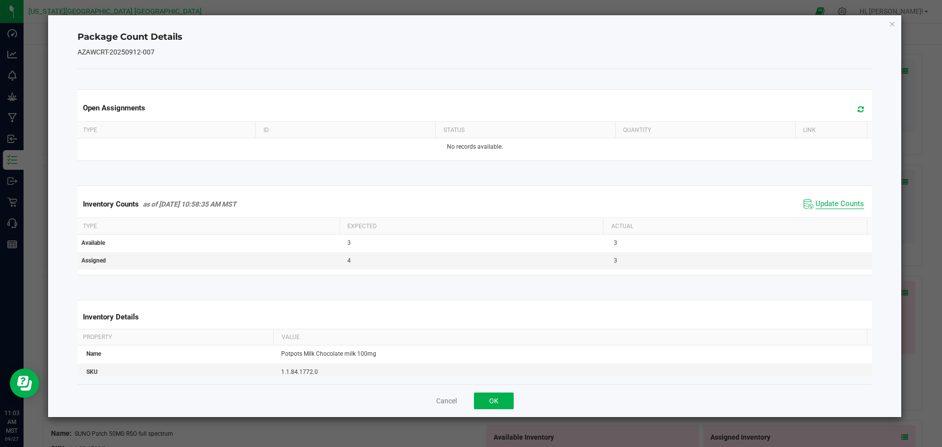
click at [455, 205] on span "Update Counts" at bounding box center [839, 204] width 49 height 10
click at [455, 21] on icon "Close" at bounding box center [892, 24] width 7 height 12
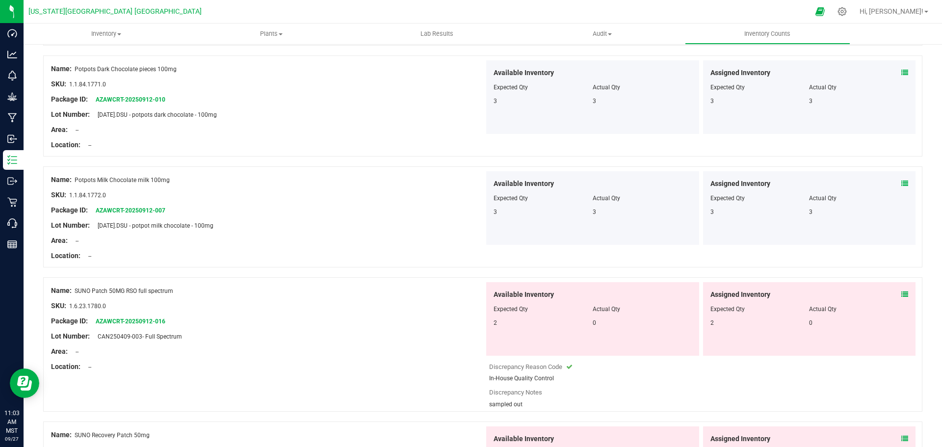
scroll to position [343, 0]
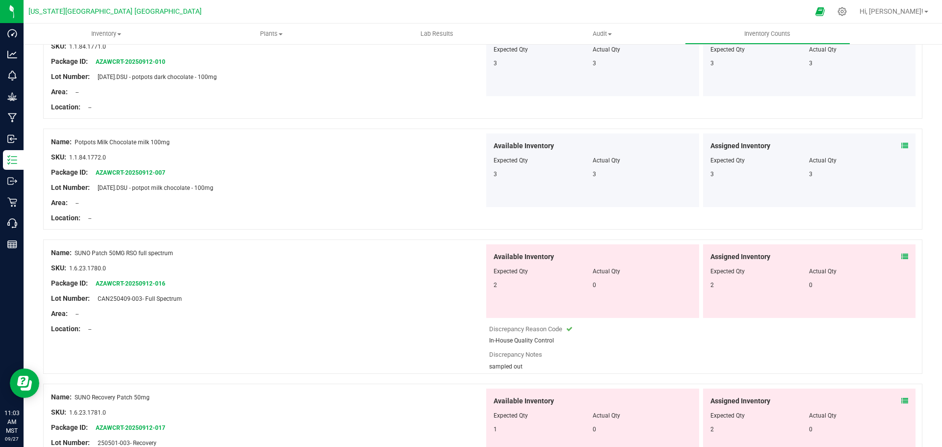
click at [455, 257] on icon at bounding box center [904, 256] width 7 height 7
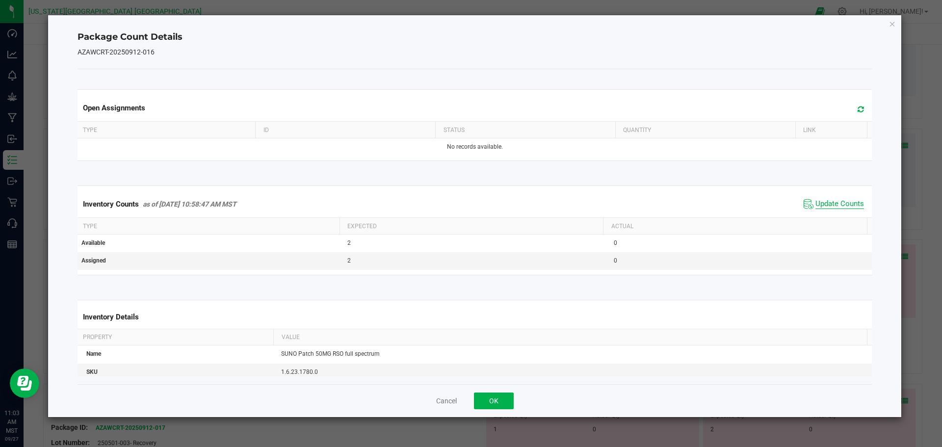
click at [455, 205] on span "Update Counts" at bounding box center [839, 204] width 49 height 10
click at [455, 27] on icon "Close" at bounding box center [892, 24] width 7 height 12
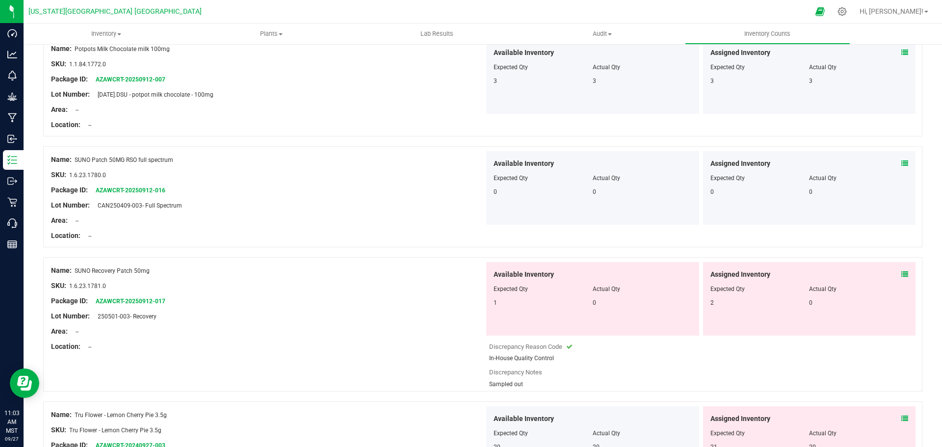
scroll to position [442, 0]
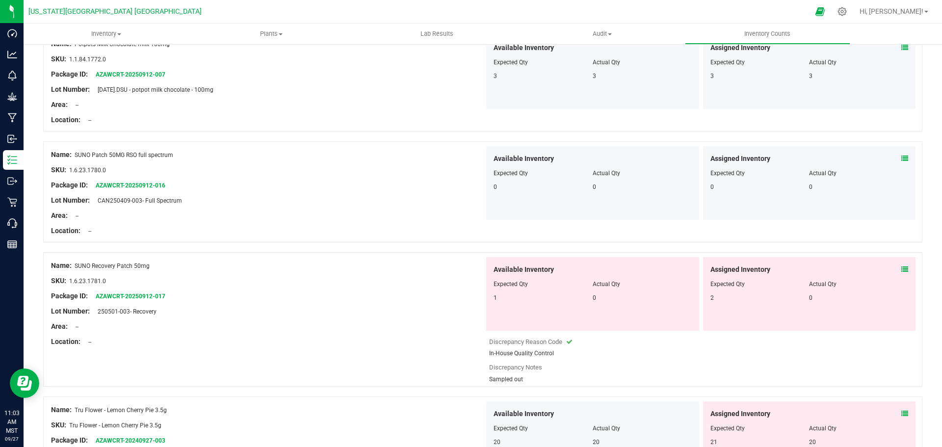
click at [455, 267] on icon at bounding box center [904, 269] width 7 height 7
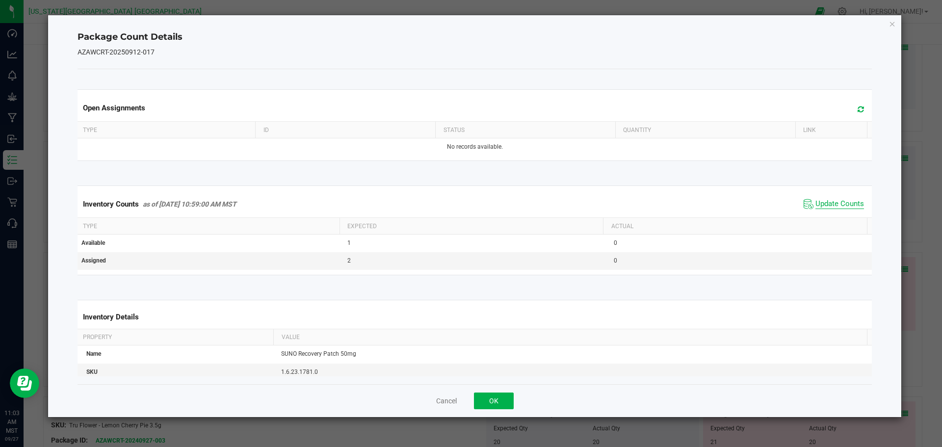
click at [455, 201] on span "Update Counts" at bounding box center [839, 204] width 49 height 10
click at [455, 26] on icon "Close" at bounding box center [892, 24] width 7 height 12
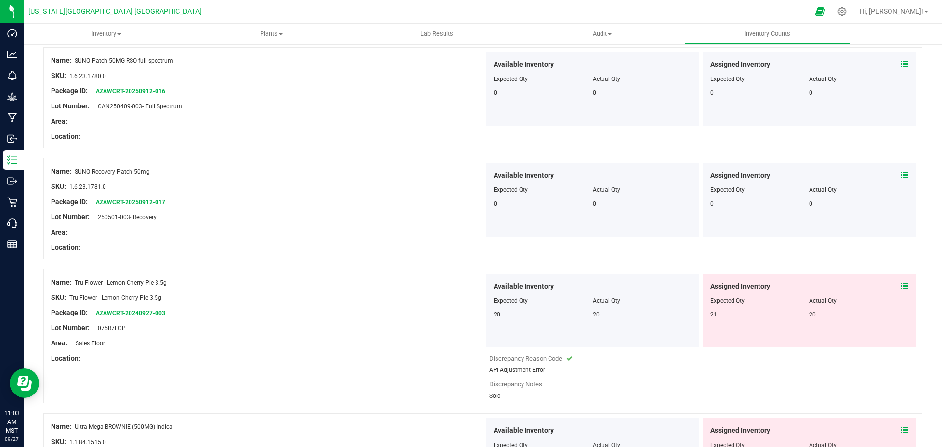
scroll to position [540, 0]
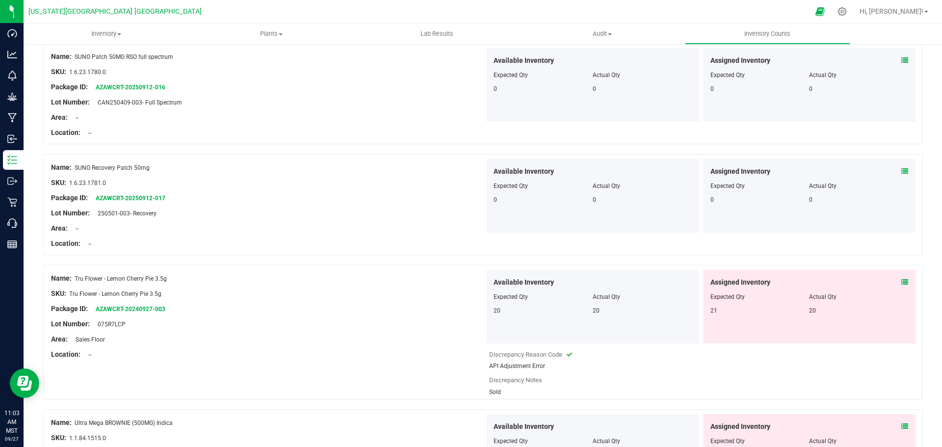
click at [455, 282] on icon at bounding box center [904, 282] width 7 height 7
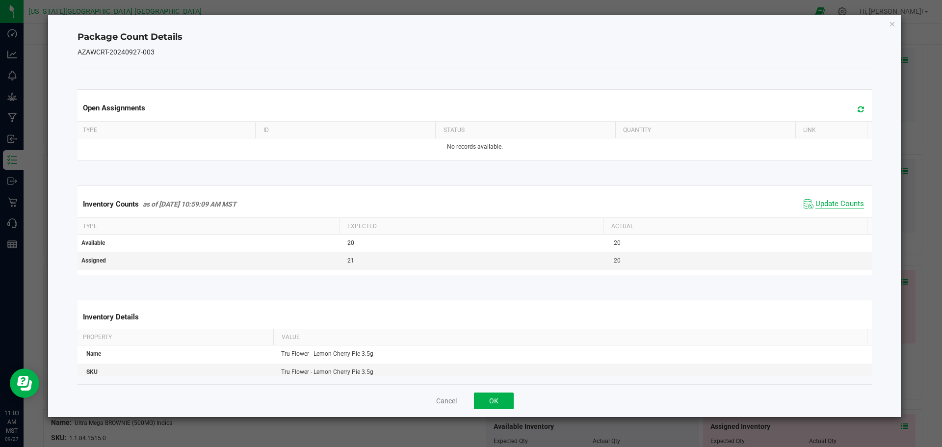
click at [455, 204] on span "Update Counts" at bounding box center [839, 204] width 49 height 10
click at [455, 22] on icon "Close" at bounding box center [892, 24] width 7 height 12
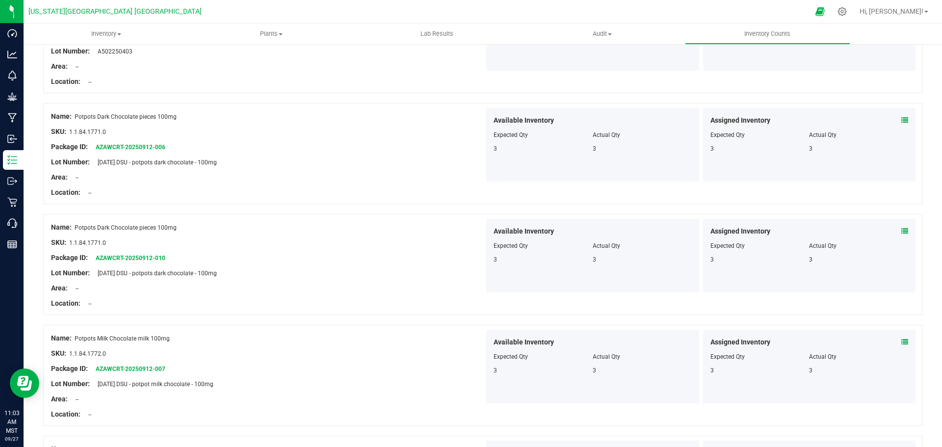
scroll to position [0, 0]
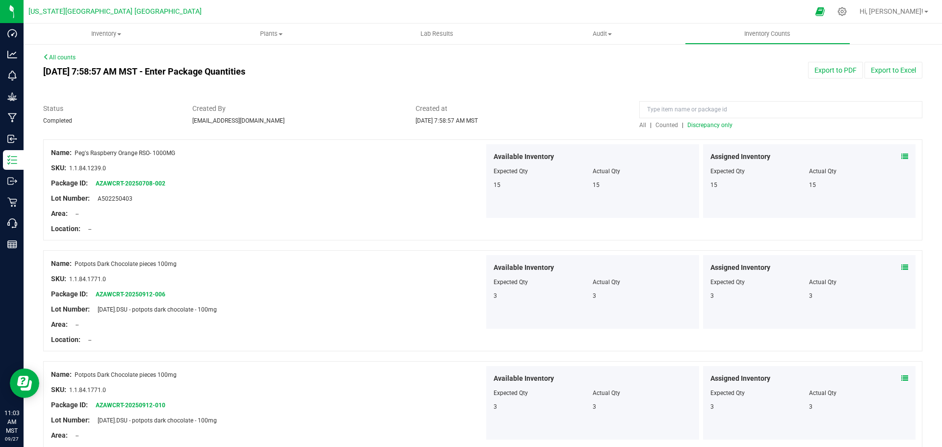
click at [455, 125] on span "Discrepancy only" at bounding box center [709, 125] width 45 height 7
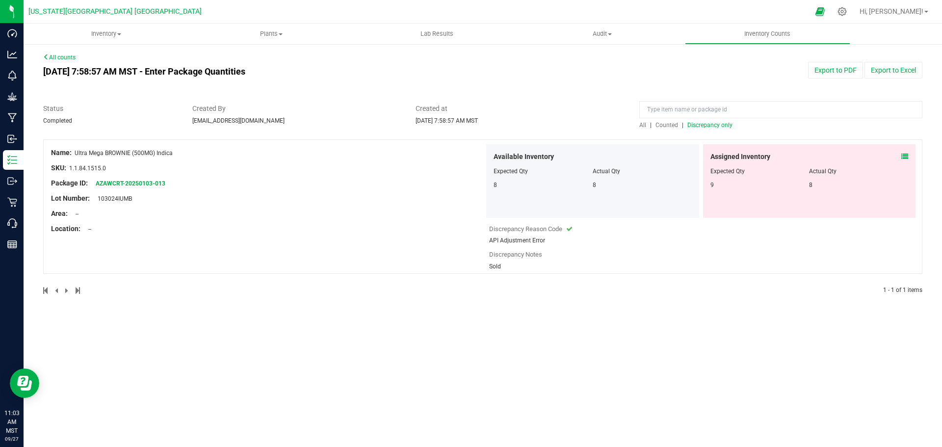
click at [455, 157] on icon at bounding box center [904, 156] width 7 height 7
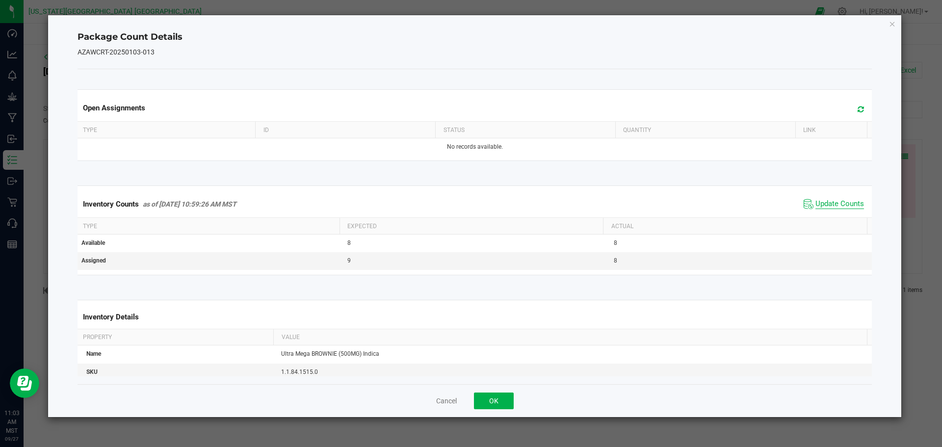
click at [455, 203] on span "Update Counts" at bounding box center [839, 204] width 49 height 10
click at [455, 394] on button "OK" at bounding box center [494, 400] width 40 height 17
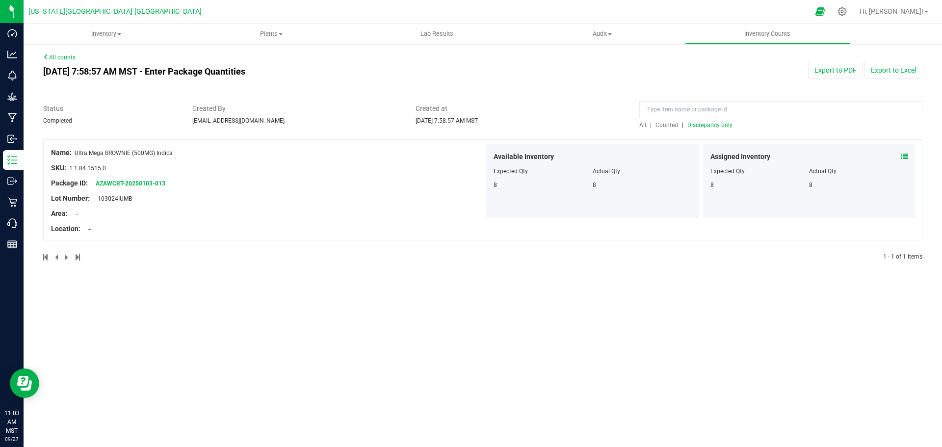
click at [455, 124] on span "Discrepancy only" at bounding box center [709, 125] width 45 height 7
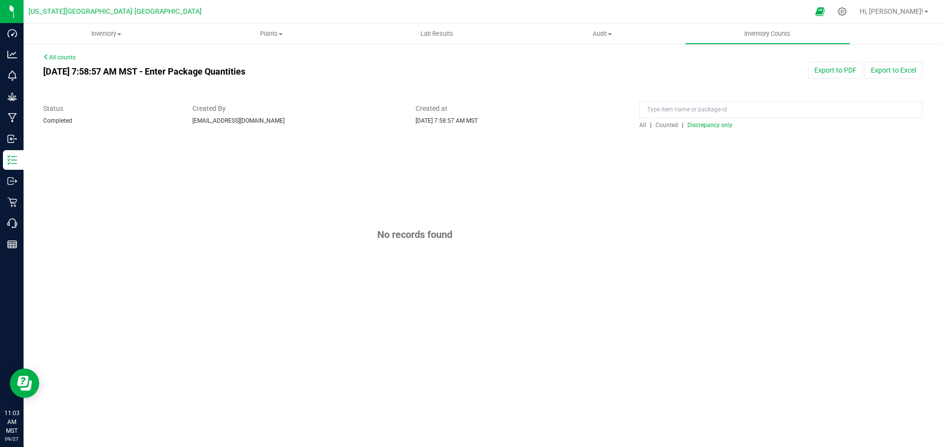
click at [63, 56] on link "All counts" at bounding box center [59, 57] width 32 height 7
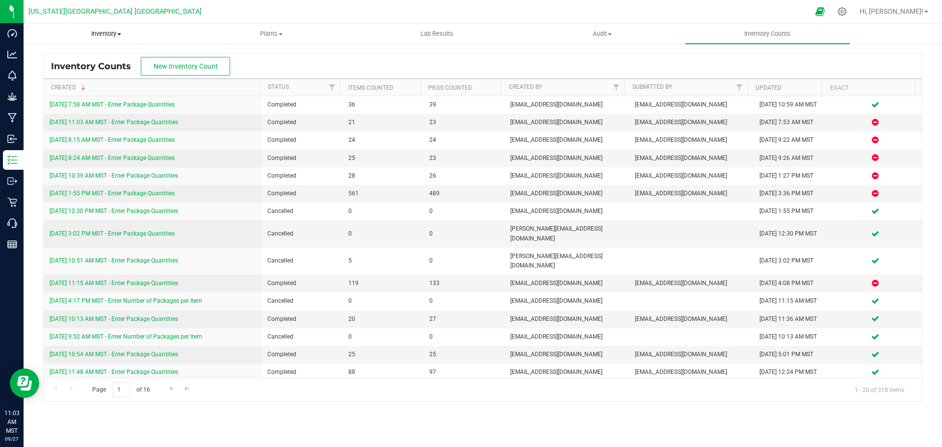
click at [107, 33] on span "Inventory" at bounding box center [106, 33] width 165 height 9
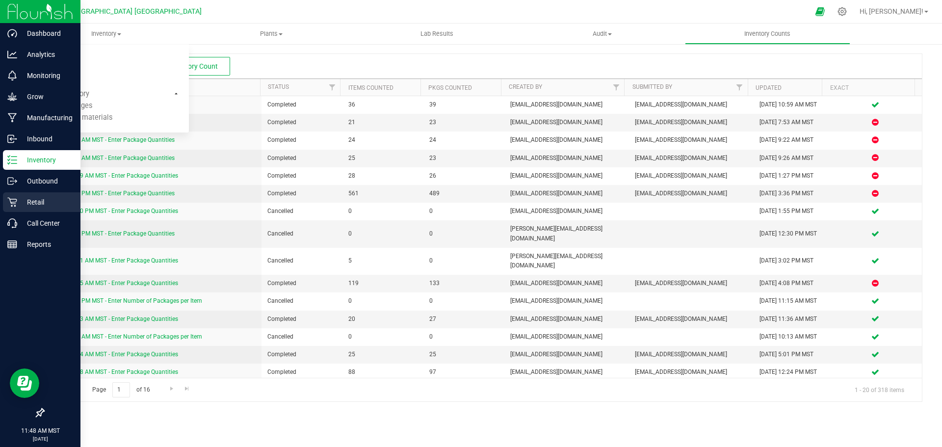
click at [32, 200] on p "Retail" at bounding box center [46, 202] width 59 height 12
